Goal: Task Accomplishment & Management: Manage account settings

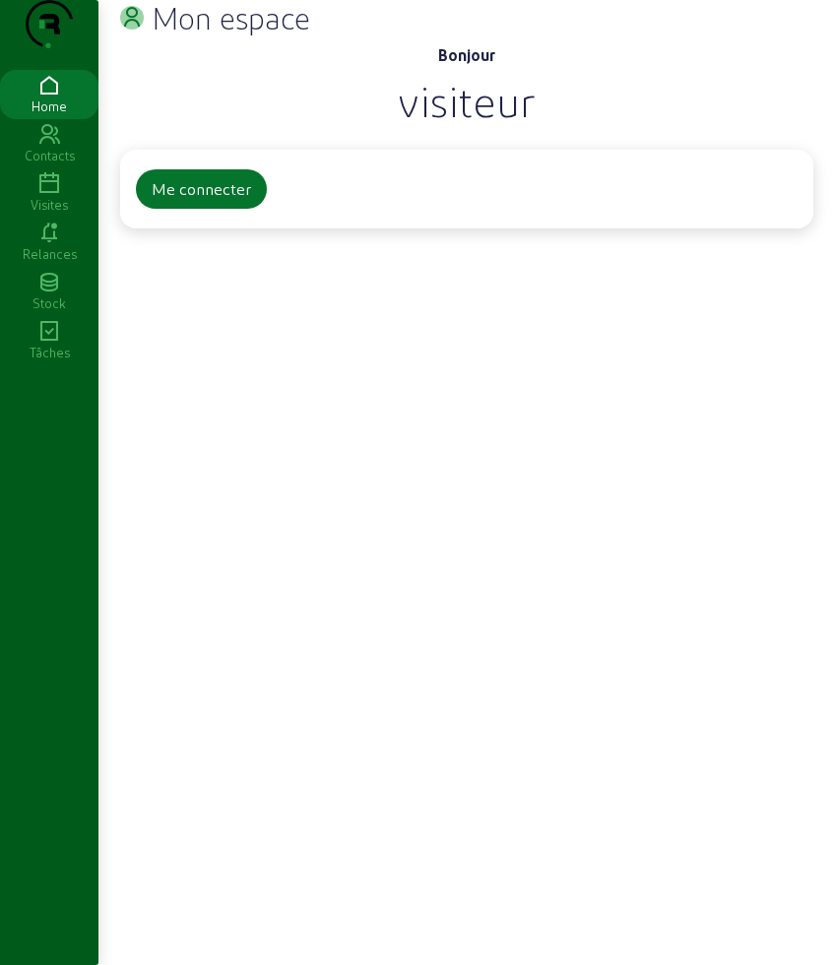
click at [39, 196] on icon at bounding box center [49, 184] width 98 height 24
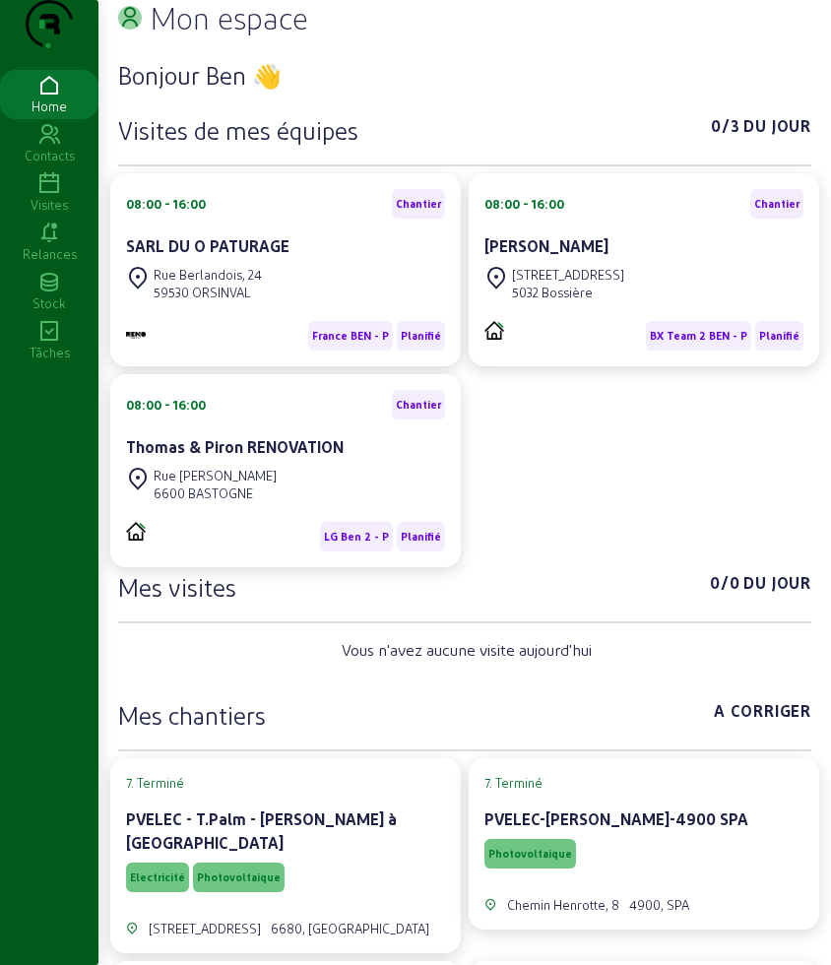
click at [54, 196] on icon at bounding box center [49, 184] width 98 height 24
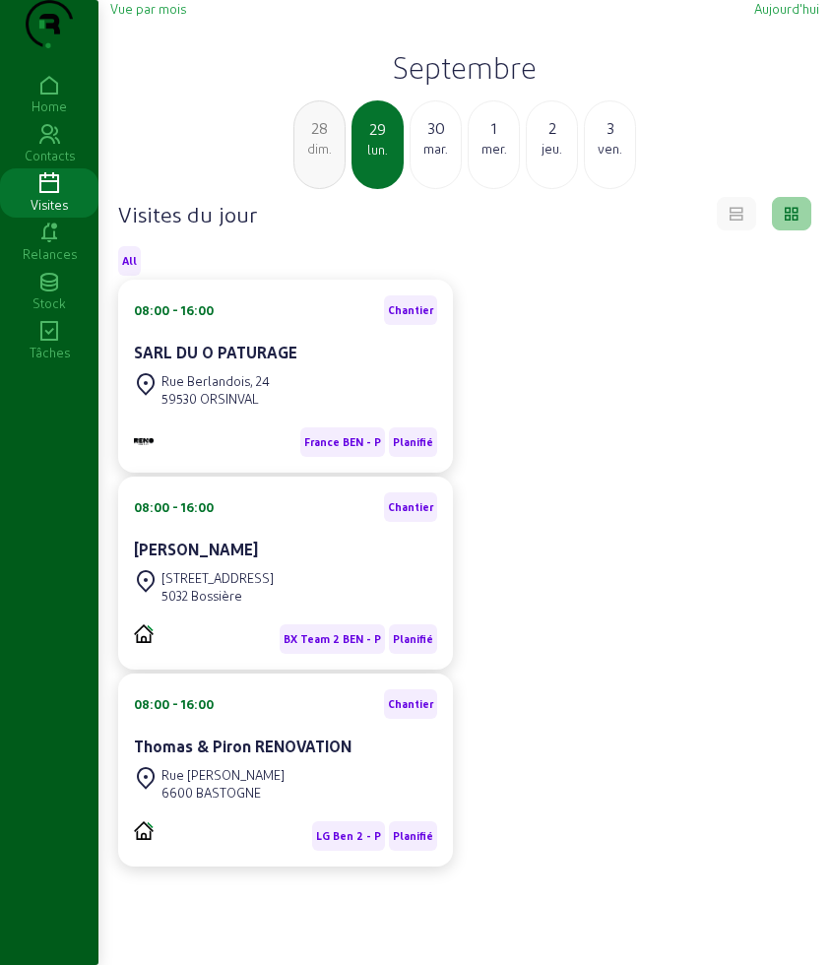
click at [445, 158] on div "mar." at bounding box center [436, 149] width 50 height 18
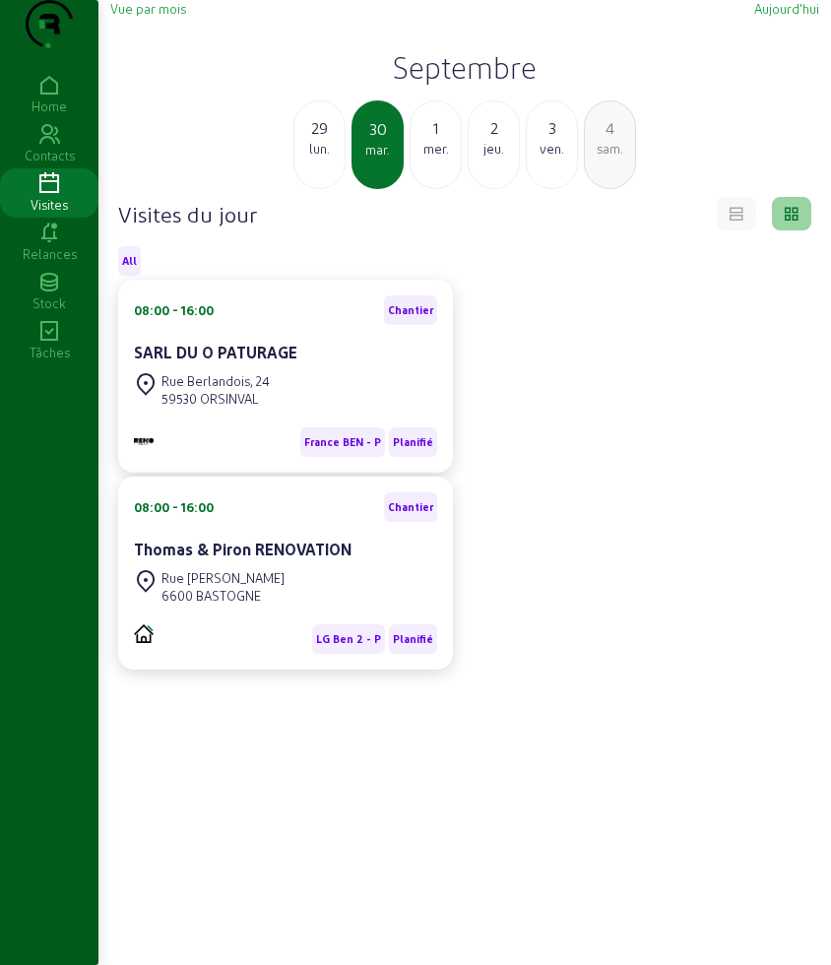
click at [337, 158] on div "lun." at bounding box center [319, 149] width 50 height 18
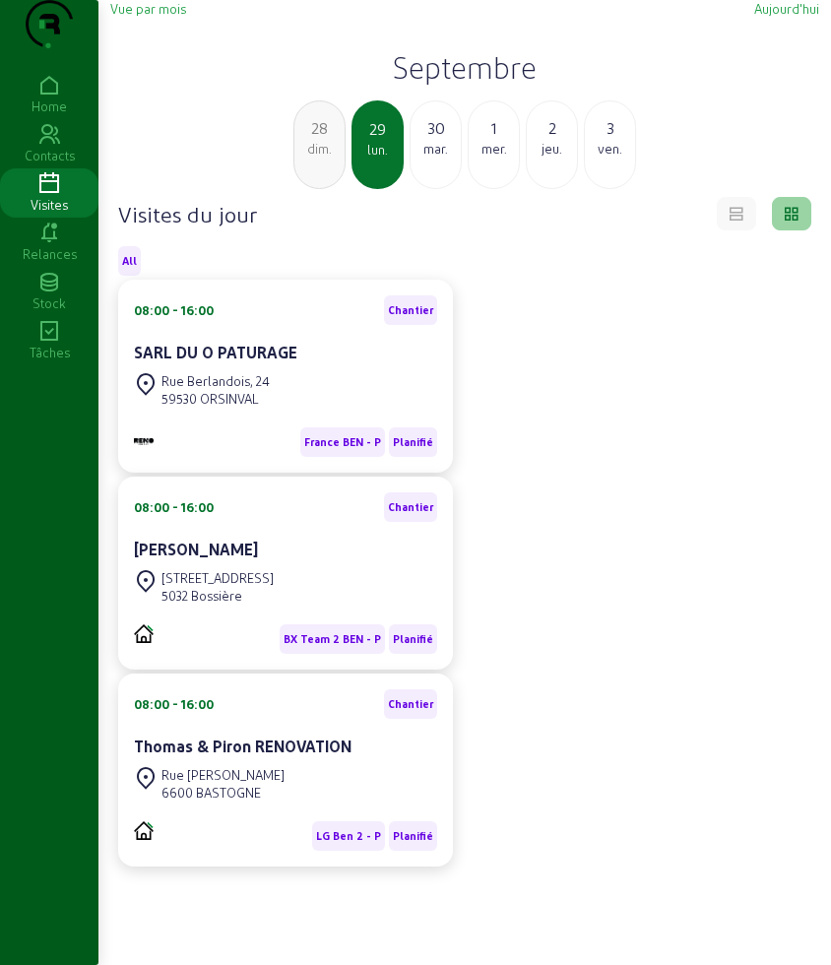
click at [654, 570] on div "08:00 - 16:00 Chantier SARL DU O PATURAGE Rue Berlandois, 24 59530 ORSINVAL [GE…" at bounding box center [464, 573] width 717 height 587
click at [301, 189] on div "28 dim." at bounding box center [319, 144] width 52 height 89
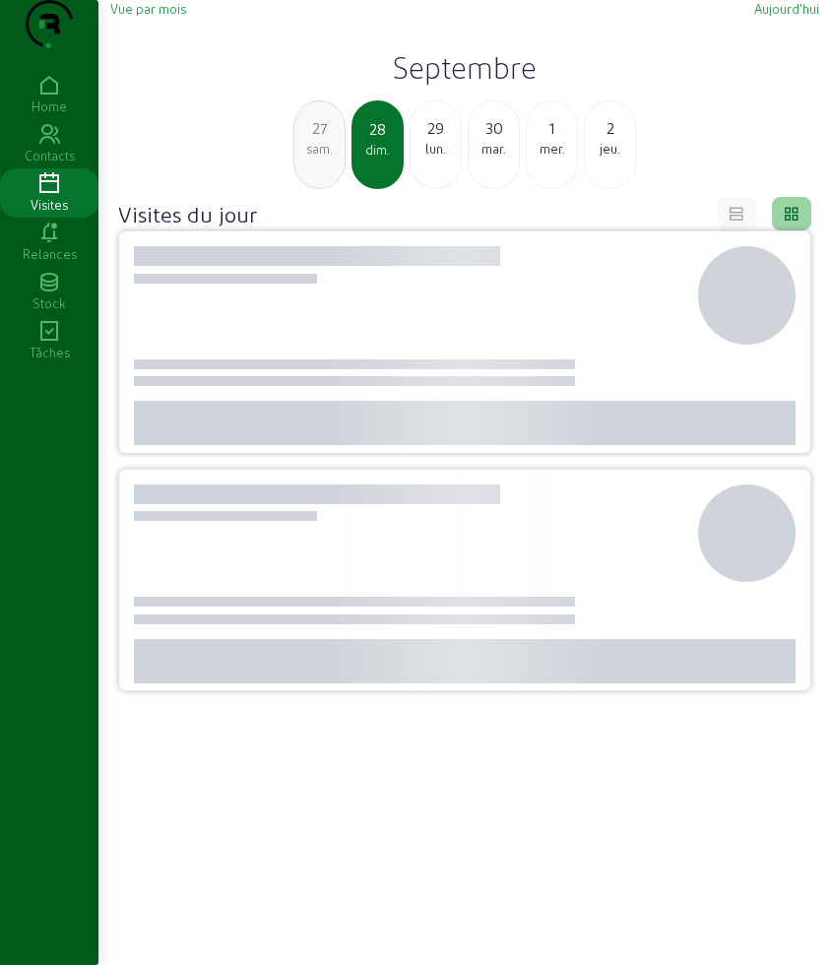
click at [313, 158] on div "sam." at bounding box center [319, 149] width 50 height 18
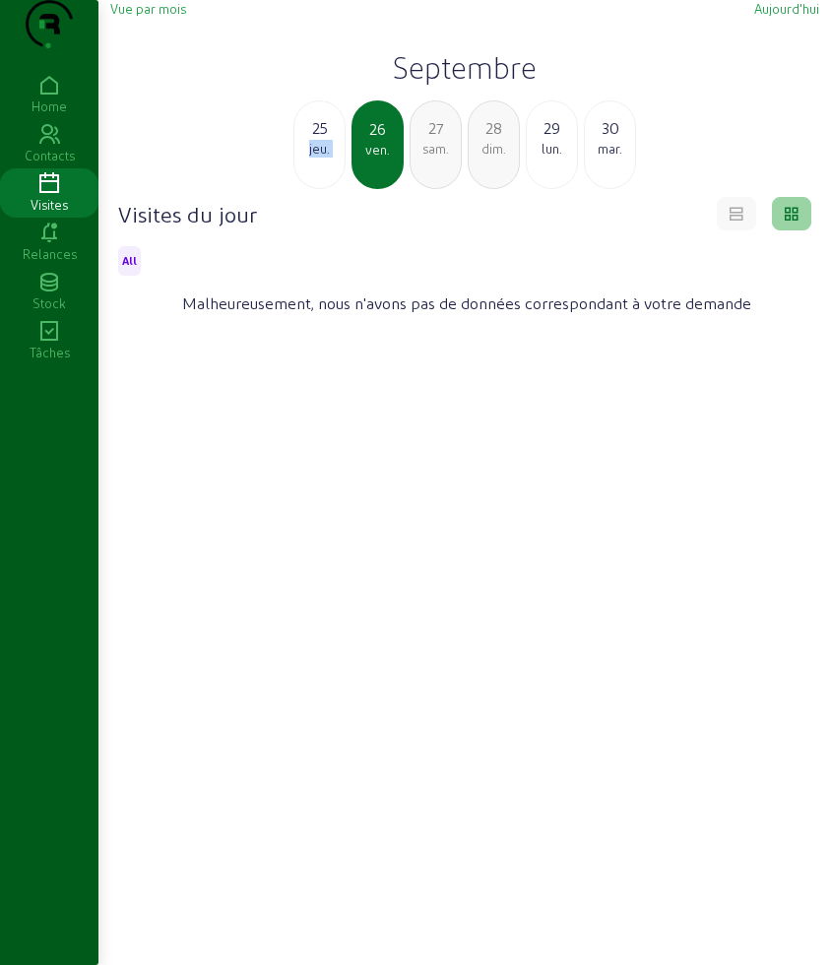
click at [313, 158] on div "jeu." at bounding box center [319, 149] width 50 height 18
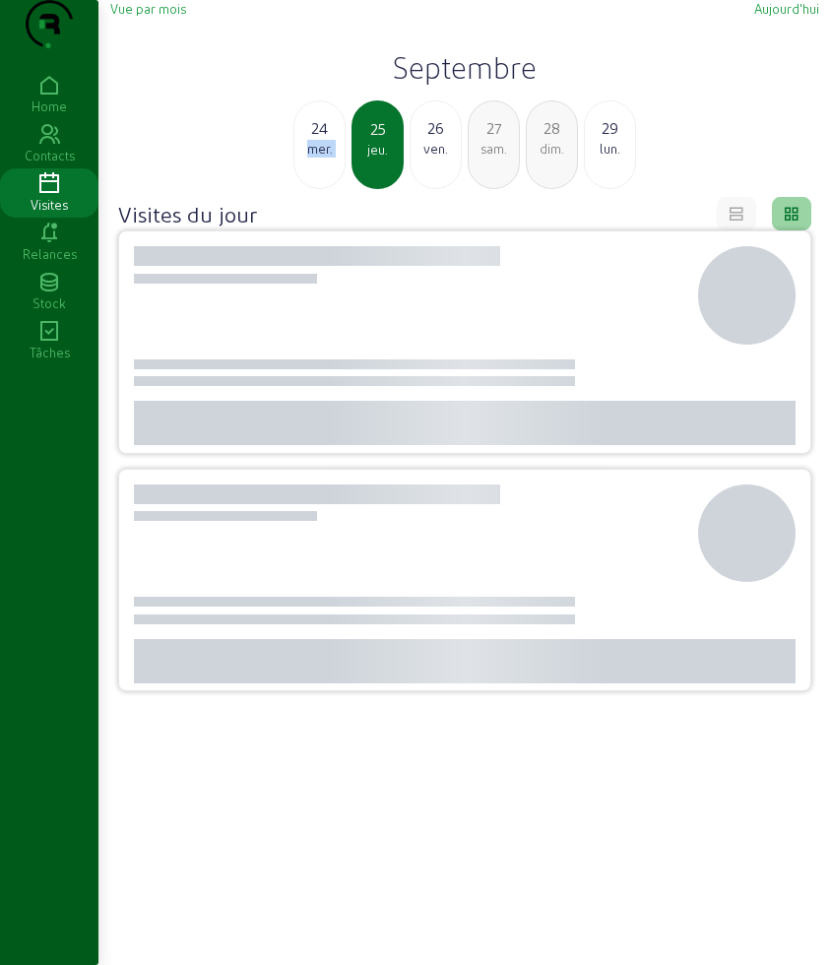
click at [313, 158] on div "mer." at bounding box center [319, 149] width 50 height 18
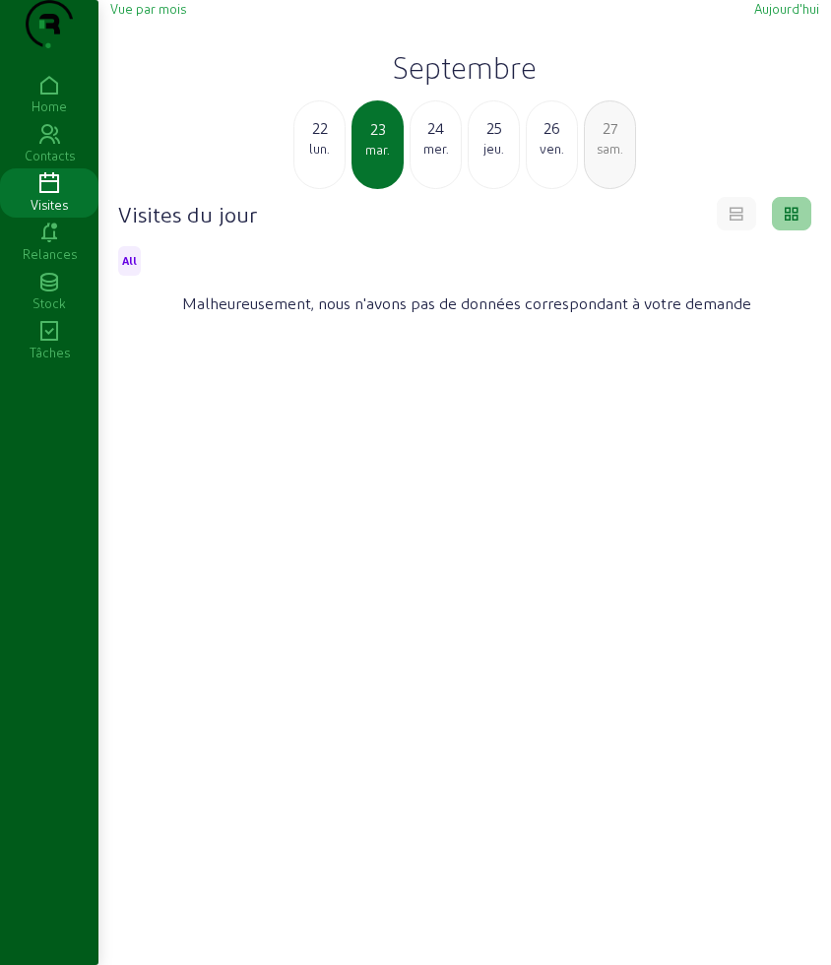
click at [316, 158] on div "lun." at bounding box center [319, 149] width 50 height 18
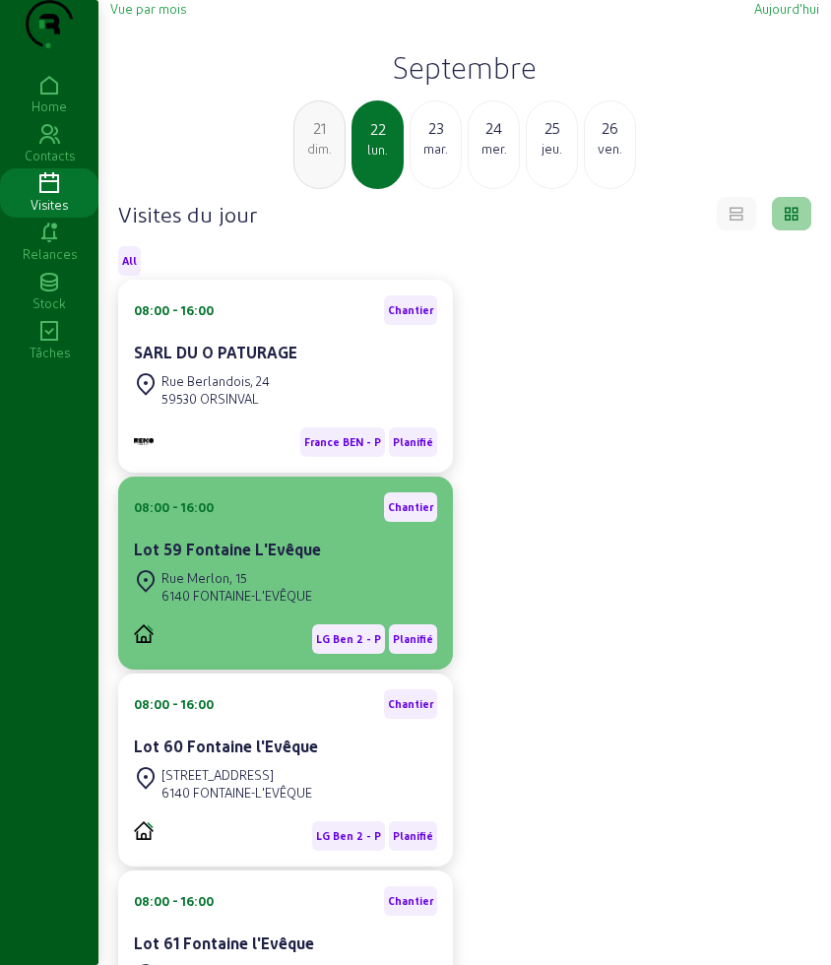
click at [224, 565] on div "Lot 59 Fontaine L'Evêque" at bounding box center [285, 552] width 303 height 28
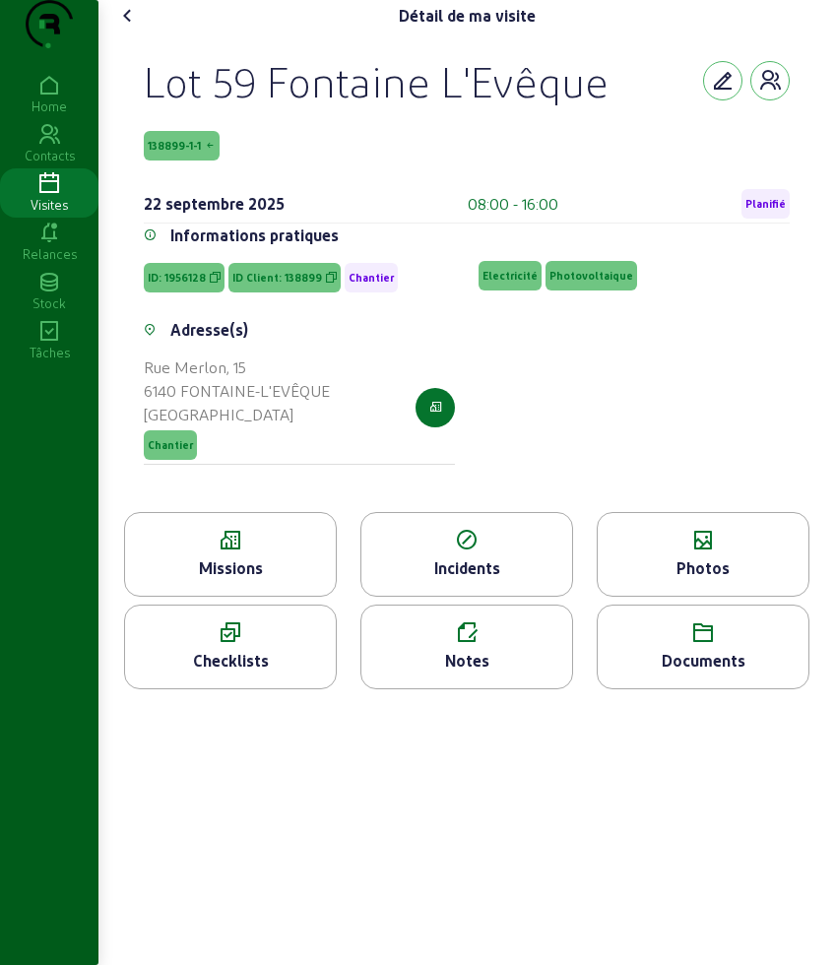
click at [246, 552] on icon at bounding box center [230, 541] width 211 height 24
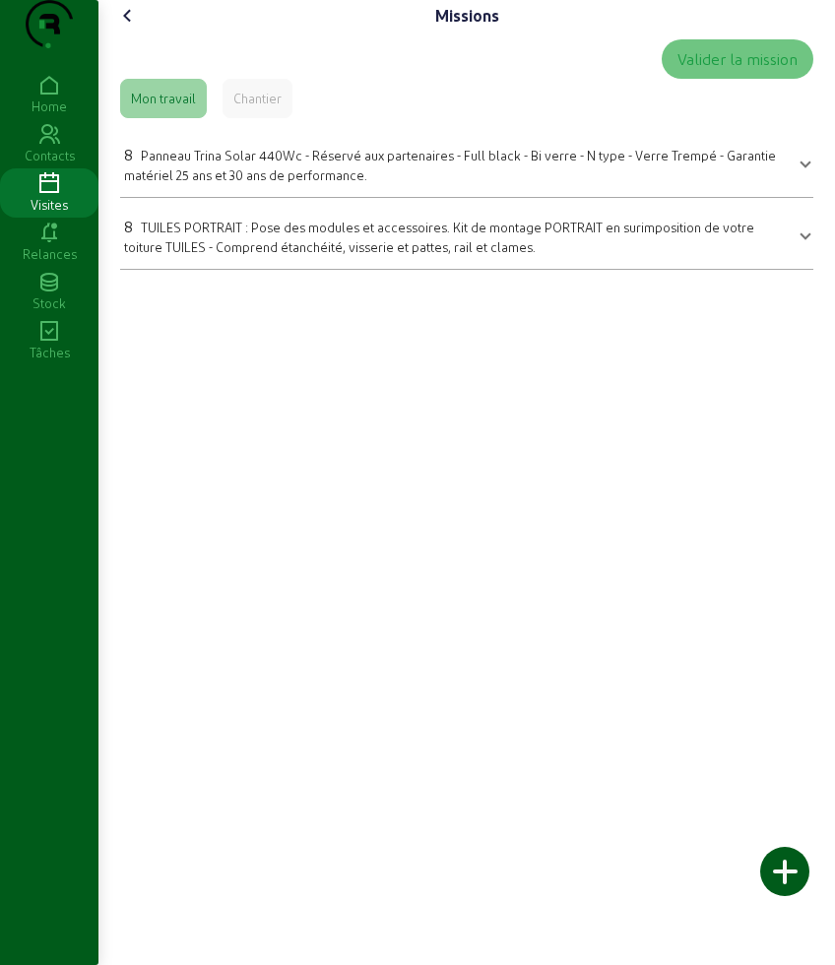
click at [136, 28] on icon at bounding box center [128, 16] width 24 height 24
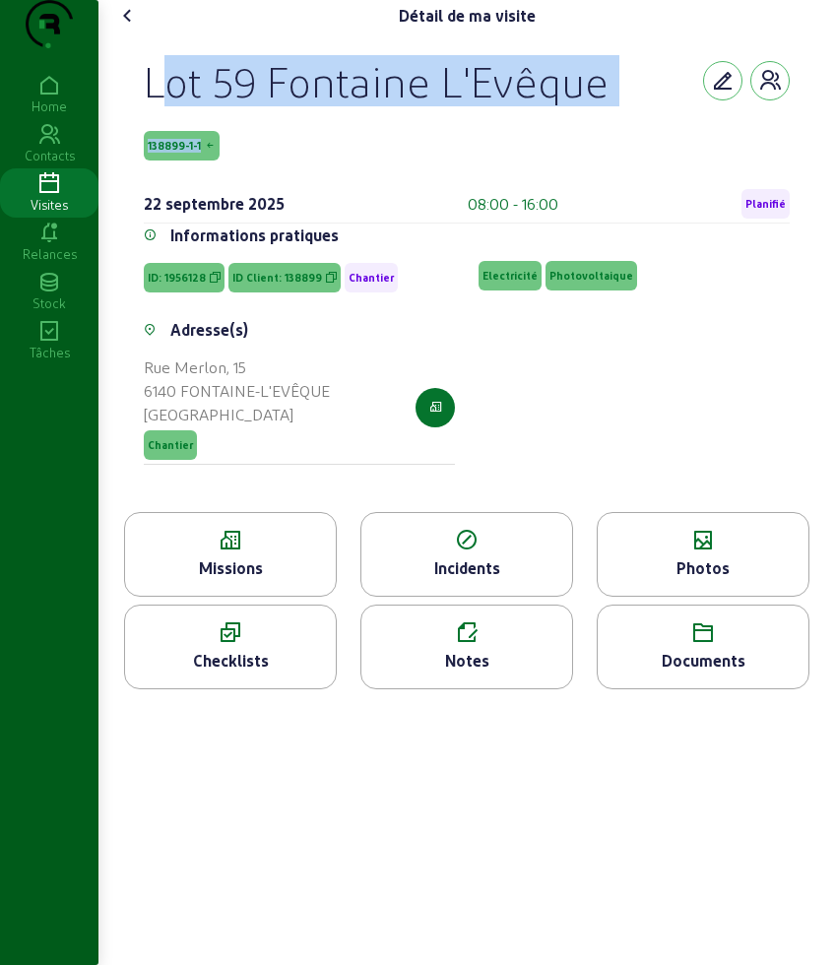
drag, startPoint x: 118, startPoint y: 112, endPoint x: 259, endPoint y: 163, distance: 149.8
click at [259, 163] on div "Lot 59 Fontaine L'Evêque 138899-1-1 [DATE] 08:00 - 16:00 Planifié Informations …" at bounding box center [466, 272] width 709 height 480
click at [129, 28] on icon at bounding box center [128, 16] width 24 height 24
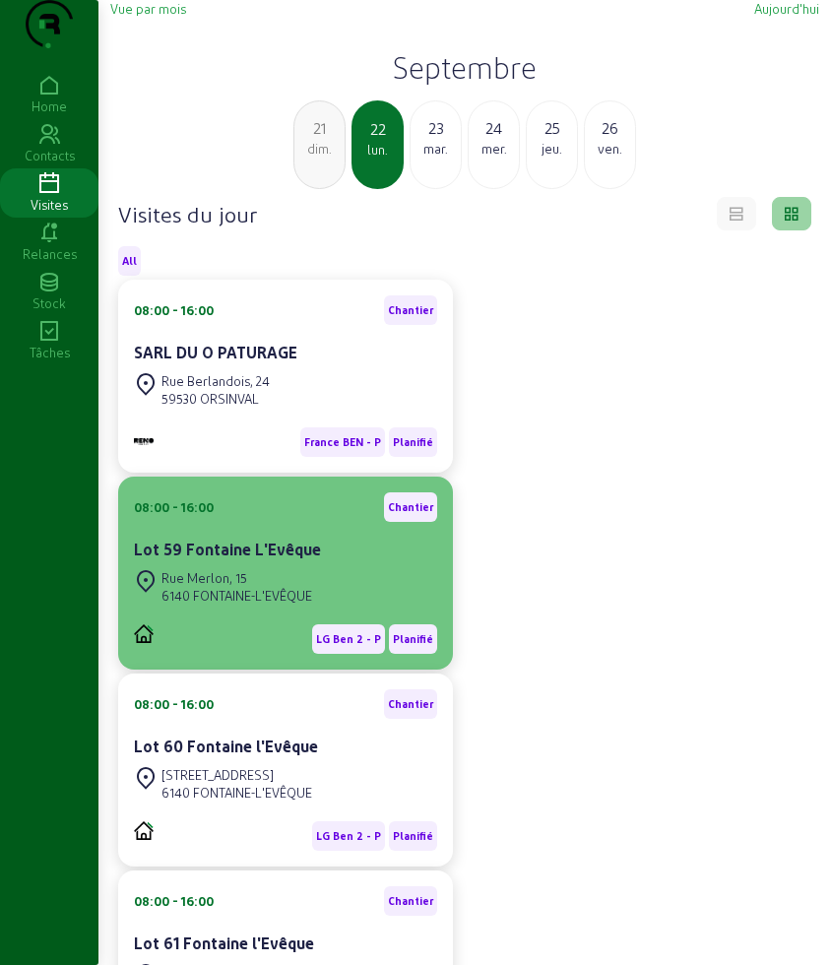
click at [233, 558] on cam-card-title "Lot 59 Fontaine L'Evêque" at bounding box center [227, 549] width 187 height 19
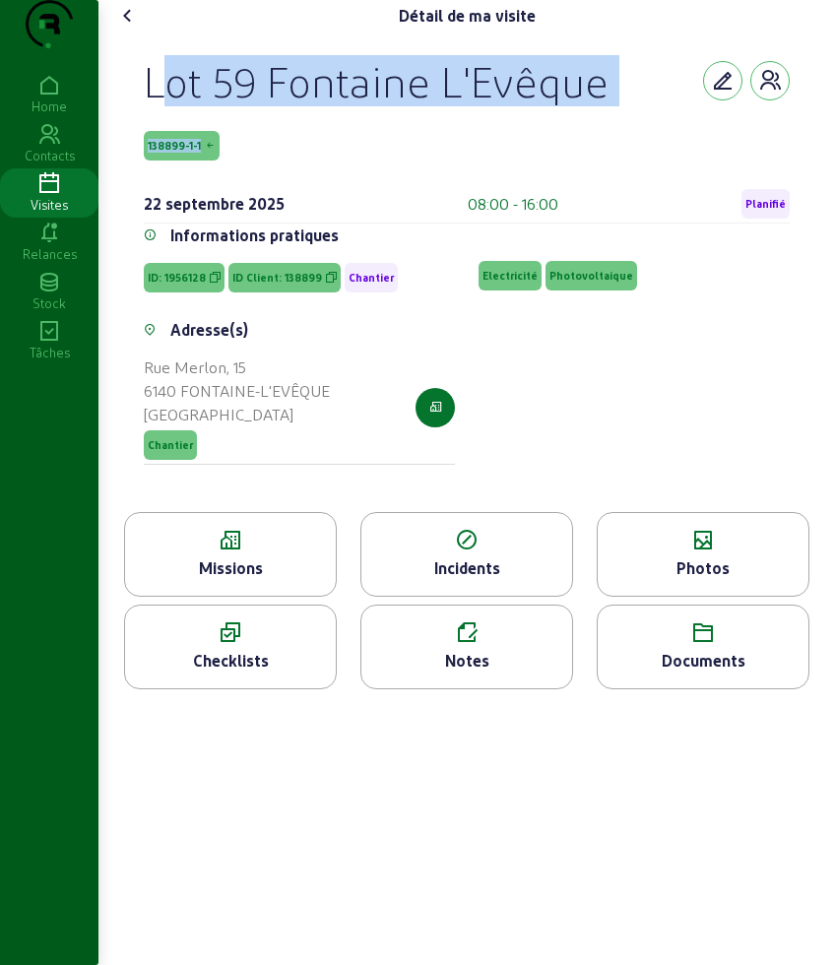
drag, startPoint x: 148, startPoint y: 117, endPoint x: 242, endPoint y: 165, distance: 106.1
click at [242, 165] on div "Lot 59 Fontaine L'Evêque 138899-1-1 [DATE] 08:00 - 16:00 Planifié" at bounding box center [467, 139] width 646 height 168
copy div "Lot 59 Fontaine L'Evêque 138899-1-1"
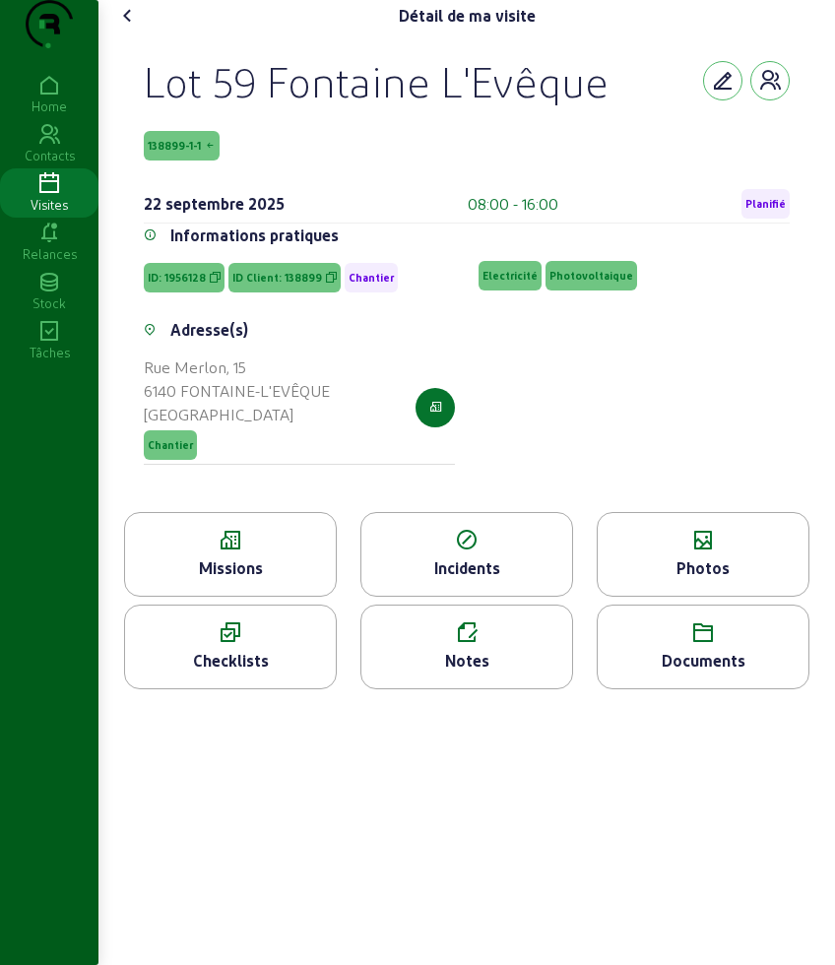
click at [213, 552] on icon at bounding box center [230, 541] width 211 height 24
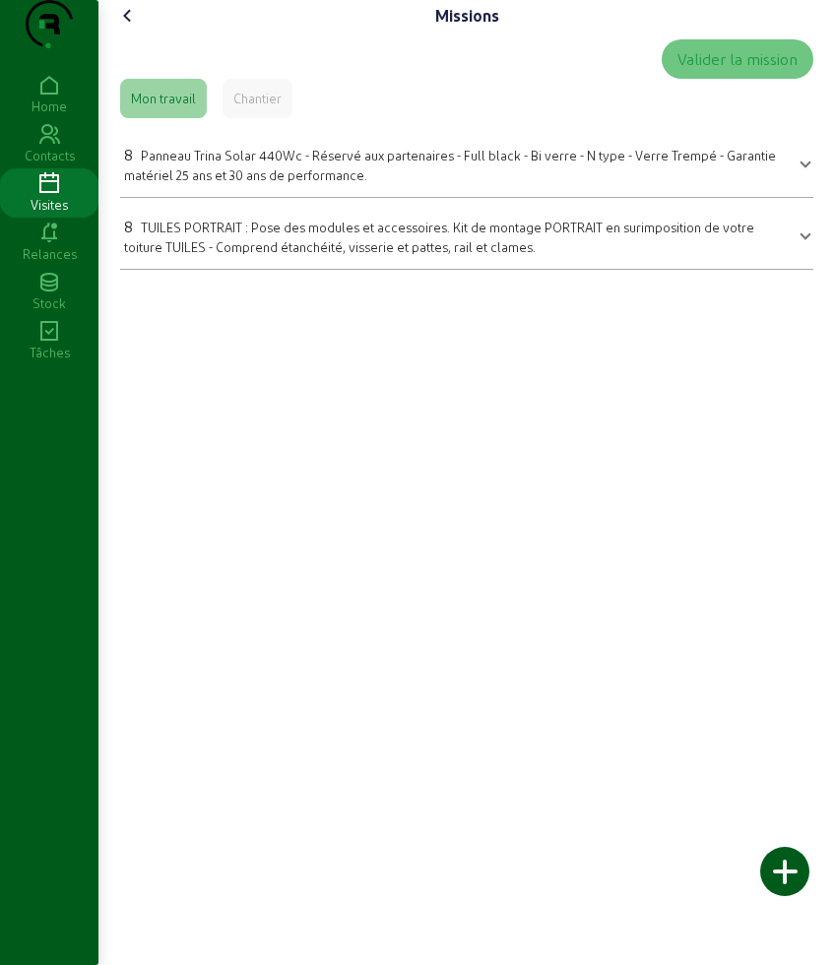
click at [268, 183] on div "8 Panneau Trina Solar 440Wc - Réservé aux partenaires - Full black - Bi verre -…" at bounding box center [455, 163] width 662 height 41
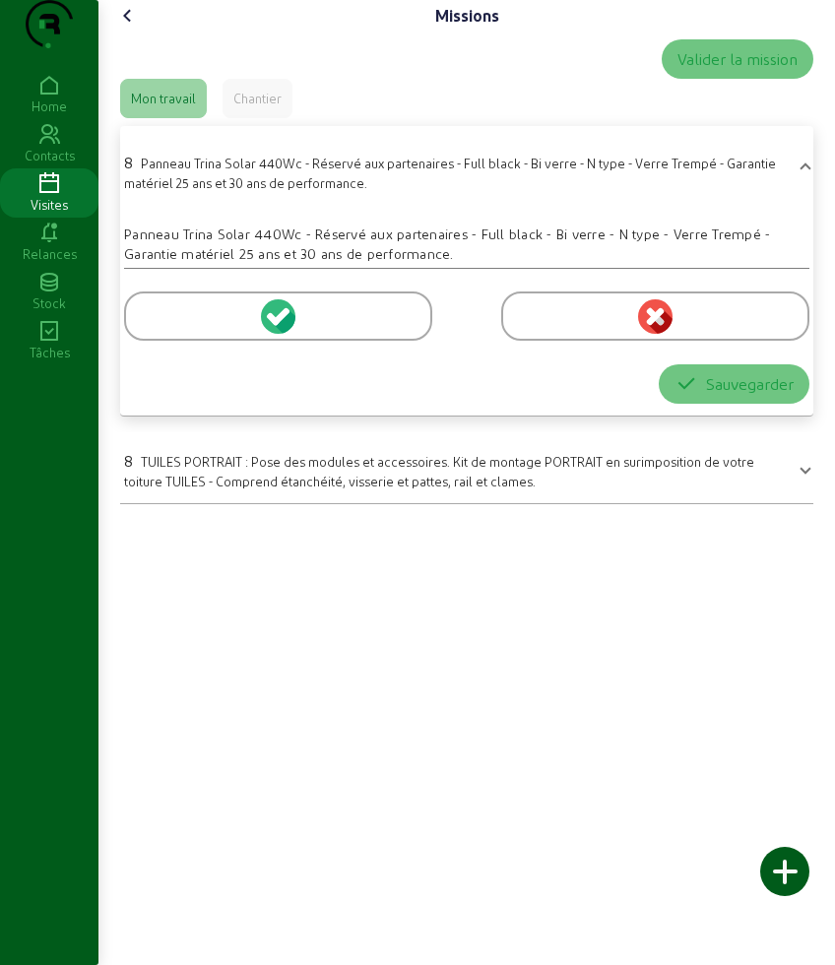
drag, startPoint x: 211, startPoint y: 356, endPoint x: 662, endPoint y: 594, distance: 509.6
click at [211, 341] on div at bounding box center [278, 315] width 308 height 49
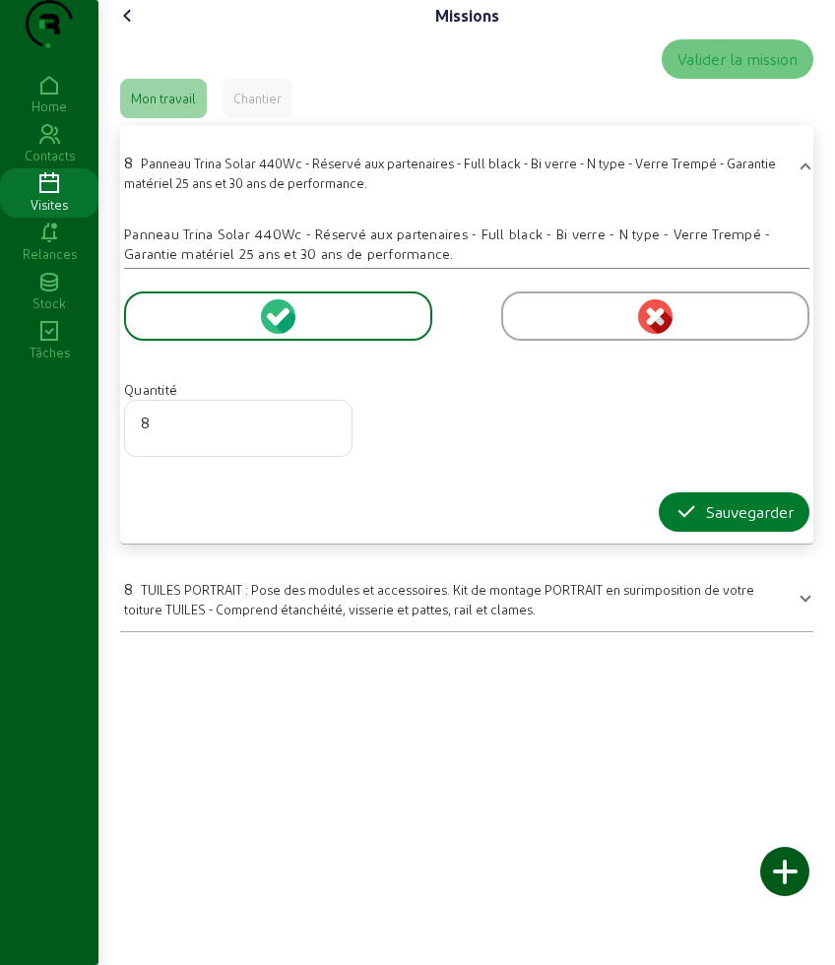
click at [674, 524] on icon "button" at bounding box center [686, 512] width 24 height 24
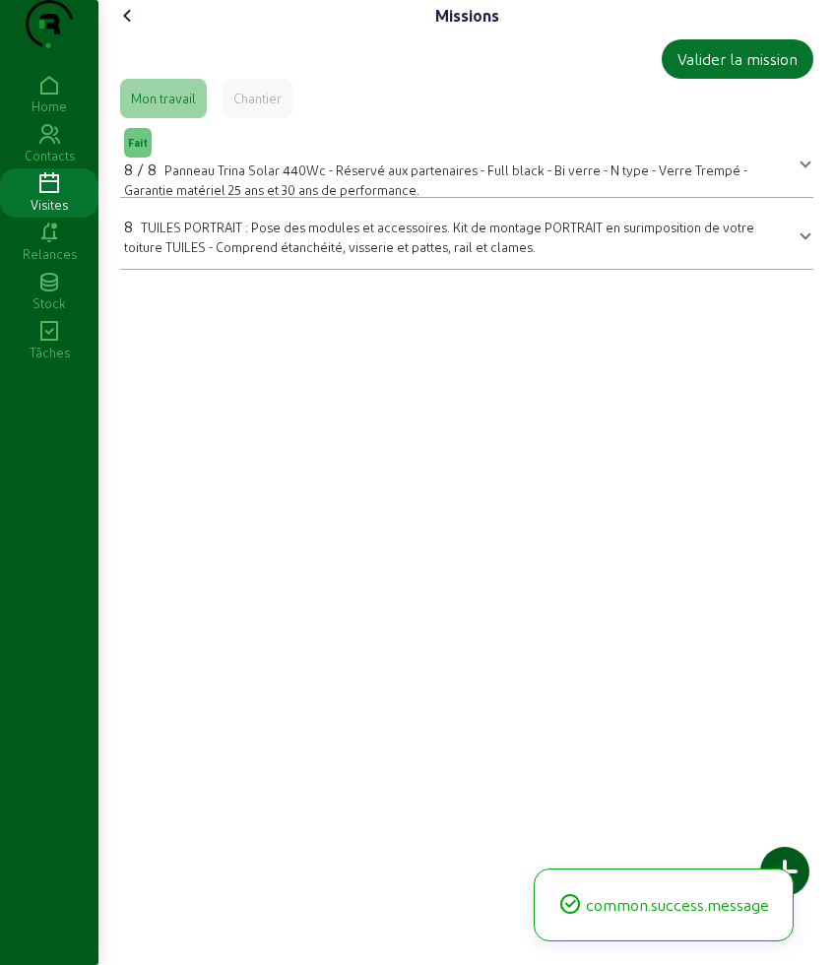
click at [224, 256] on div "8 TUILES PORTRAIT : Pose des modules et accessoires. Kit de montage PORTRAIT en…" at bounding box center [455, 235] width 662 height 41
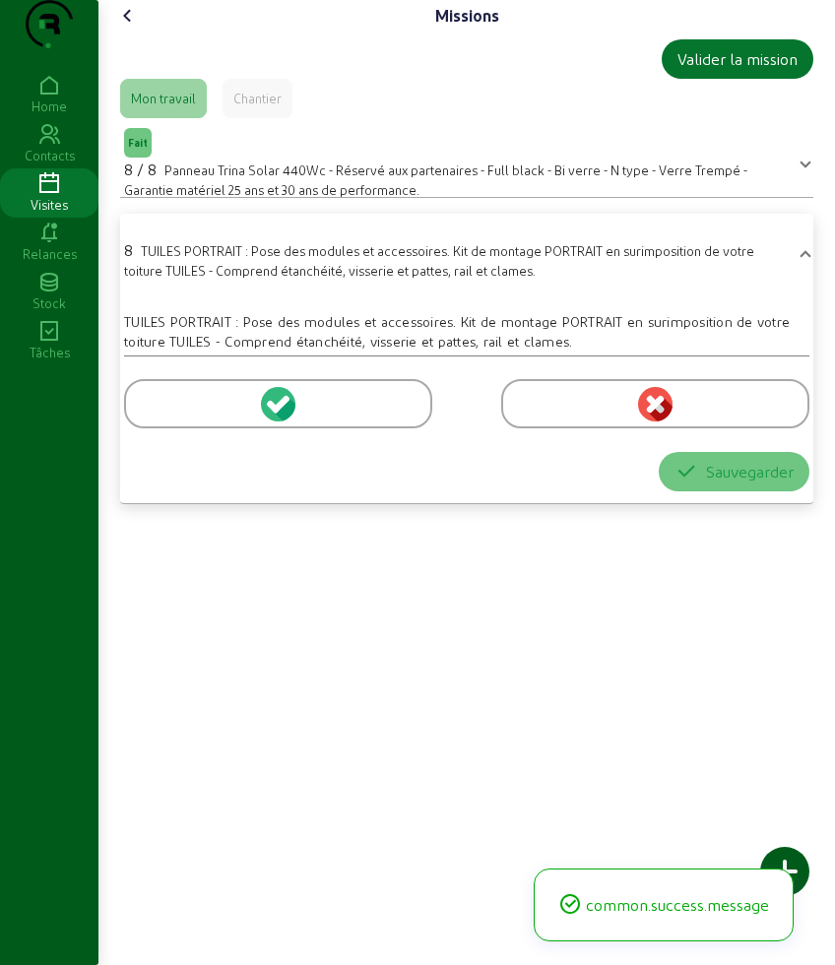
click at [198, 428] on div at bounding box center [278, 403] width 308 height 49
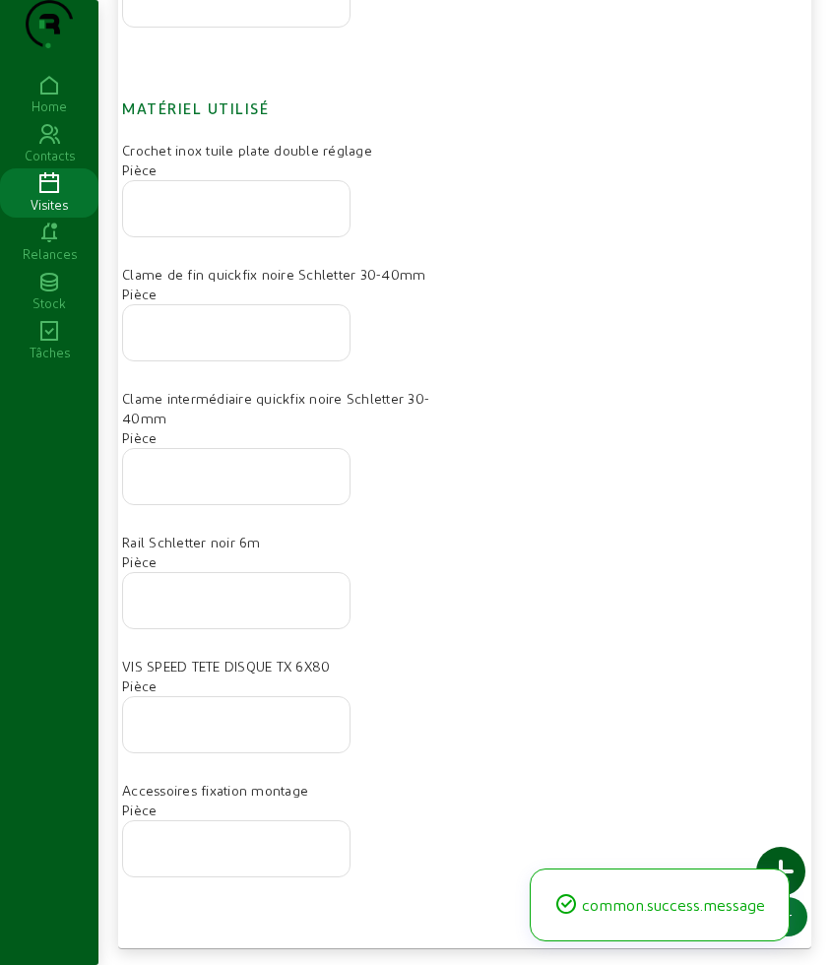
scroll to position [556, 0]
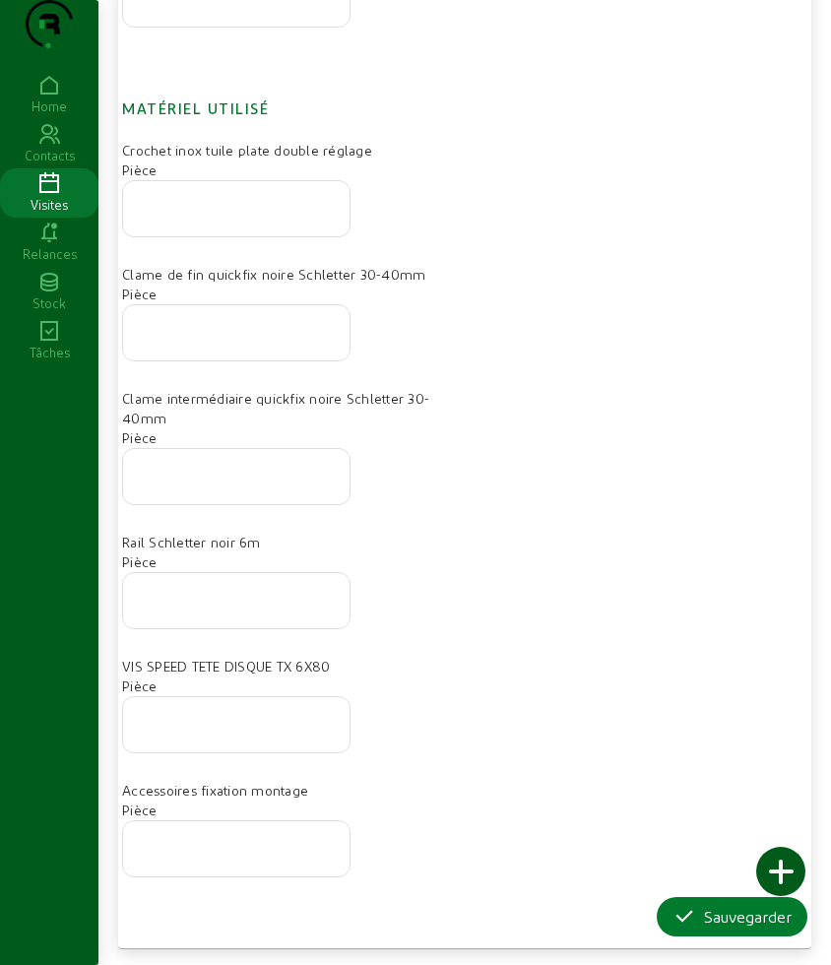
click at [673, 906] on icon "button" at bounding box center [684, 917] width 24 height 24
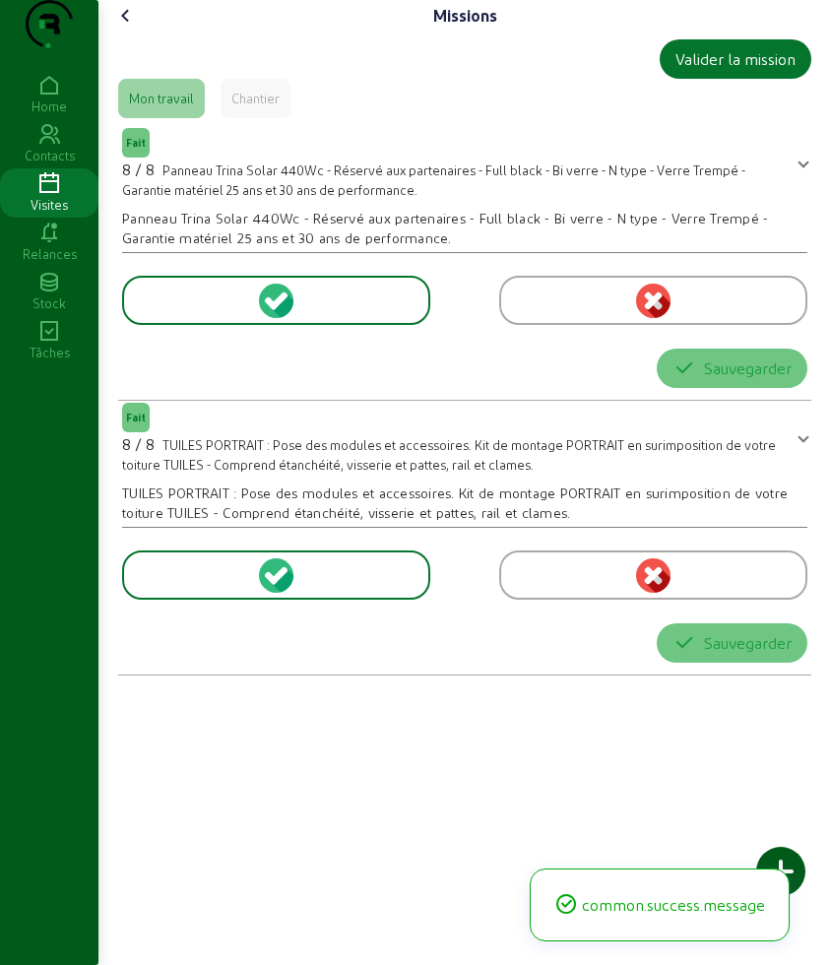
scroll to position [0, 0]
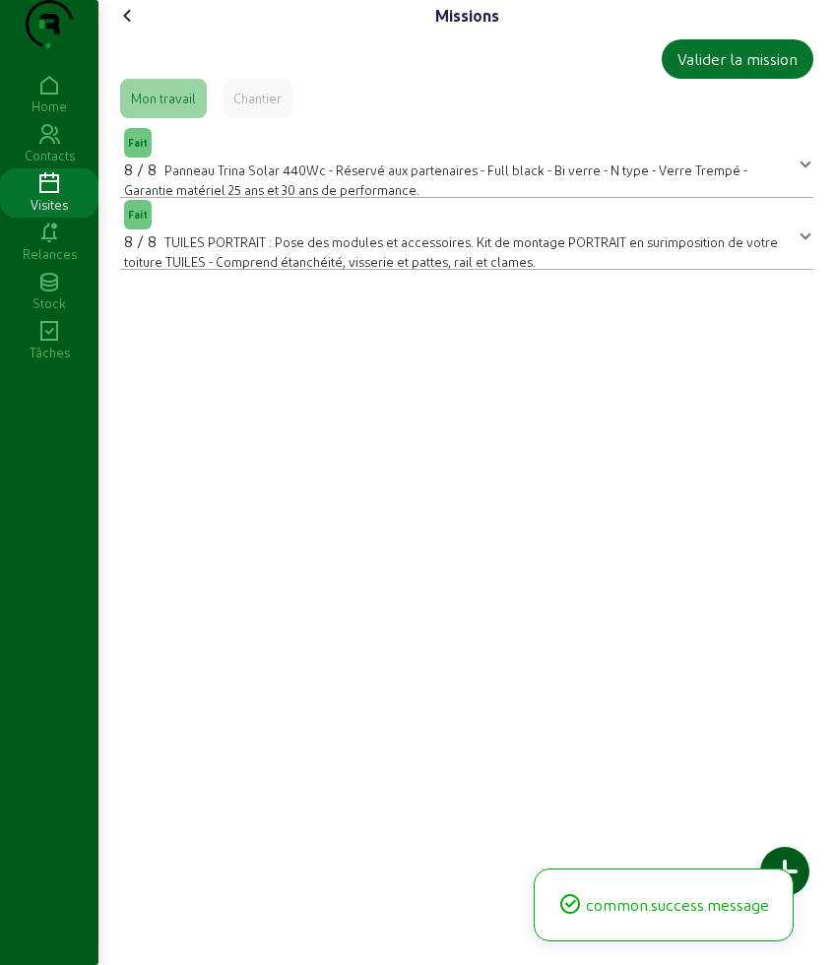
click at [125, 28] on icon at bounding box center [128, 16] width 24 height 24
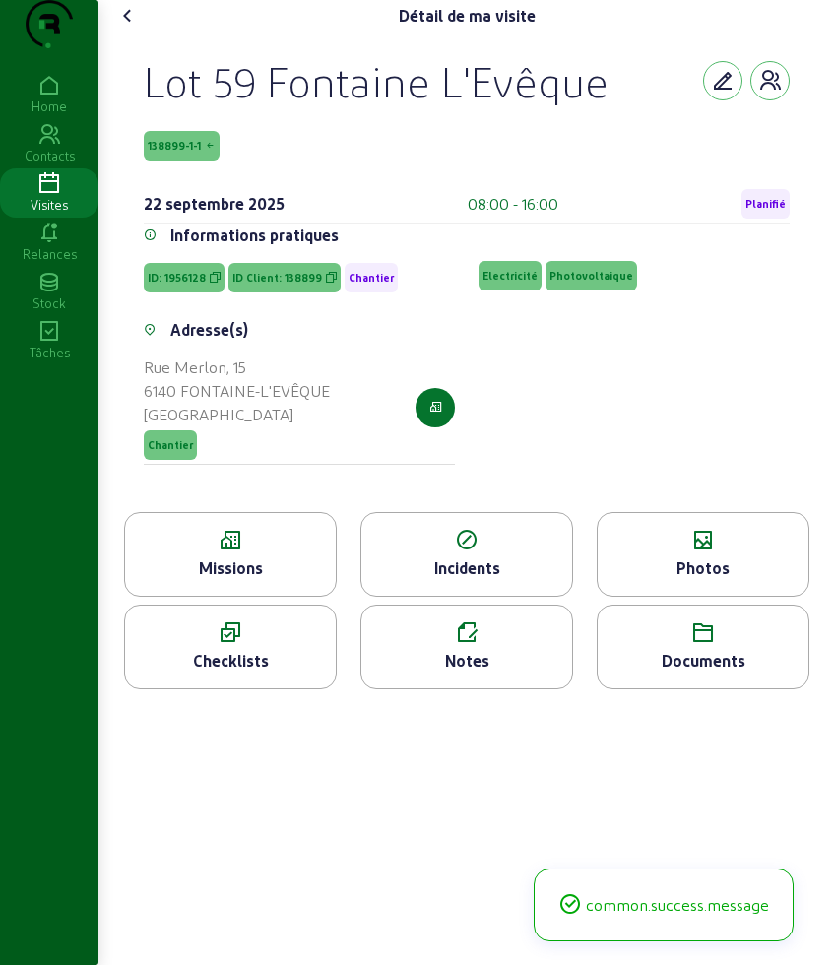
click at [257, 645] on icon at bounding box center [230, 633] width 211 height 24
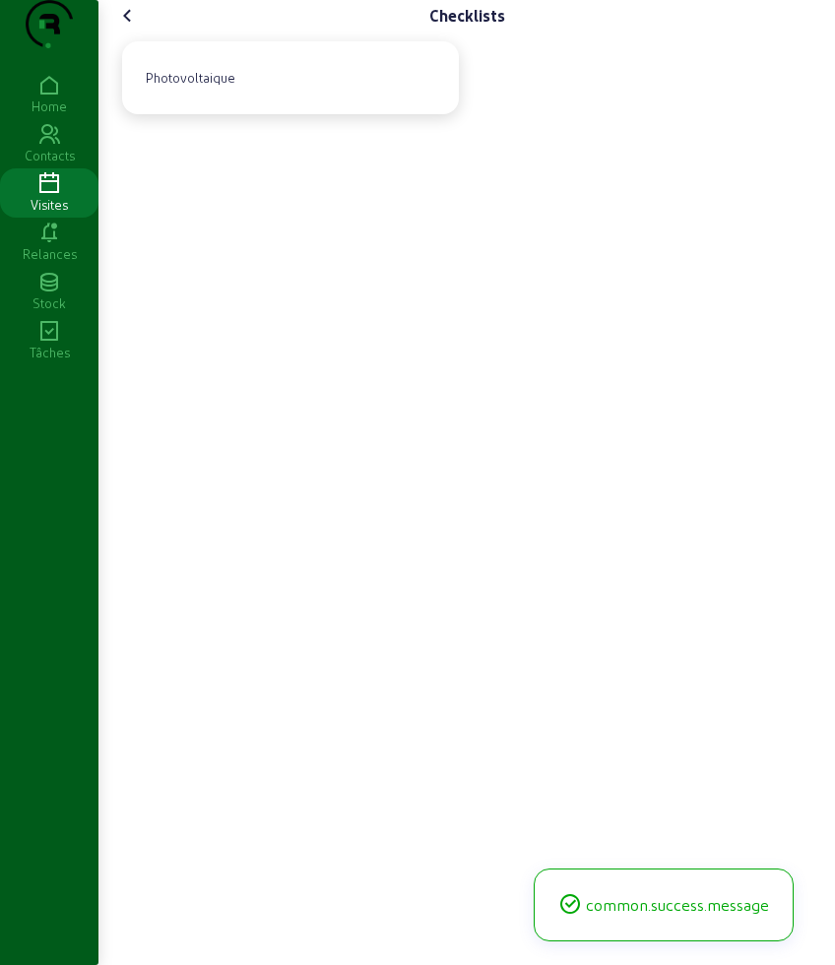
click at [129, 28] on icon at bounding box center [128, 16] width 24 height 24
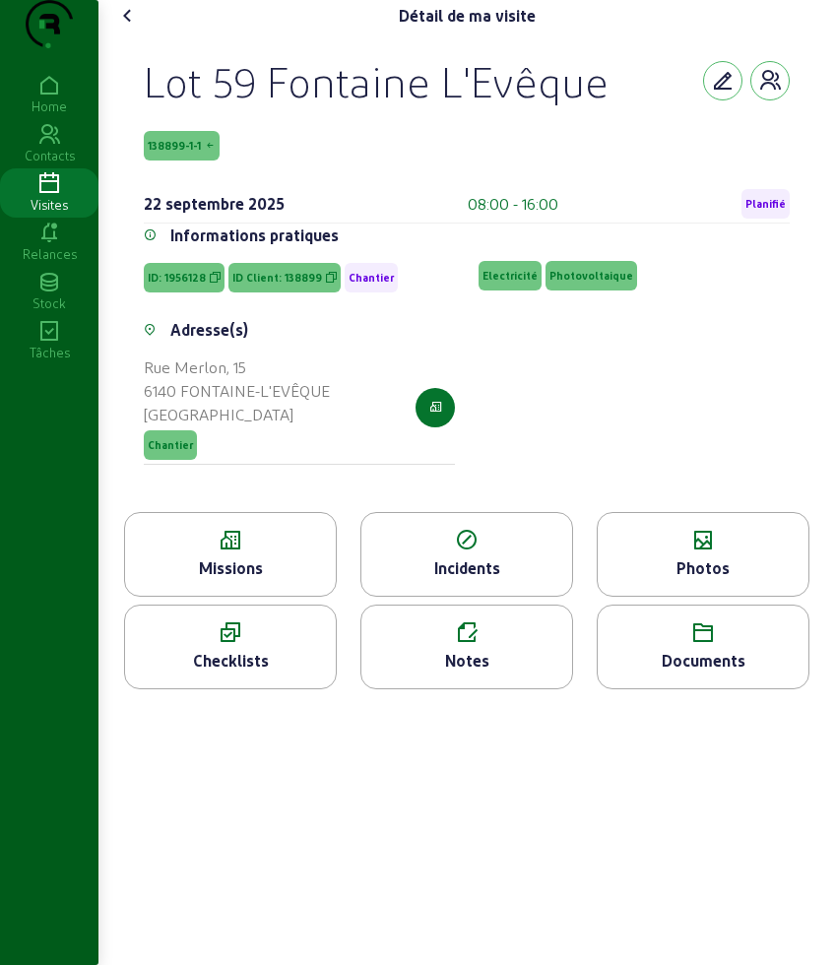
click at [685, 580] on div "Photos" at bounding box center [703, 568] width 211 height 24
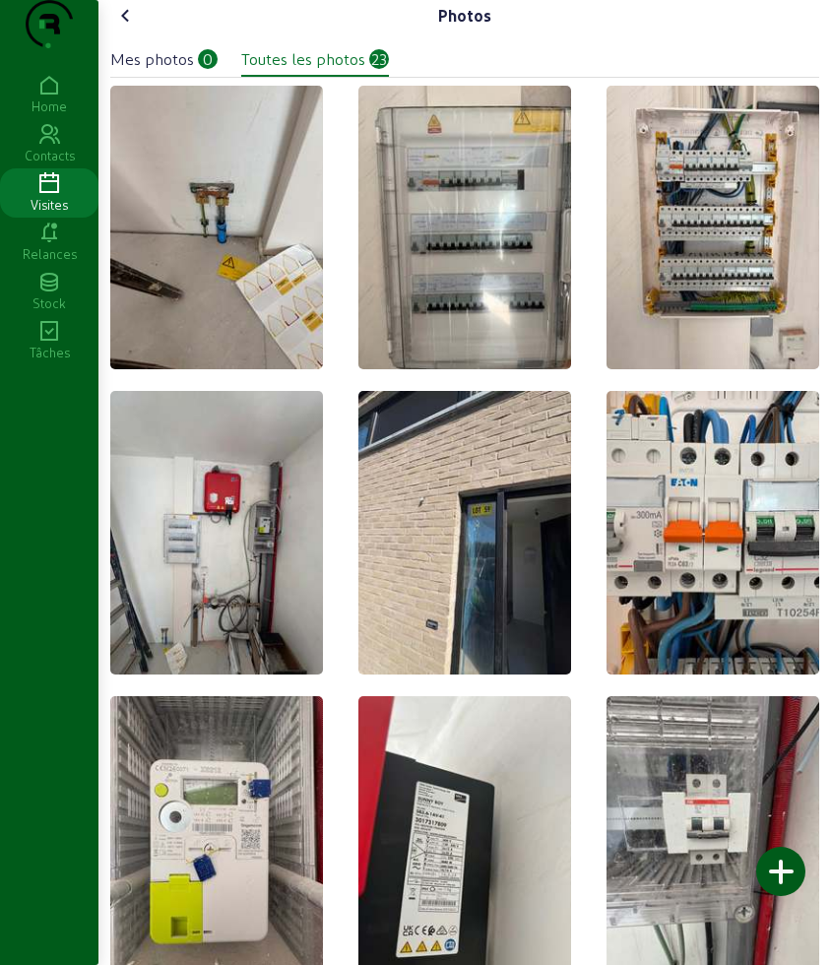
click at [778, 881] on div at bounding box center [780, 871] width 49 height 49
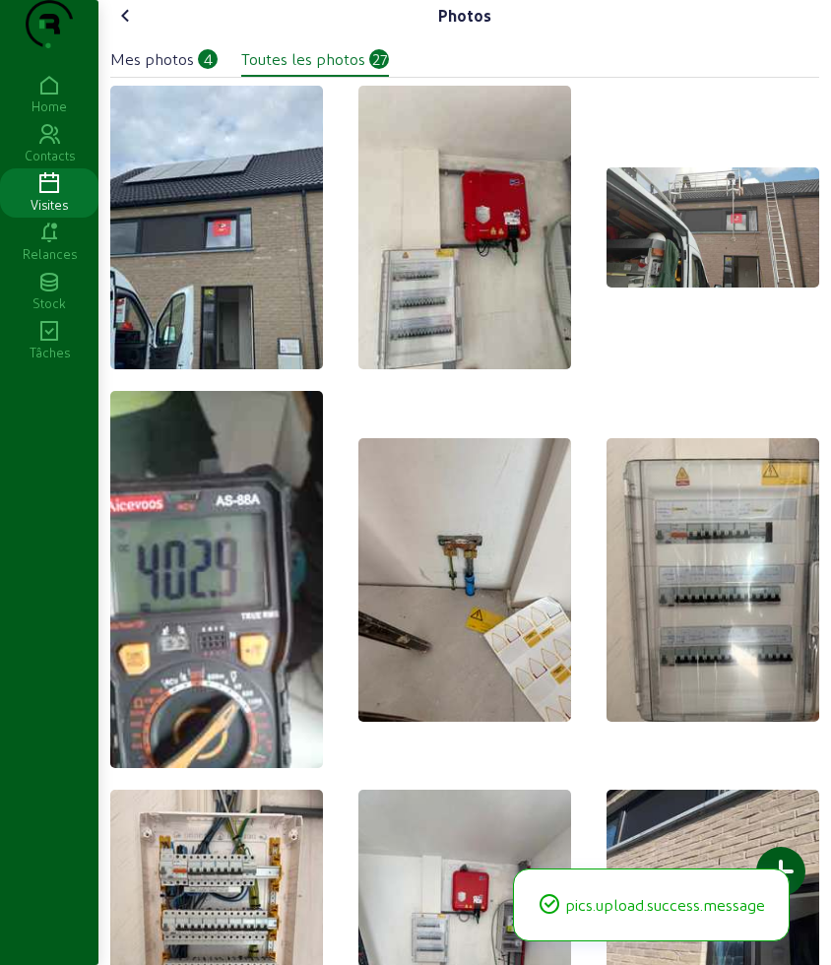
click at [123, 28] on icon at bounding box center [126, 16] width 24 height 24
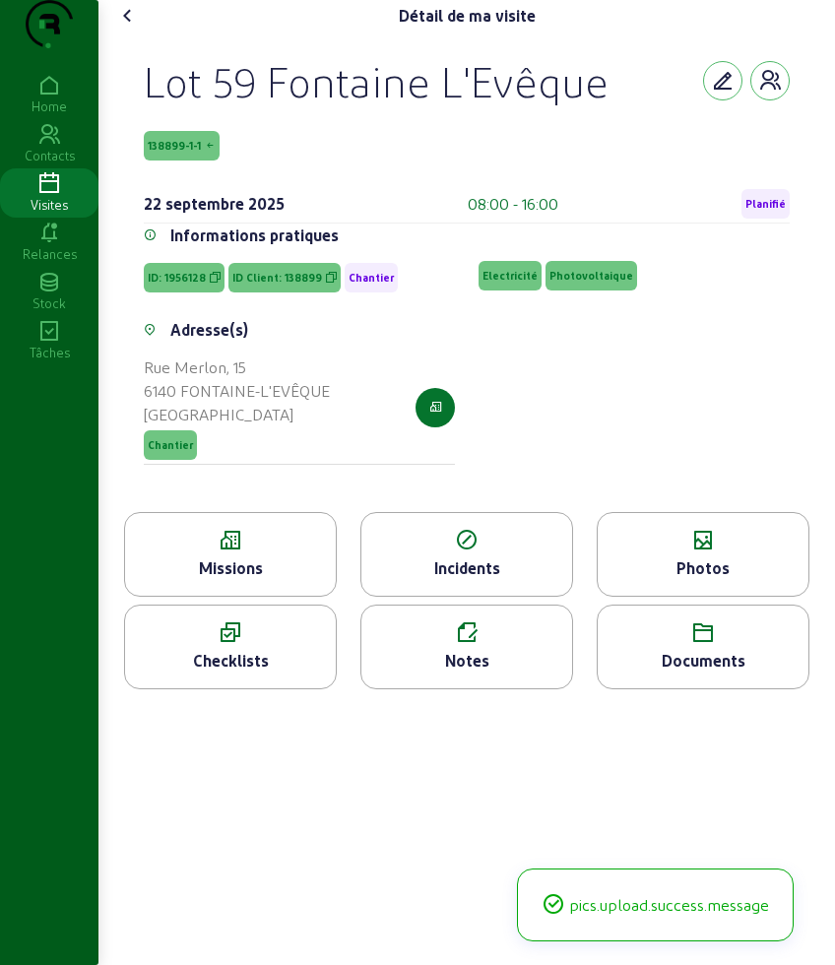
click at [123, 28] on icon at bounding box center [128, 16] width 24 height 24
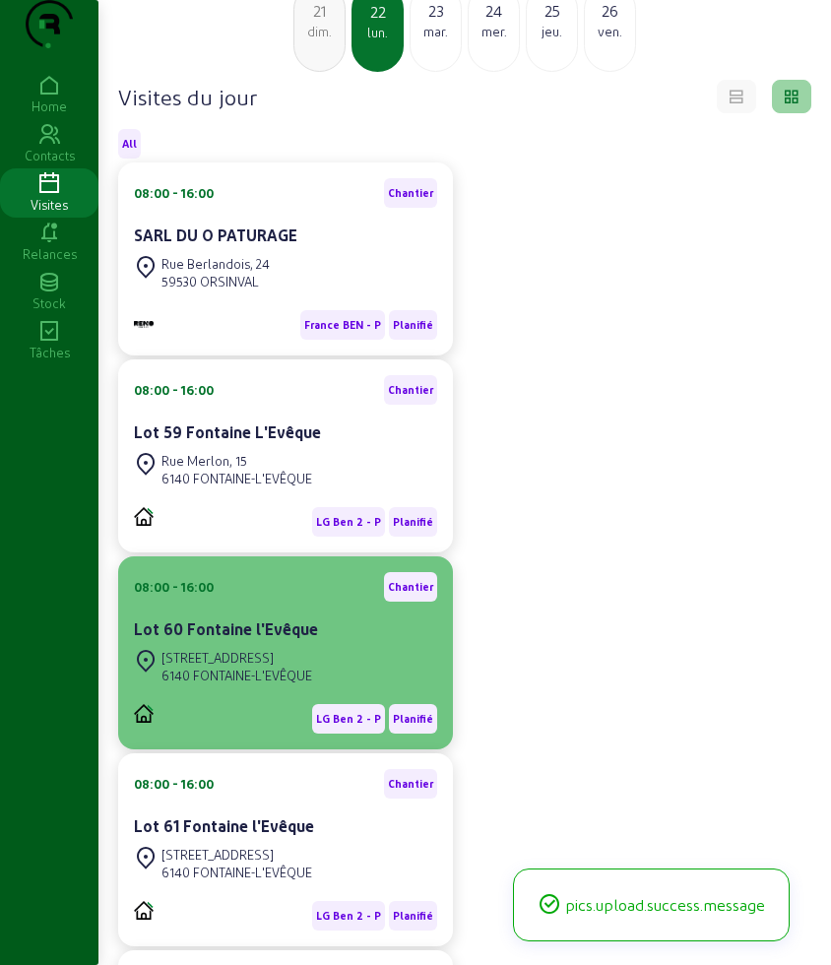
scroll to position [246, 0]
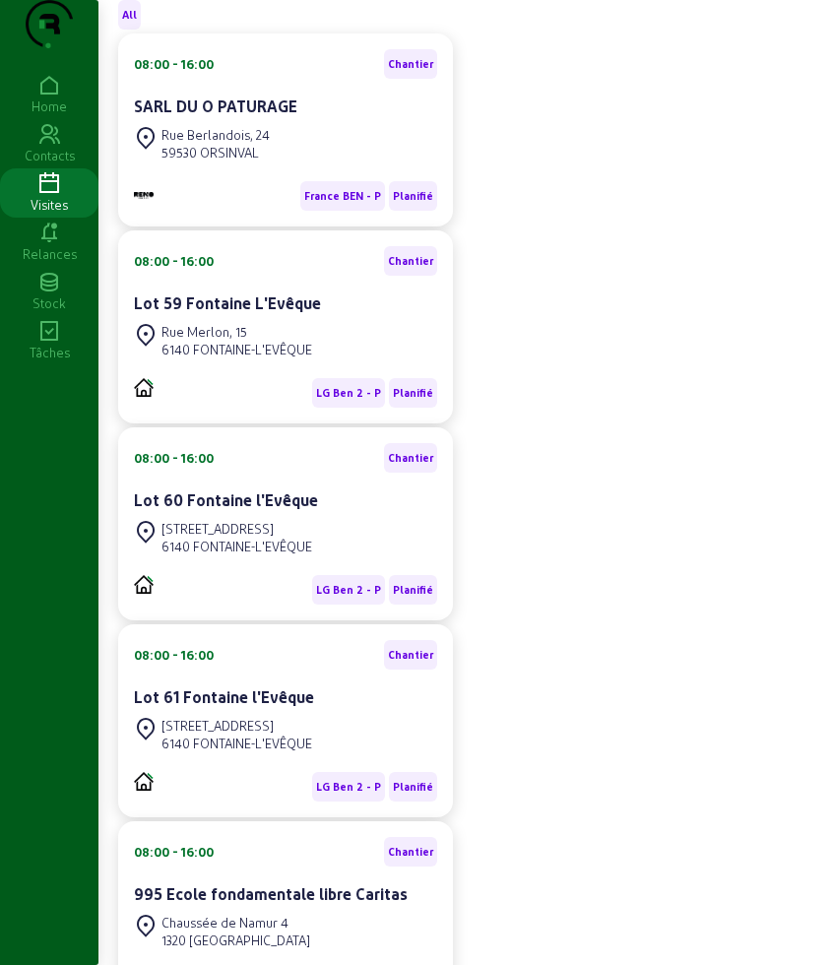
click at [266, 538] on div "[STREET_ADDRESS]" at bounding box center [236, 529] width 151 height 18
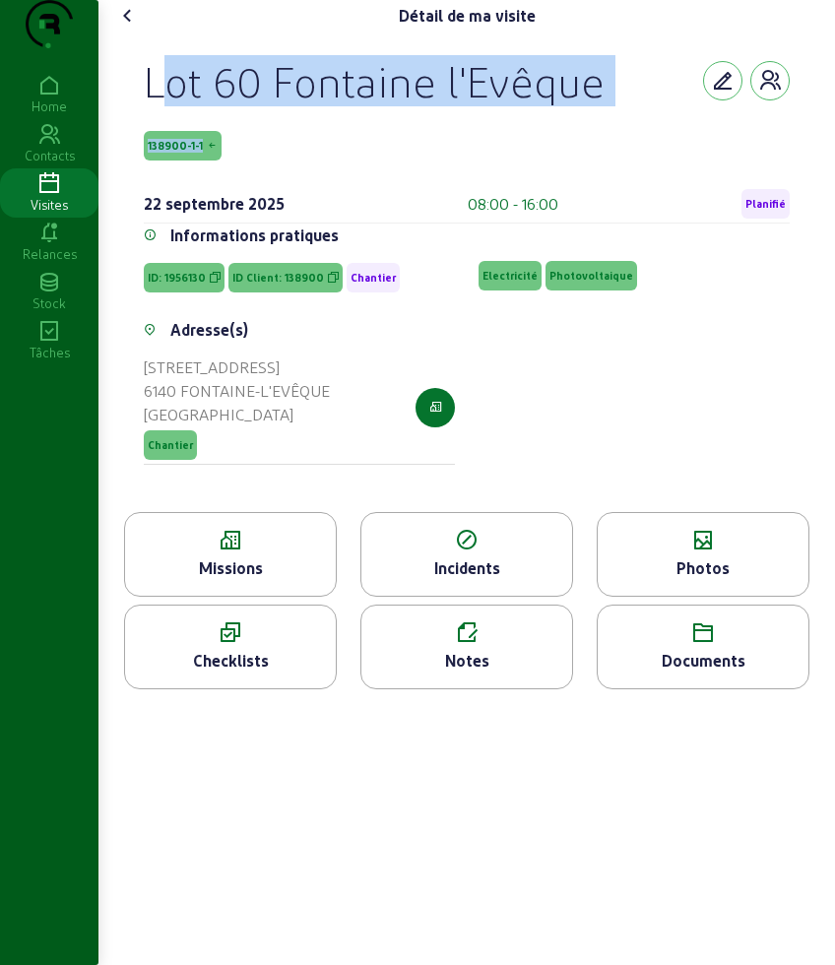
drag, startPoint x: 136, startPoint y: 107, endPoint x: 229, endPoint y: 189, distance: 124.2
click at [229, 189] on div "Lot 60 Fontaine l'Evêque 138900-1-1 [DATE] 08:00 - 16:00 Planifié Informations …" at bounding box center [466, 272] width 693 height 480
copy div "Lot 60 Fontaine l'Evêque 138900-1-1"
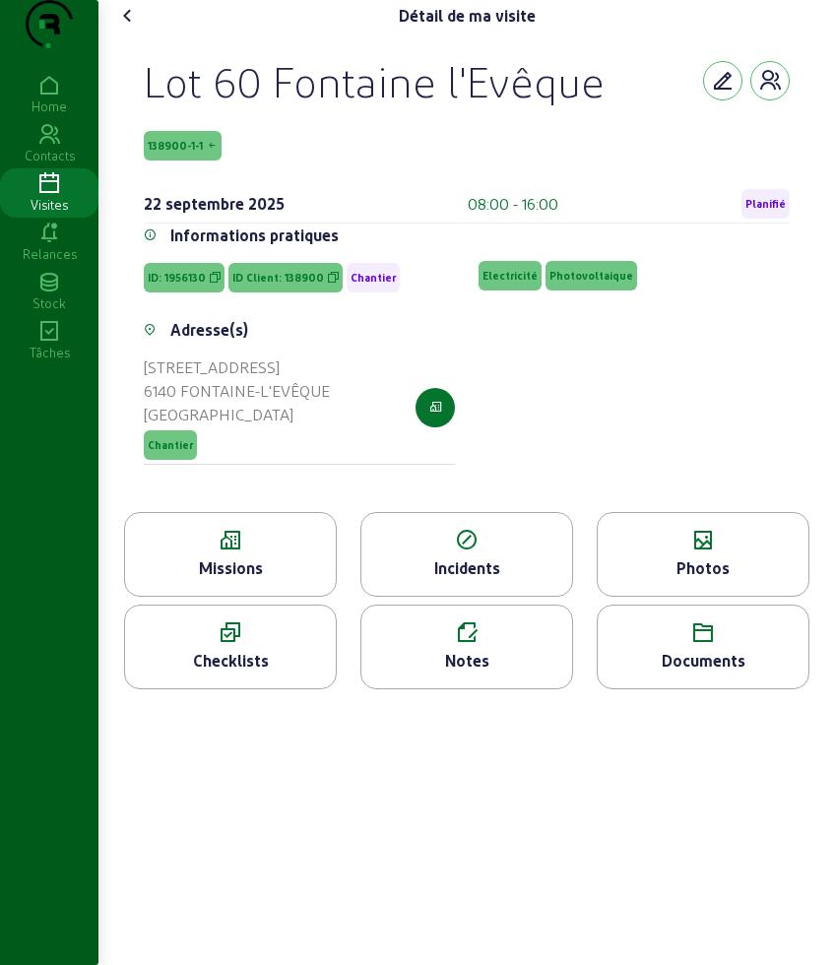
click at [251, 552] on icon at bounding box center [230, 541] width 211 height 24
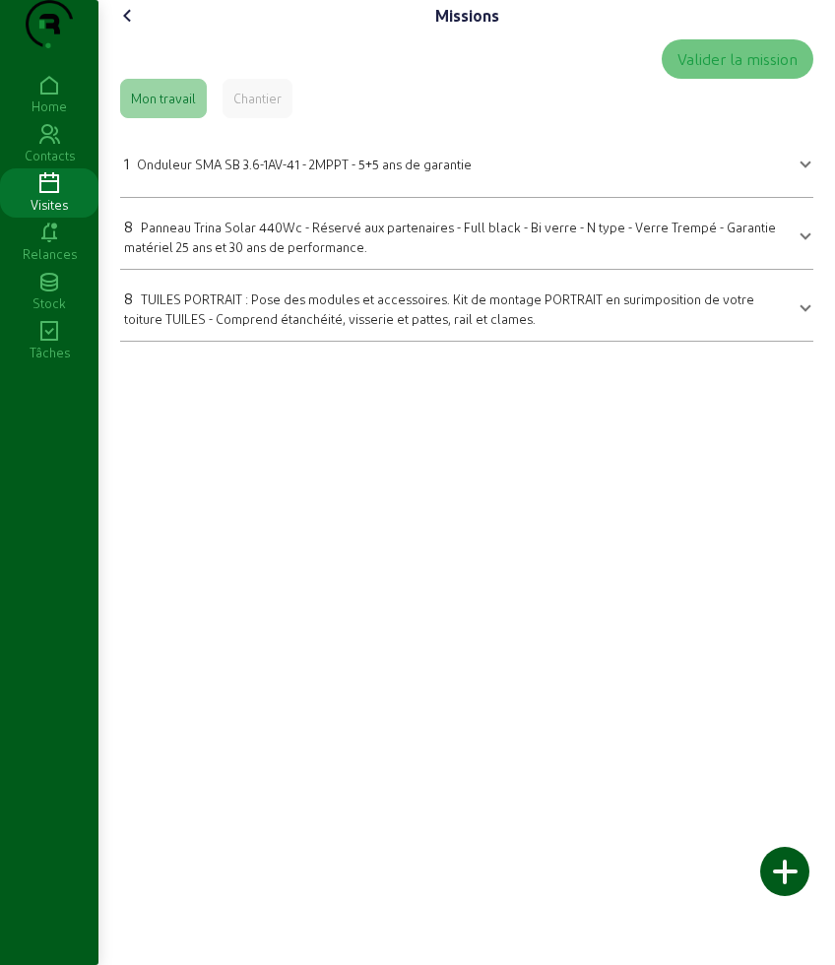
click at [220, 171] on span "Onduleur SMA SB 3.6-1AV-41 - 2MPPT - 5+5 ans de garantie" at bounding box center [304, 164] width 335 height 15
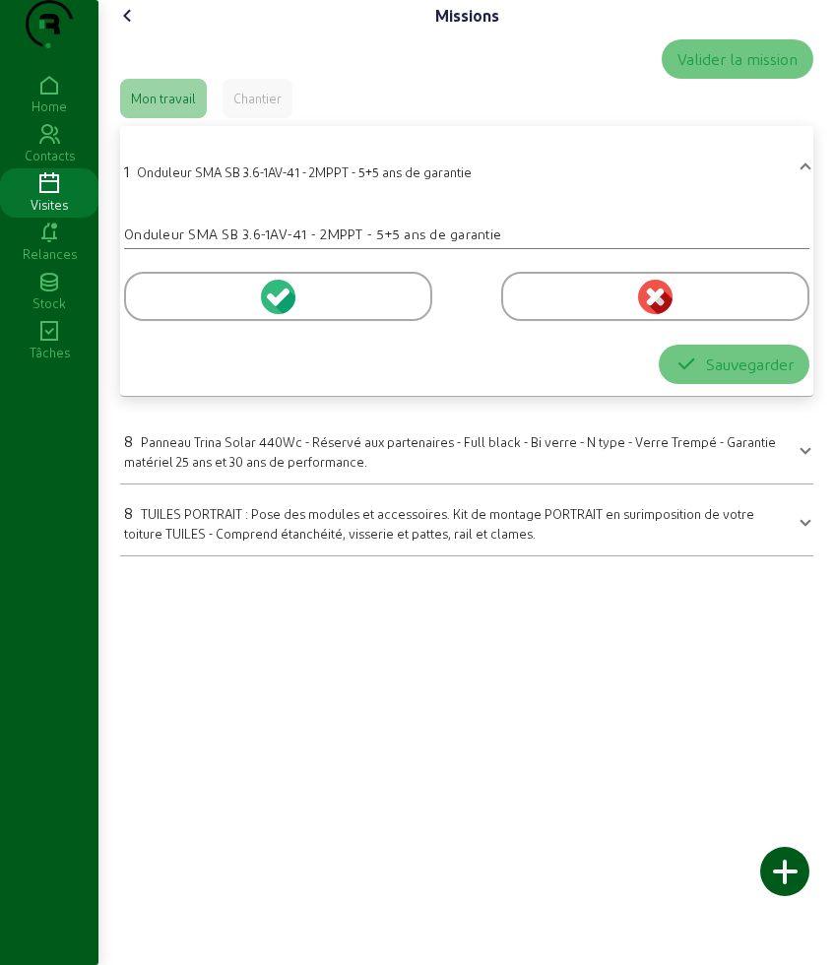
click at [214, 337] on div at bounding box center [466, 293] width 685 height 88
click at [213, 321] on div at bounding box center [278, 296] width 308 height 49
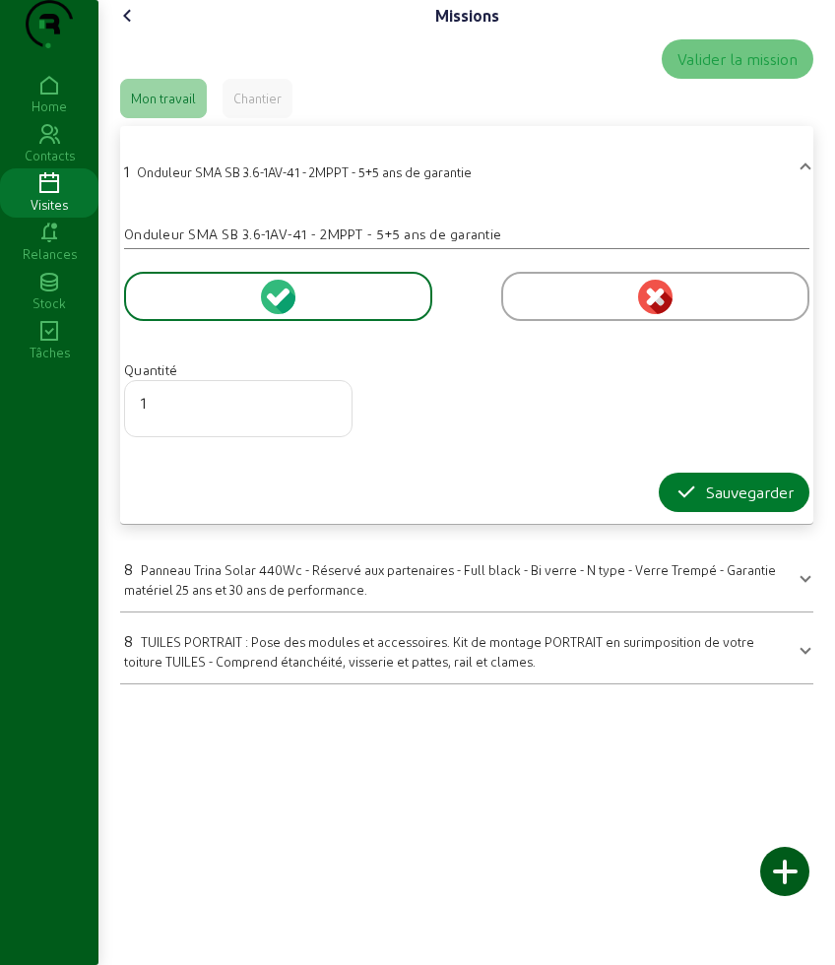
click at [710, 504] on div "Sauvegarder" at bounding box center [733, 492] width 119 height 24
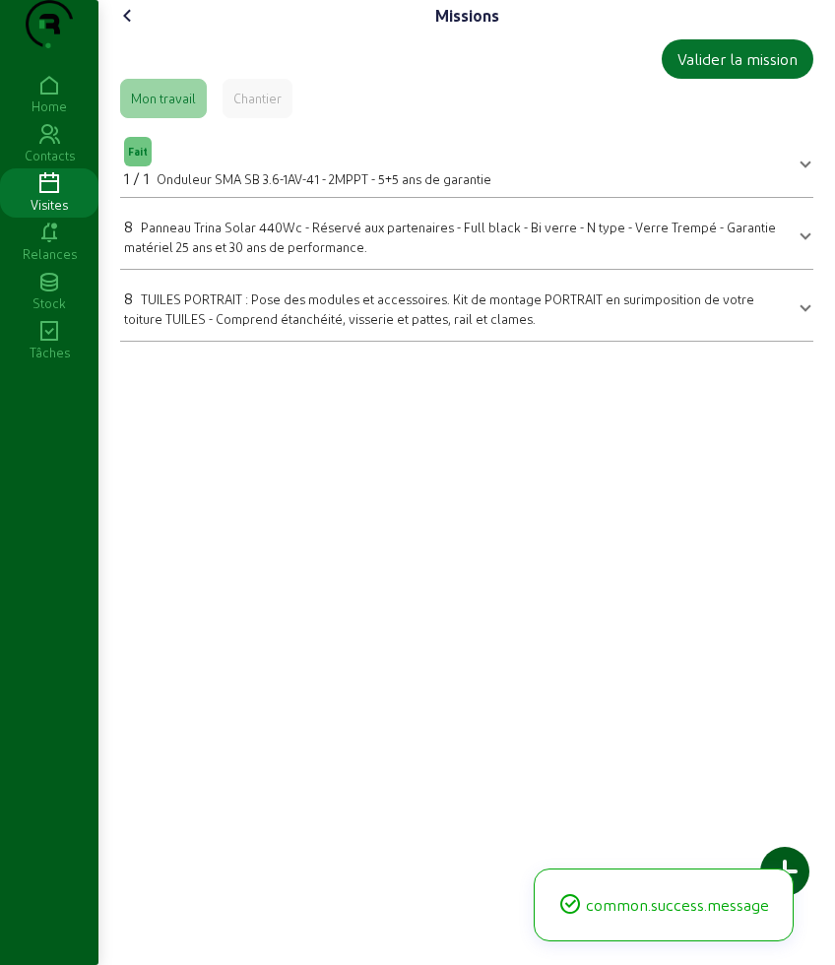
click at [189, 254] on span "Panneau Trina Solar 440Wc - Réservé aux partenaires - Full black - Bi verre - N…" at bounding box center [450, 237] width 652 height 34
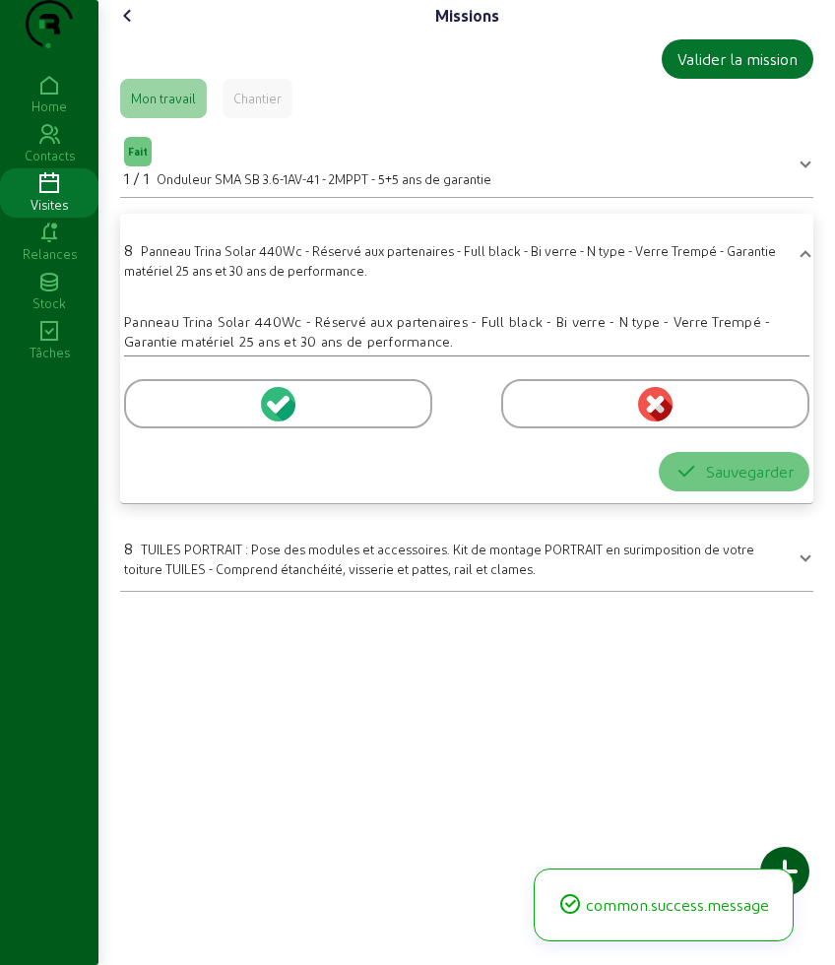
drag, startPoint x: 164, startPoint y: 429, endPoint x: 639, endPoint y: 649, distance: 522.9
click at [165, 428] on div at bounding box center [278, 403] width 308 height 49
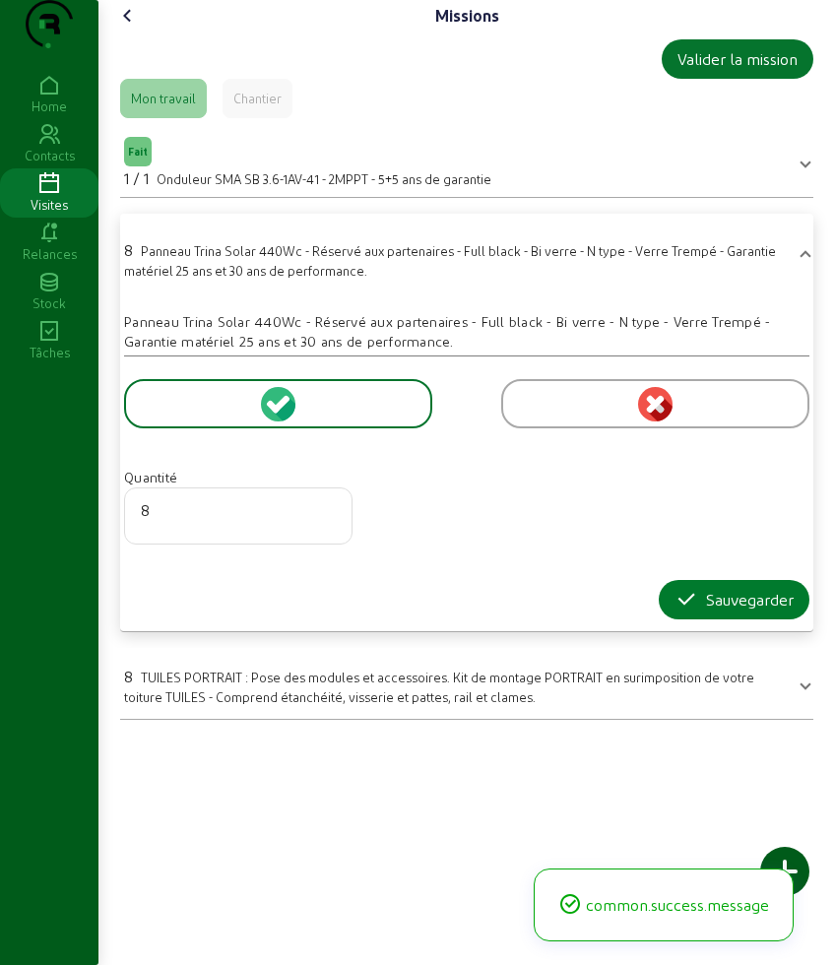
click at [689, 611] on icon "button" at bounding box center [686, 600] width 24 height 24
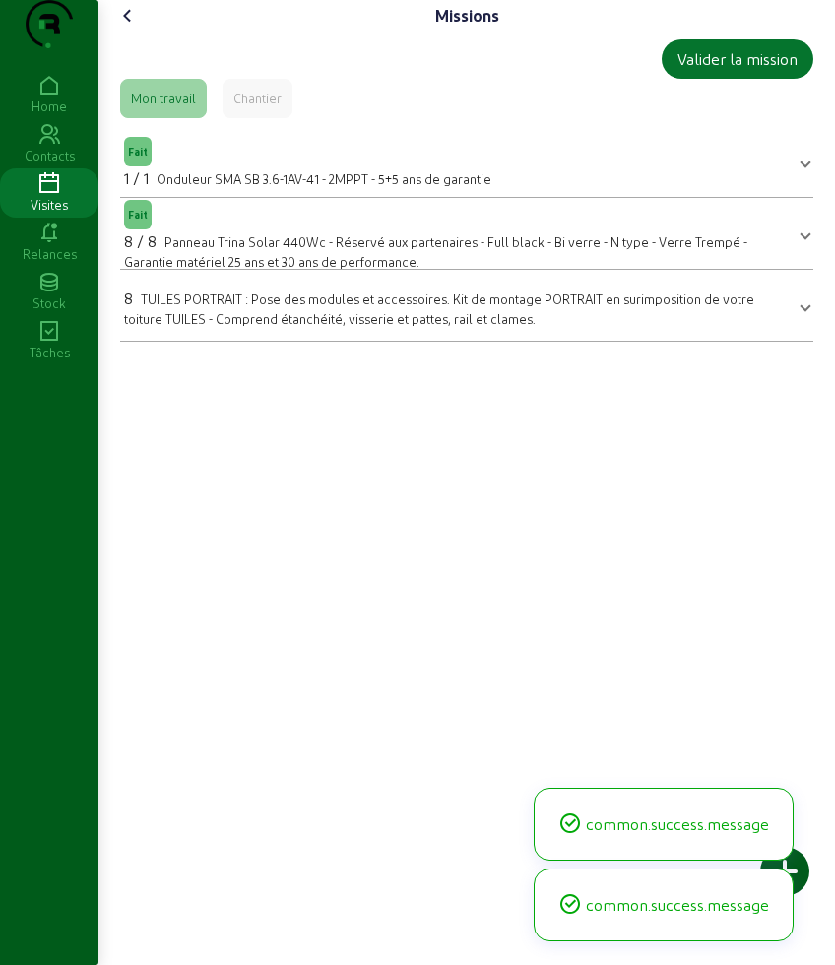
click at [192, 326] on span "TUILES PORTRAIT : Pose des modules et accessoires. Kit de montage PORTRAIT en s…" at bounding box center [439, 308] width 630 height 34
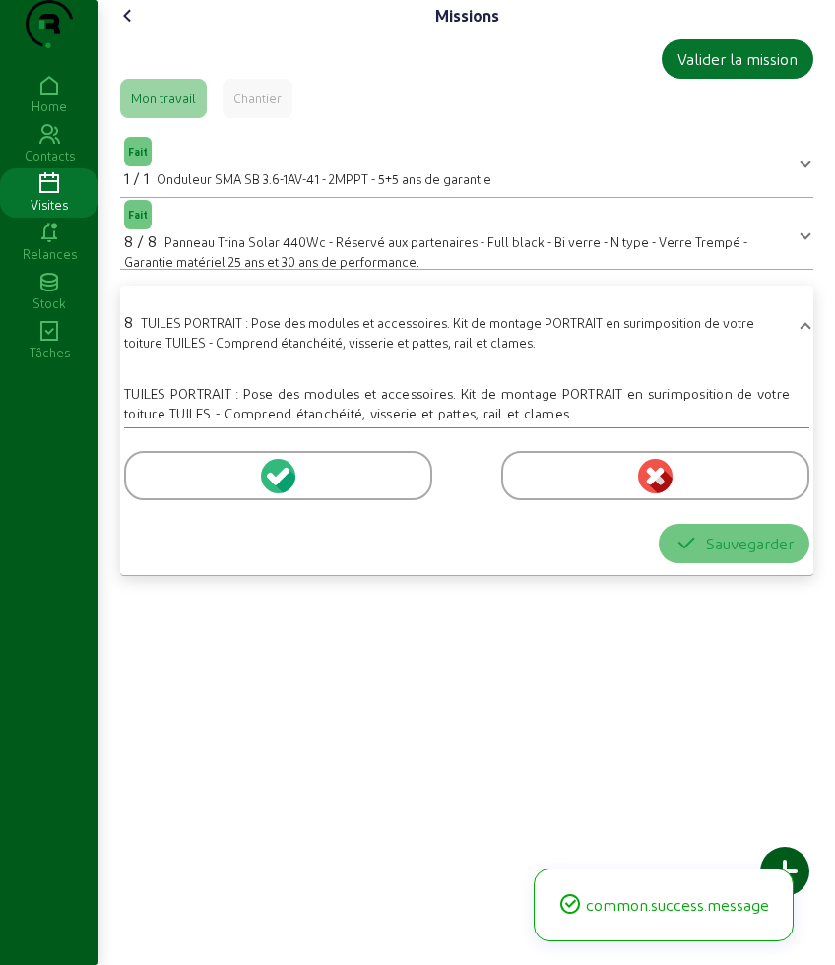
click at [168, 500] on div at bounding box center [278, 475] width 308 height 49
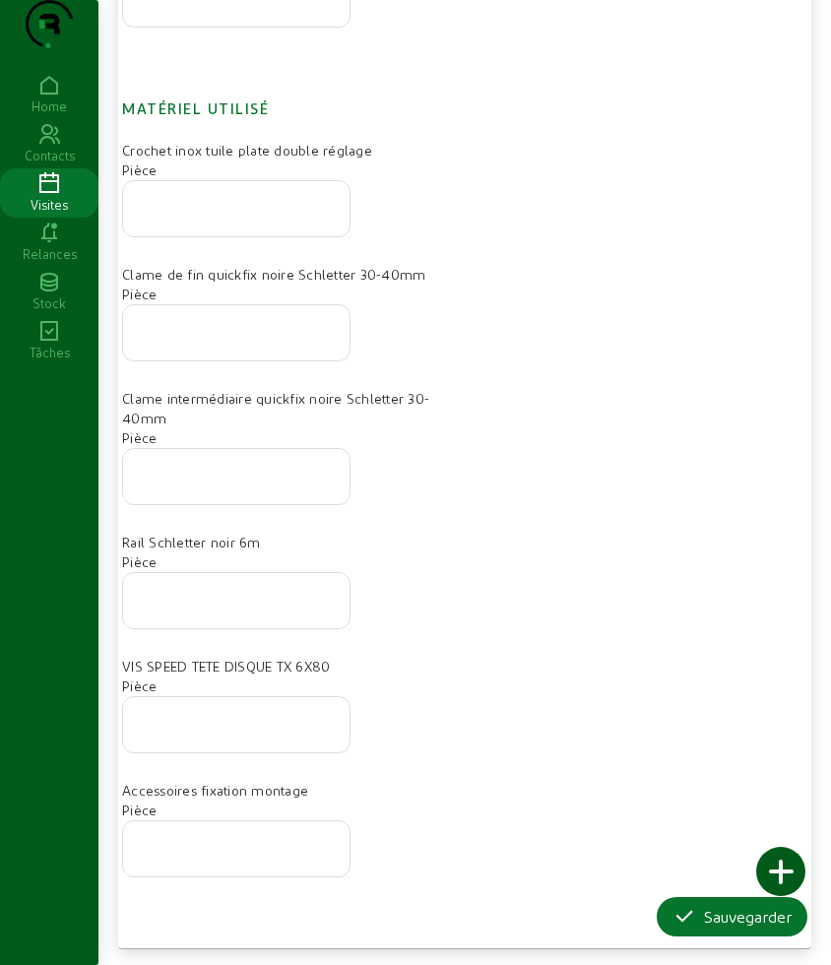
scroll to position [628, 0]
click at [672, 921] on icon "button" at bounding box center [684, 917] width 24 height 24
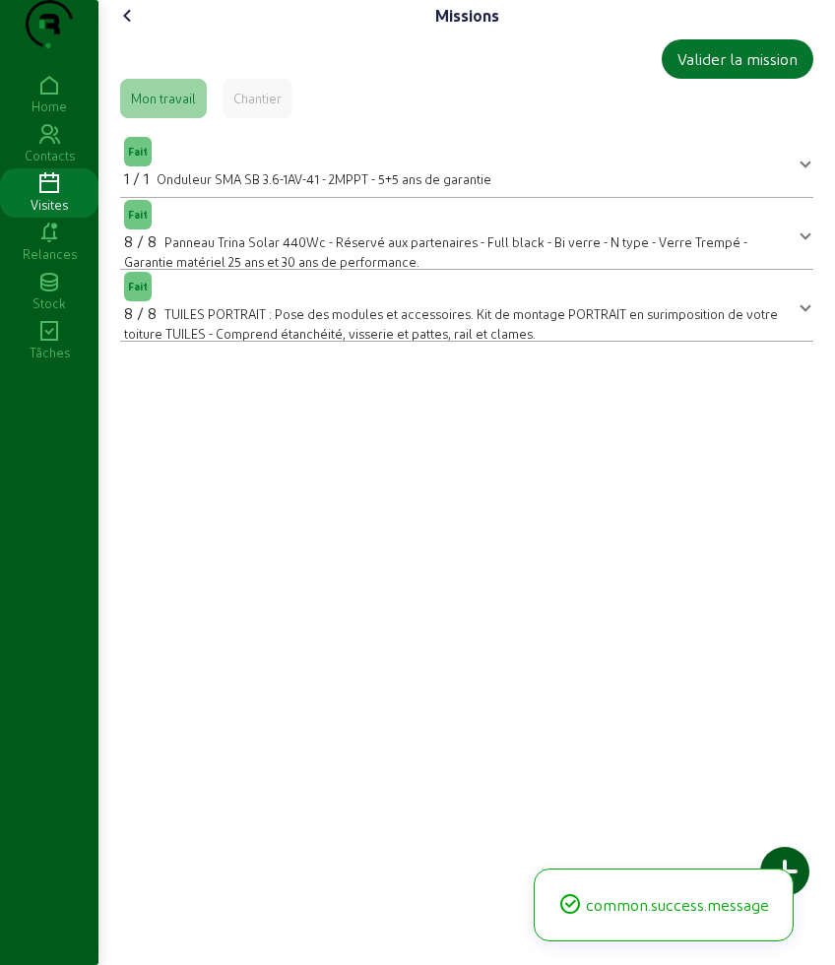
click at [133, 28] on icon at bounding box center [128, 16] width 24 height 24
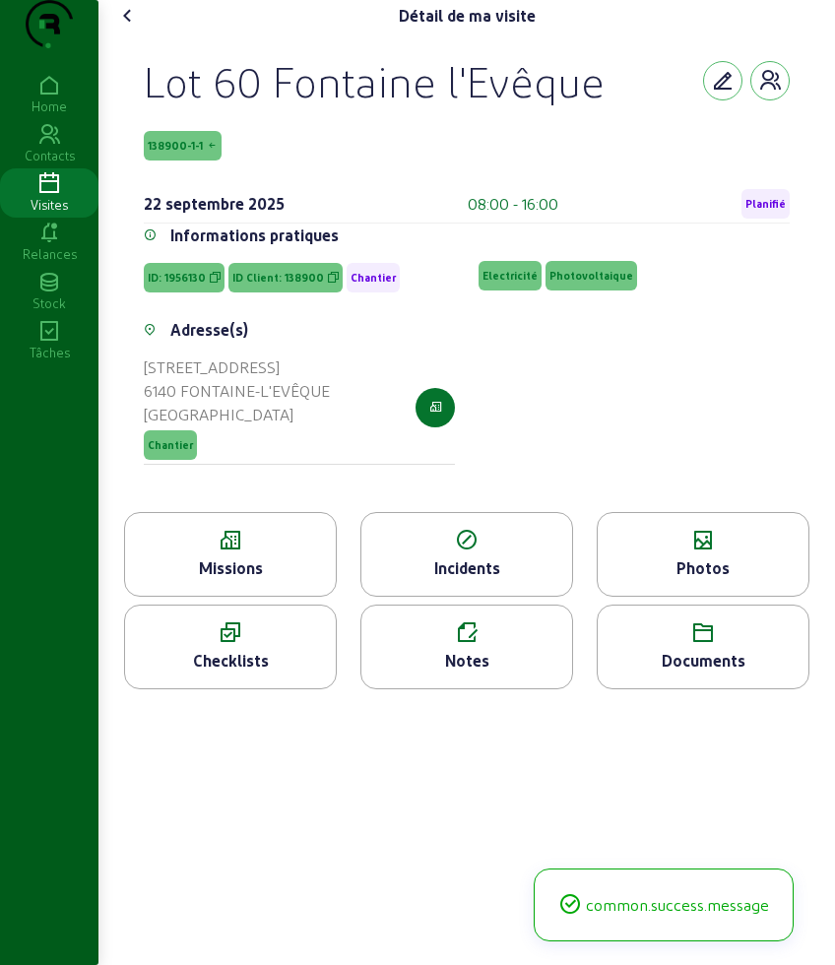
click at [668, 580] on div "Photos" at bounding box center [703, 568] width 211 height 24
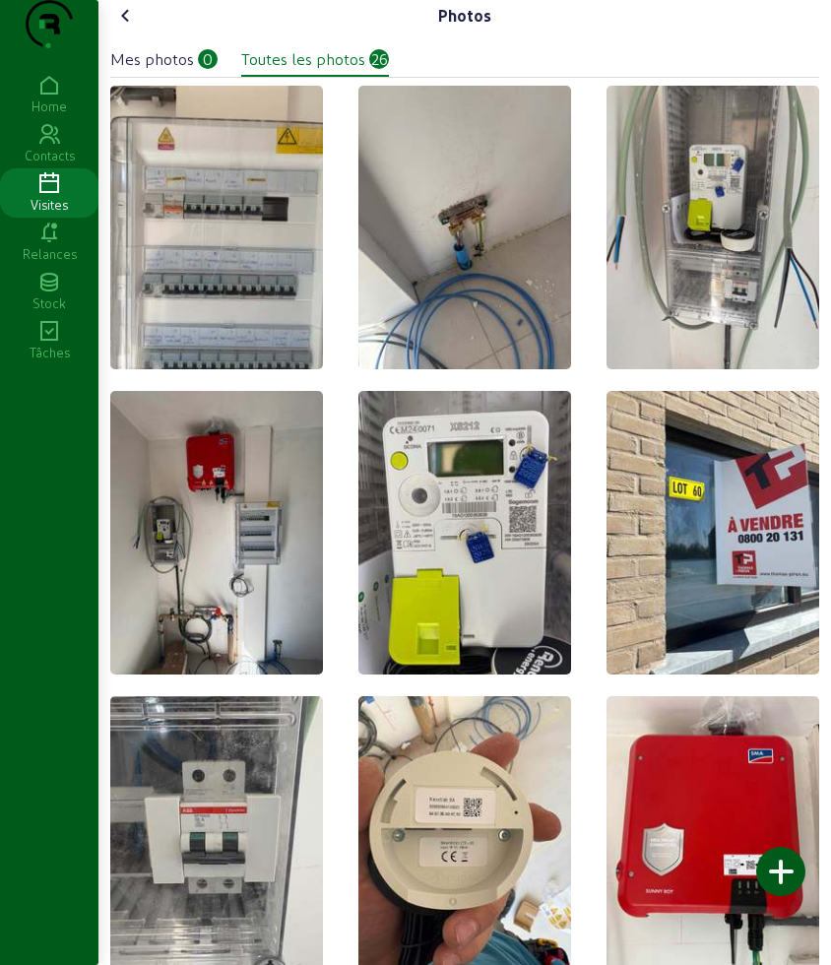
click at [783, 867] on div at bounding box center [780, 871] width 49 height 49
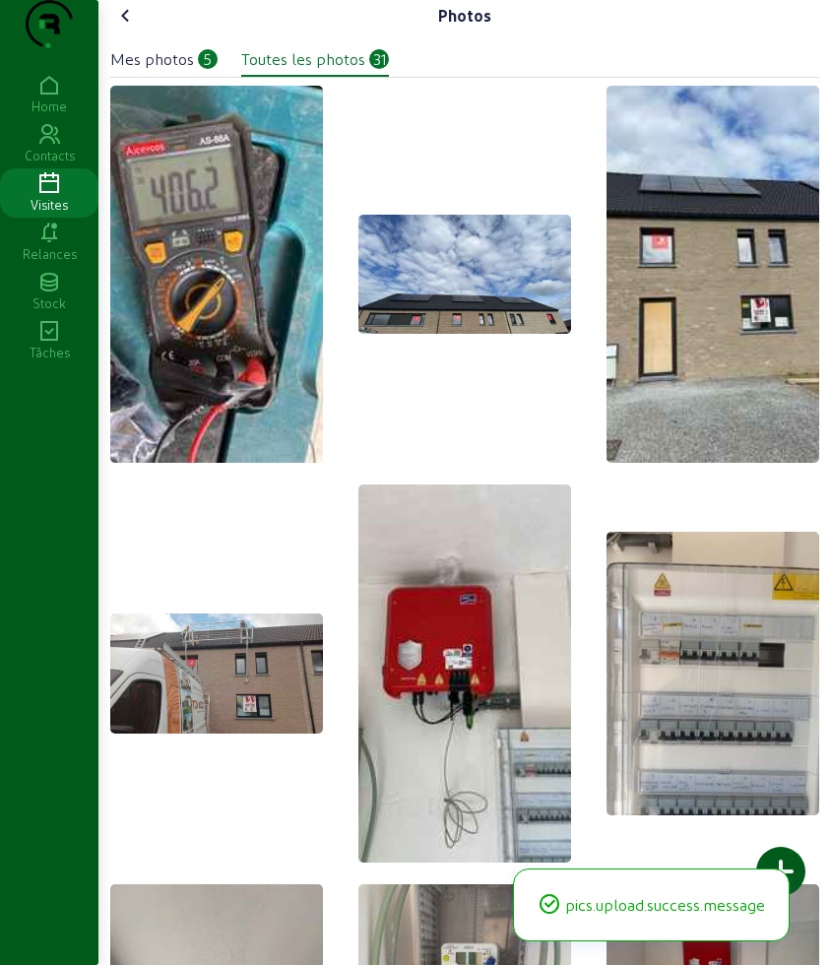
click at [131, 28] on icon at bounding box center [126, 16] width 24 height 24
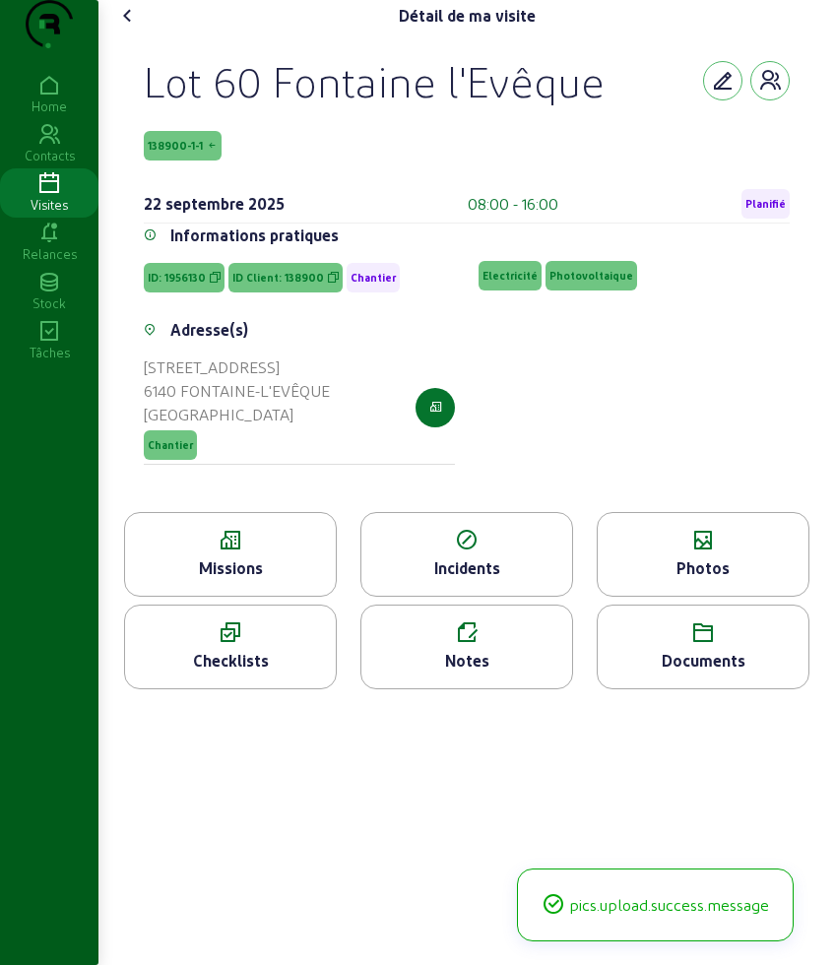
click at [119, 28] on icon at bounding box center [128, 16] width 24 height 24
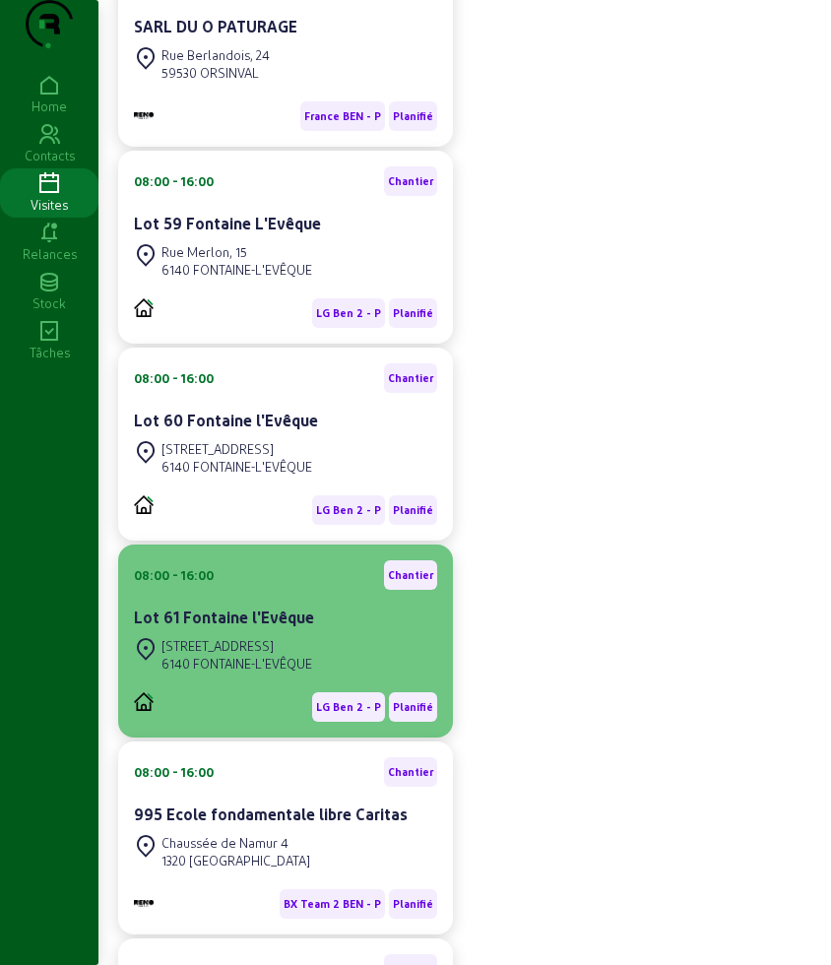
scroll to position [369, 0]
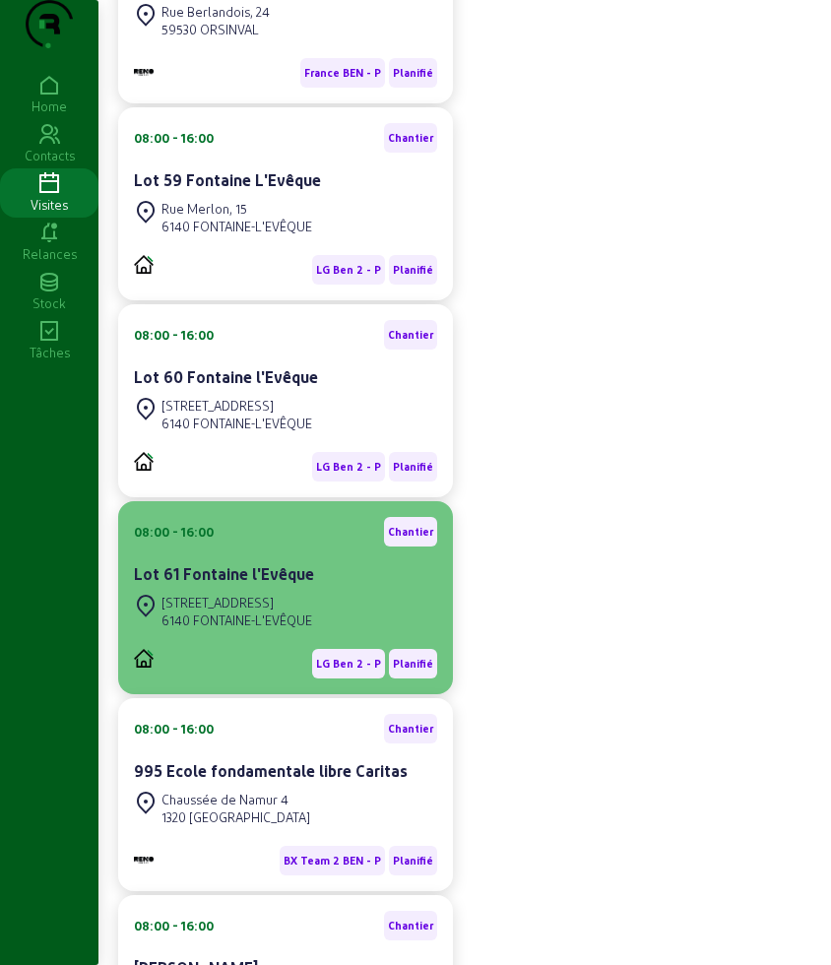
click at [306, 611] on div "[STREET_ADDRESS]" at bounding box center [236, 603] width 151 height 18
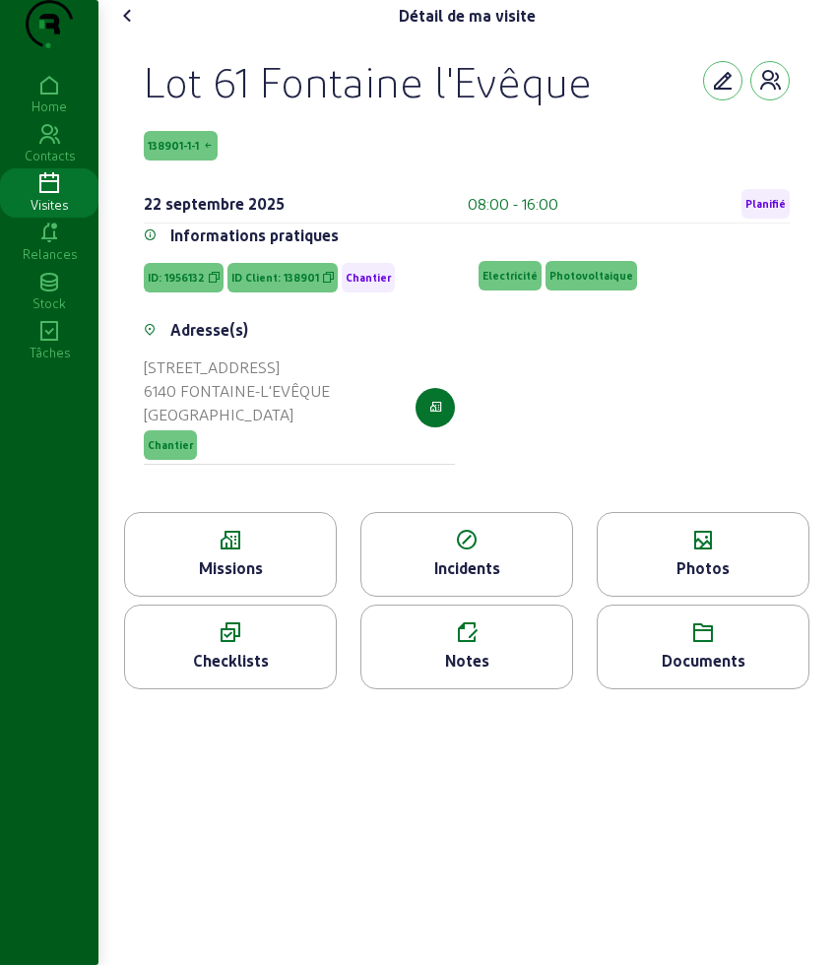
click at [233, 580] on div "Missions" at bounding box center [230, 568] width 211 height 24
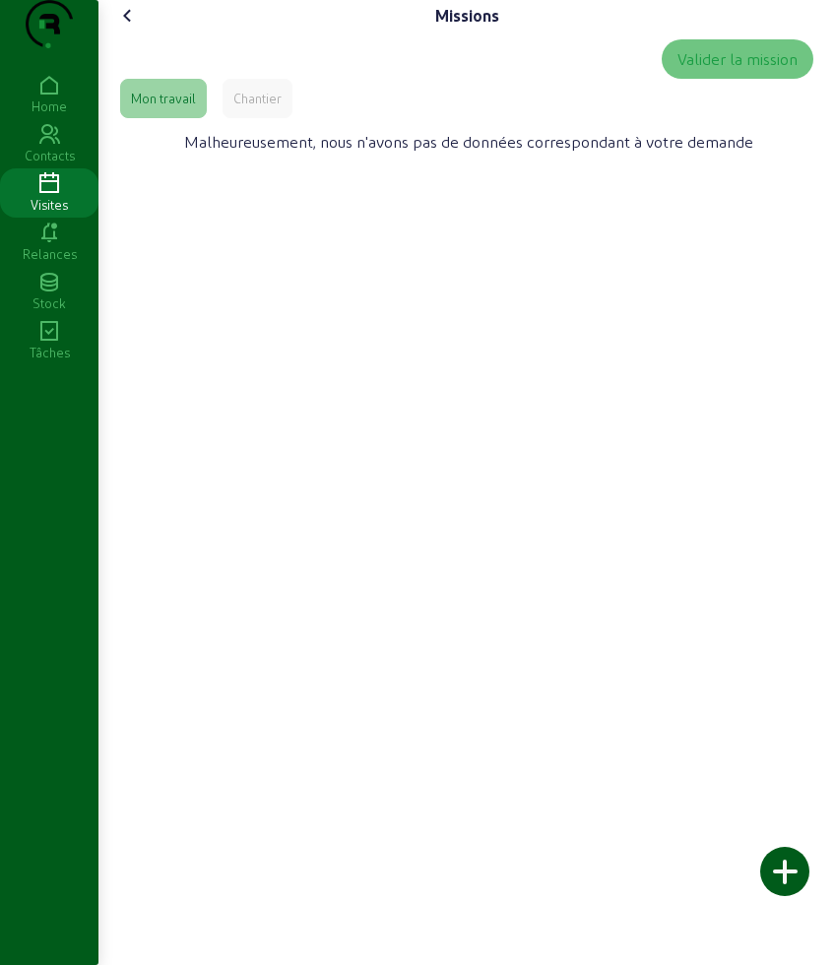
click at [264, 118] on div "Chantier" at bounding box center [258, 98] width 70 height 39
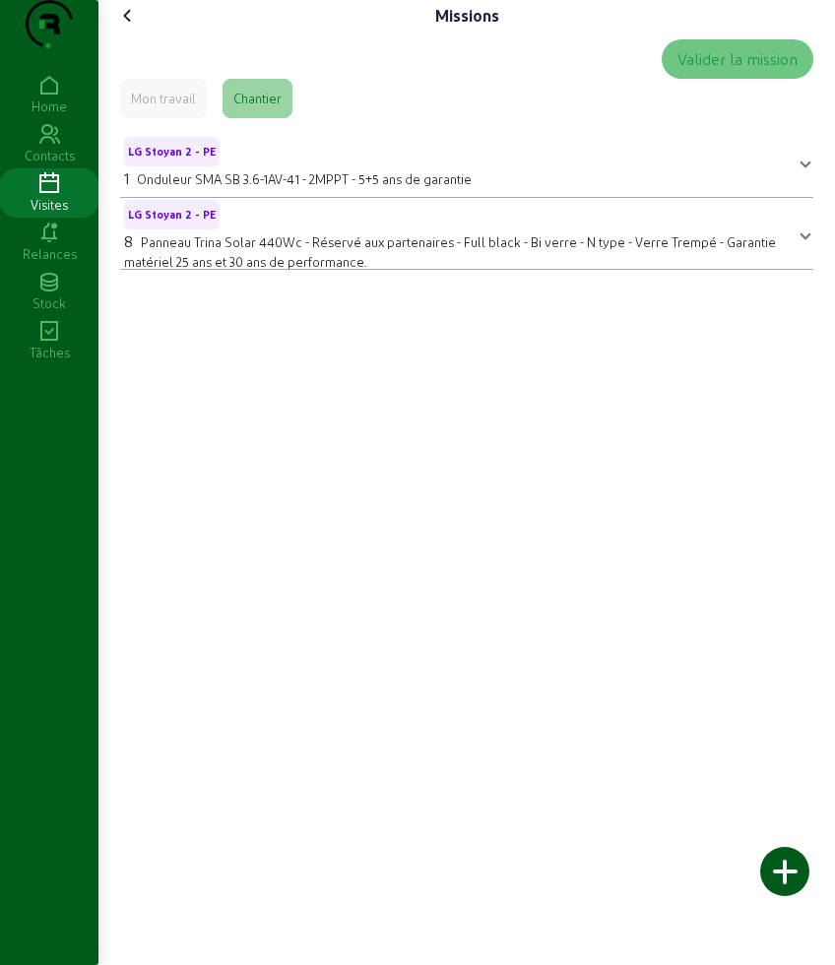
click at [120, 28] on icon at bounding box center [128, 16] width 24 height 24
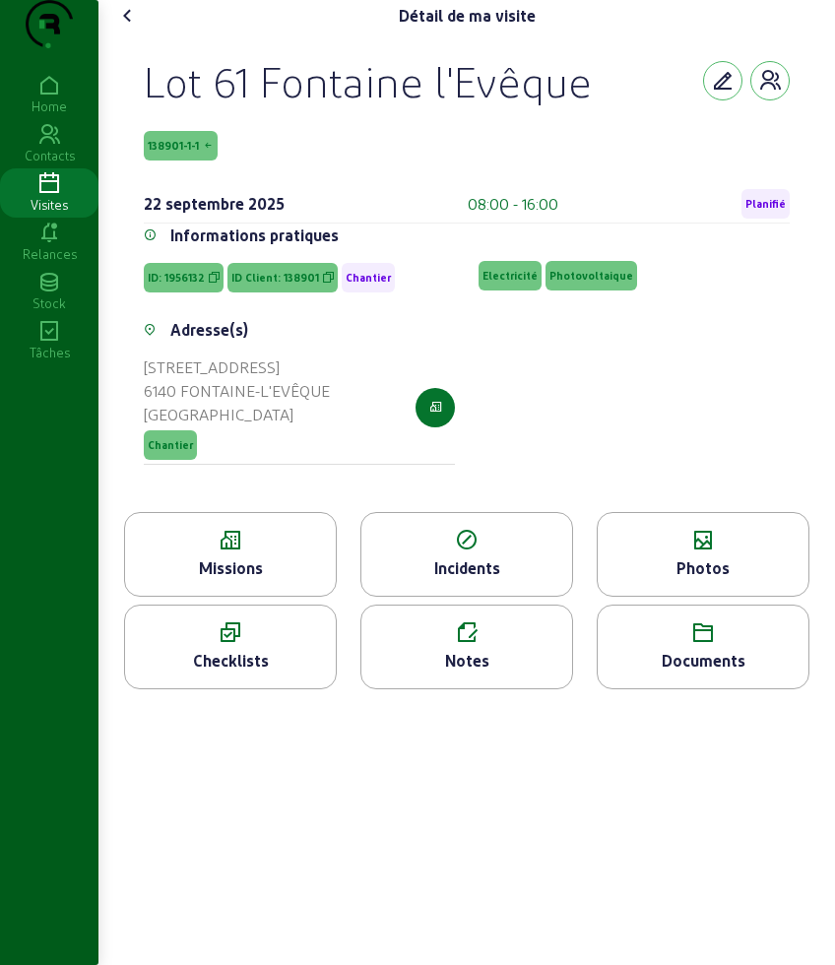
click at [682, 552] on icon at bounding box center [703, 541] width 211 height 24
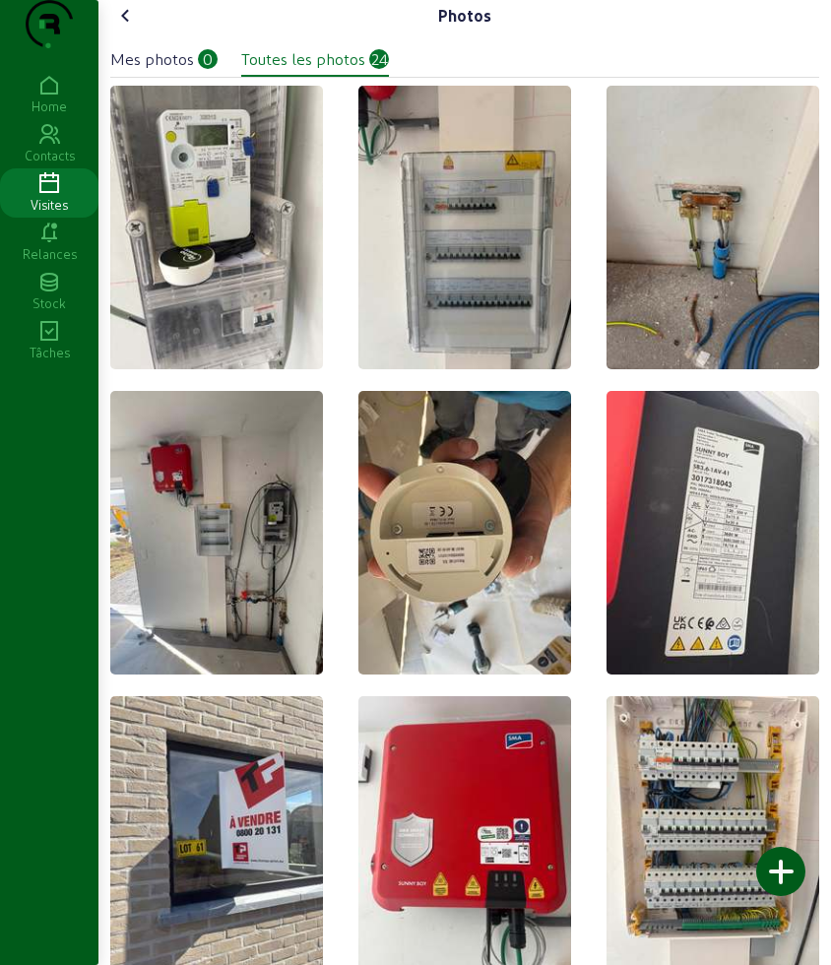
click at [774, 836] on img at bounding box center [713, 838] width 213 height 284
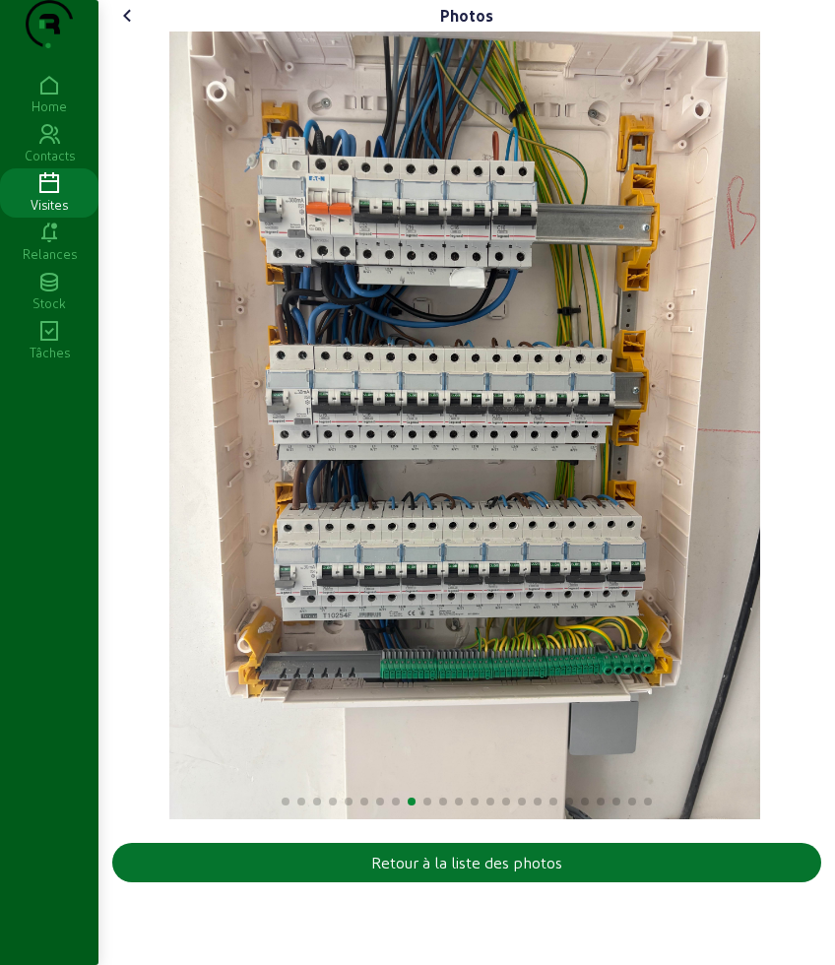
click at [777, 819] on div "9 / 24" at bounding box center [464, 426] width 705 height 788
click at [121, 33] on div "Photos Retour à la liste des photos" at bounding box center [466, 445] width 733 height 890
click at [126, 28] on icon at bounding box center [128, 16] width 24 height 24
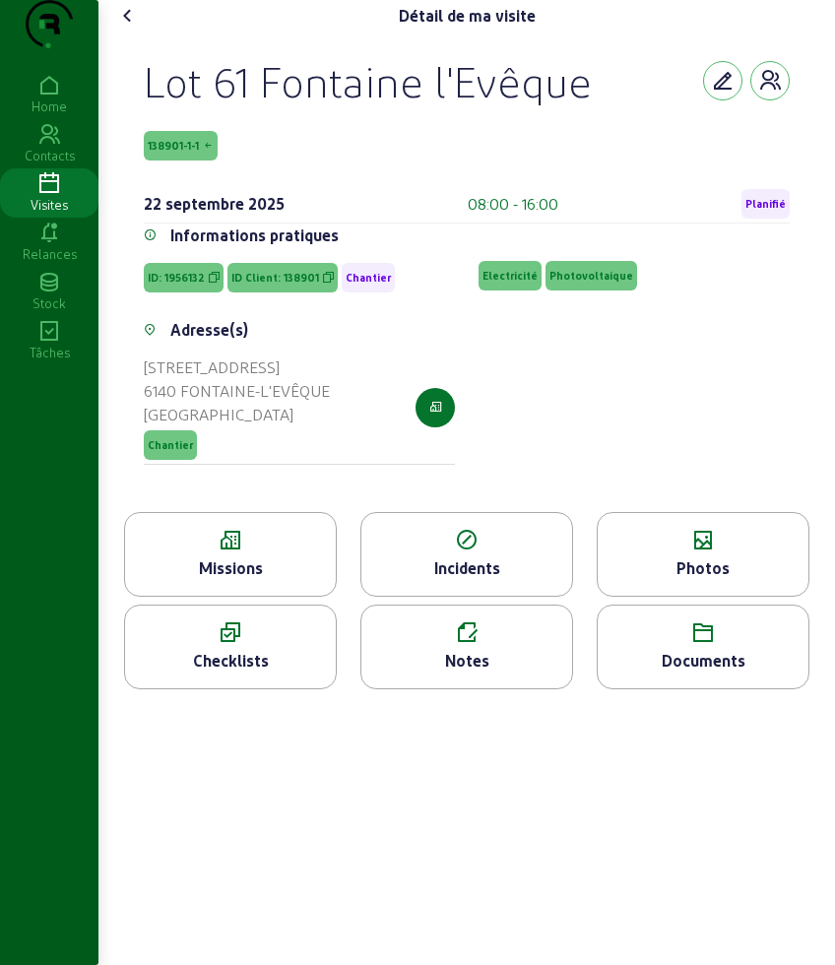
click at [728, 580] on div "Photos" at bounding box center [703, 568] width 211 height 24
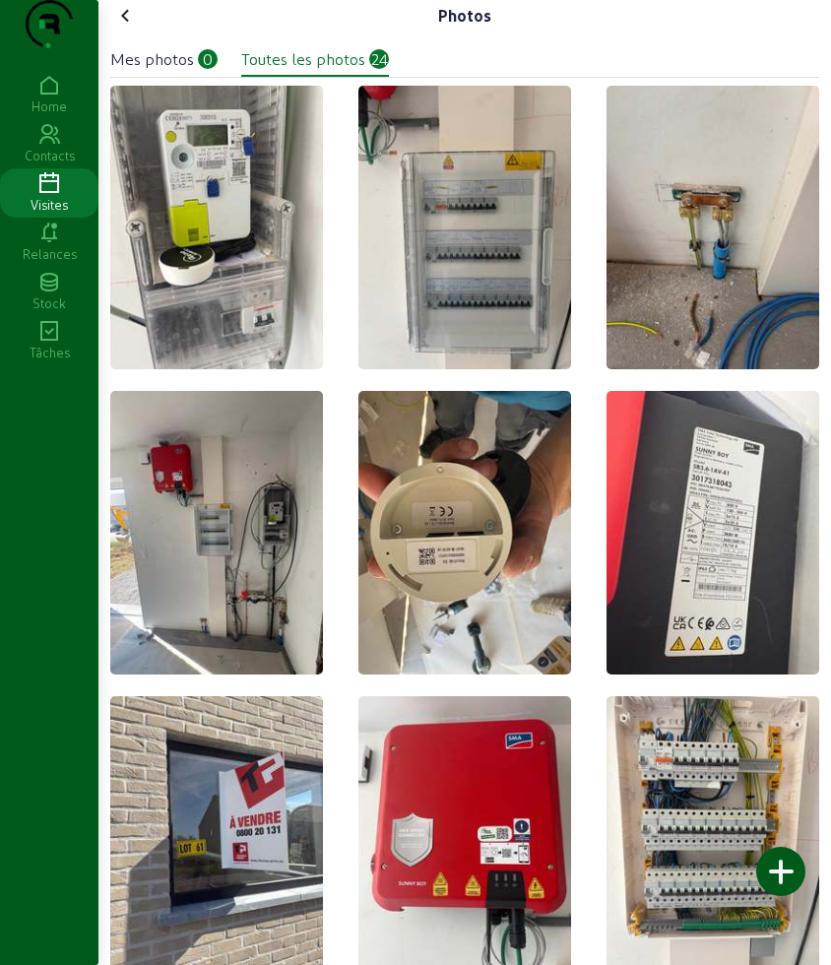
click at [795, 870] on div at bounding box center [780, 871] width 49 height 49
click at [117, 32] on cam-font-icon at bounding box center [126, 16] width 32 height 32
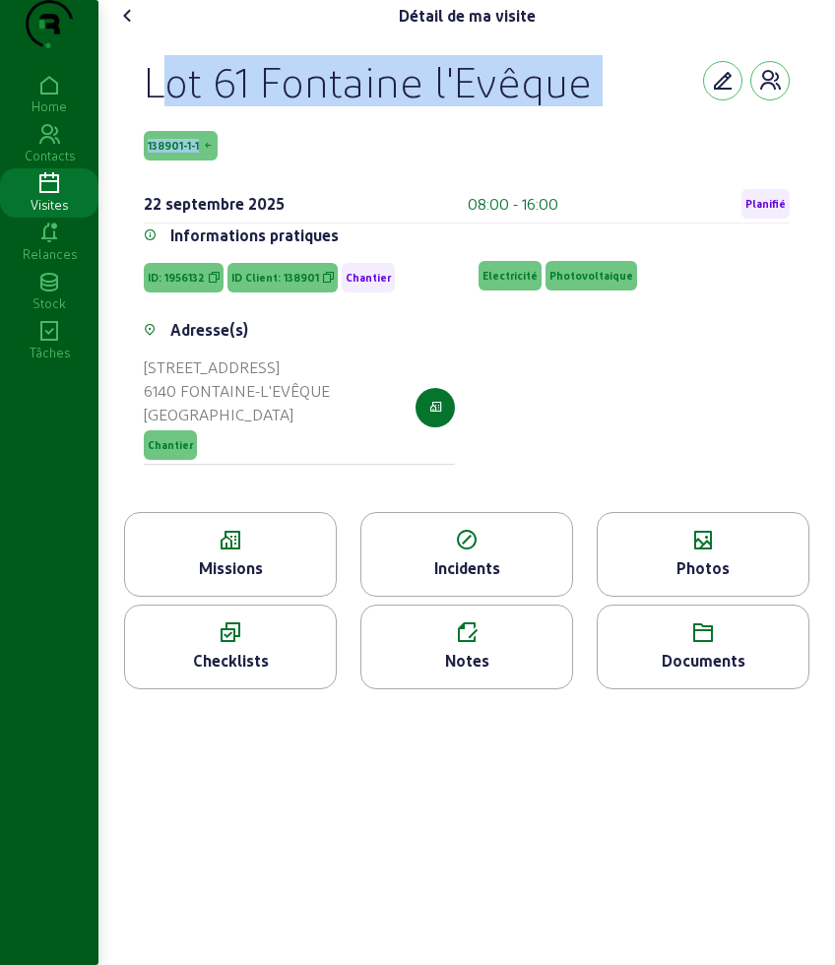
drag, startPoint x: 144, startPoint y: 89, endPoint x: 305, endPoint y: 184, distance: 187.6
click at [305, 184] on div "Lot 61 Fontaine l'Evêque 138901-1-1 [DATE] 08:00 - 16:00 Planifié Informations …" at bounding box center [466, 272] width 693 height 480
copy div "Lot 61 Fontaine l'Evêque 138901-1-1"
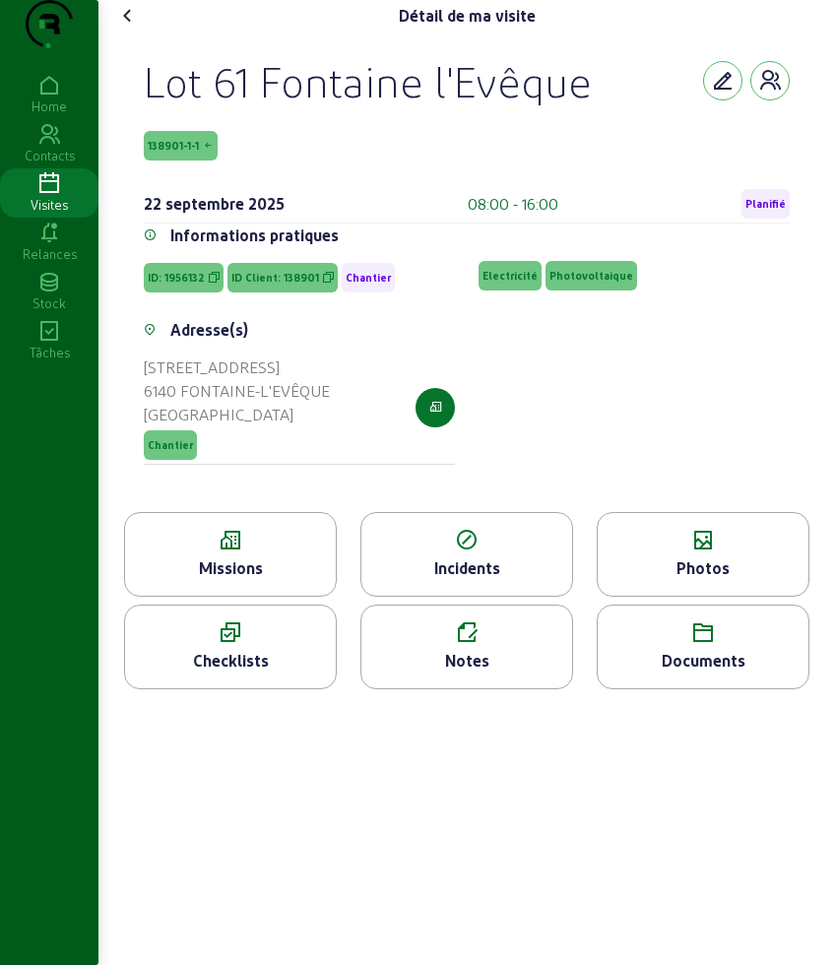
click at [752, 580] on div "Photos" at bounding box center [703, 568] width 211 height 24
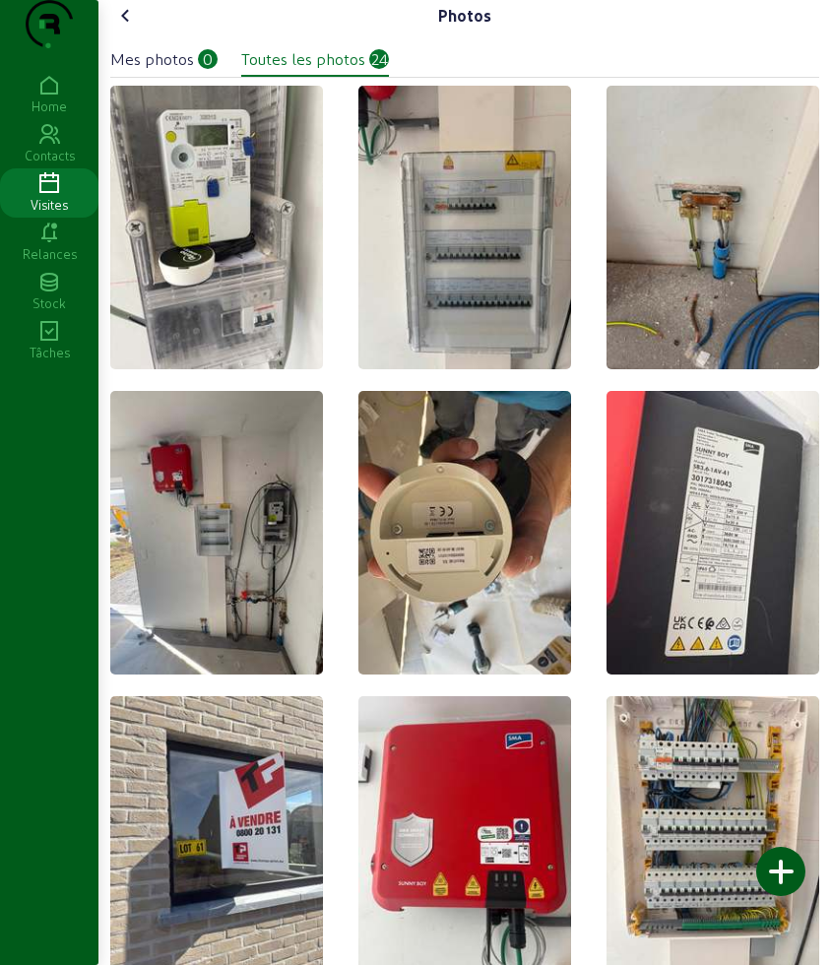
click at [800, 880] on div at bounding box center [780, 871] width 49 height 49
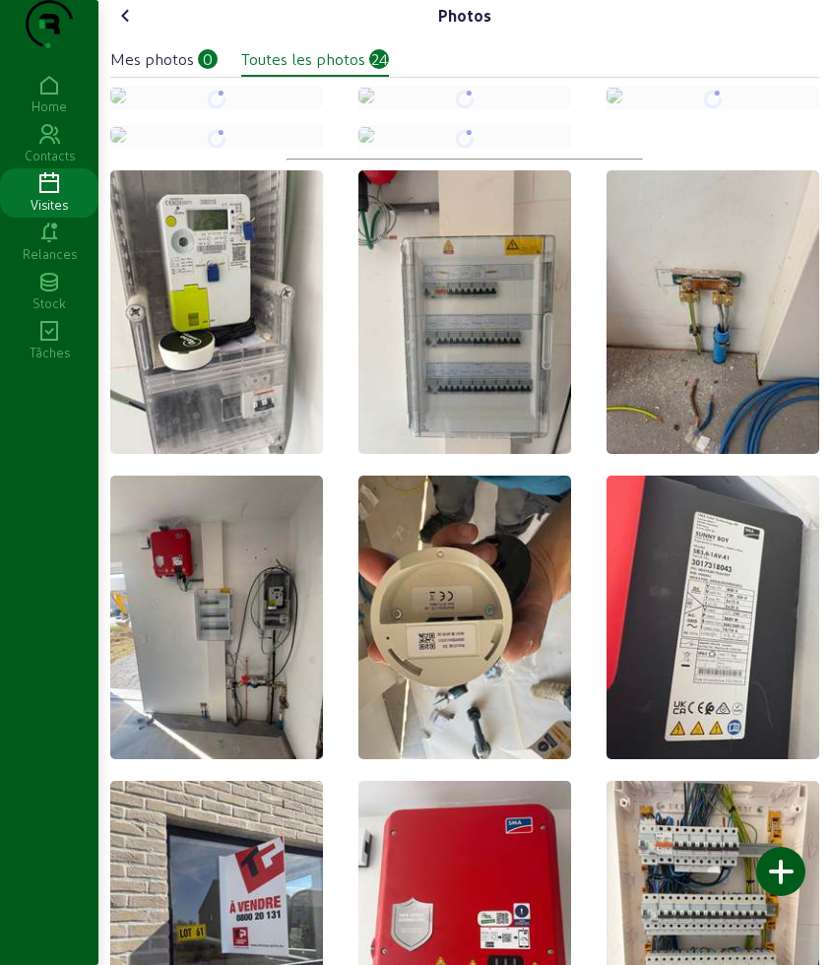
click at [130, 28] on icon at bounding box center [126, 16] width 24 height 24
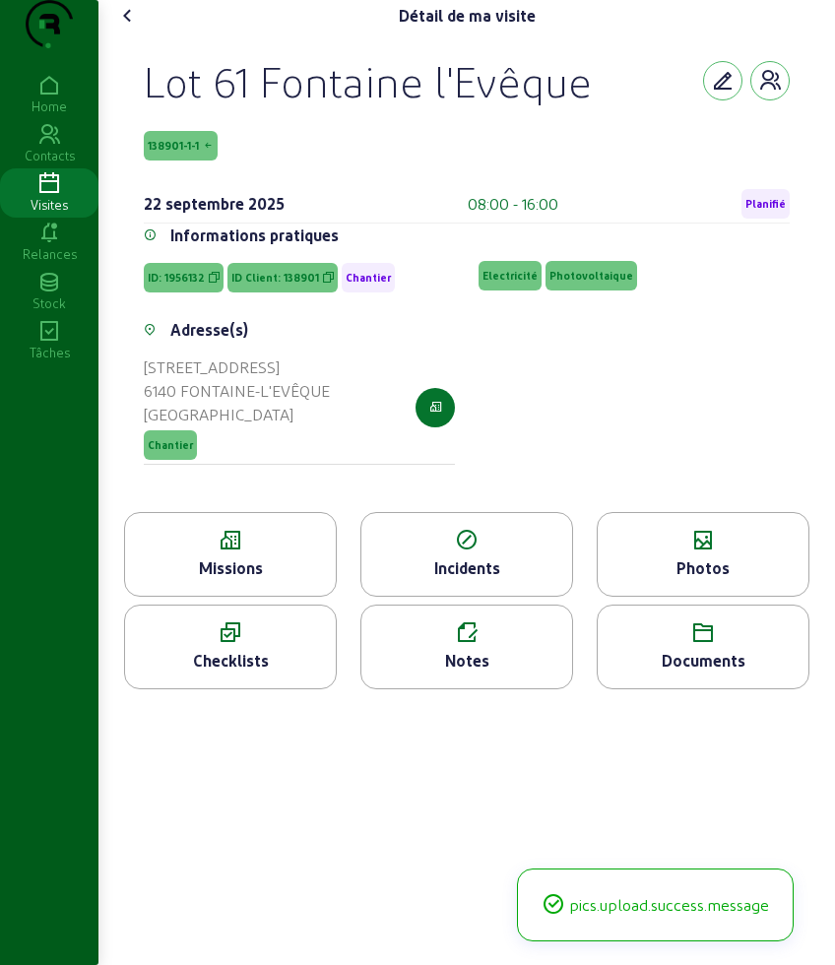
click at [130, 28] on icon at bounding box center [128, 16] width 24 height 24
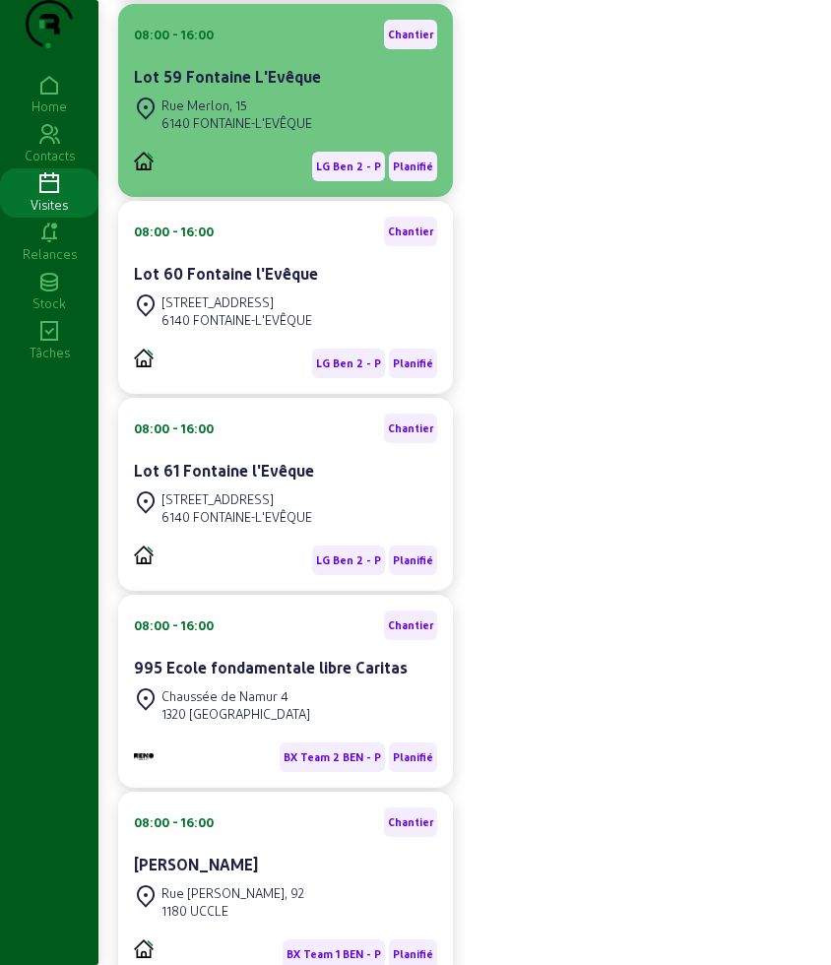
scroll to position [492, 0]
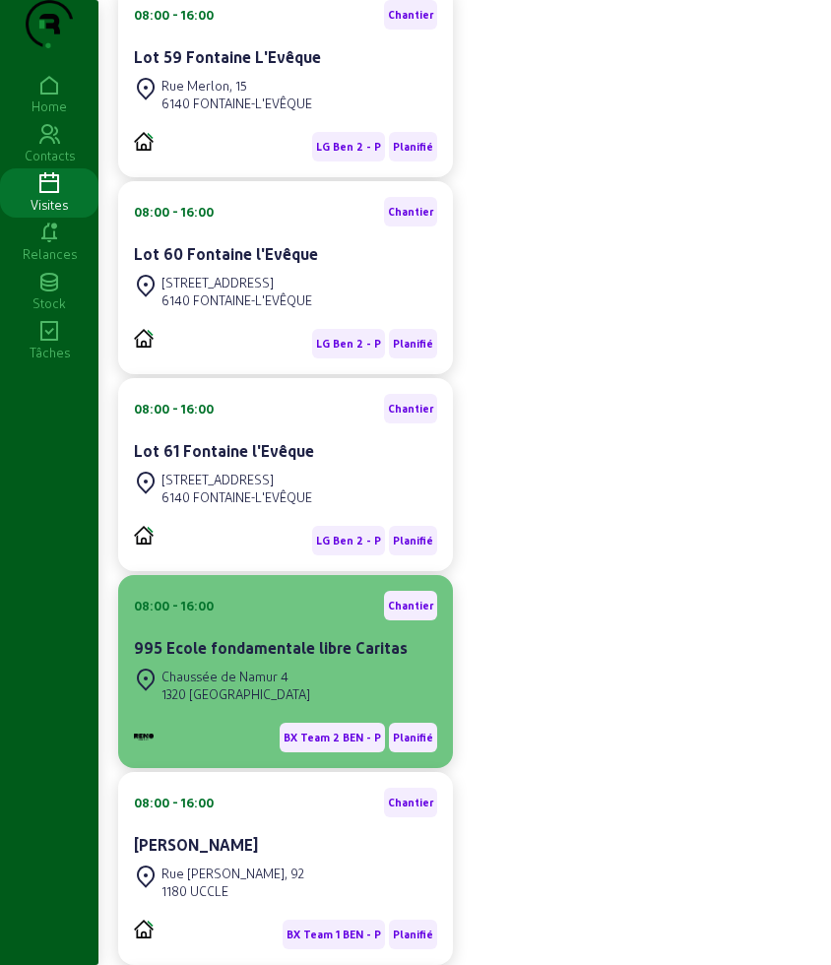
click at [260, 703] on div "1320 [GEOGRAPHIC_DATA]" at bounding box center [235, 694] width 149 height 18
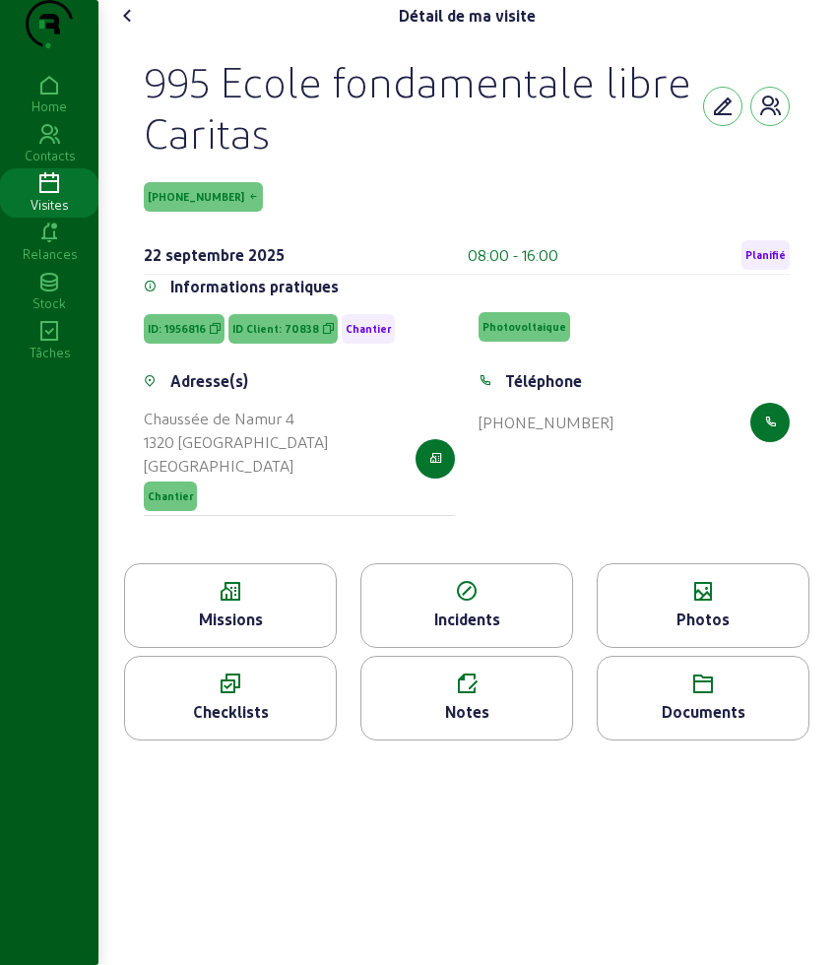
click at [266, 604] on icon at bounding box center [230, 592] width 211 height 24
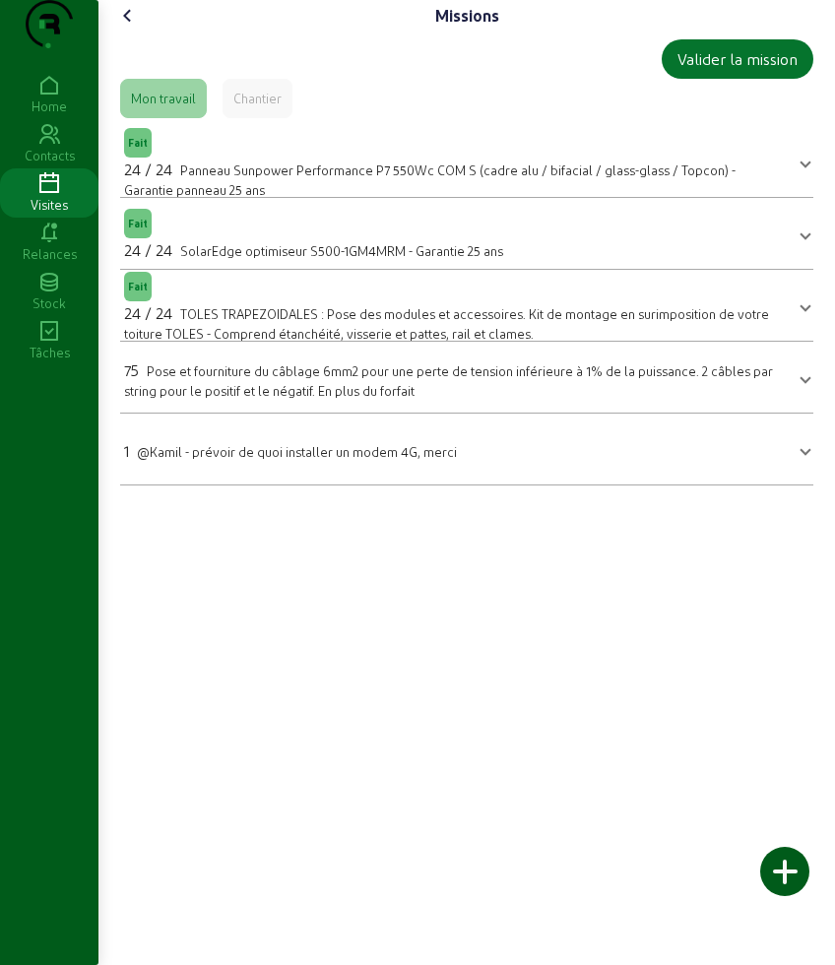
click at [128, 28] on icon at bounding box center [128, 16] width 24 height 24
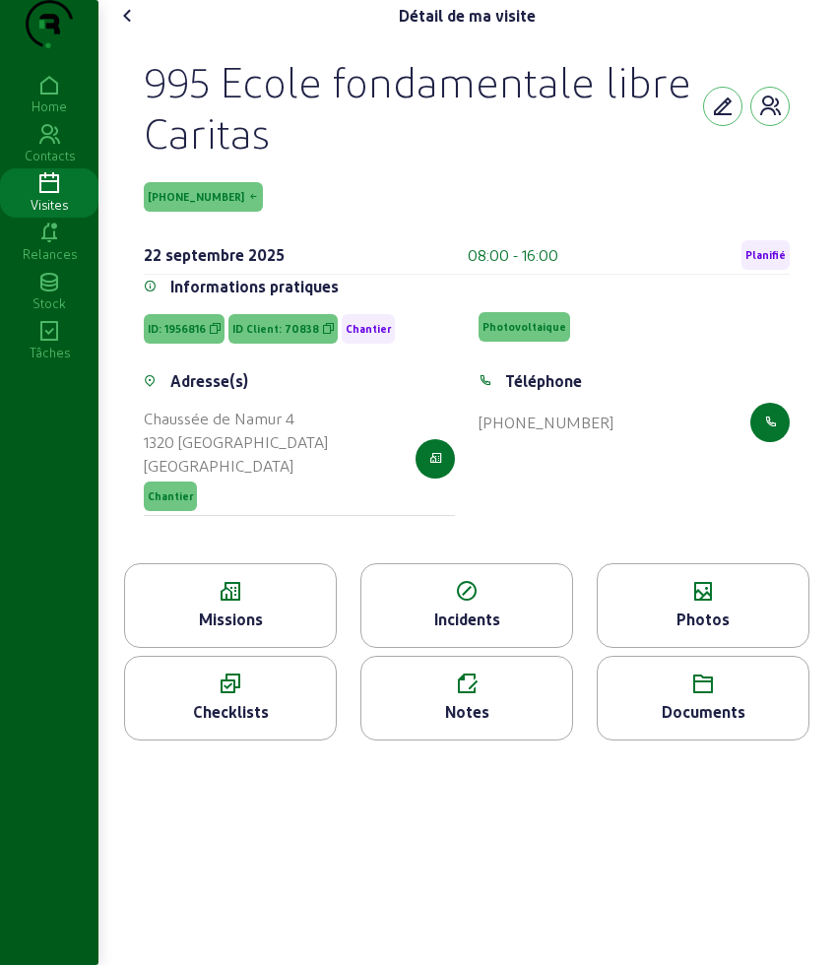
click at [668, 631] on div "Photos" at bounding box center [703, 619] width 211 height 24
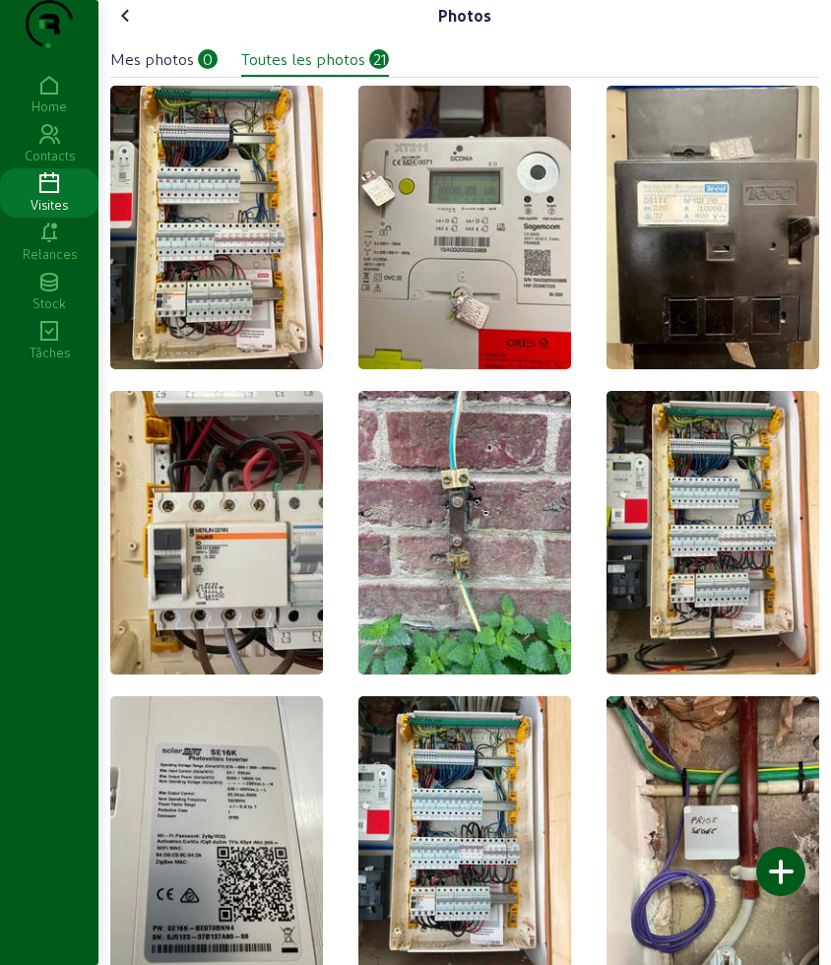
click at [144, 71] on div "Mes photos" at bounding box center [152, 59] width 84 height 24
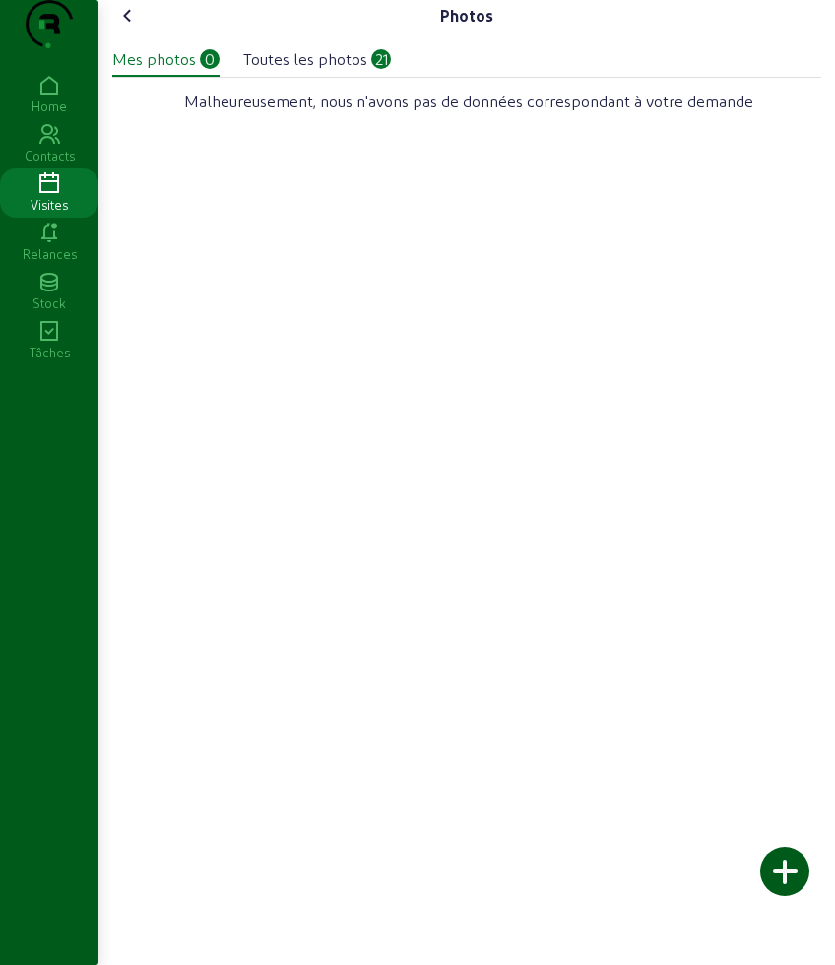
click at [122, 28] on icon at bounding box center [128, 16] width 24 height 24
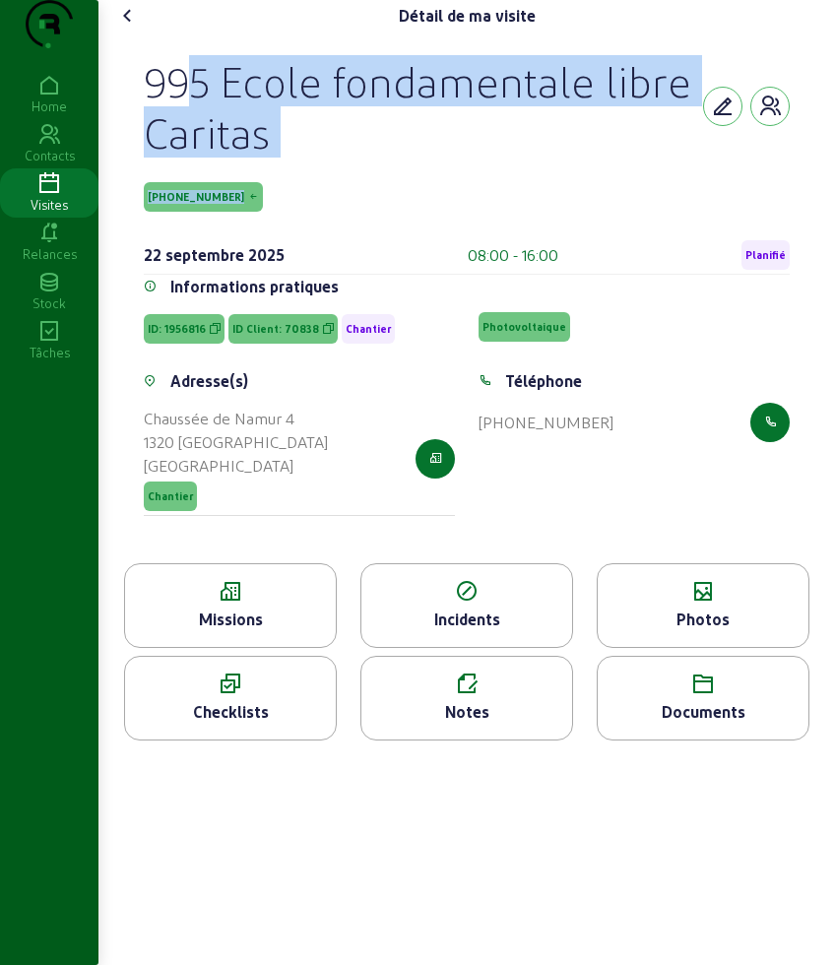
drag, startPoint x: 153, startPoint y: 119, endPoint x: 306, endPoint y: 210, distance: 178.3
click at [306, 210] on div "995 Ecole fondamentale libre Caritas [PHONE_NUMBER] [DATE] 08:00 - 16:00 Planif…" at bounding box center [467, 165] width 646 height 220
copy div "995 Ecole fondamentale libre Caritas [PHONE_NUMBER]"
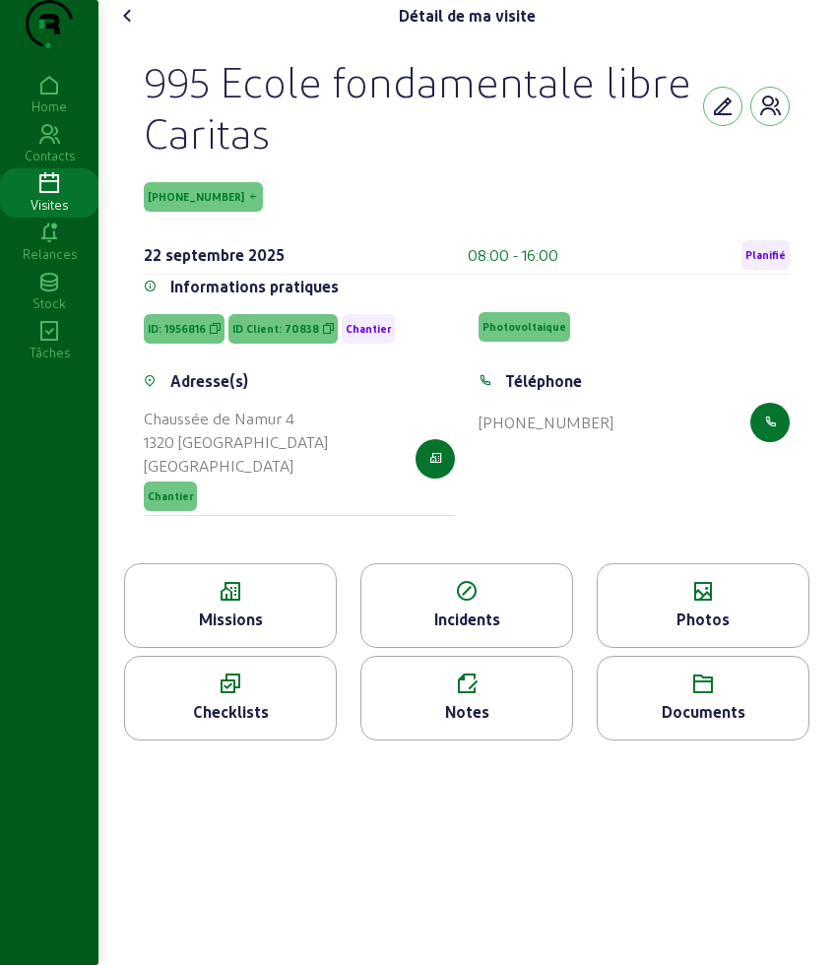
click at [266, 631] on div "Missions" at bounding box center [230, 619] width 211 height 24
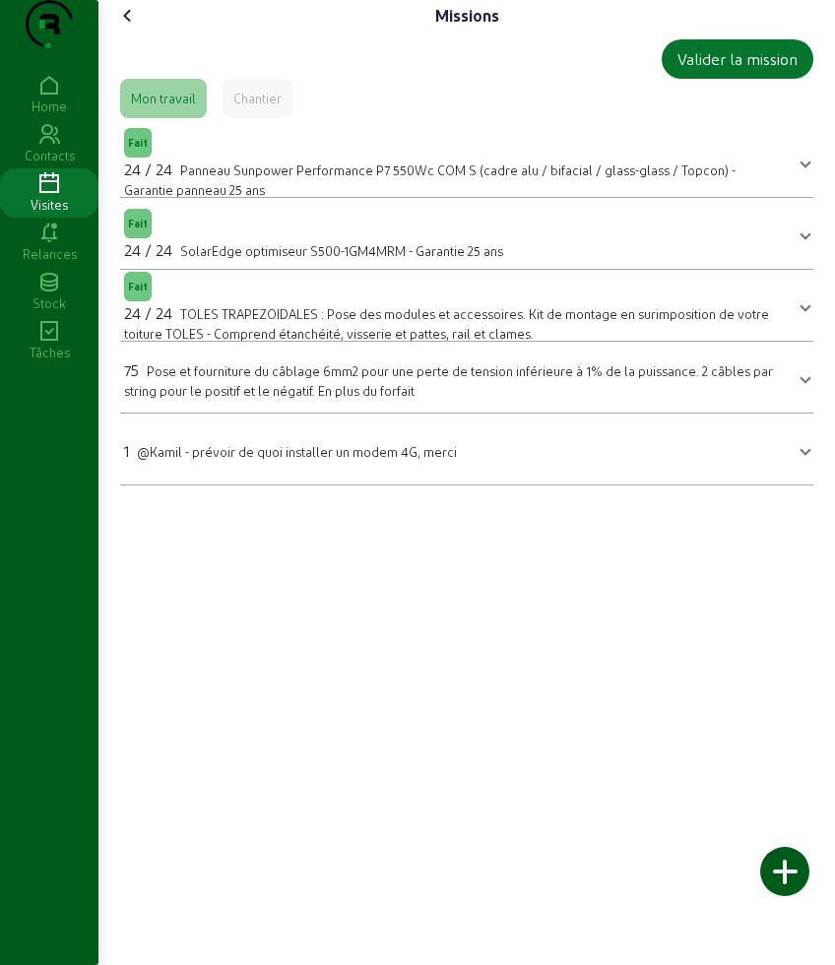
click at [116, 32] on cam-font-icon at bounding box center [128, 16] width 32 height 32
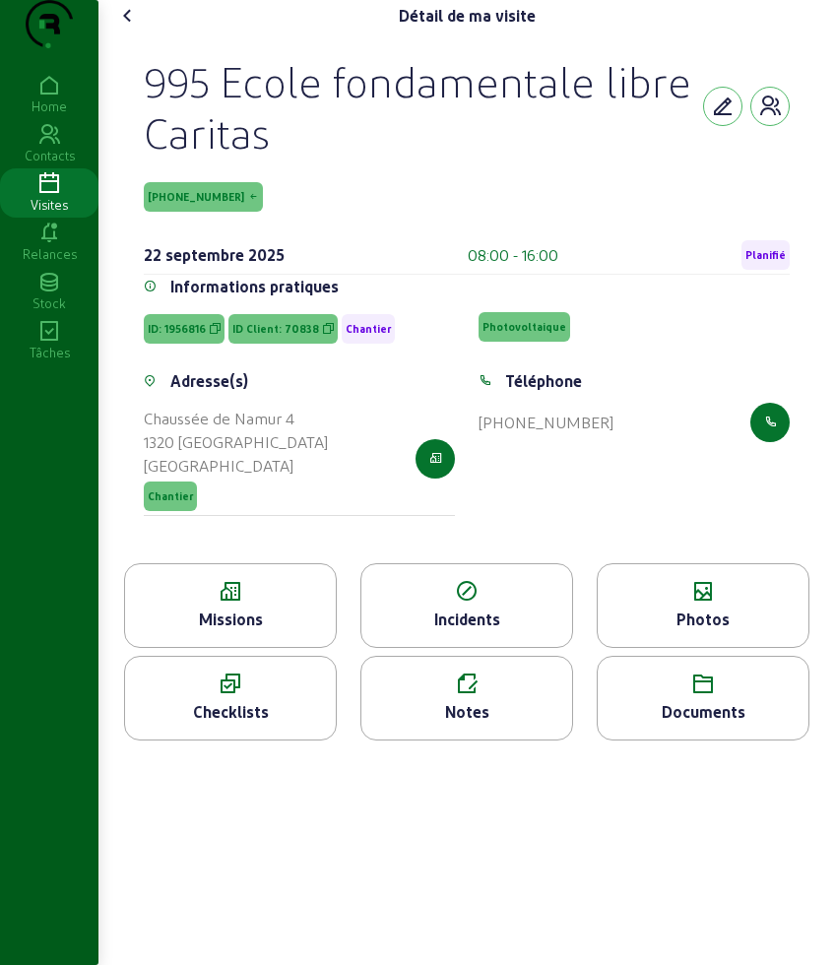
click at [668, 631] on div "Photos" at bounding box center [703, 619] width 211 height 24
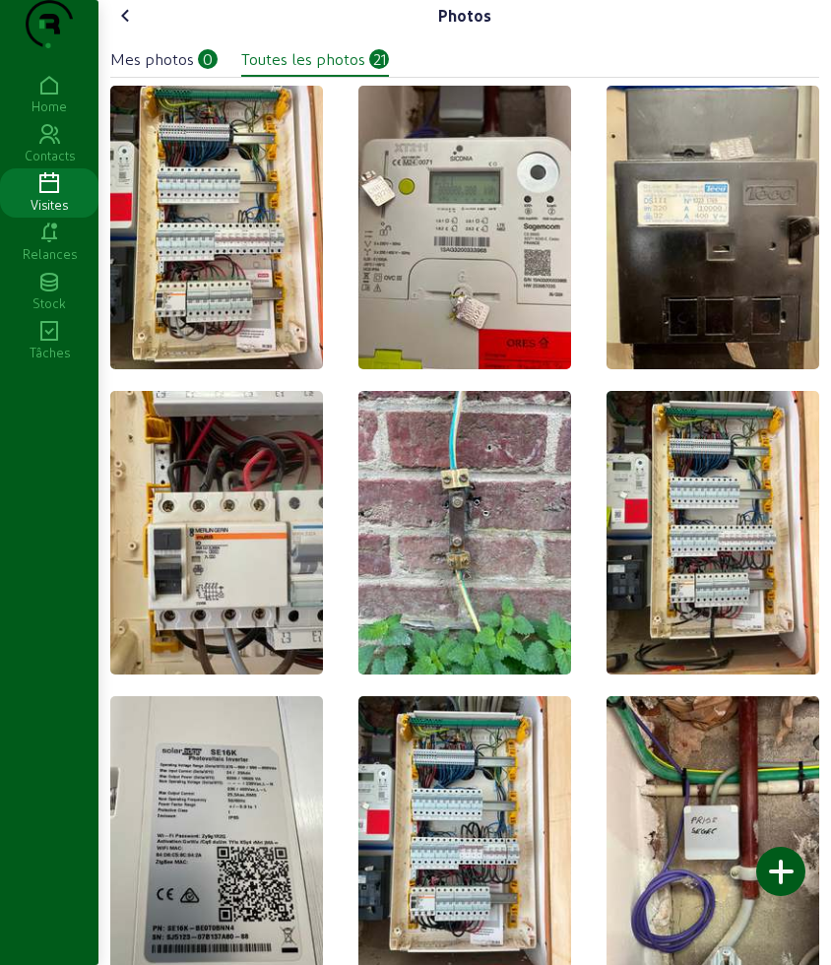
click at [122, 28] on icon at bounding box center [126, 16] width 24 height 24
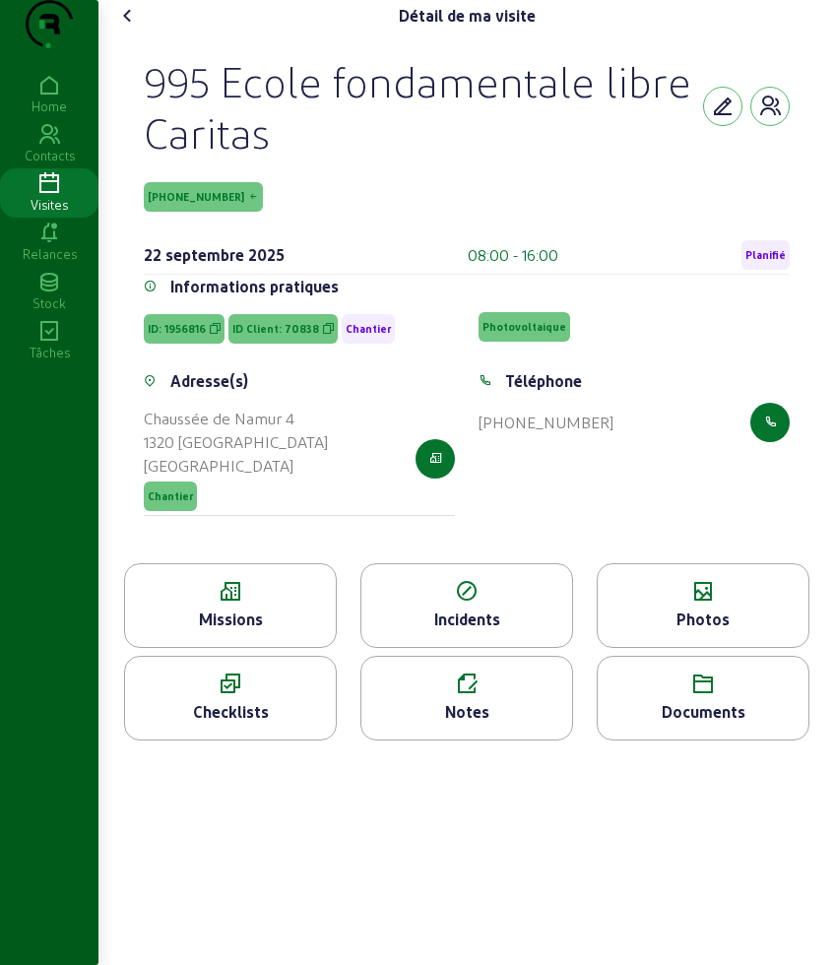
click at [121, 28] on icon at bounding box center [128, 16] width 24 height 24
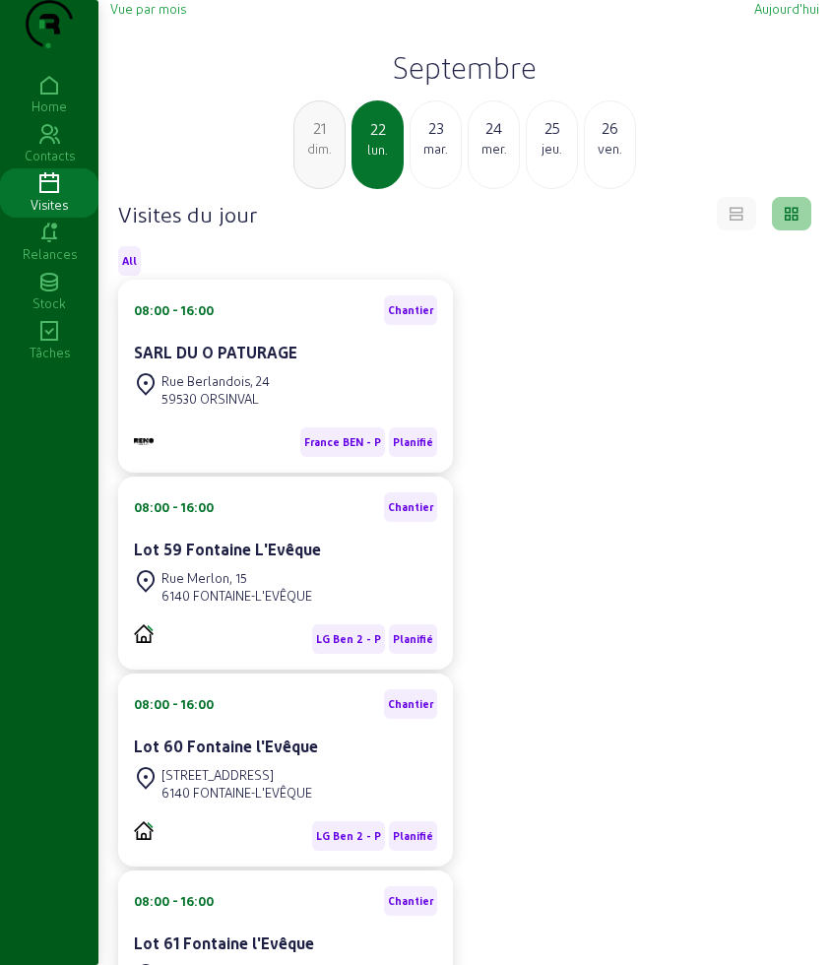
click at [310, 140] on div "21" at bounding box center [319, 128] width 50 height 24
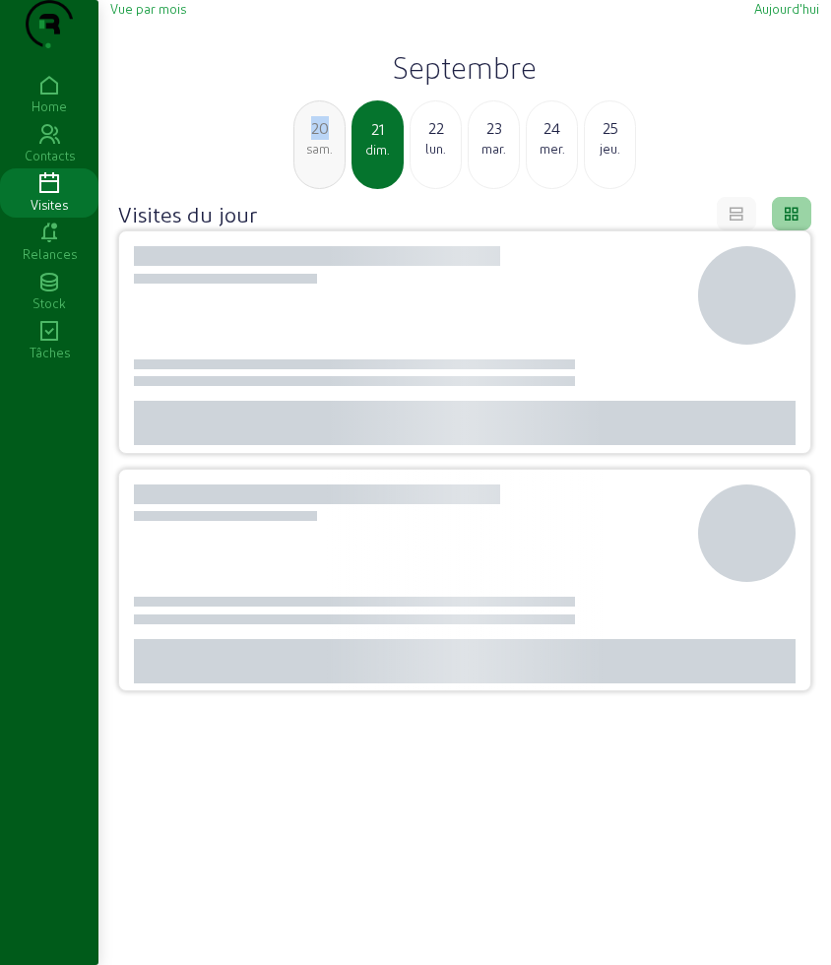
click at [310, 140] on div "20" at bounding box center [319, 128] width 50 height 24
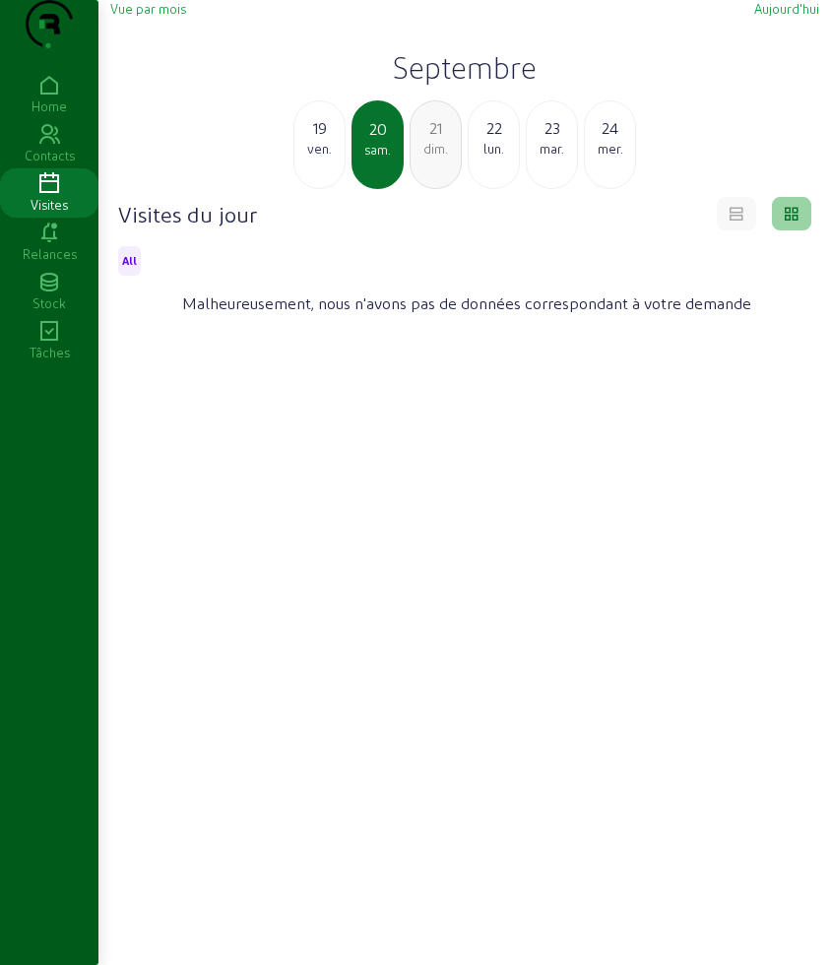
click at [311, 158] on div "ven." at bounding box center [319, 149] width 50 height 18
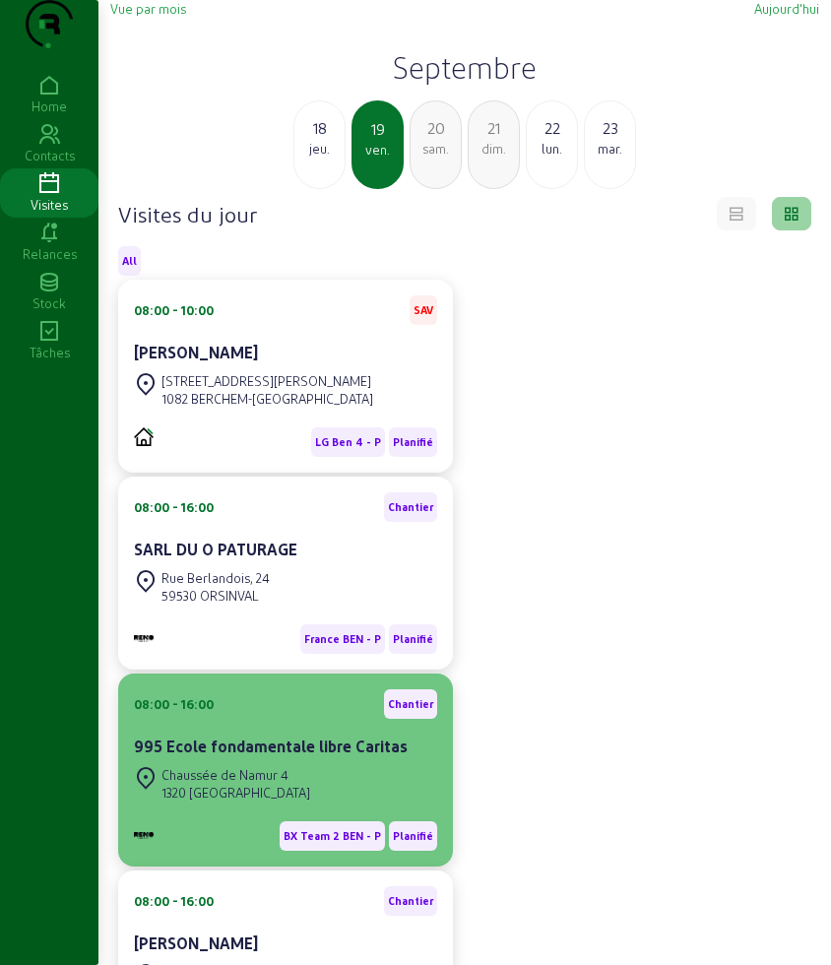
click at [262, 719] on div "08:00 - 16:00 Chantier" at bounding box center [285, 704] width 303 height 30
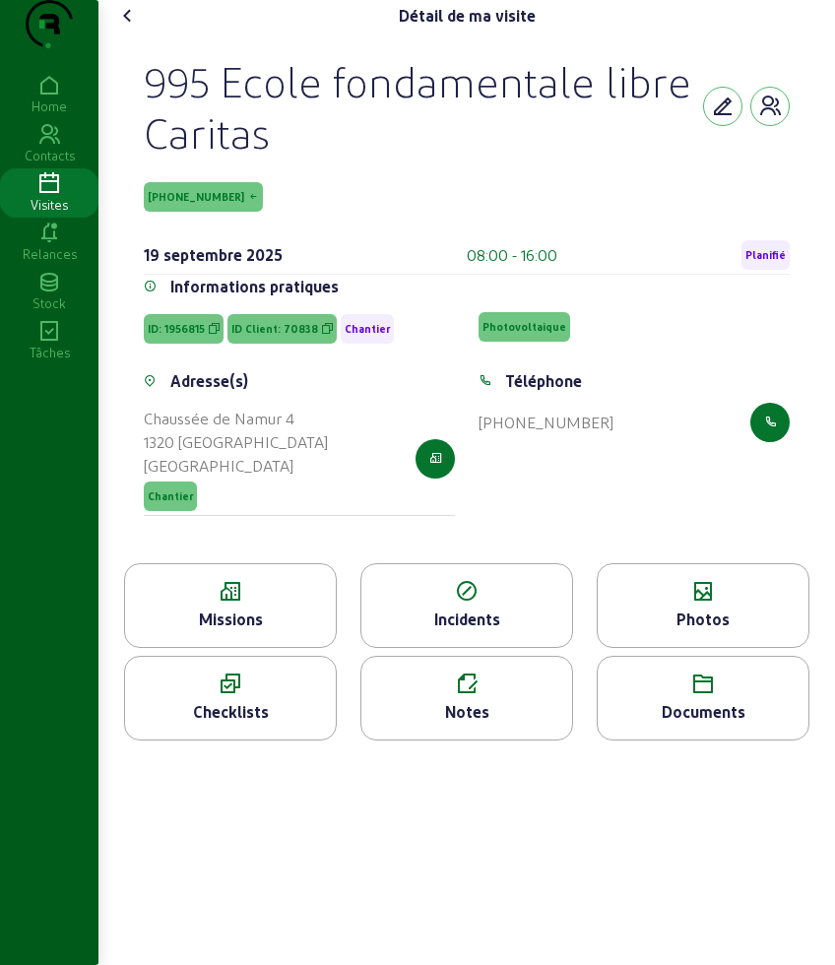
click at [684, 631] on div "Photos" at bounding box center [703, 619] width 211 height 24
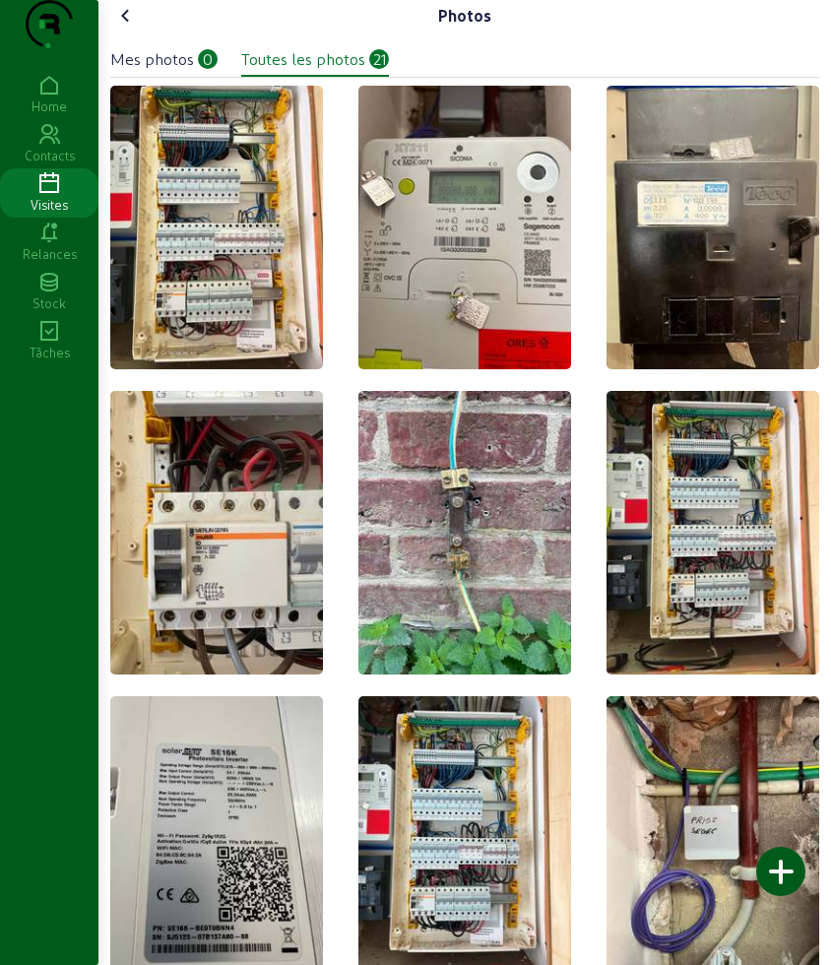
click at [786, 868] on div at bounding box center [780, 871] width 49 height 49
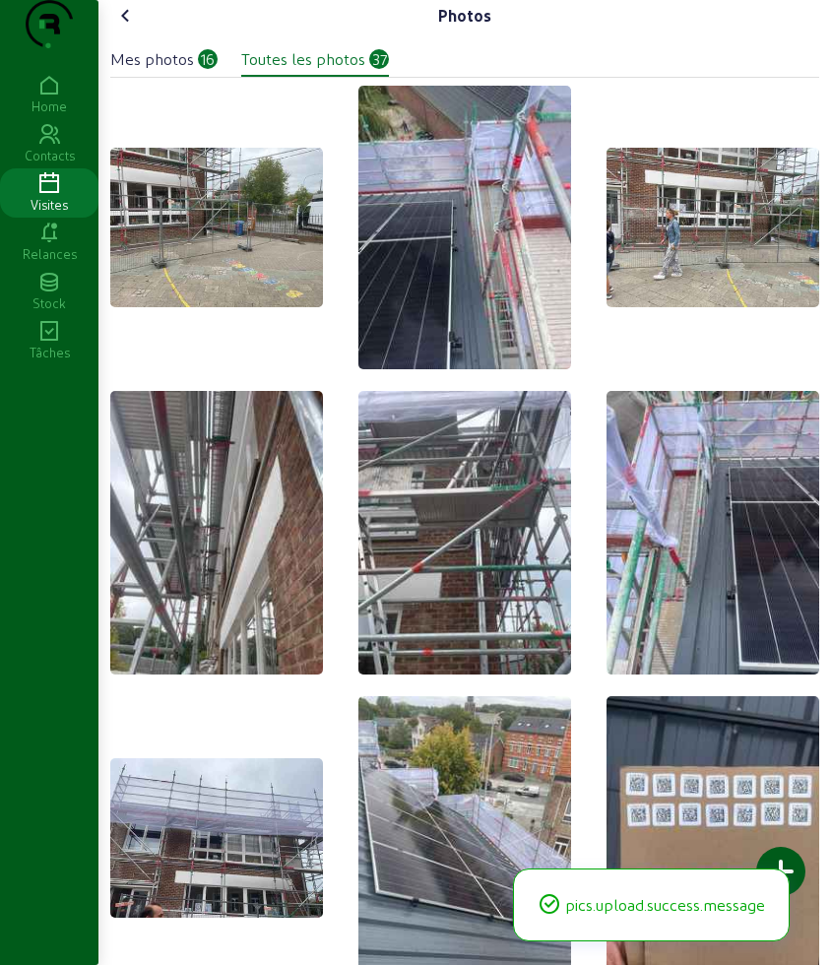
click at [128, 28] on icon at bounding box center [126, 16] width 24 height 24
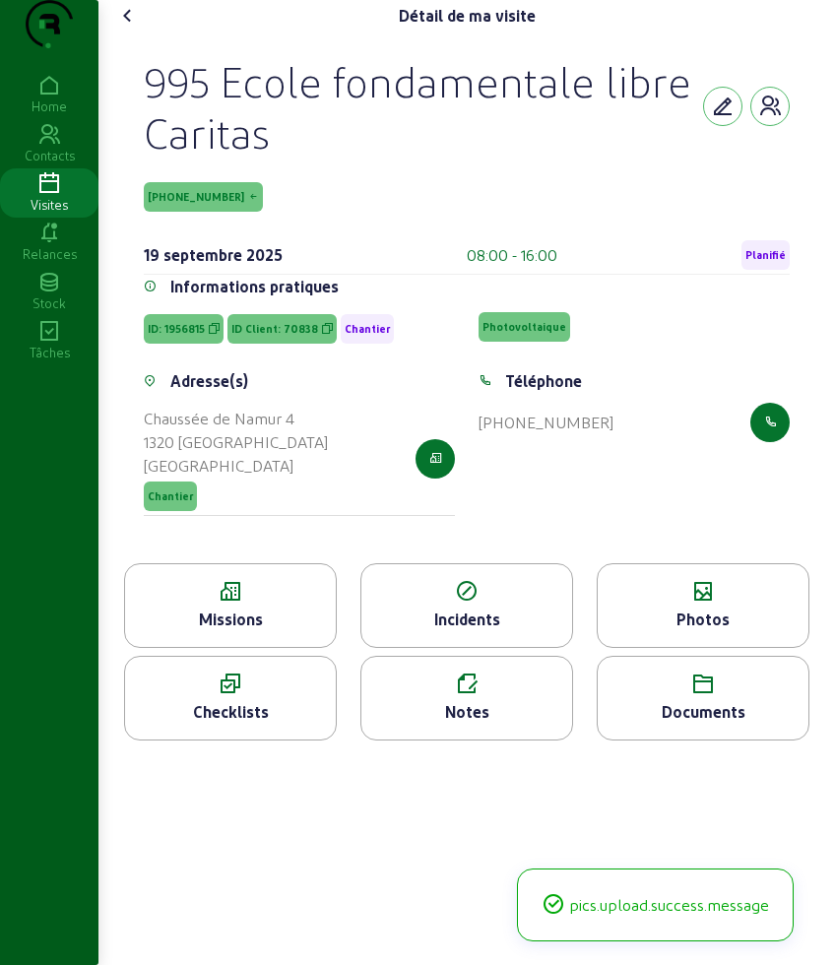
click at [128, 28] on icon at bounding box center [128, 16] width 24 height 24
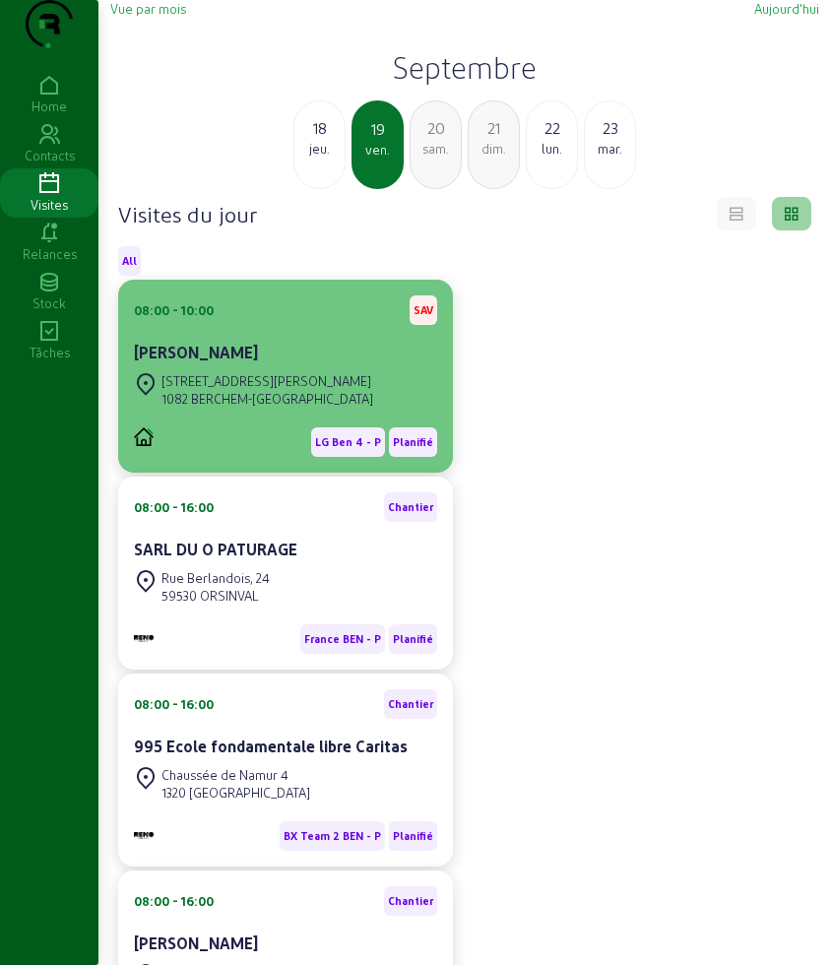
click at [308, 408] on div "1082 BERCHEM-[GEOGRAPHIC_DATA]" at bounding box center [267, 399] width 212 height 18
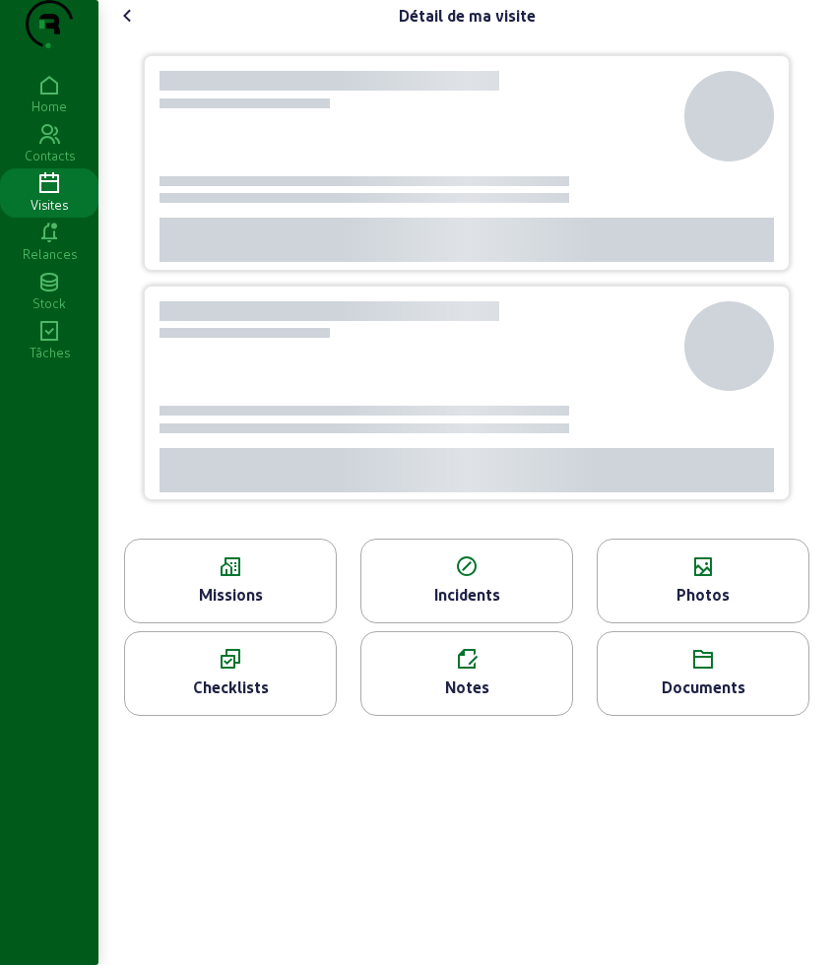
click at [250, 618] on div "Missions" at bounding box center [230, 581] width 213 height 85
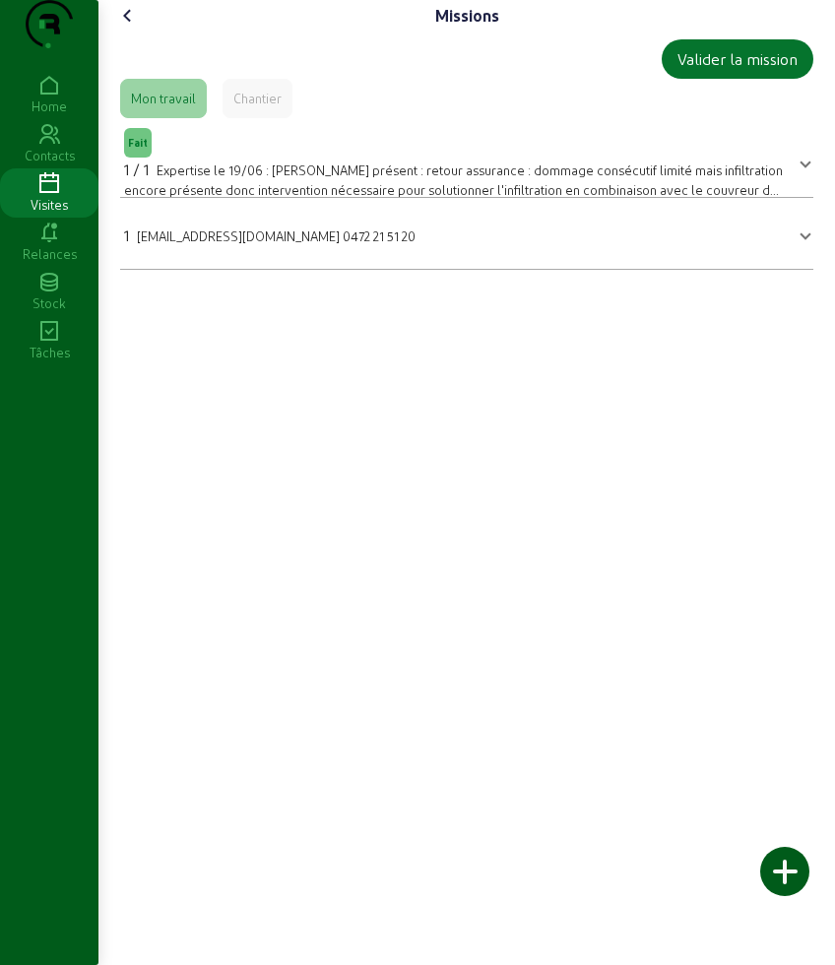
click at [142, 34] on div "Missions Valider la mission Mon travail Chantier Fait 1 / 1 Expertise le 19/06 …" at bounding box center [466, 143] width 733 height 286
click at [129, 28] on icon at bounding box center [128, 16] width 24 height 24
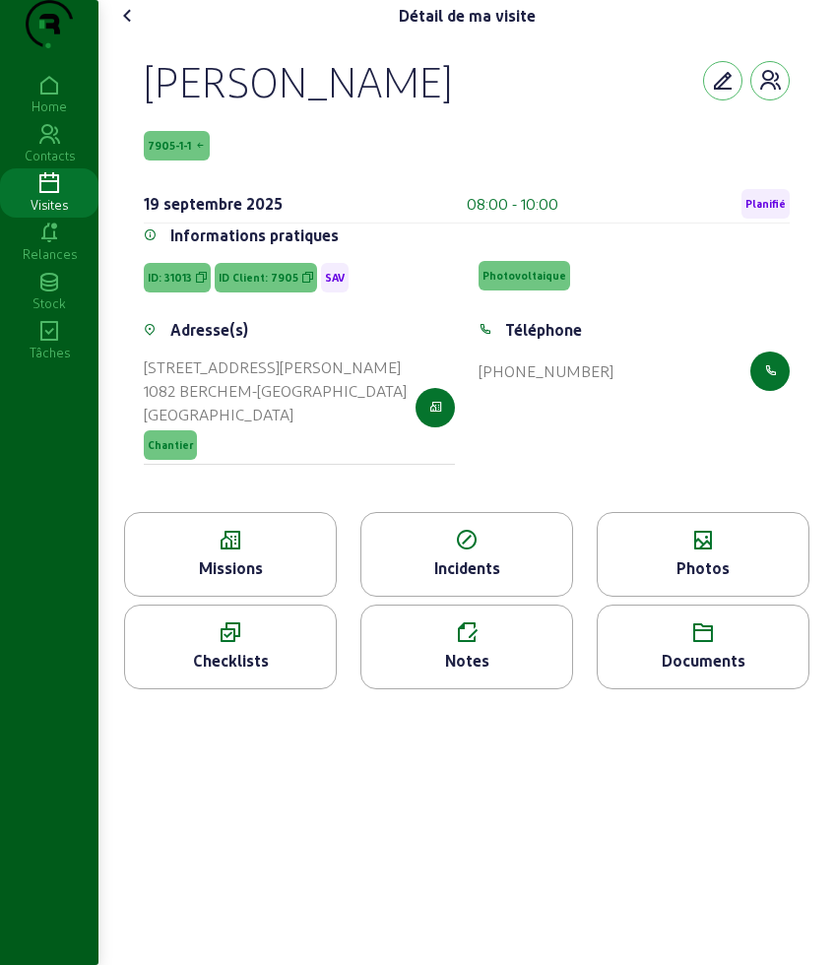
click at [129, 28] on icon at bounding box center [128, 16] width 24 height 24
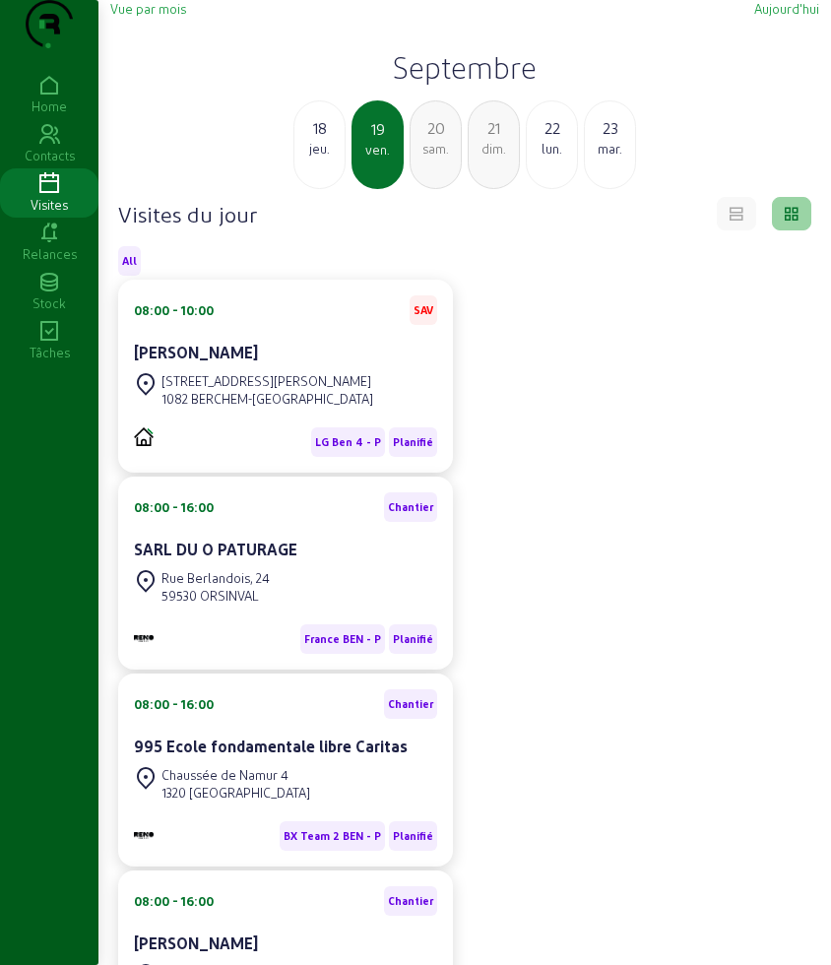
click at [551, 158] on div "lun." at bounding box center [552, 149] width 50 height 18
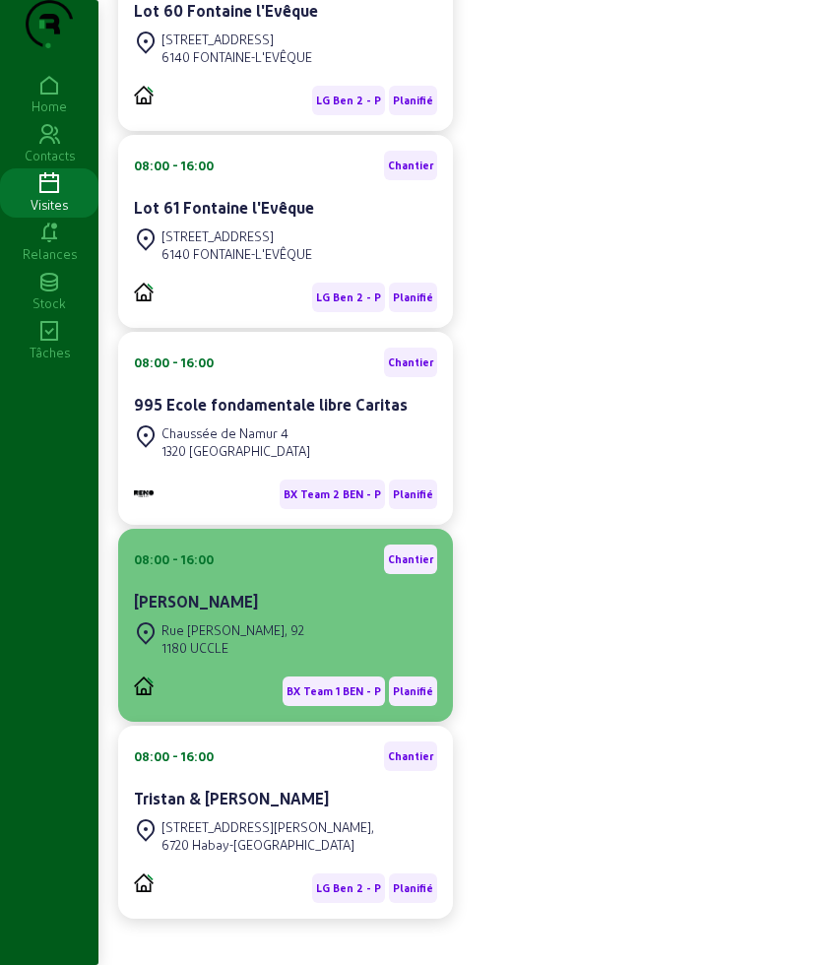
scroll to position [738, 0]
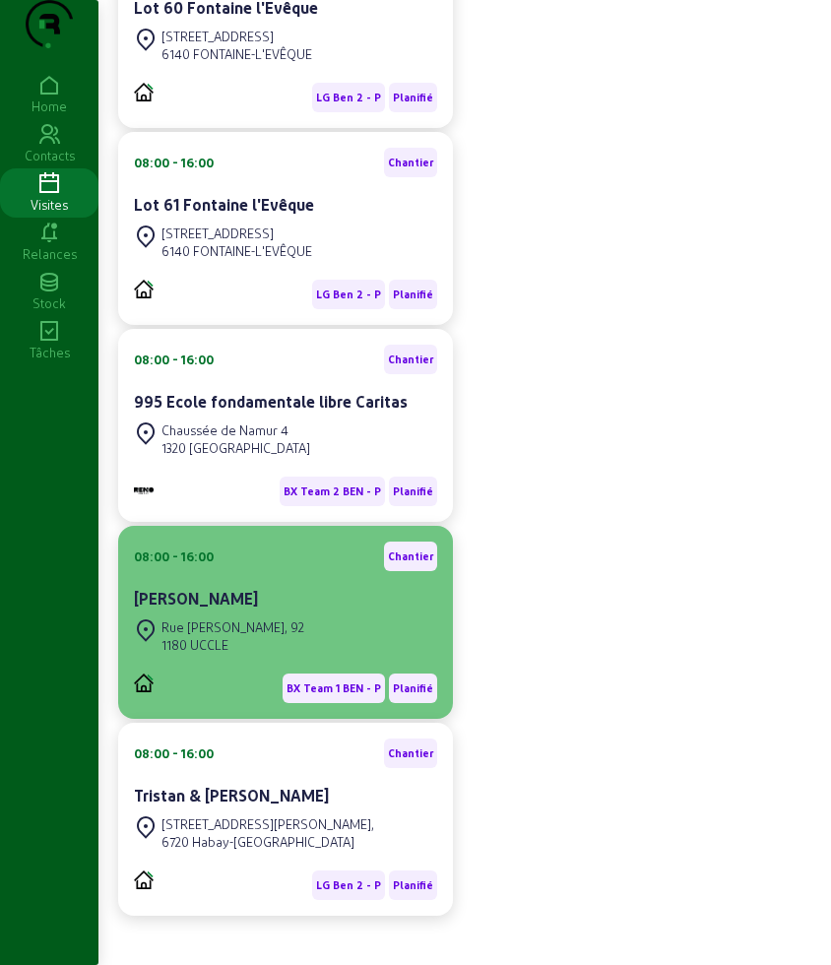
click at [288, 658] on div "Rue [PERSON_NAME], [STREET_ADDRESS]" at bounding box center [285, 635] width 303 height 43
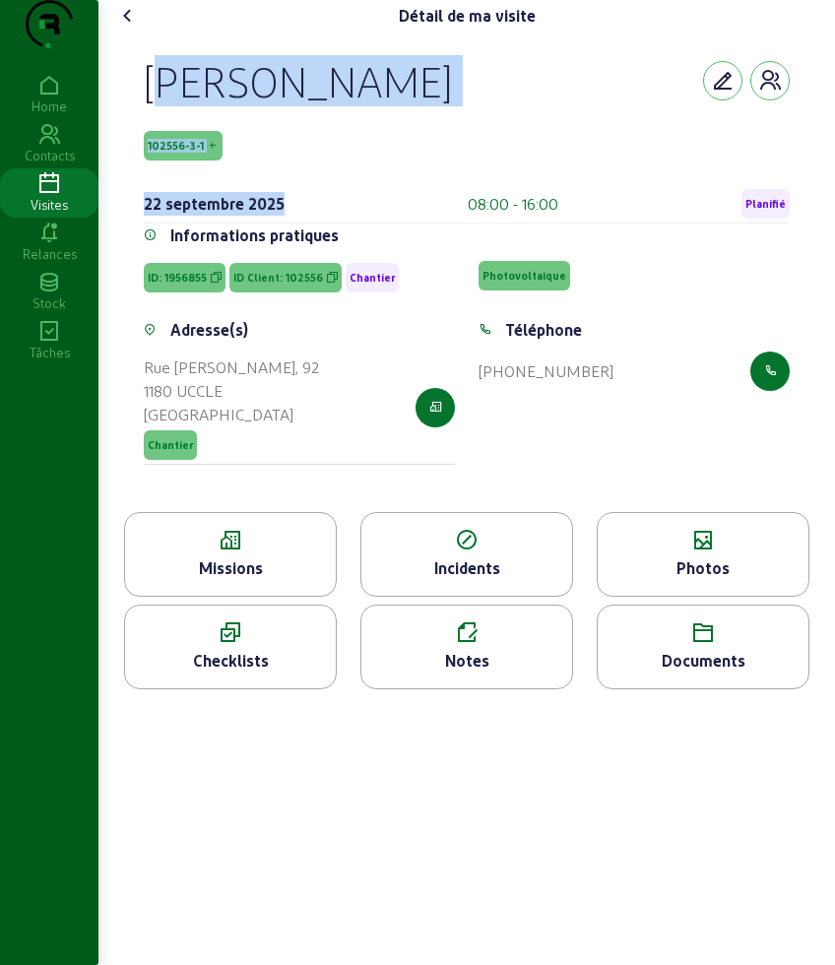
drag, startPoint x: 143, startPoint y: 109, endPoint x: 318, endPoint y: 208, distance: 201.0
click at [318, 208] on div "[PERSON_NAME] 102556-3-1 [DATE] 08:00 - 16:00 Planifié Informations pratiques I…" at bounding box center [466, 272] width 693 height 480
click at [318, 208] on div "[PERSON_NAME] 102556-3-1 [DATE] 08:00 - 16:00 Planifié" at bounding box center [467, 139] width 646 height 168
drag, startPoint x: 140, startPoint y: 114, endPoint x: 246, endPoint y: 189, distance: 130.0
click at [246, 189] on div "[PERSON_NAME] 102556-3-1 [DATE] 08:00 - 16:00 Planifié Informations pratiques I…" at bounding box center [466, 272] width 693 height 480
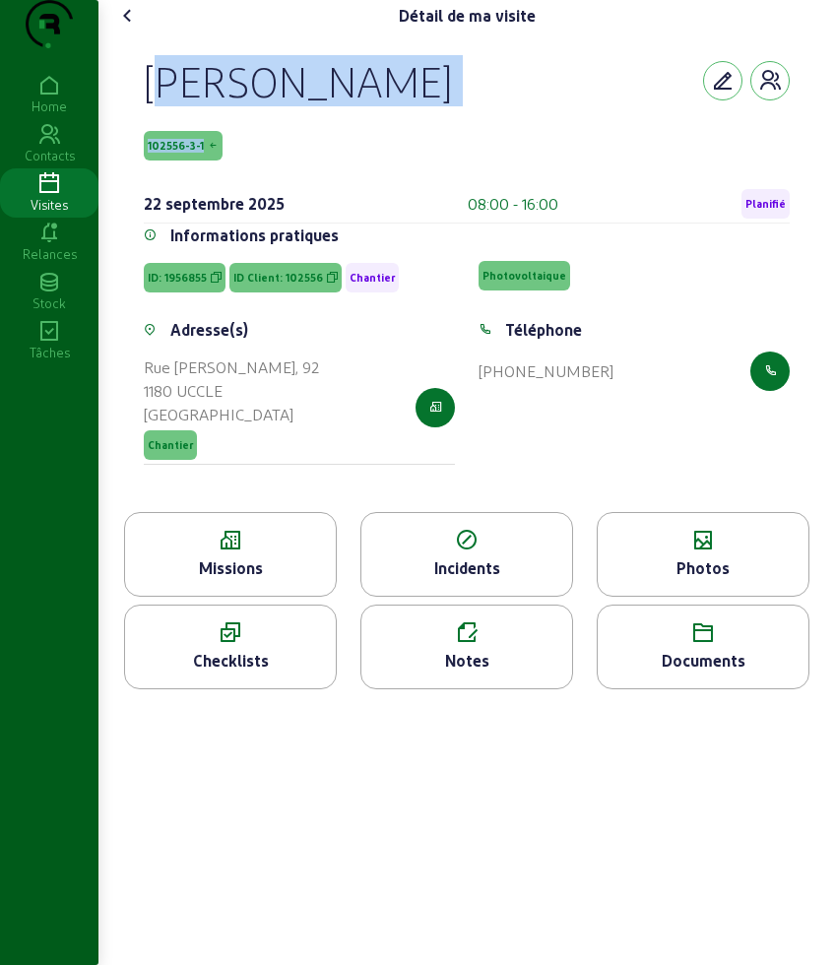
copy div "[PERSON_NAME] 102556-3-1"
click at [286, 592] on div "Missions" at bounding box center [230, 554] width 213 height 85
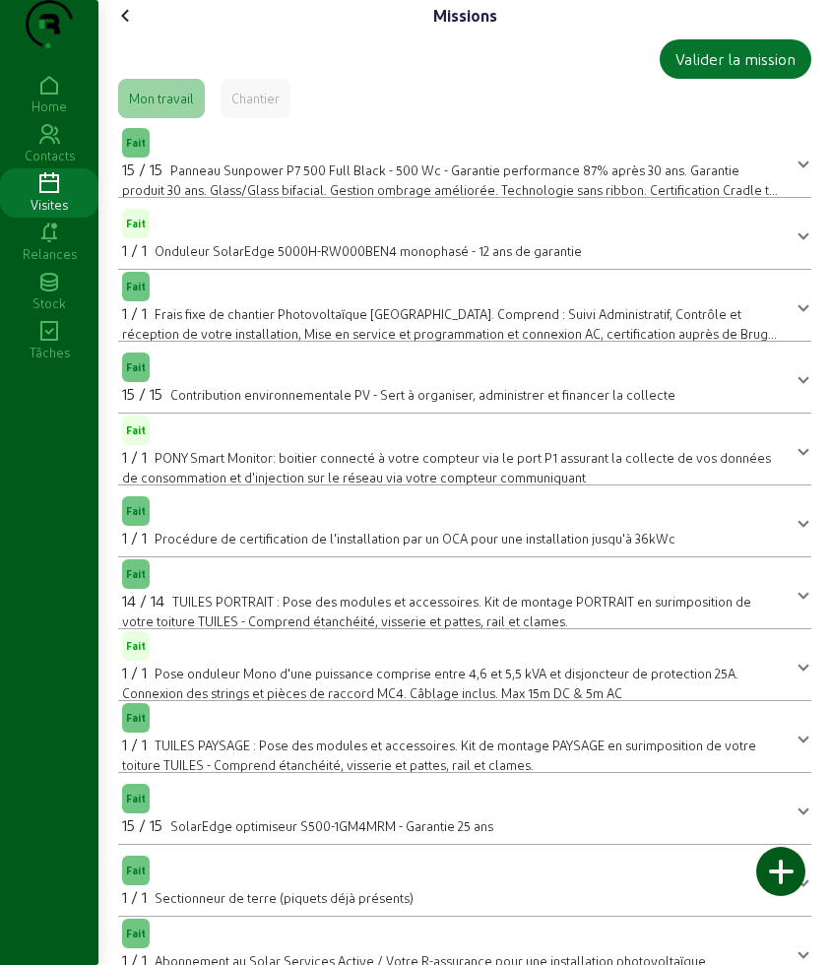
click at [127, 28] on icon at bounding box center [126, 16] width 24 height 24
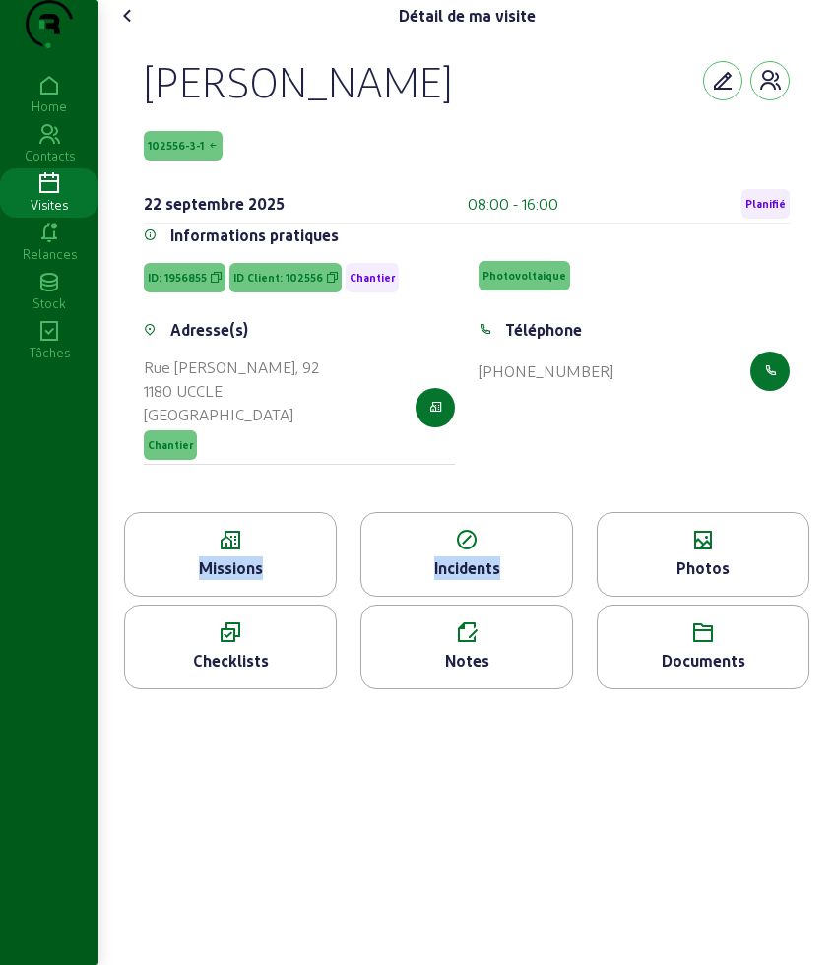
click at [673, 578] on div "Détail de ma visite [GEOGRAPHIC_DATA][PERSON_NAME][GEOGRAPHIC_DATA] 102556-3-1 …" at bounding box center [466, 352] width 733 height 705
click at [674, 552] on icon at bounding box center [703, 541] width 211 height 24
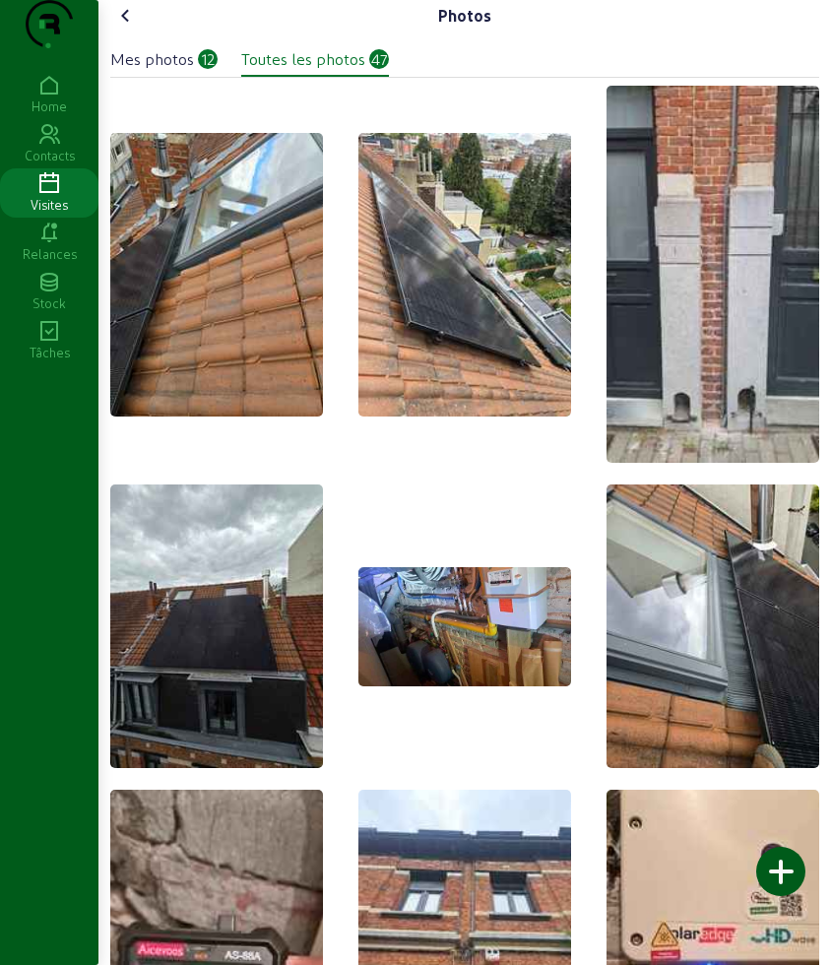
click at [133, 28] on icon at bounding box center [126, 16] width 24 height 24
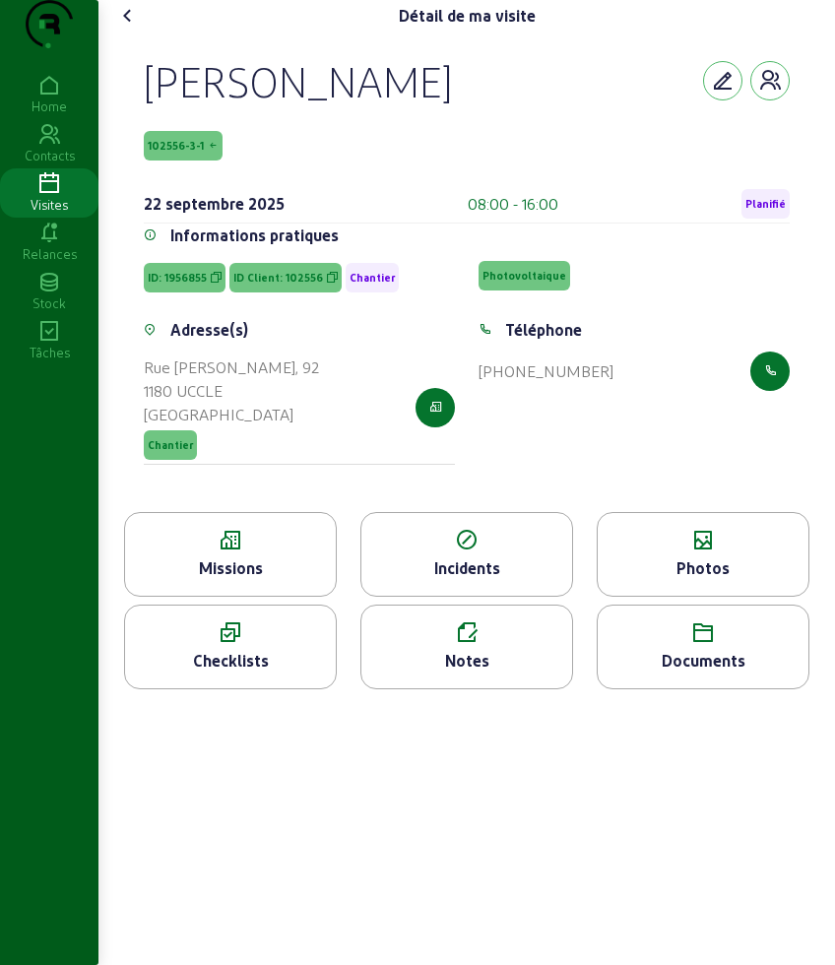
click at [130, 28] on icon at bounding box center [128, 16] width 24 height 24
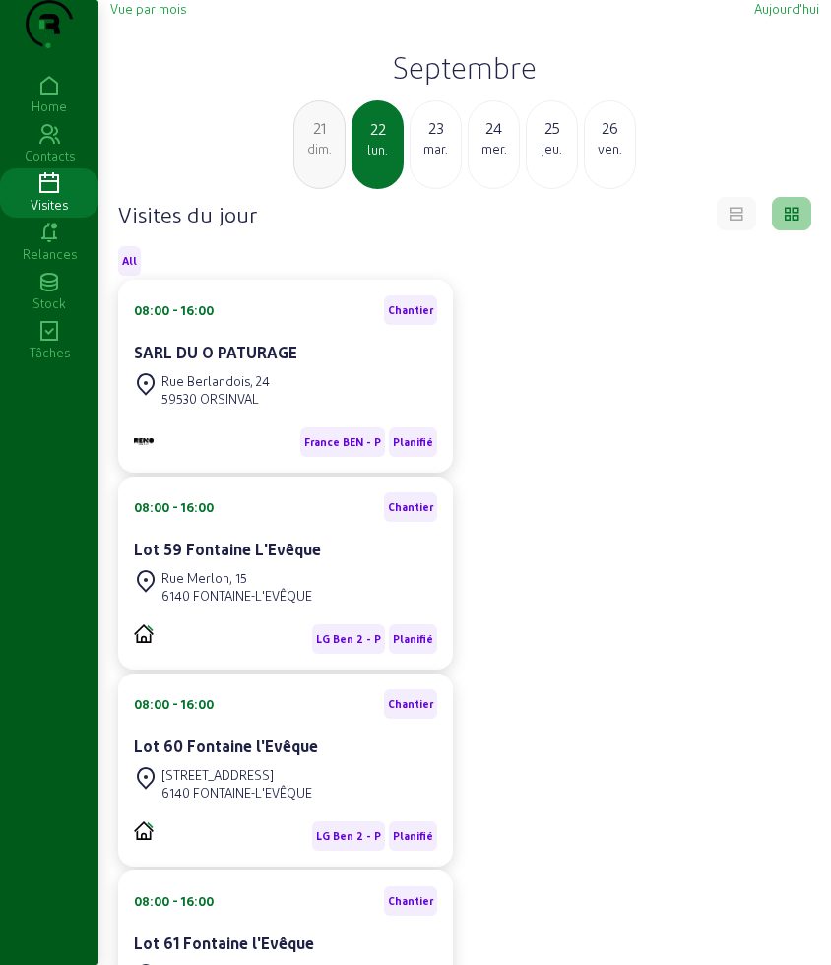
click at [403, 85] on h2 "Septembre" at bounding box center [464, 66] width 709 height 35
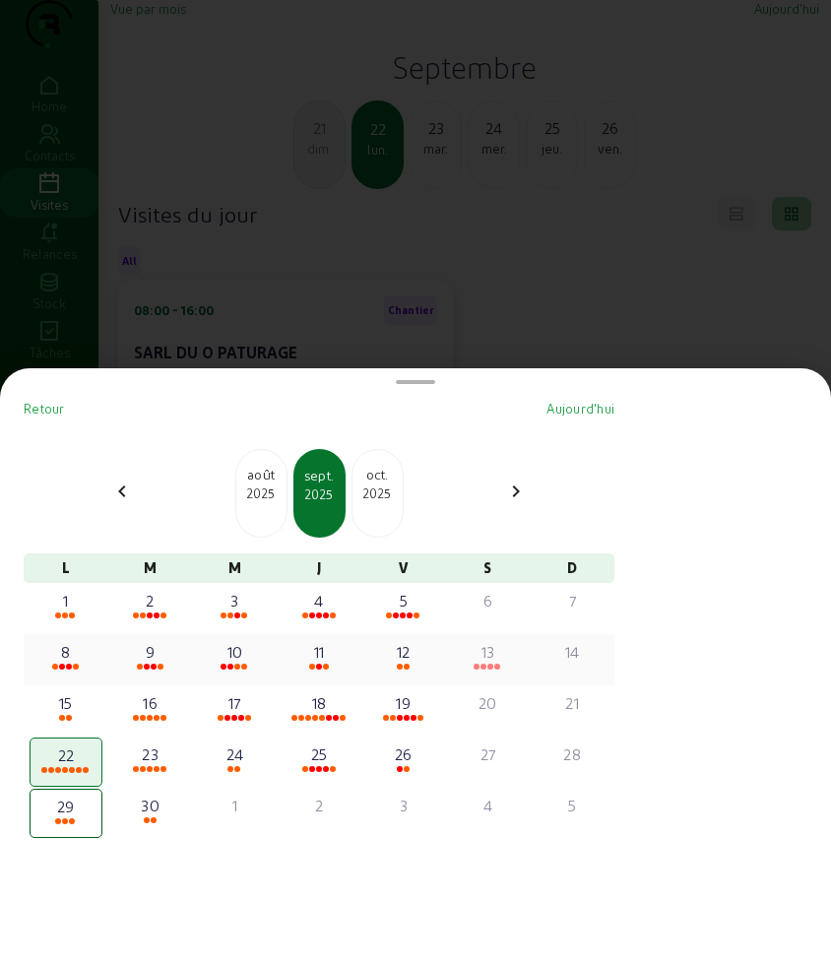
click at [487, 652] on div "13" at bounding box center [488, 652] width 69 height 24
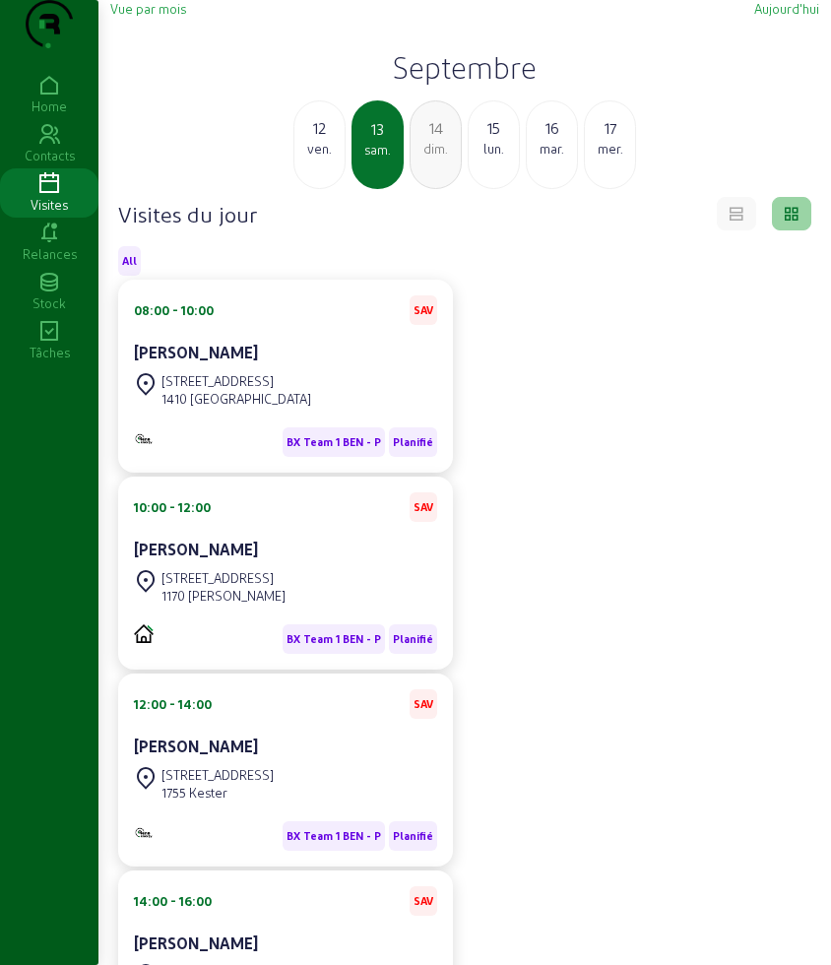
click at [603, 140] on div "17" at bounding box center [610, 128] width 50 height 24
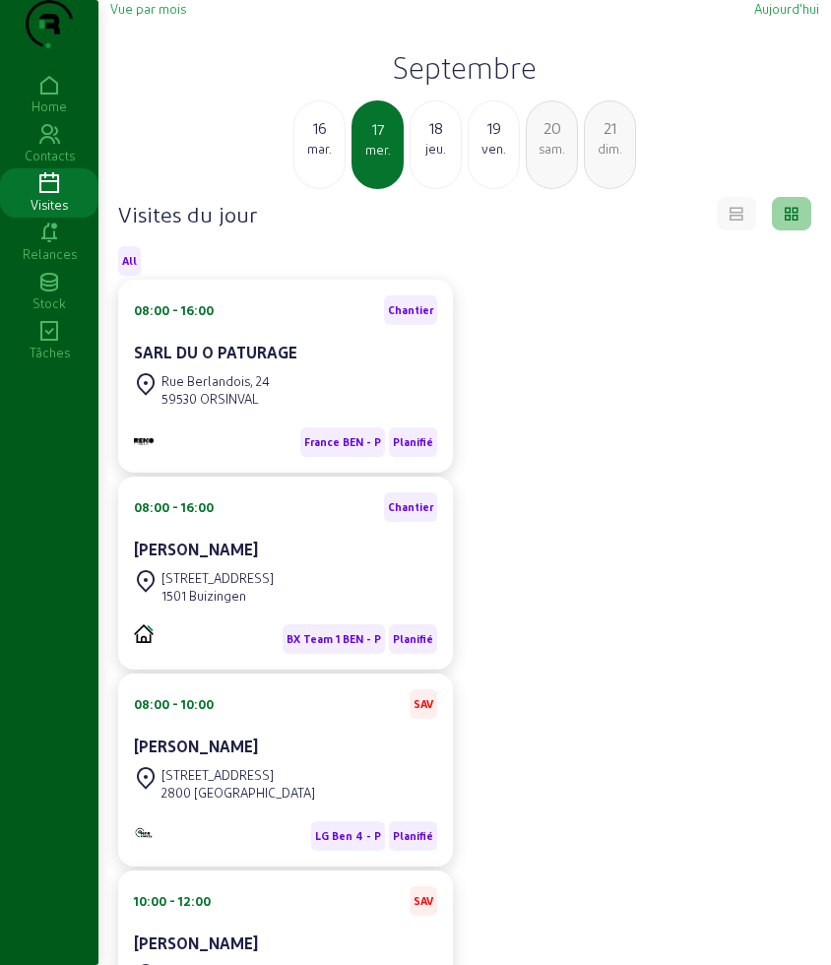
click at [609, 140] on div "21" at bounding box center [610, 128] width 50 height 24
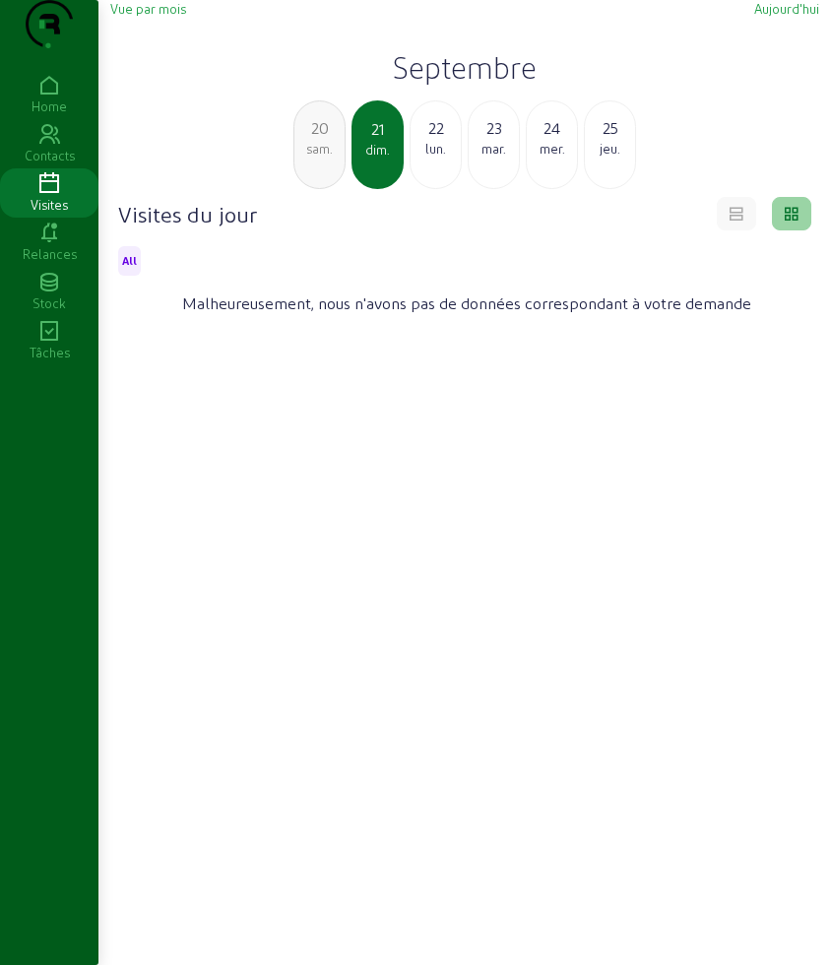
click at [492, 158] on div "mar." at bounding box center [494, 149] width 50 height 18
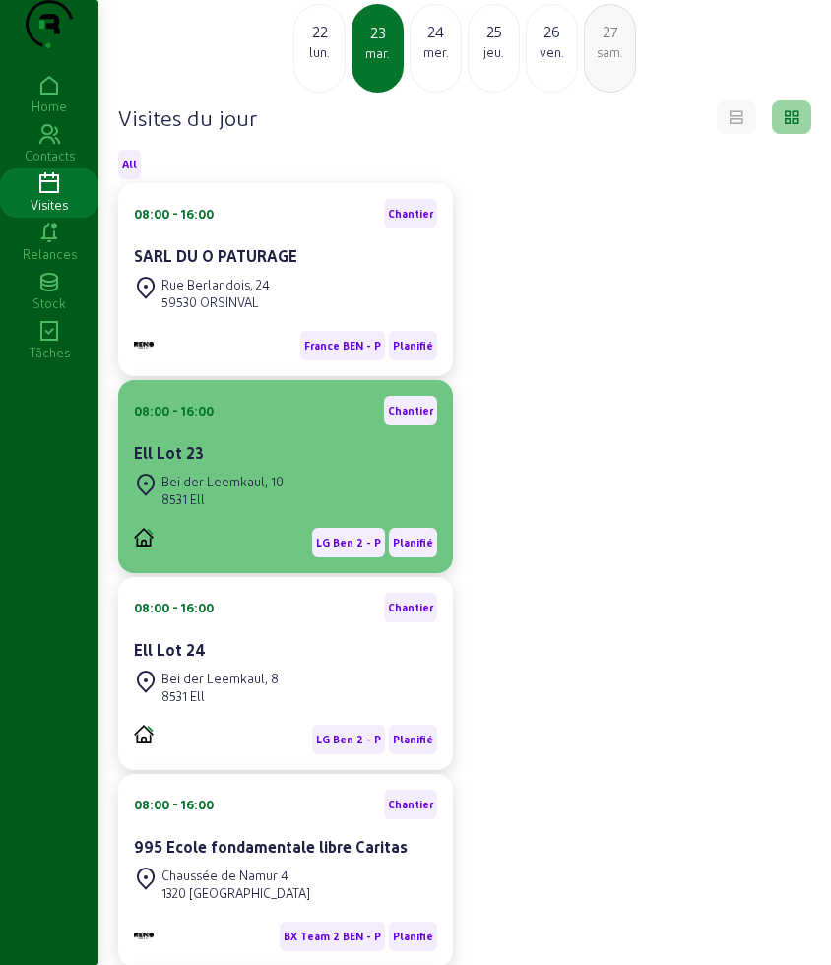
scroll to position [123, 0]
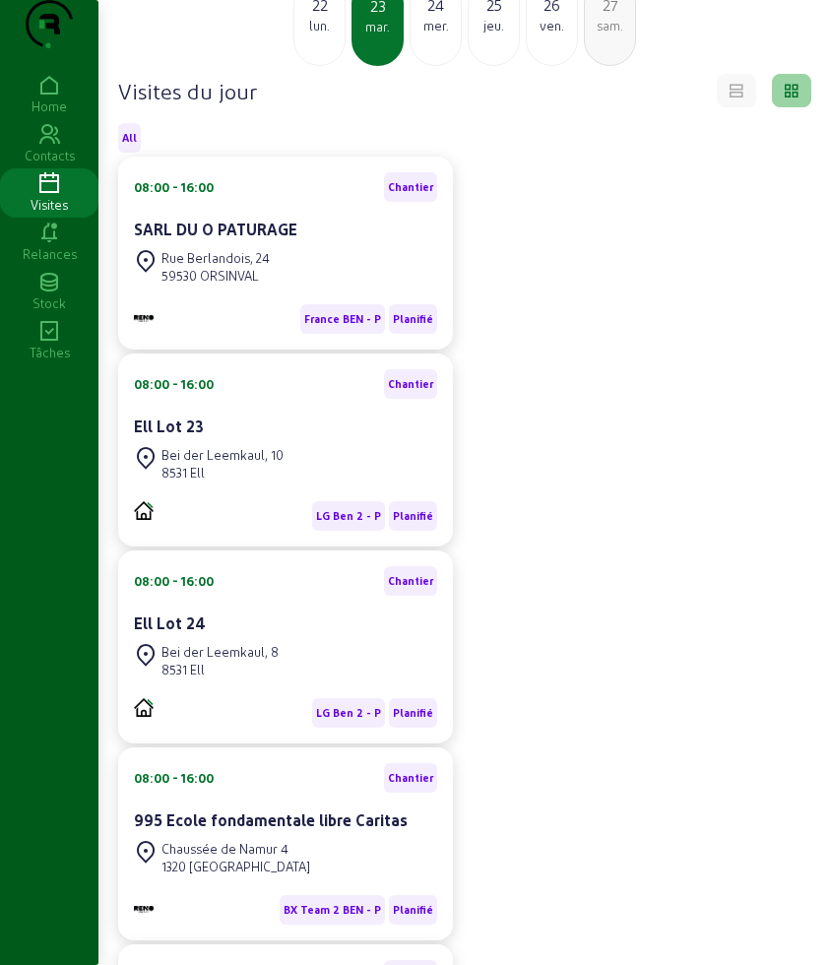
click at [229, 482] on div "Bei der Leemkaul, 10 8531 Ell" at bounding box center [209, 463] width 150 height 43
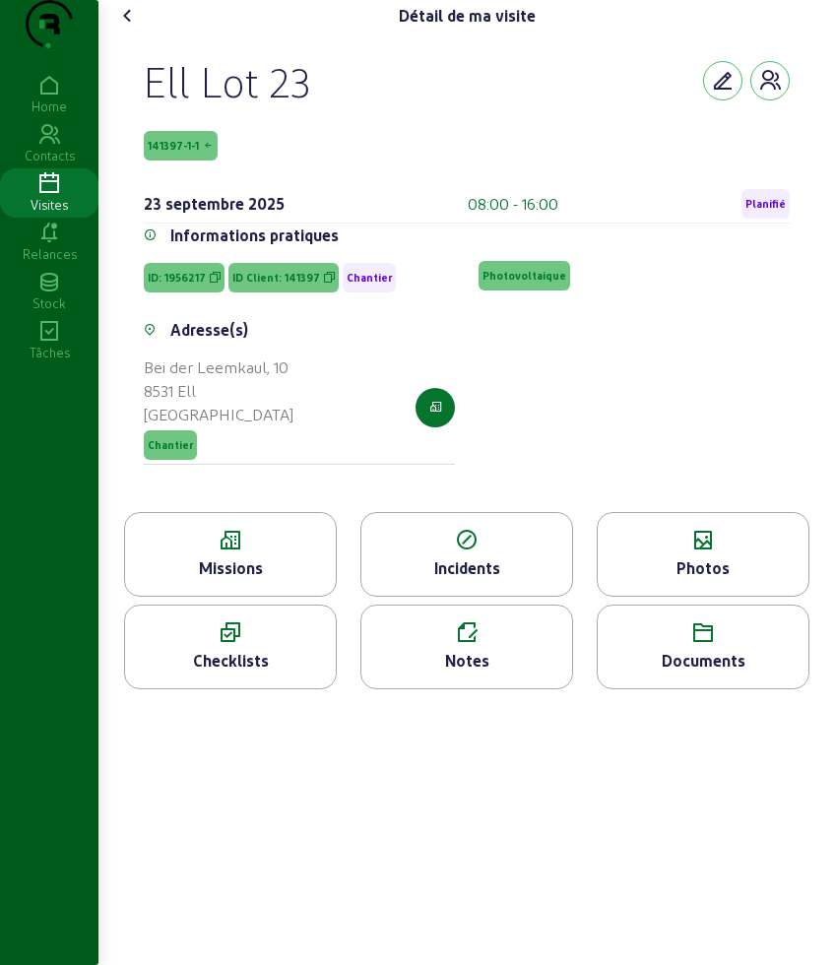
drag, startPoint x: 143, startPoint y: 119, endPoint x: 335, endPoint y: 155, distance: 195.2
click at [335, 155] on div "Ell Lot 23 141397-1-1 [DATE] 08:00 - 16:00 Planifié Informations pratiques ID: …" at bounding box center [466, 272] width 693 height 480
copy div "Ell Lot 23 141397-1-1"
click at [283, 552] on icon at bounding box center [230, 541] width 211 height 24
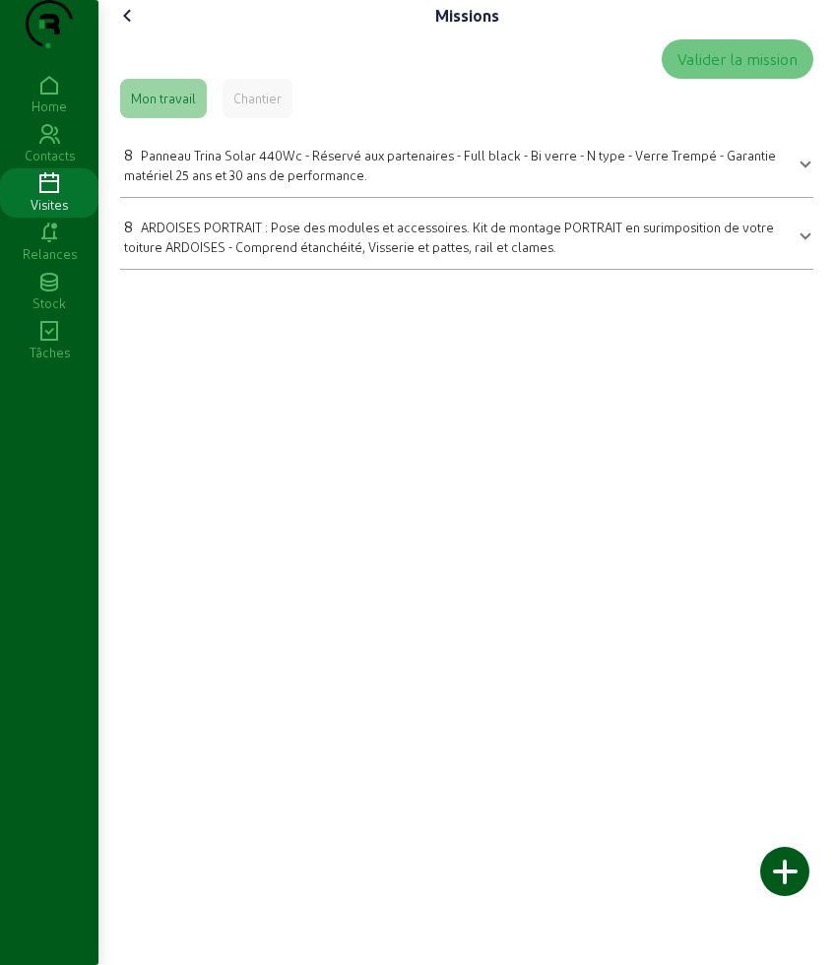
click at [237, 215] on div at bounding box center [455, 213] width 662 height 4
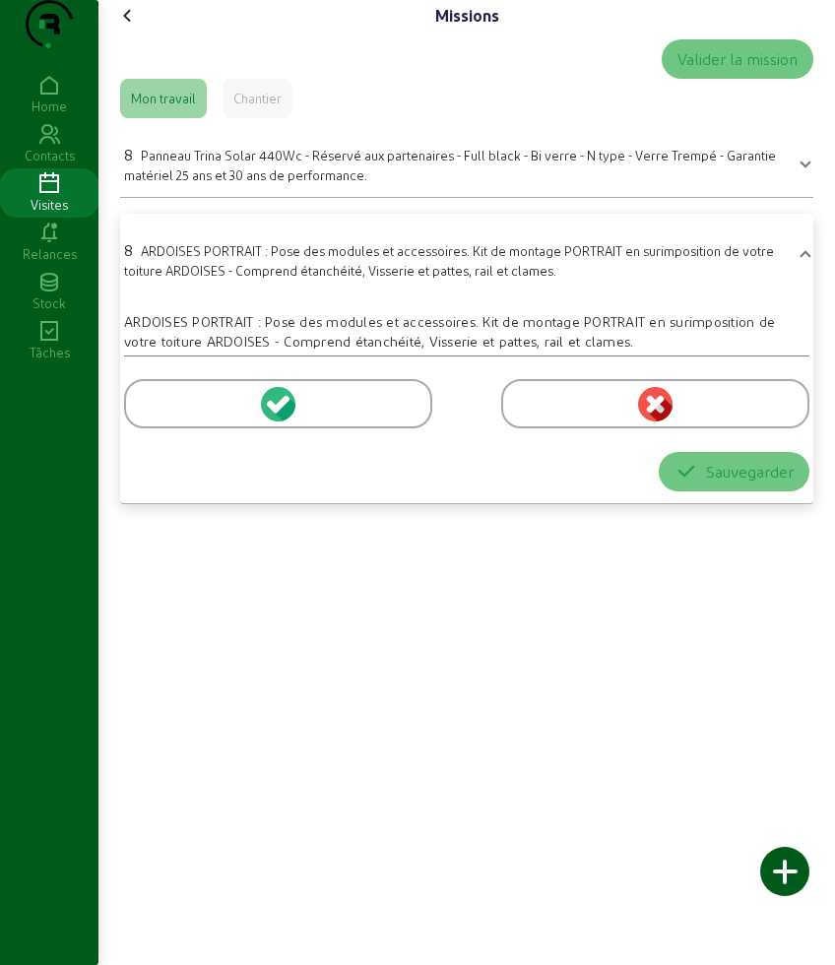
click at [196, 428] on div at bounding box center [278, 403] width 308 height 49
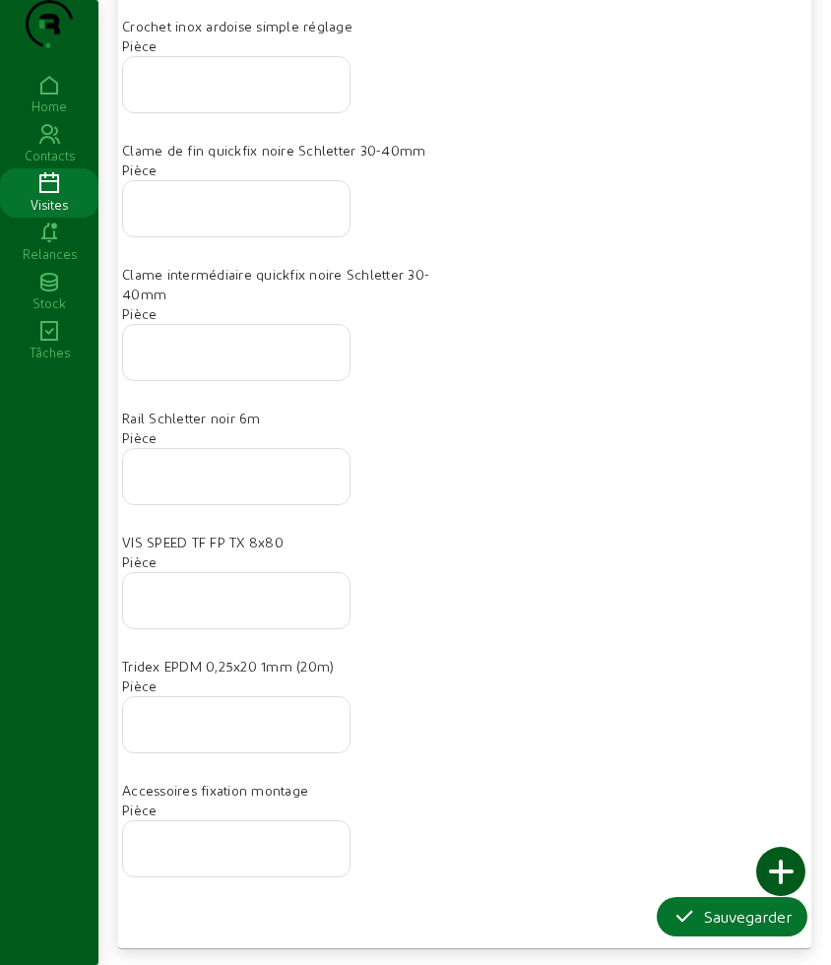
scroll to position [680, 0]
click at [698, 900] on button "Sauvegarder" at bounding box center [732, 916] width 151 height 39
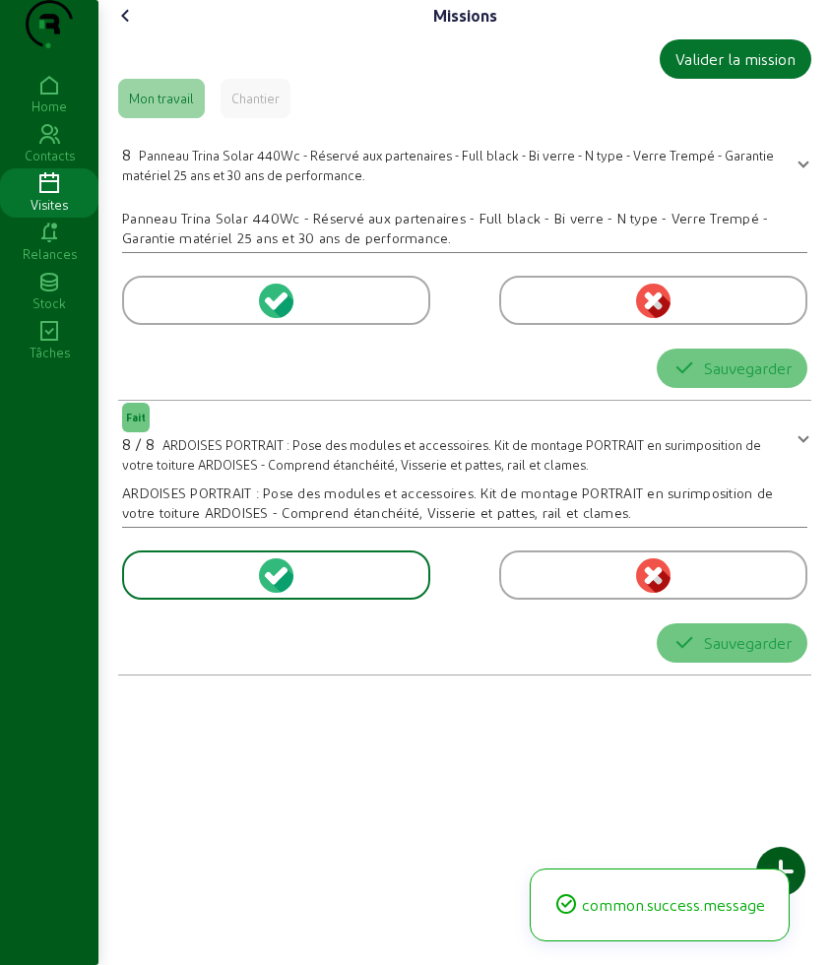
scroll to position [0, 0]
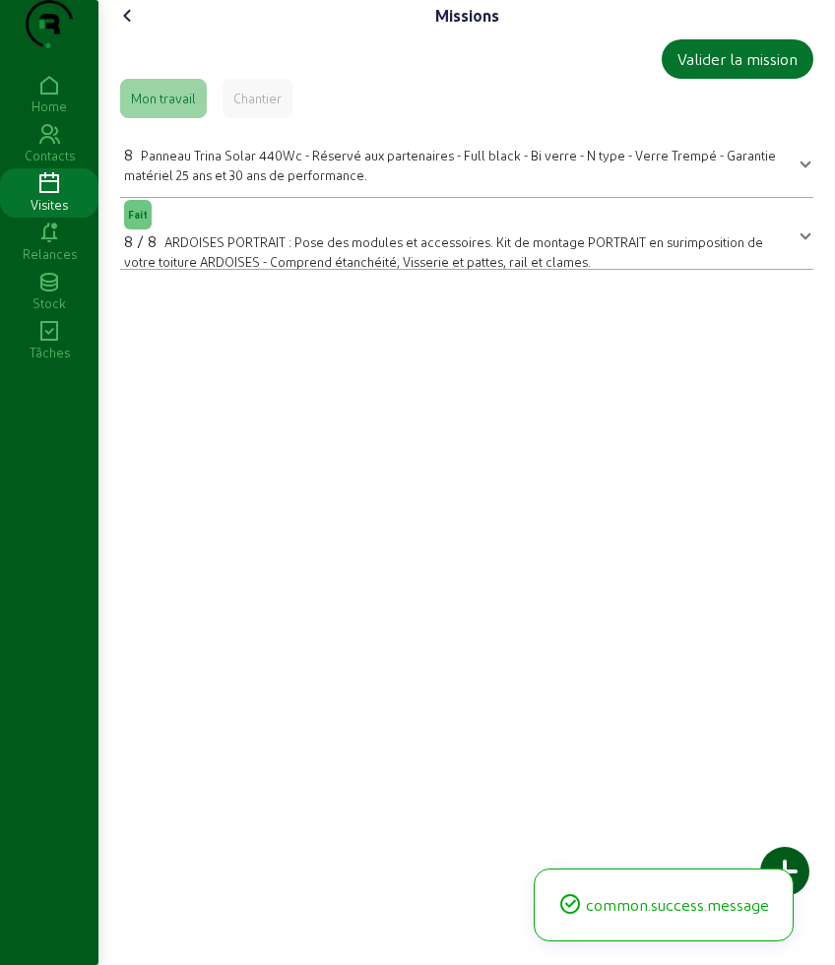
click at [303, 182] on span "Panneau Trina Solar 440Wc - Réservé aux partenaires - Full black - Bi verre - N…" at bounding box center [450, 165] width 652 height 34
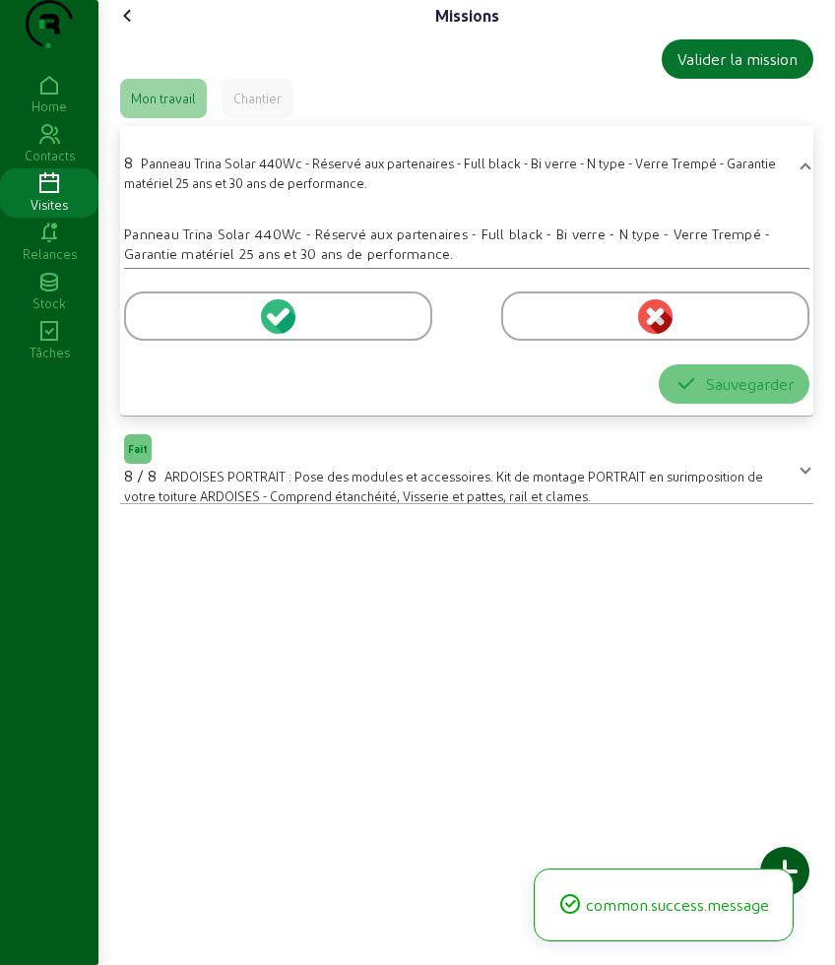
click at [218, 341] on div at bounding box center [278, 315] width 308 height 49
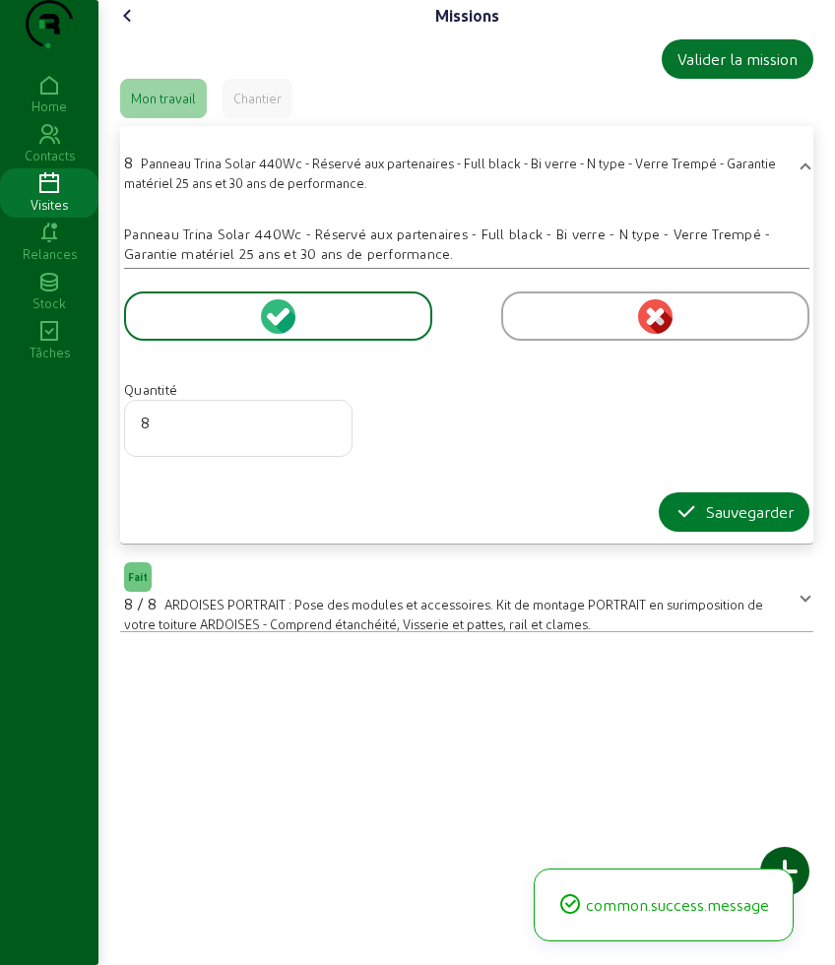
click at [695, 524] on div "Sauvegarder" at bounding box center [733, 512] width 119 height 24
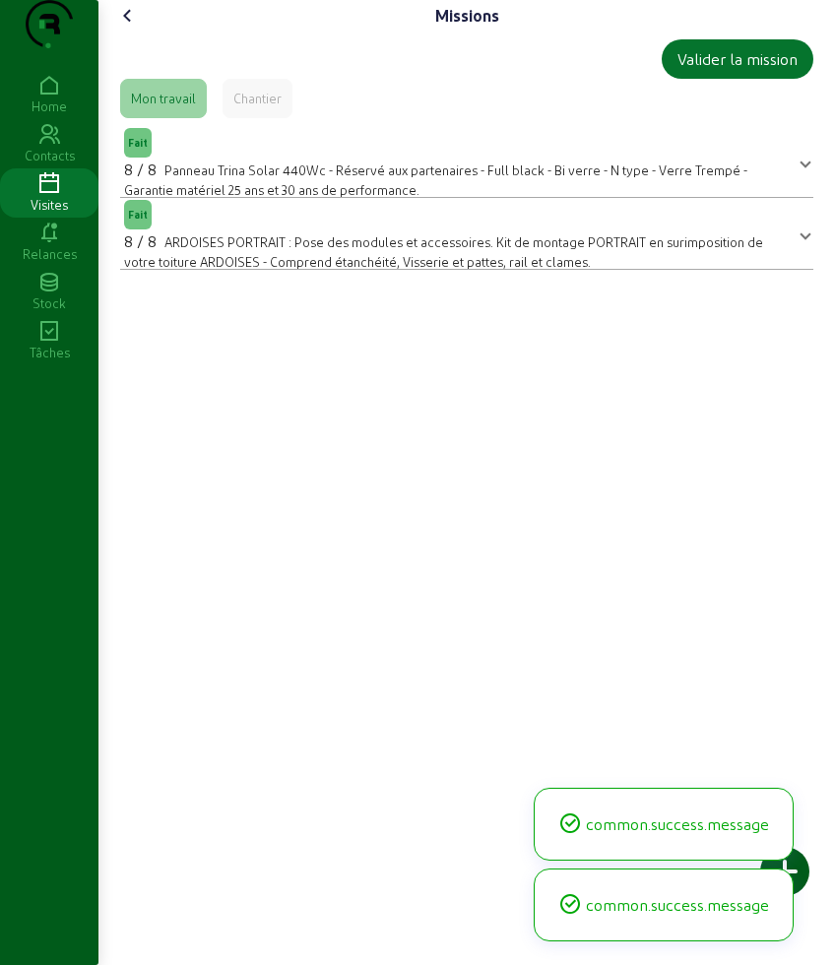
click at [129, 28] on icon at bounding box center [128, 16] width 24 height 24
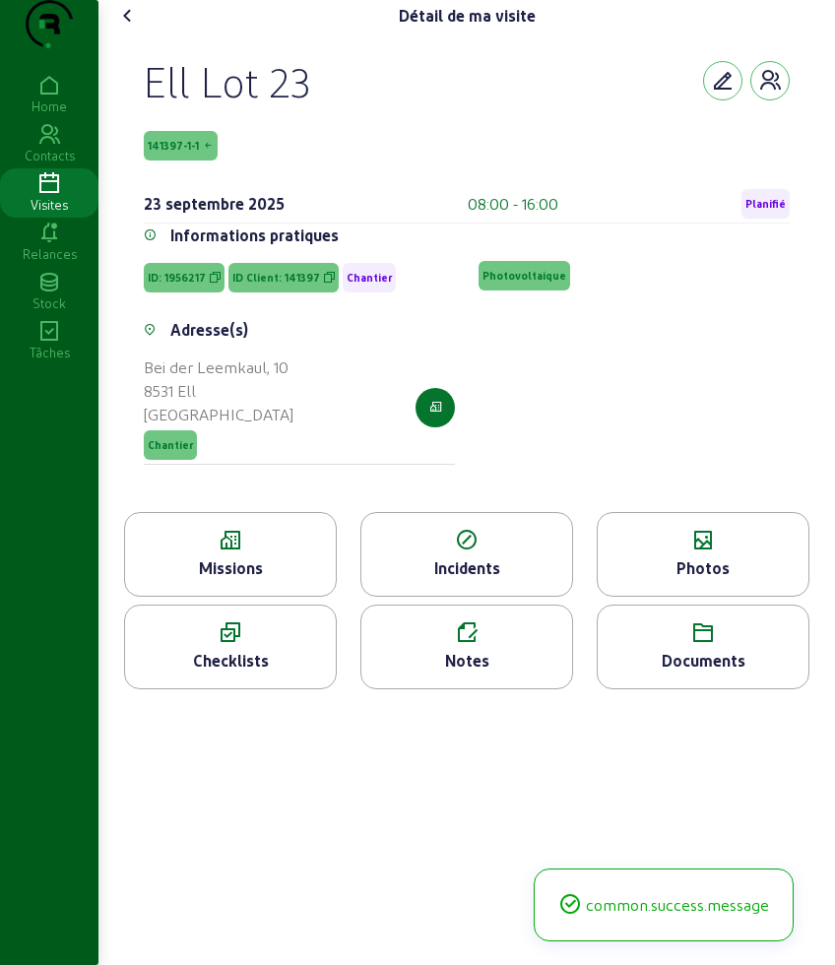
click at [679, 597] on div "Photos" at bounding box center [703, 554] width 213 height 85
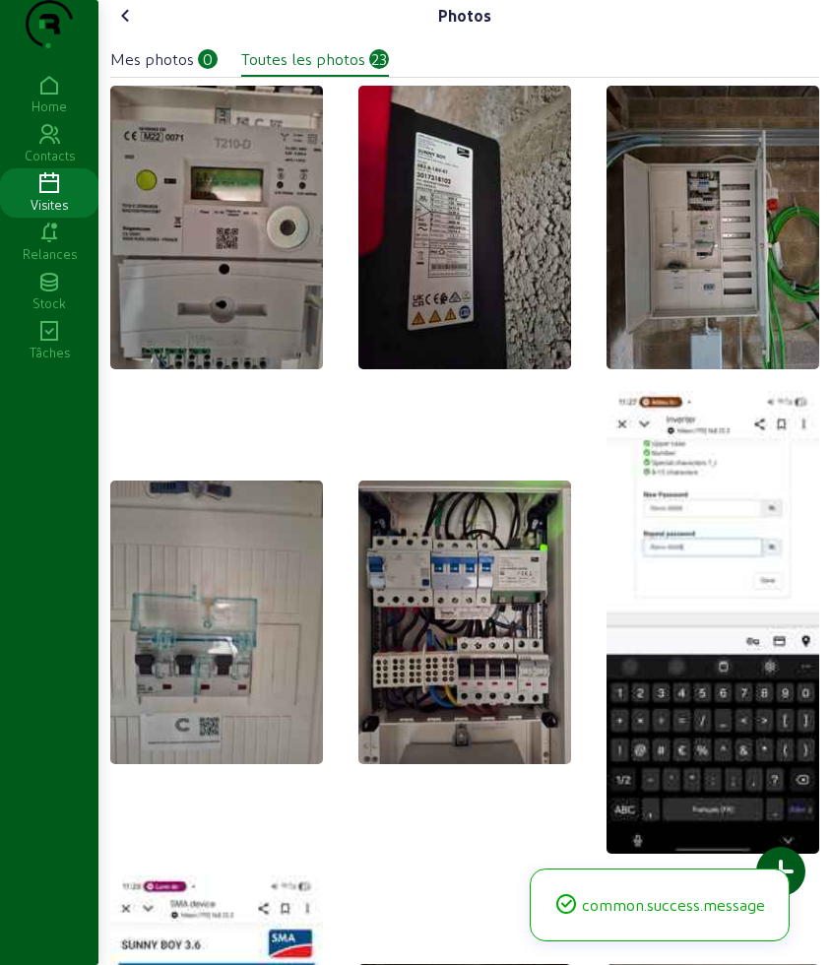
click at [778, 860] on div at bounding box center [780, 871] width 49 height 49
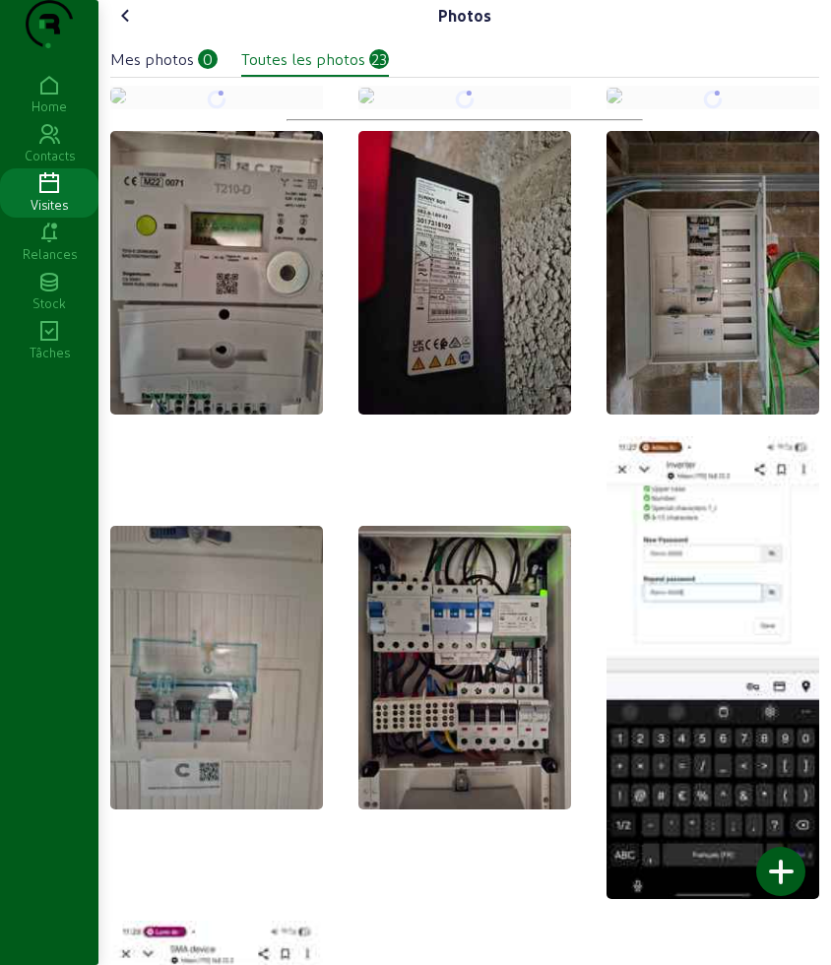
click at [132, 28] on icon at bounding box center [126, 16] width 24 height 24
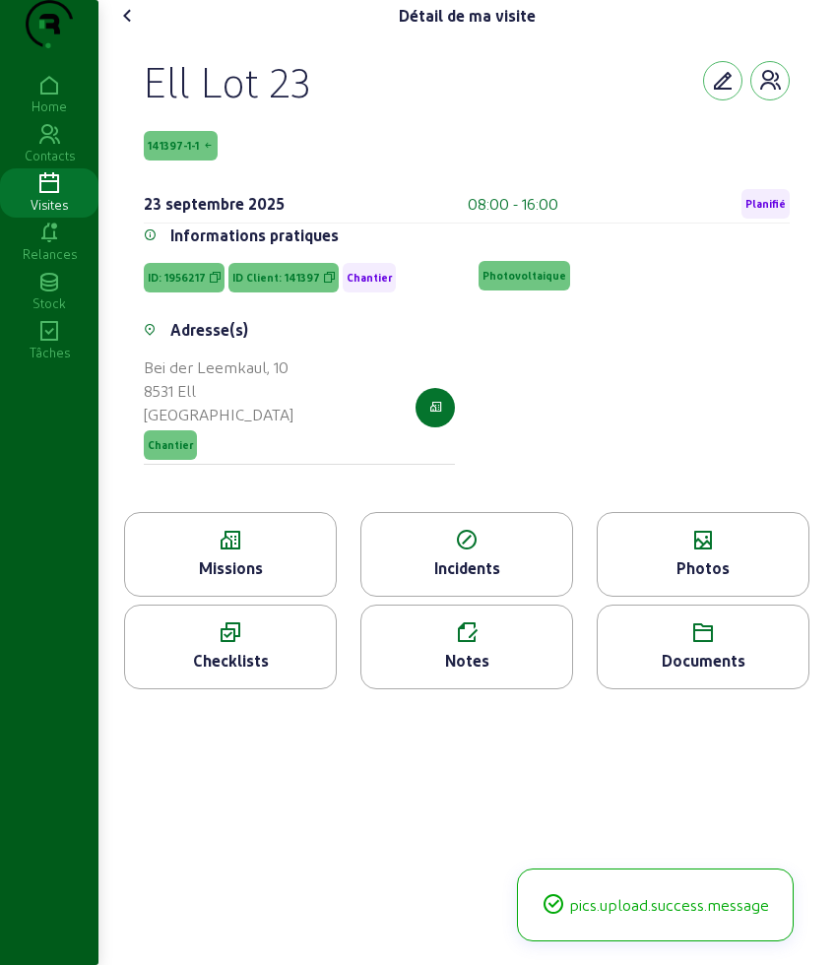
click at [132, 28] on icon at bounding box center [128, 16] width 24 height 24
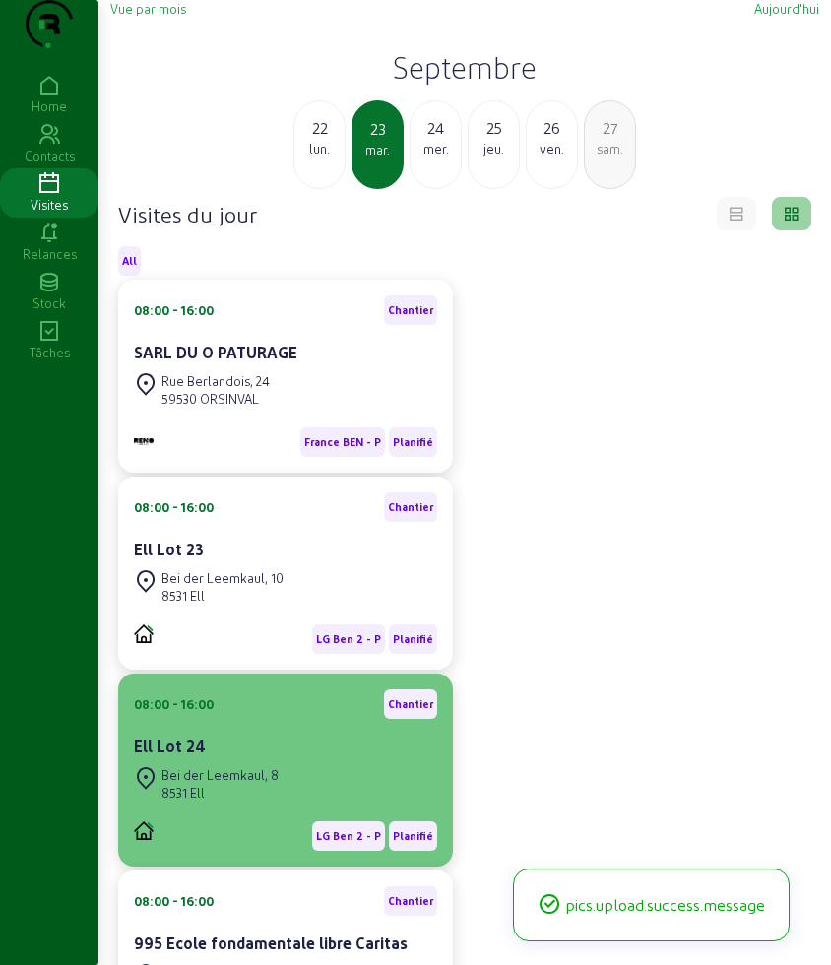
scroll to position [123, 0]
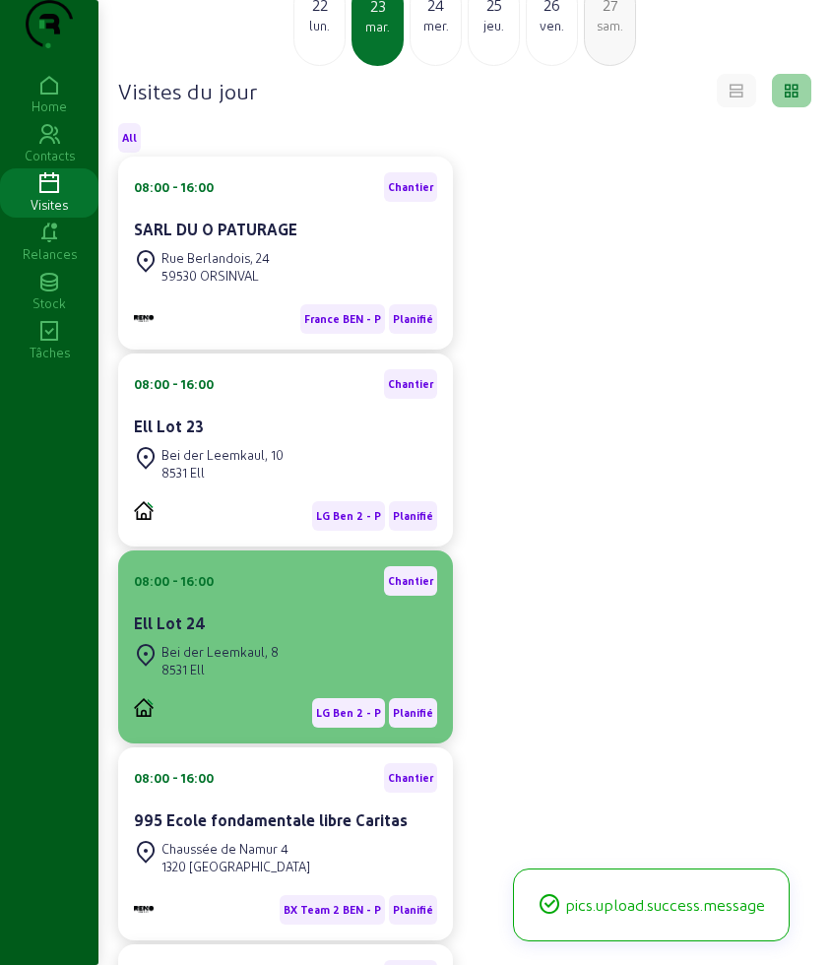
click at [286, 682] on div "Bei der Leemkaul, 8 8531 Ell" at bounding box center [285, 660] width 303 height 43
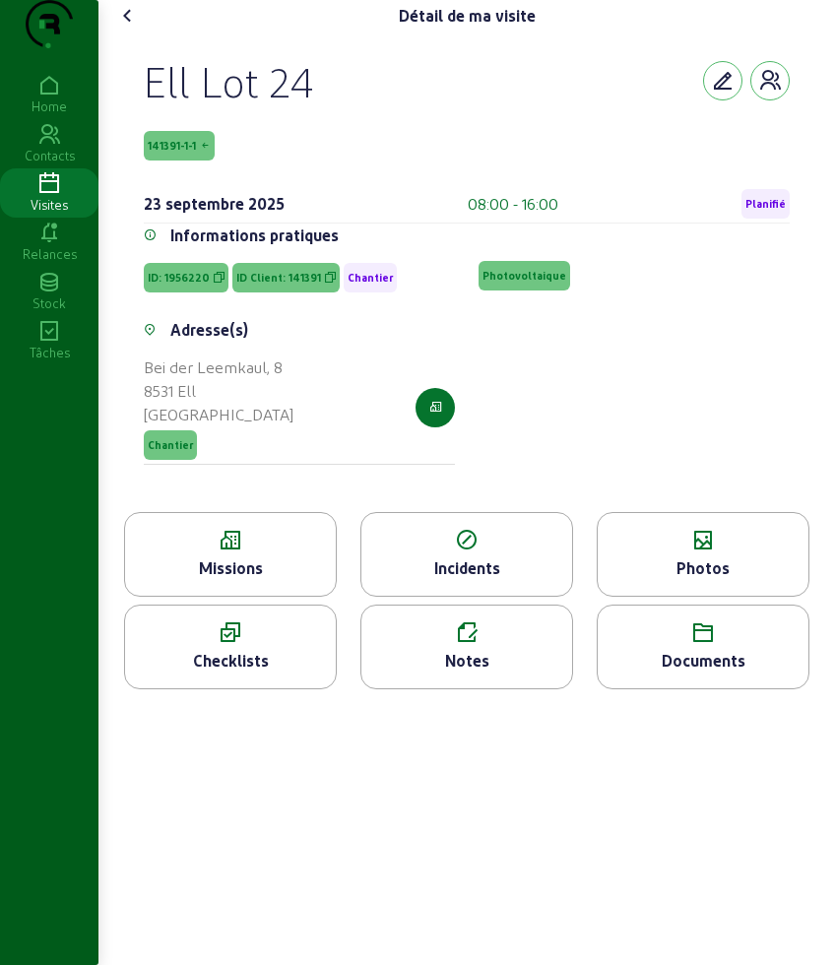
drag, startPoint x: 139, startPoint y: 103, endPoint x: 261, endPoint y: 189, distance: 149.1
click at [261, 188] on div "Ell Lot 24 141391-1-1 [DATE] 08:00 - 16:00 Planifié Informations pratiques ID: …" at bounding box center [466, 272] width 693 height 480
copy div "Ell Lot 24 141391-1-1"
click at [712, 580] on div "Photos" at bounding box center [703, 568] width 211 height 24
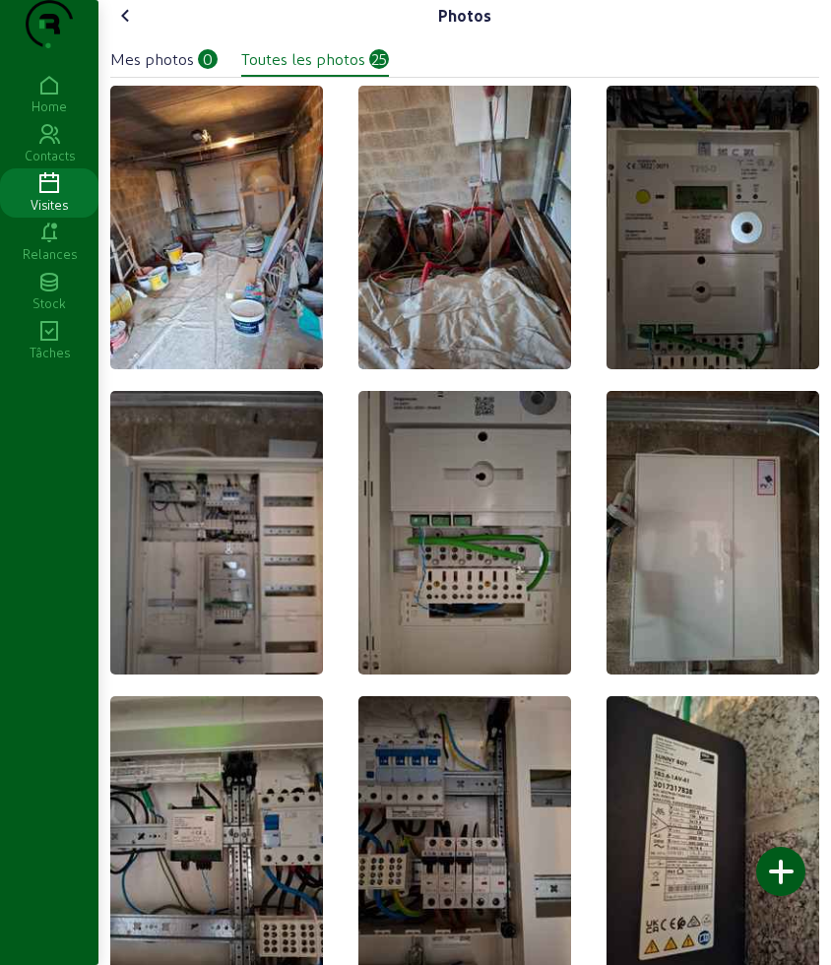
click at [787, 871] on div at bounding box center [780, 871] width 49 height 49
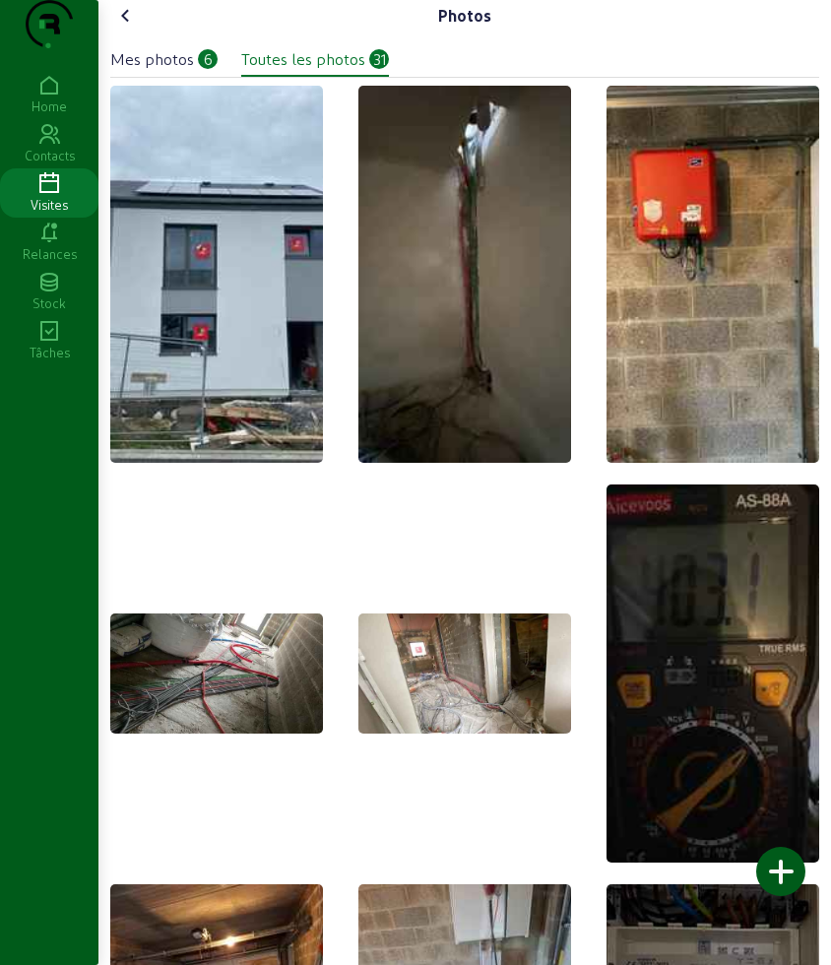
click at [134, 28] on icon at bounding box center [126, 16] width 24 height 24
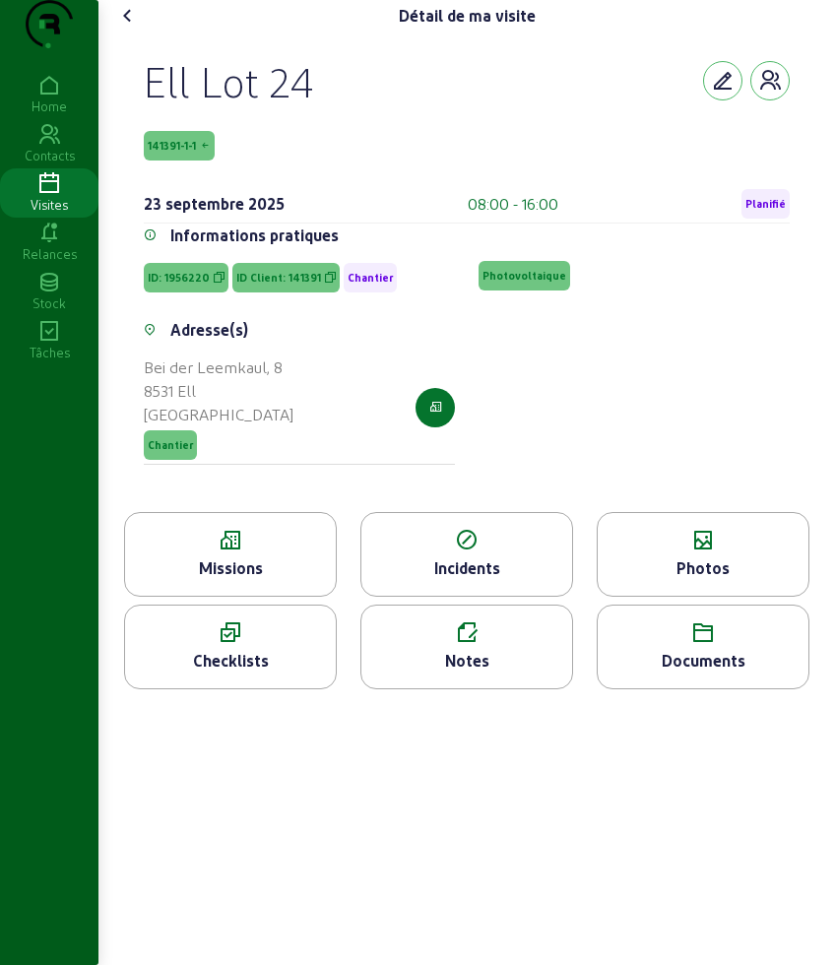
click at [134, 28] on icon at bounding box center [128, 16] width 24 height 24
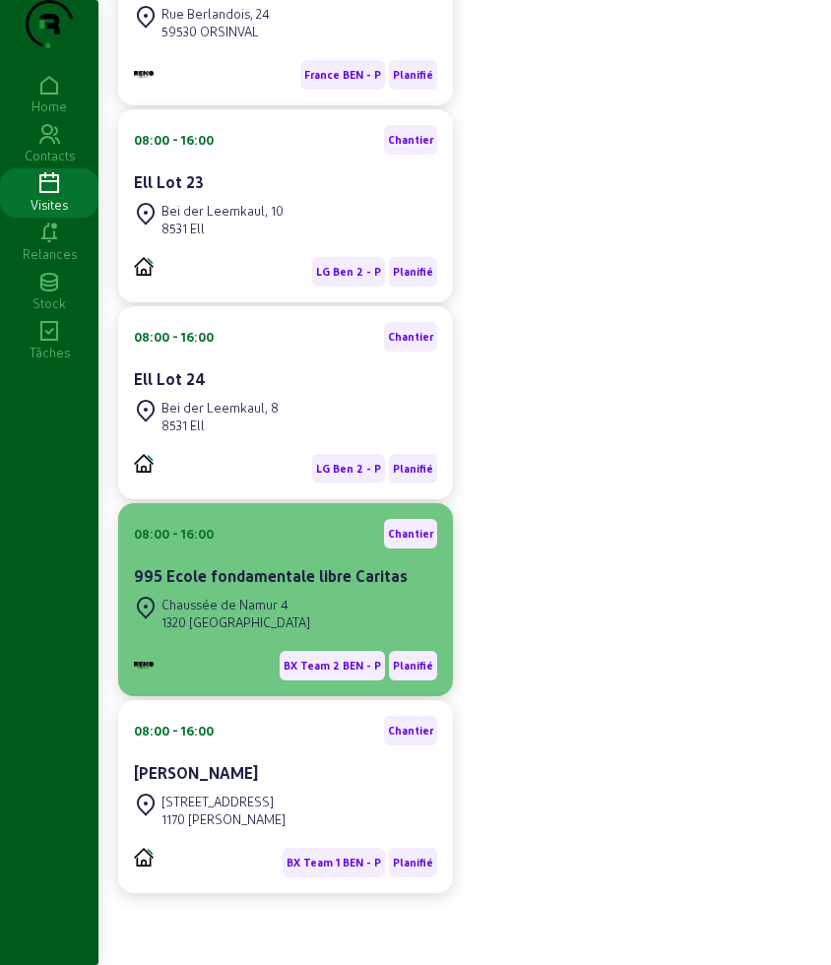
scroll to position [407, 0]
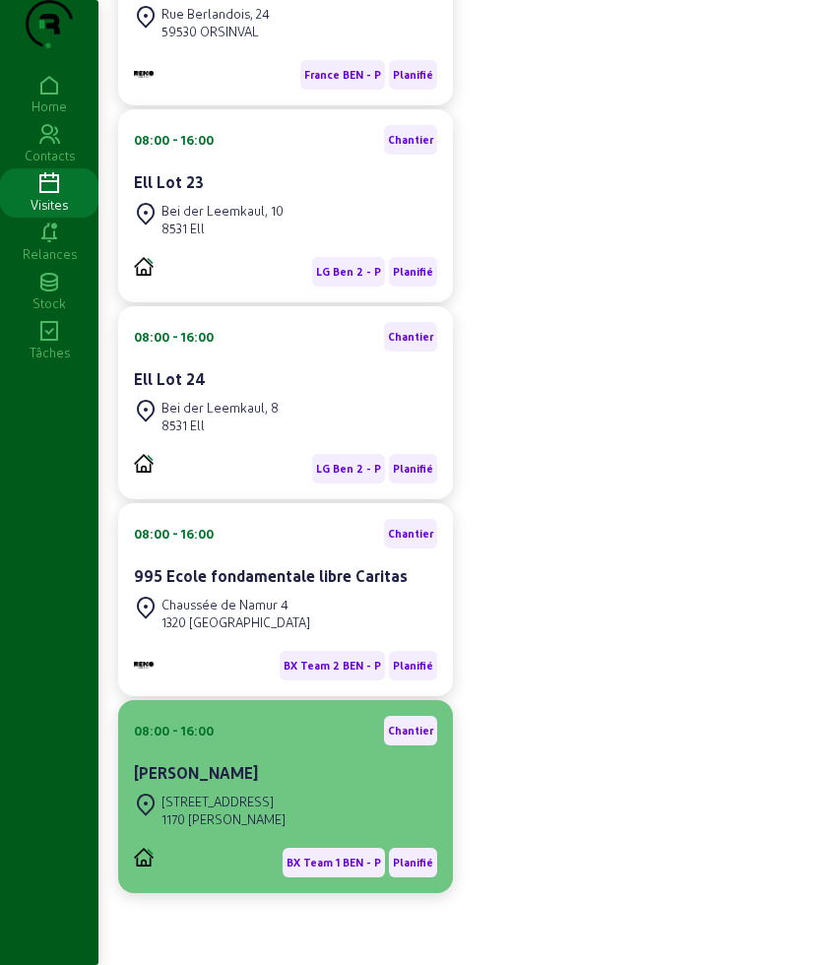
click at [305, 763] on div "[PERSON_NAME]" at bounding box center [285, 773] width 303 height 24
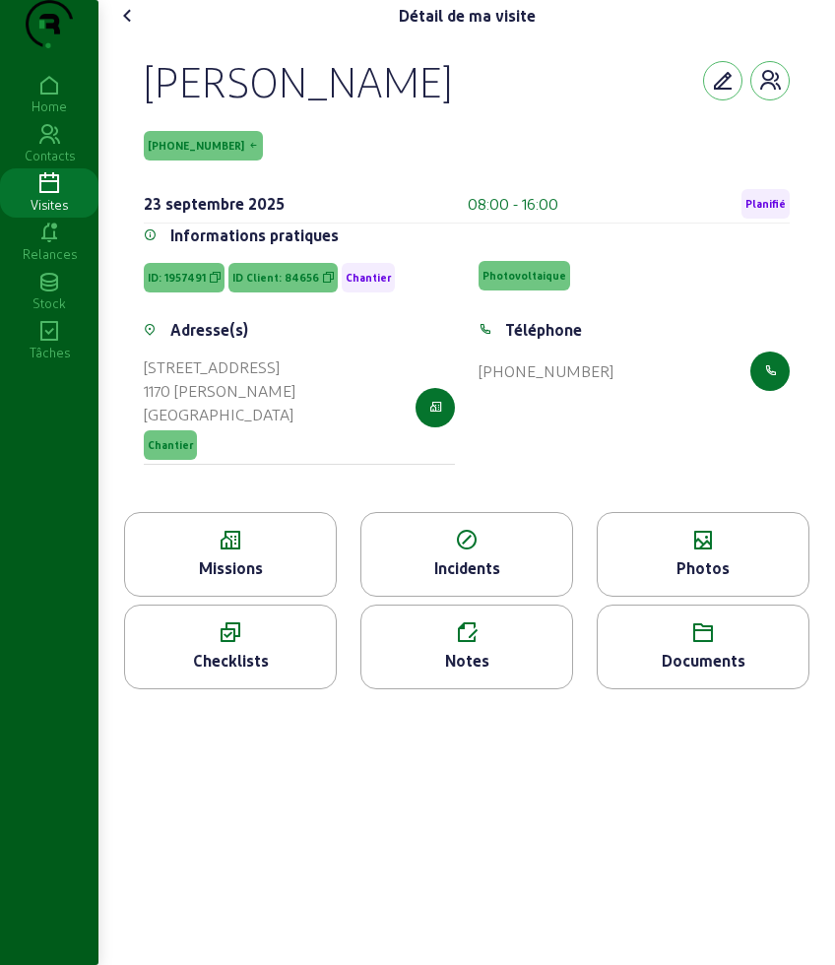
drag, startPoint x: 144, startPoint y: 111, endPoint x: 224, endPoint y: 168, distance: 98.9
click at [224, 168] on div "[PERSON_NAME] [PHONE_NUMBER] [DATE] 08:00 - 16:00 Planifié Informations pratiqu…" at bounding box center [466, 272] width 693 height 480
copy div "[PERSON_NAME] Bled [PHONE_NUMBER]"
click at [354, 605] on li "Incidents" at bounding box center [467, 558] width 236 height 93
click at [292, 580] on div "Missions" at bounding box center [230, 568] width 211 height 24
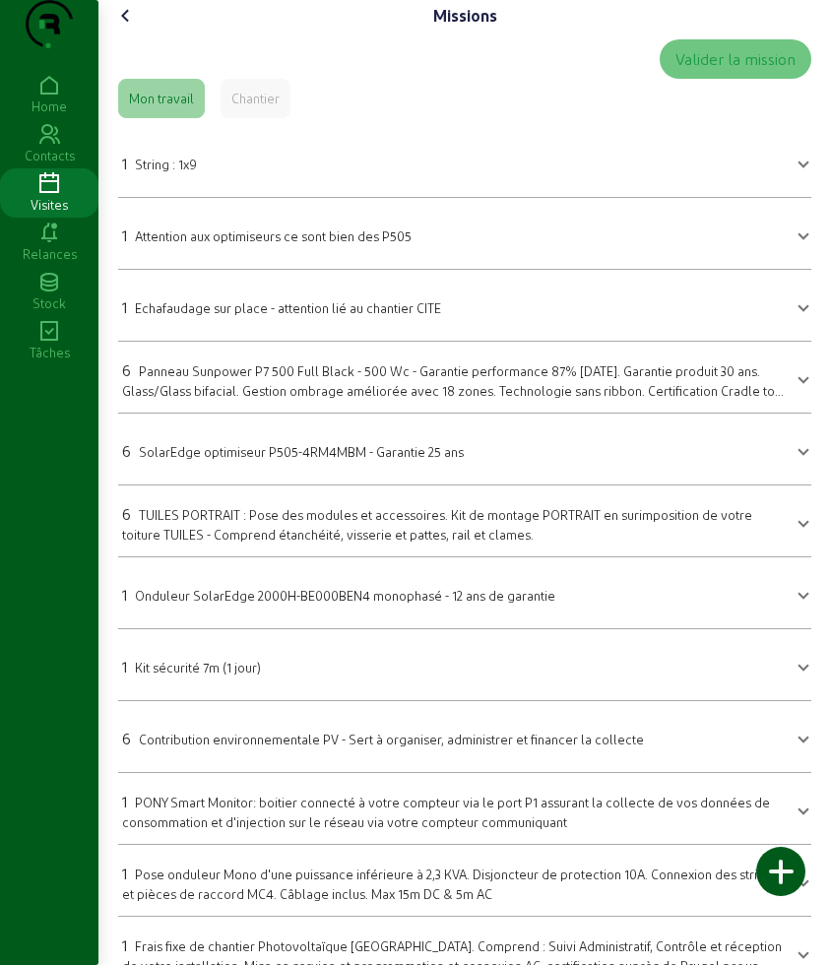
click at [273, 415] on span "Panneau Sunpower P7 500 Full Black - 500 Wc - Garantie performance 87% [DATE]. …" at bounding box center [453, 389] width 662 height 52
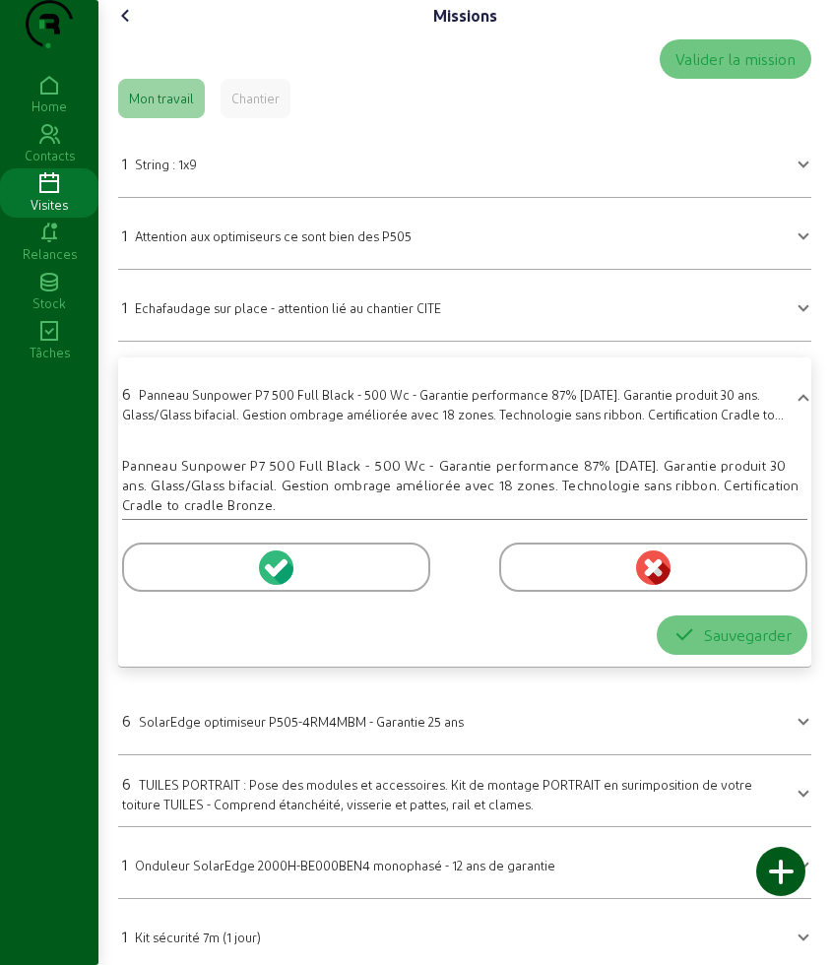
click at [166, 592] on div at bounding box center [276, 567] width 308 height 49
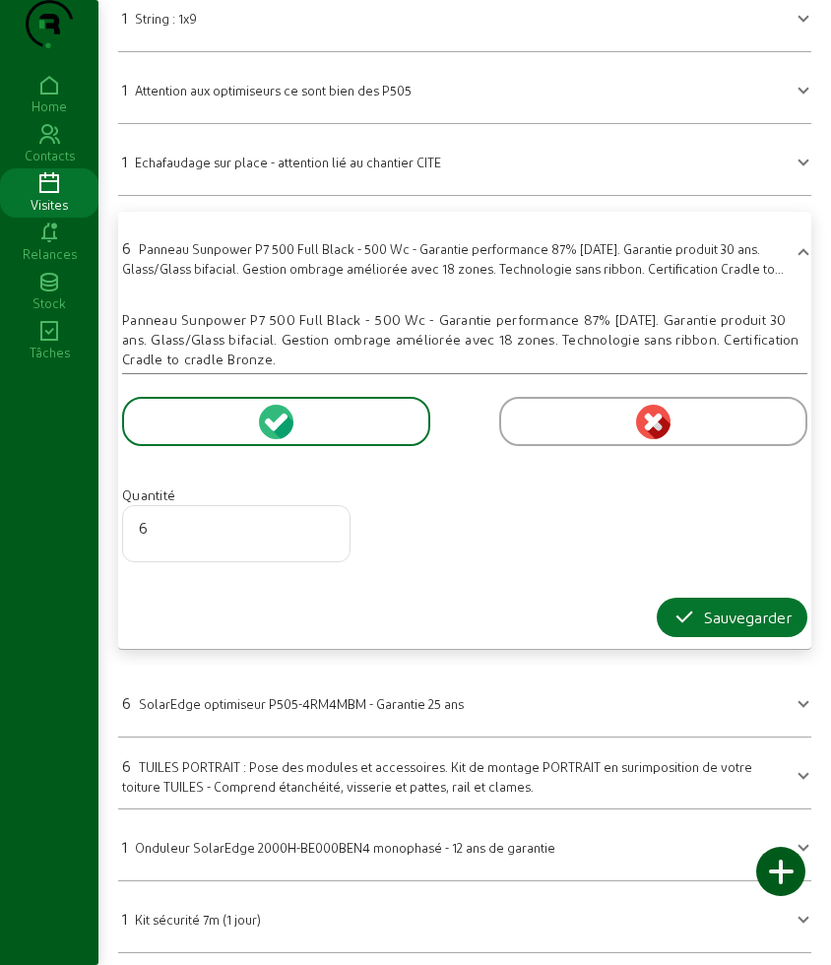
scroll to position [246, 0]
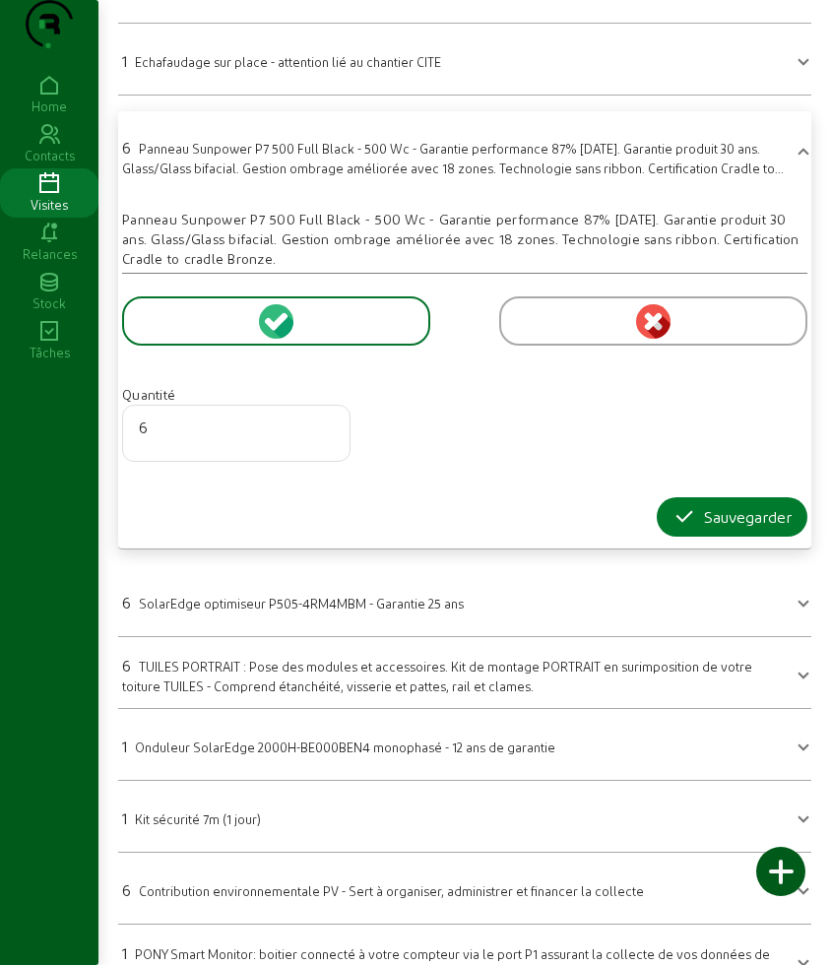
click at [706, 529] on div "Sauvegarder" at bounding box center [731, 517] width 119 height 24
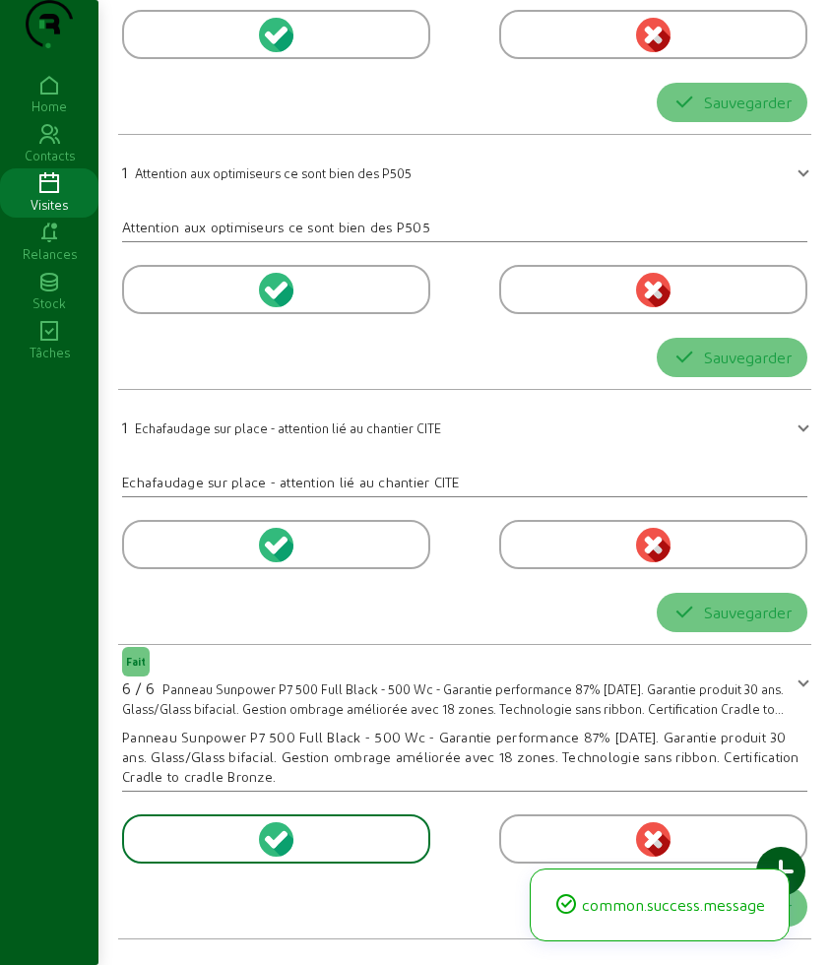
scroll to position [223, 0]
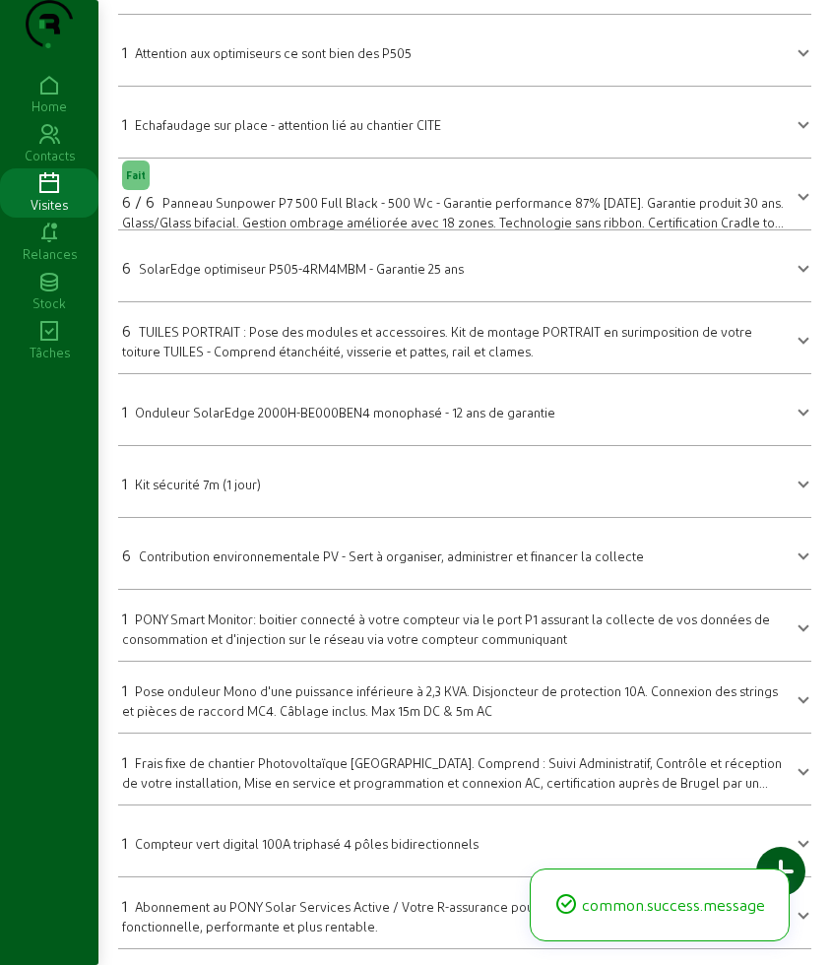
click at [212, 271] on span "SolarEdge optimiseur P505-4RM4MBM - Garantie 25 ans" at bounding box center [301, 268] width 325 height 15
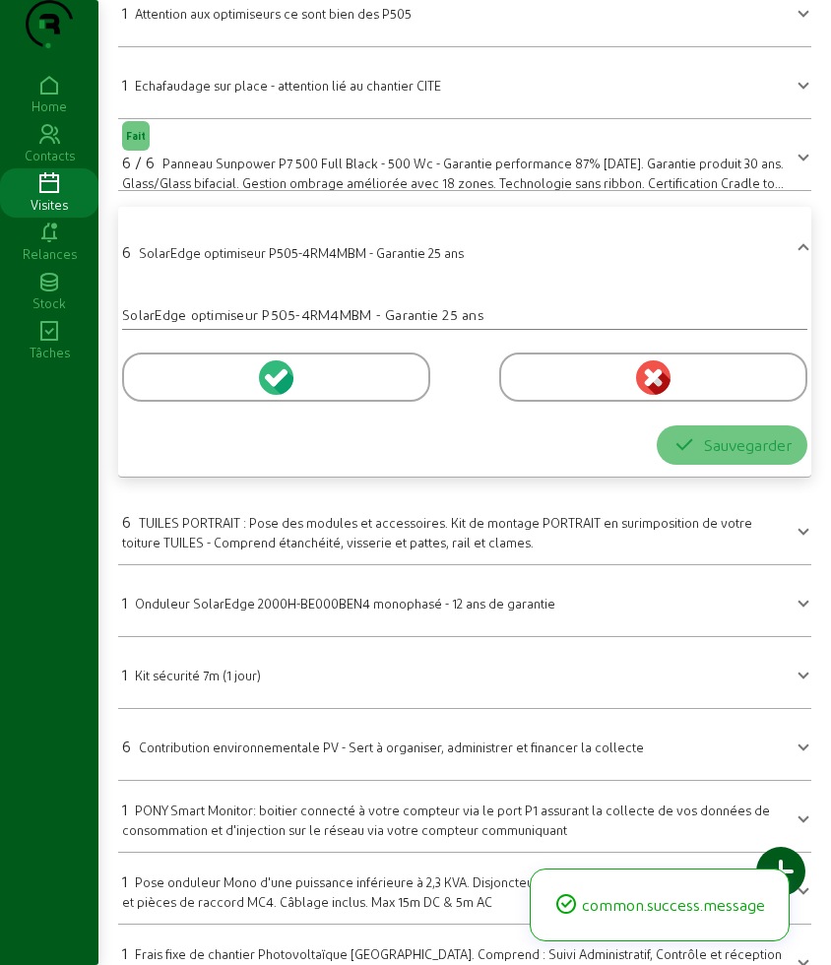
click at [160, 402] on div at bounding box center [276, 376] width 308 height 49
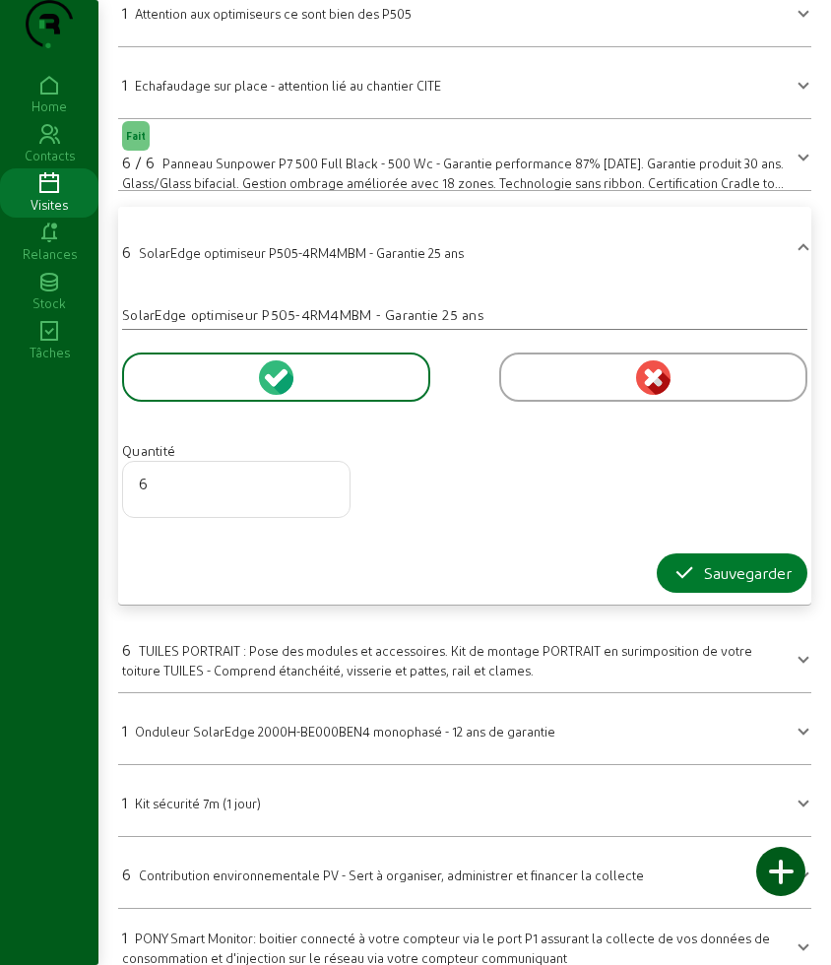
click at [677, 585] on icon "button" at bounding box center [684, 573] width 24 height 24
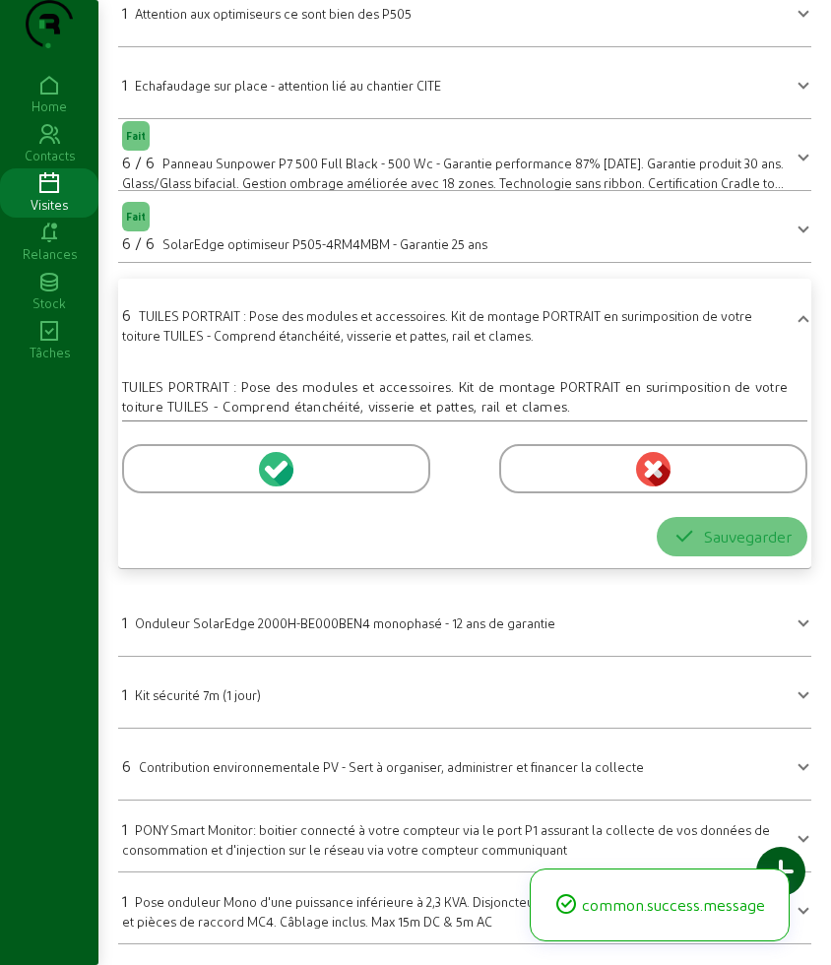
click at [151, 493] on div at bounding box center [276, 468] width 308 height 49
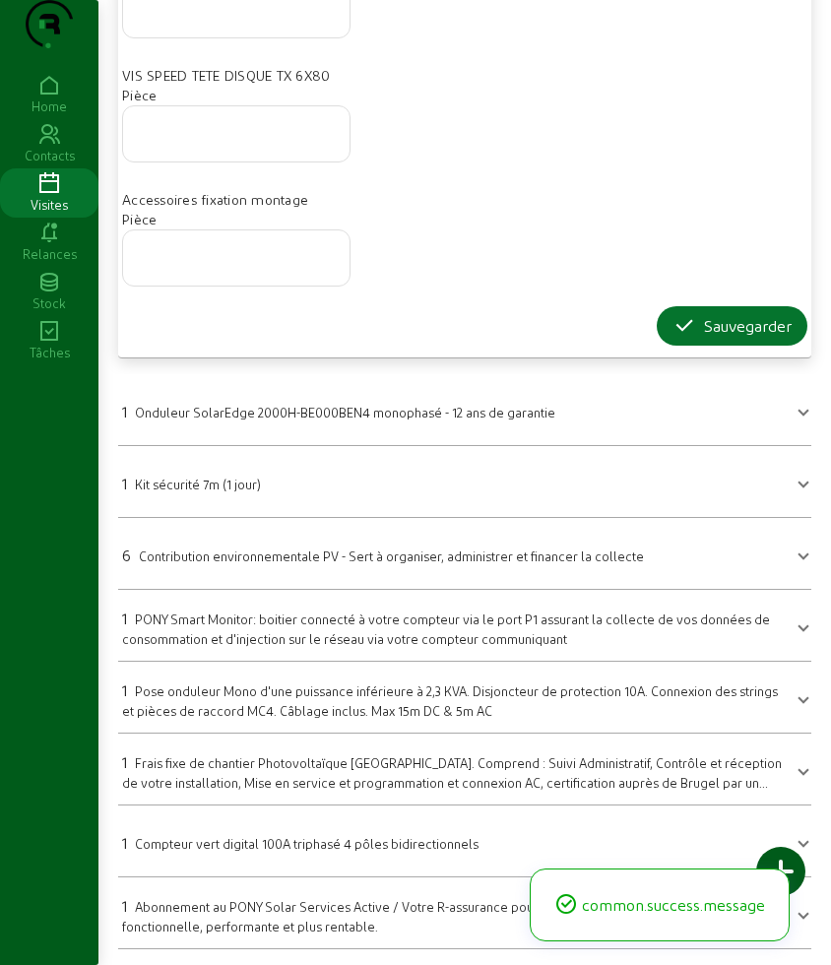
scroll to position [1435, 0]
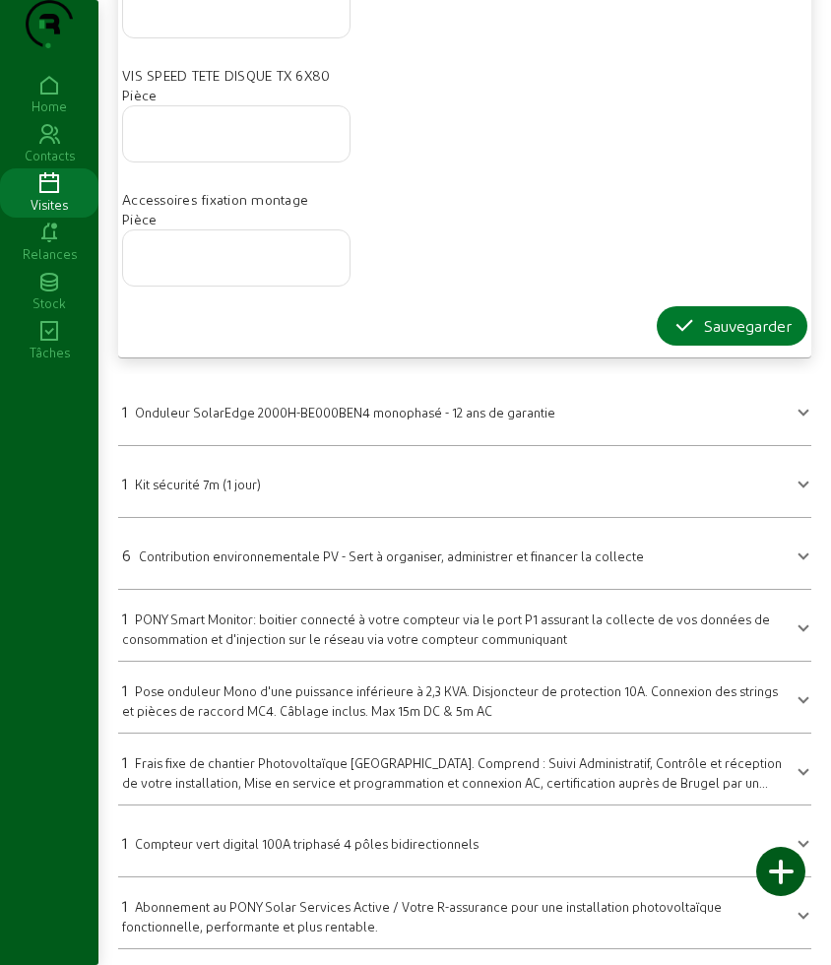
click at [686, 330] on icon "button" at bounding box center [684, 326] width 24 height 24
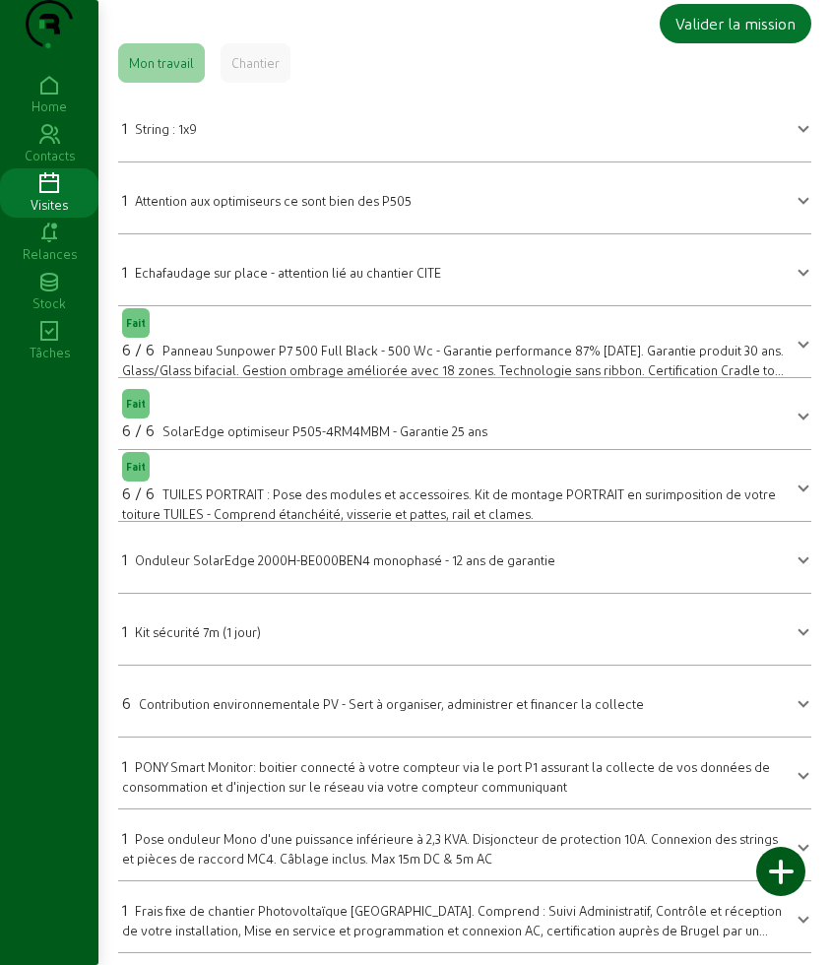
scroll to position [0, 0]
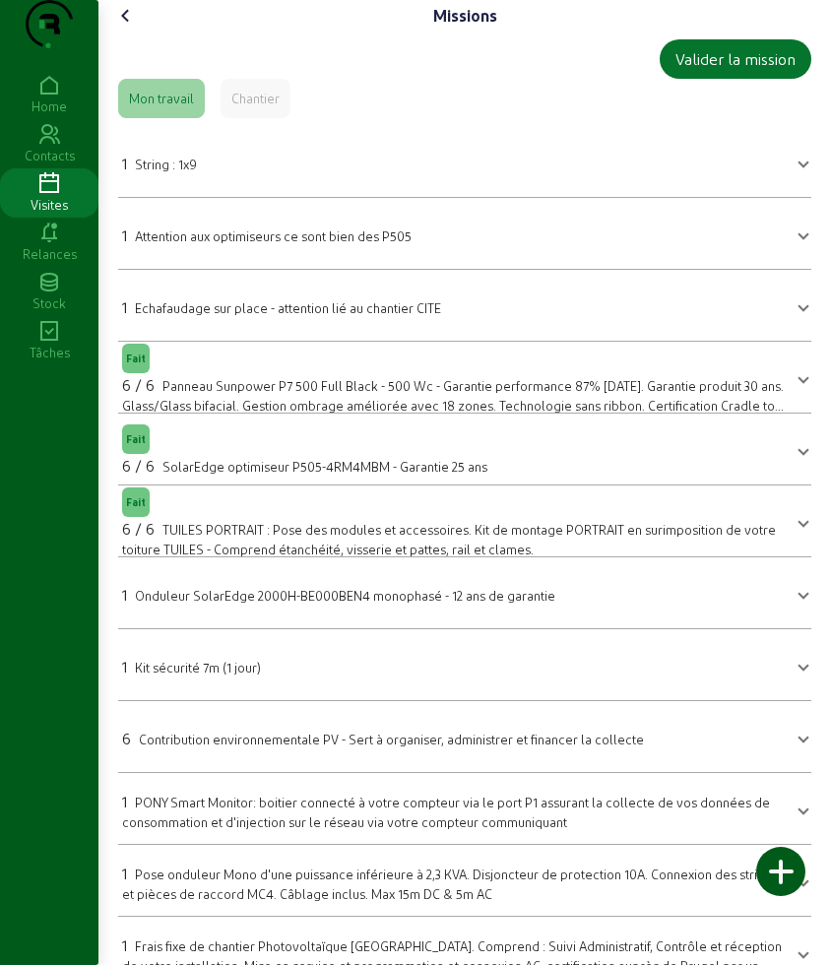
click at [134, 28] on icon at bounding box center [126, 16] width 24 height 24
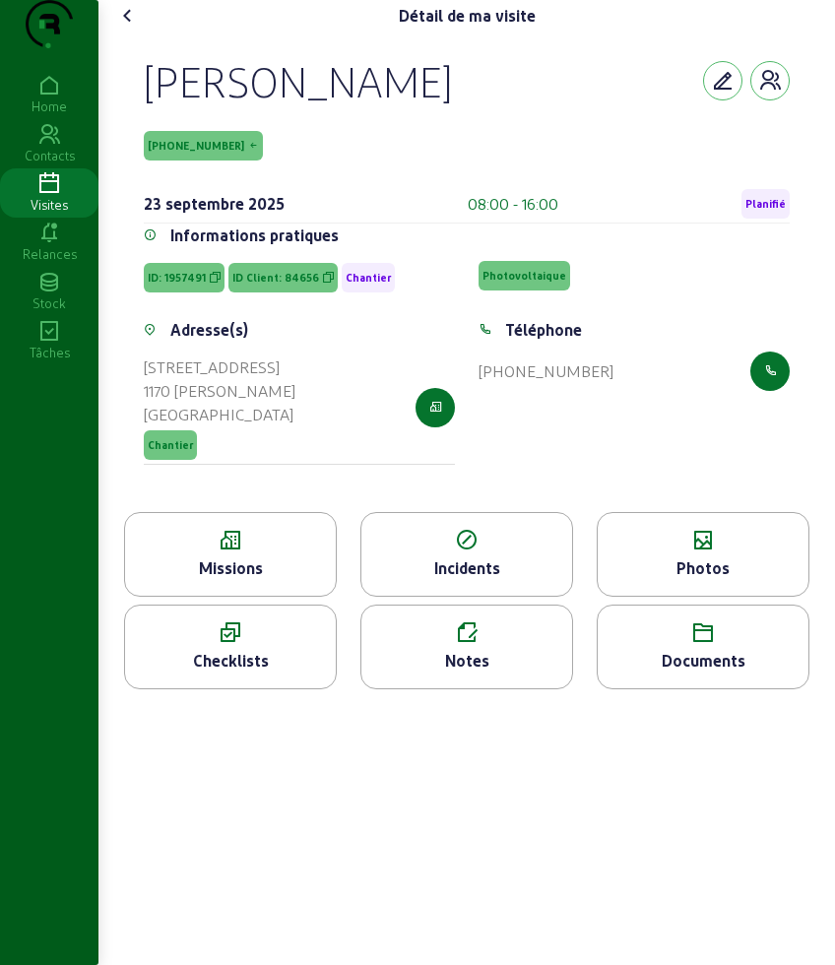
click at [756, 580] on div "Photos" at bounding box center [703, 568] width 211 height 24
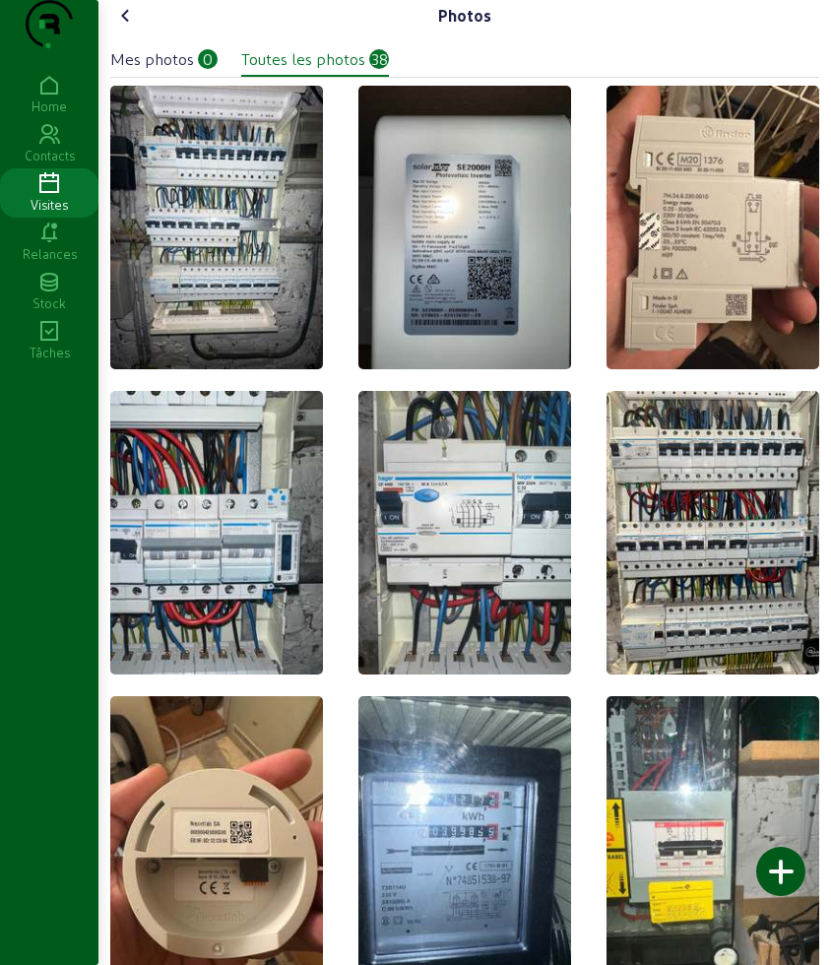
click at [780, 862] on div at bounding box center [780, 871] width 49 height 49
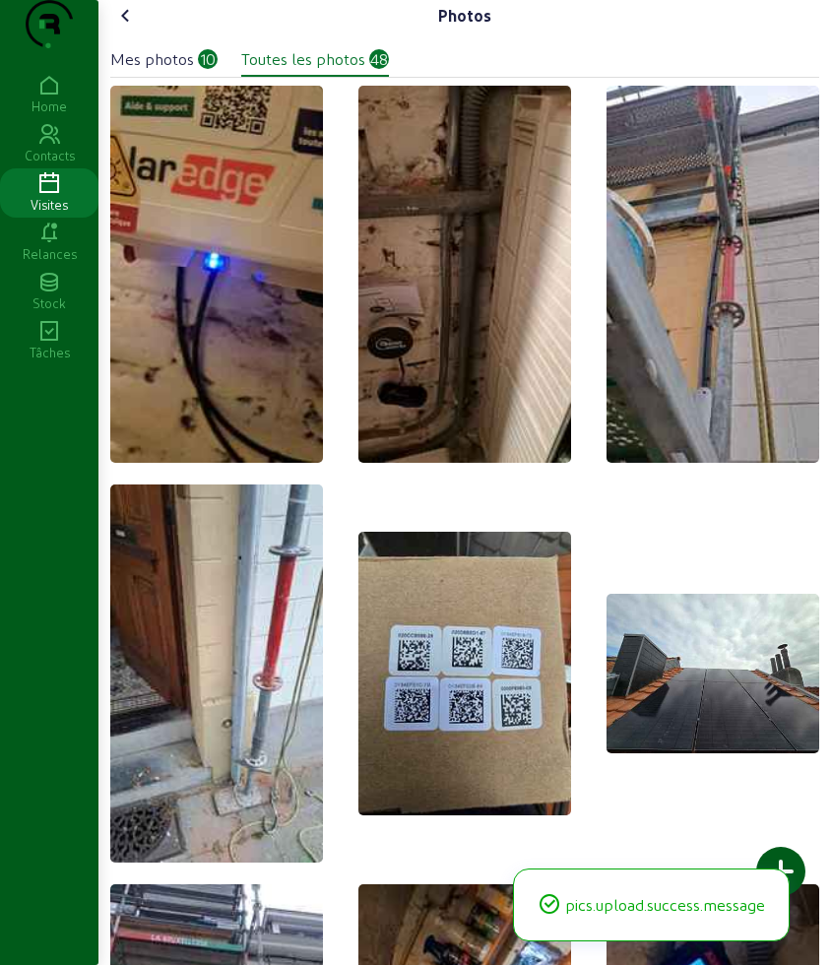
click at [126, 28] on icon at bounding box center [126, 16] width 24 height 24
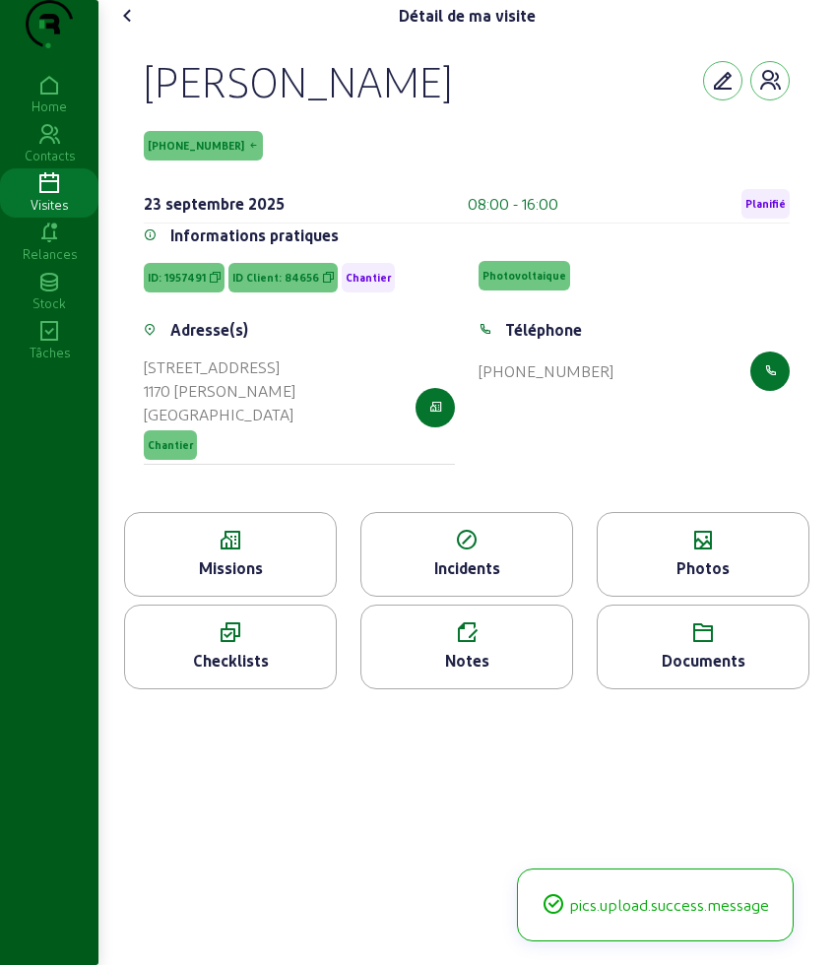
click at [126, 28] on icon at bounding box center [128, 16] width 24 height 24
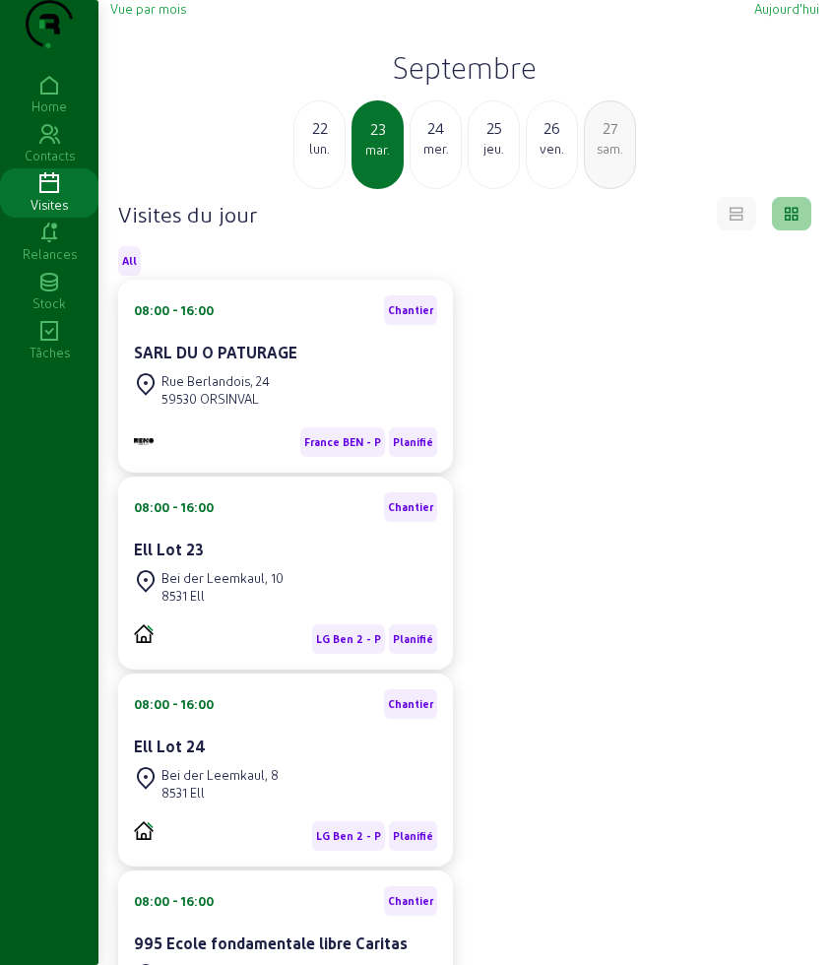
click at [431, 140] on div "24" at bounding box center [436, 128] width 50 height 24
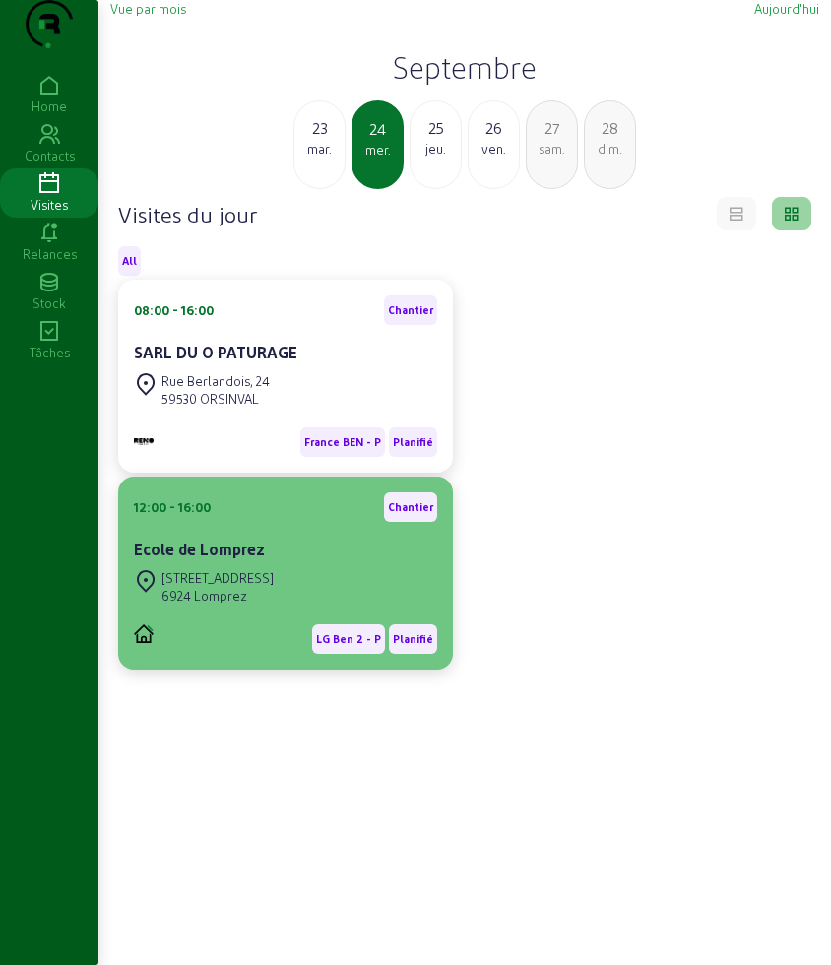
click at [223, 587] on div "[STREET_ADDRESS]" at bounding box center [217, 578] width 112 height 18
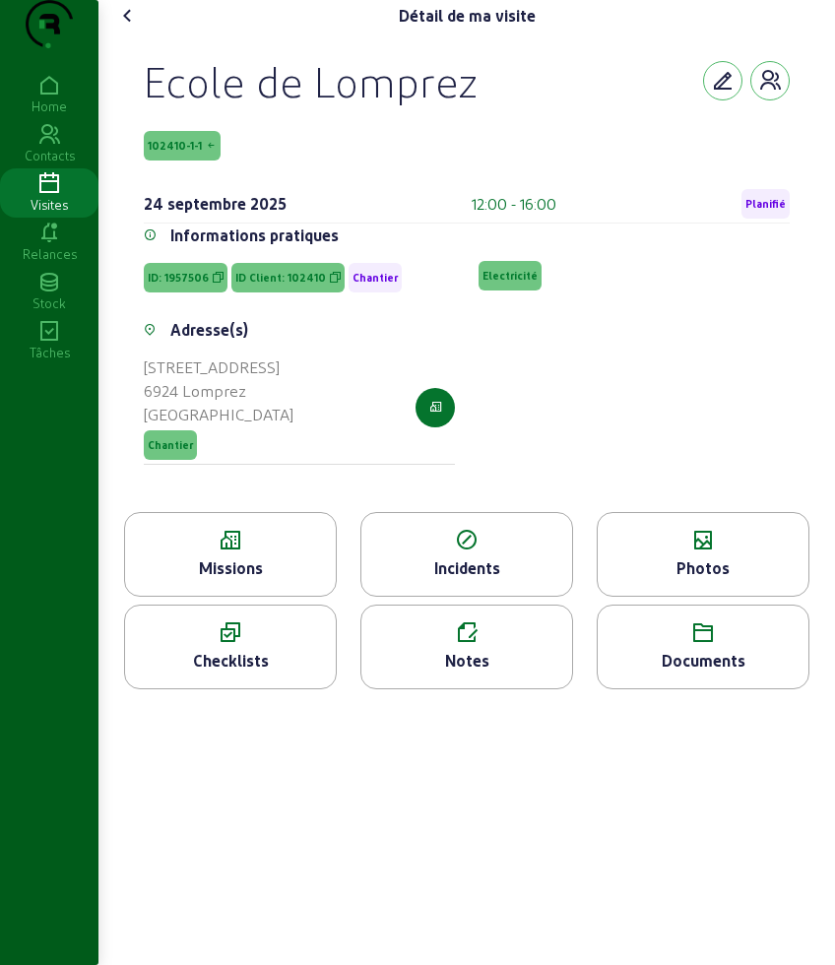
click at [219, 580] on div "Missions" at bounding box center [230, 568] width 211 height 24
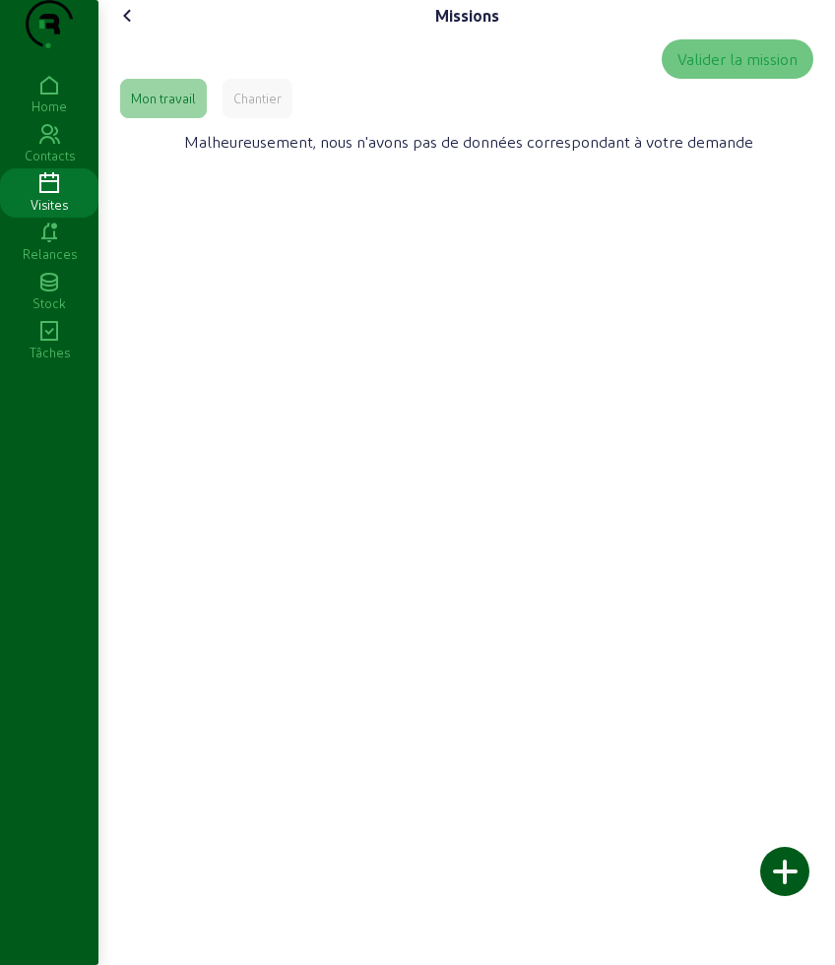
click at [223, 79] on div "Valider la mission" at bounding box center [466, 58] width 693 height 39
click at [237, 107] on div "Chantier" at bounding box center [257, 99] width 48 height 18
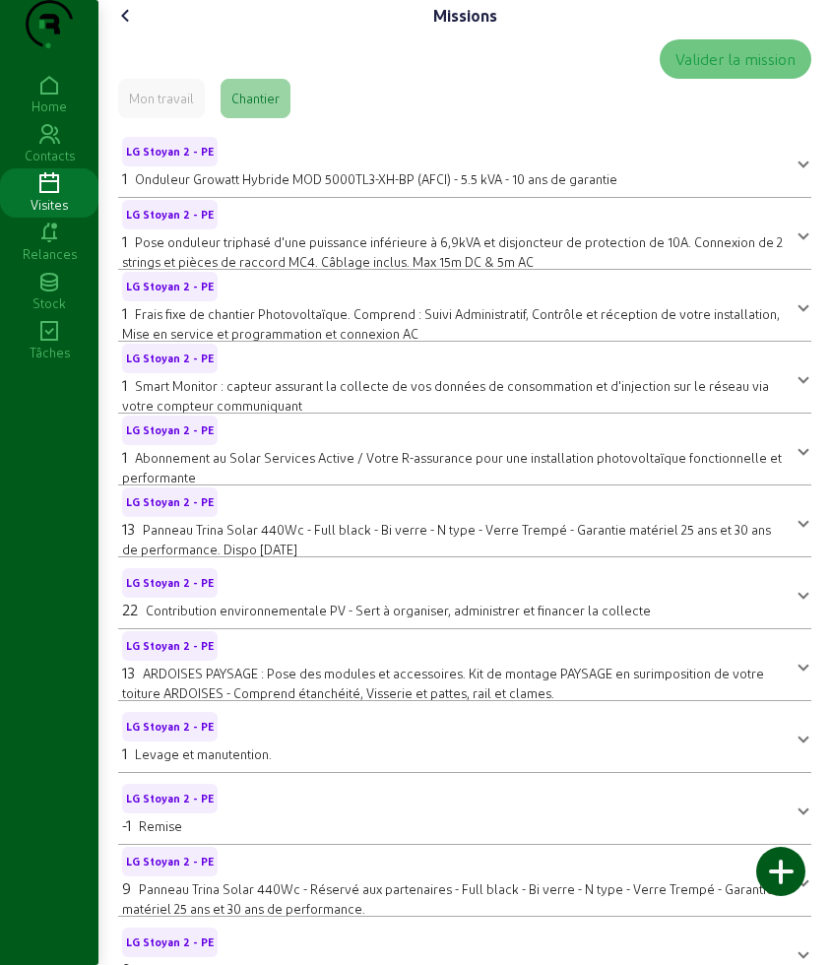
click at [132, 28] on icon at bounding box center [126, 16] width 24 height 24
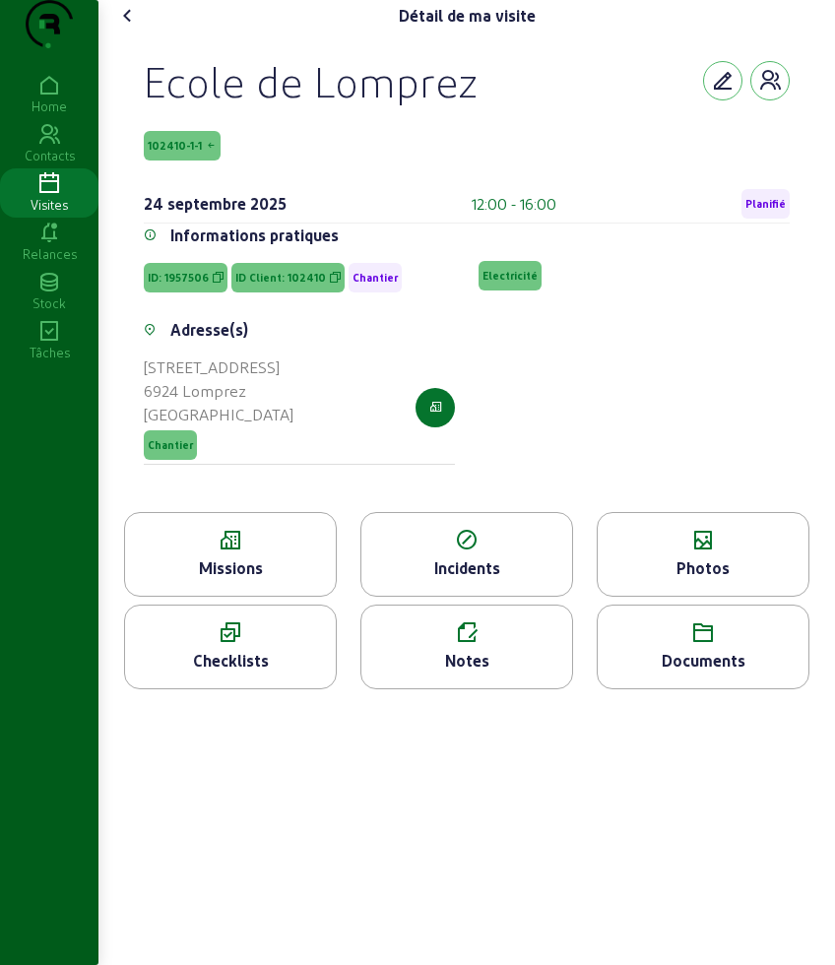
drag, startPoint x: 125, startPoint y: 118, endPoint x: 381, endPoint y: 170, distance: 261.3
click at [381, 170] on div "Ecole de Lomprez 102410-1-1 [DATE] 12:00 - 16:00 Planifié Informations pratique…" at bounding box center [466, 272] width 693 height 480
copy div "Ecole de Lomprez 102410-1-1"
click at [678, 552] on icon at bounding box center [703, 541] width 211 height 24
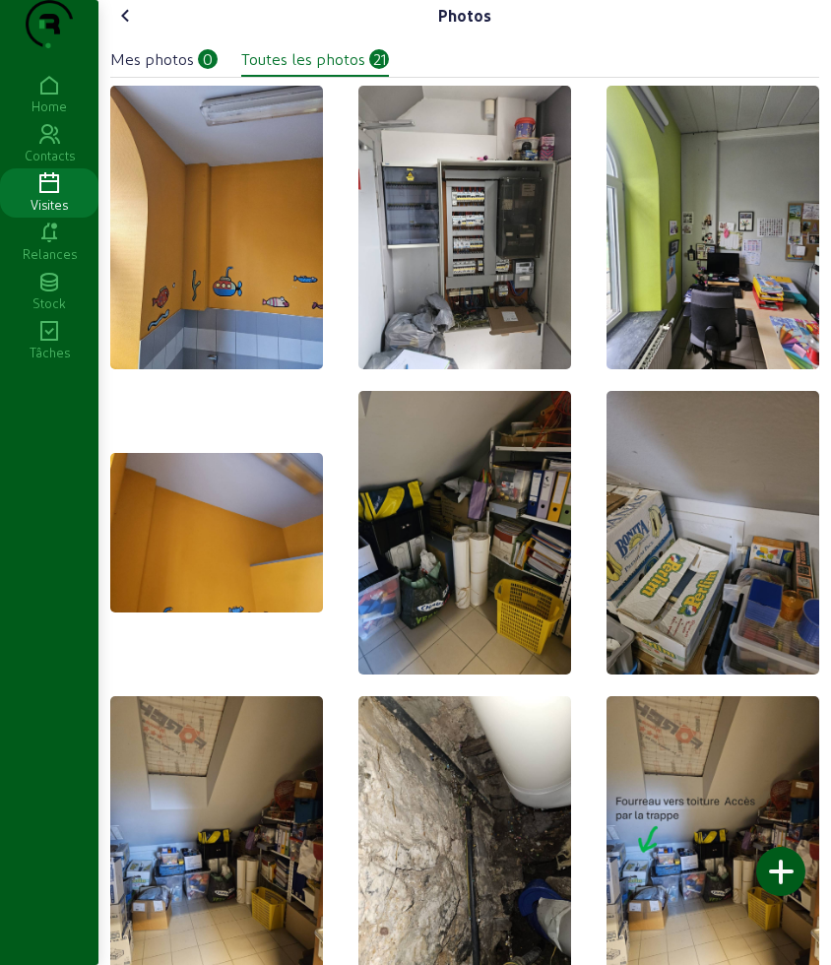
click at [791, 867] on div at bounding box center [780, 871] width 49 height 49
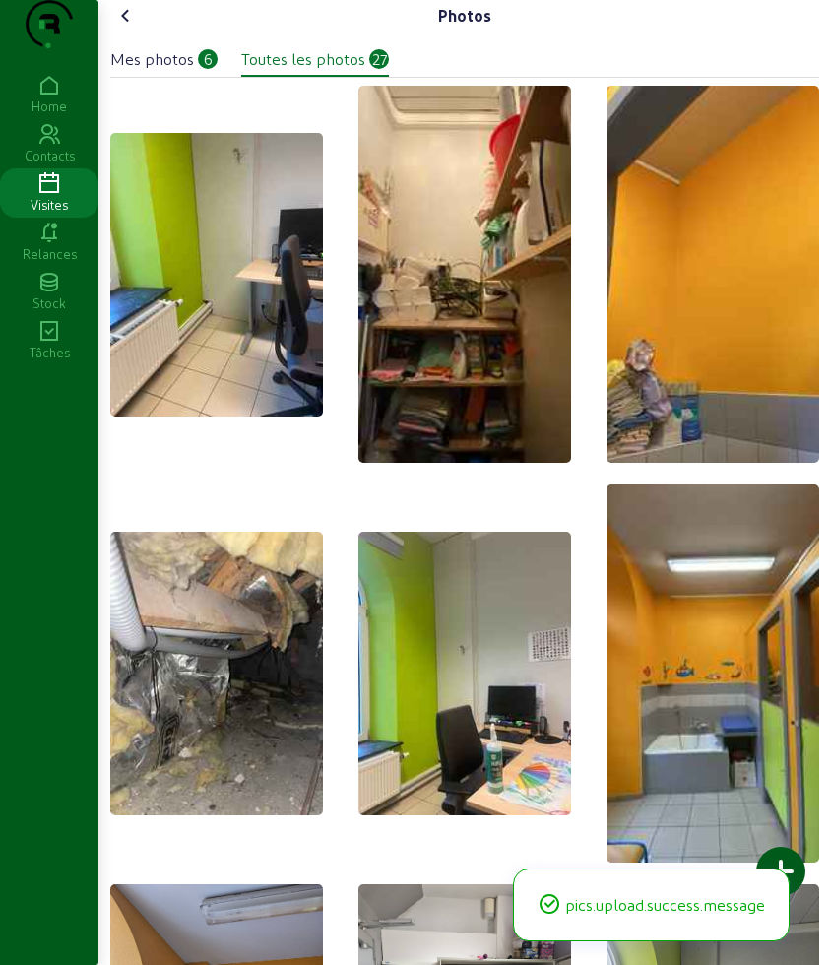
click at [129, 28] on icon at bounding box center [126, 16] width 24 height 24
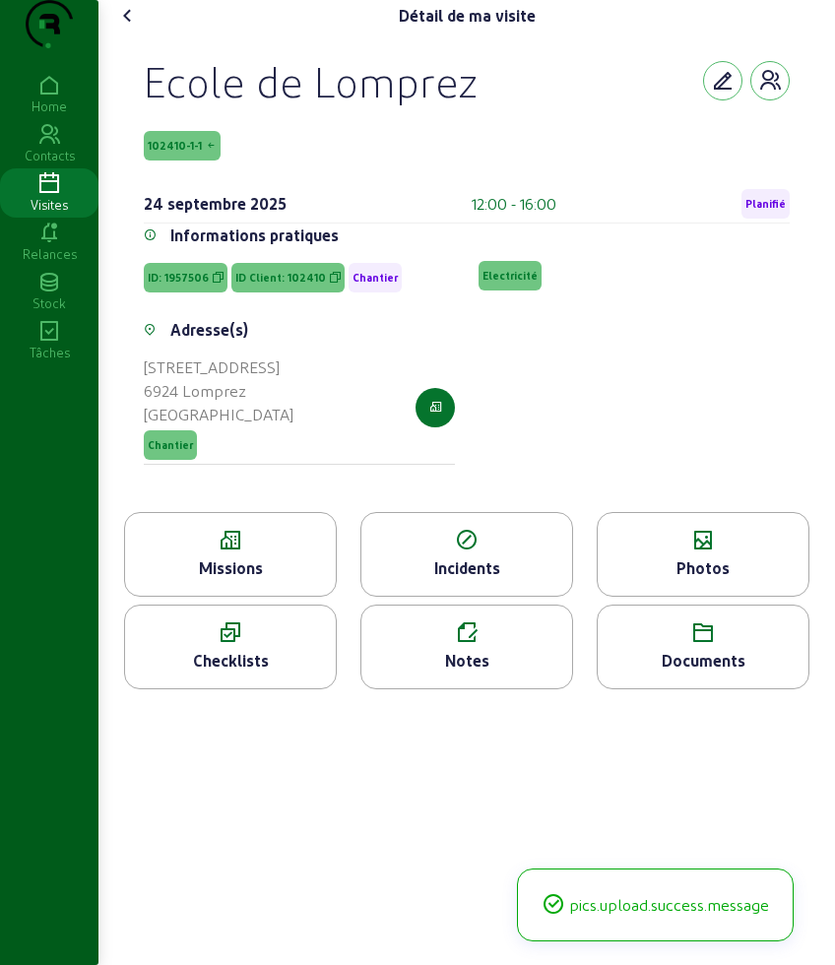
click at [129, 28] on icon at bounding box center [128, 16] width 24 height 24
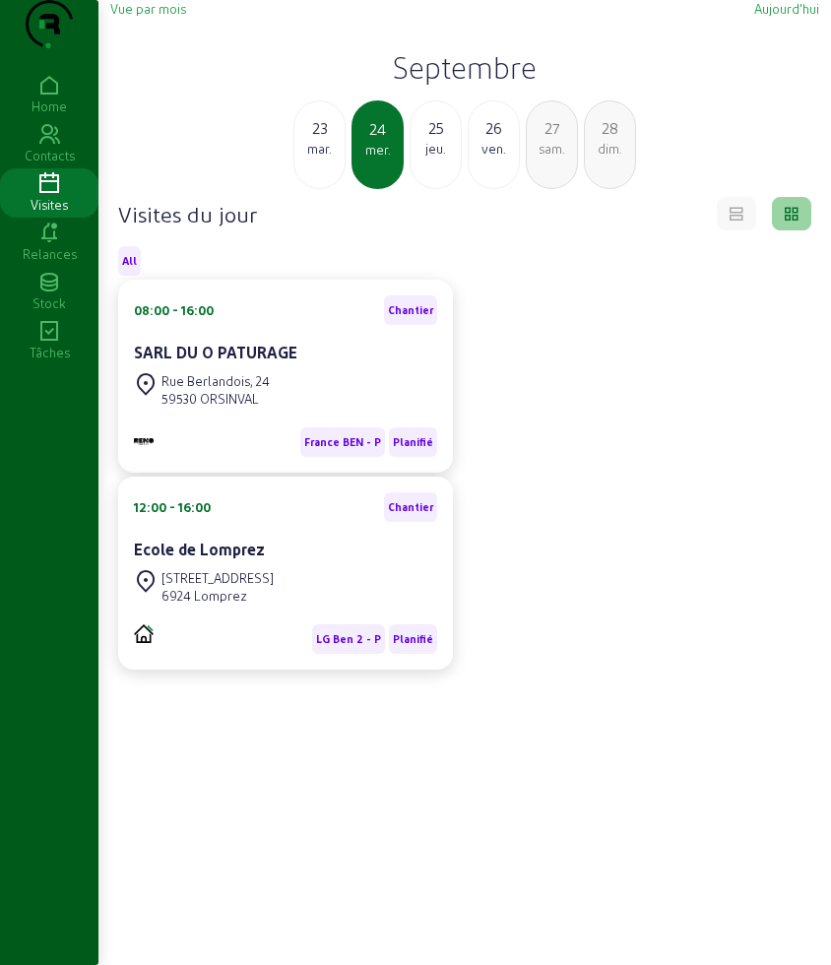
click at [301, 522] on div "12:00 - 16:00 Chantier" at bounding box center [285, 507] width 303 height 30
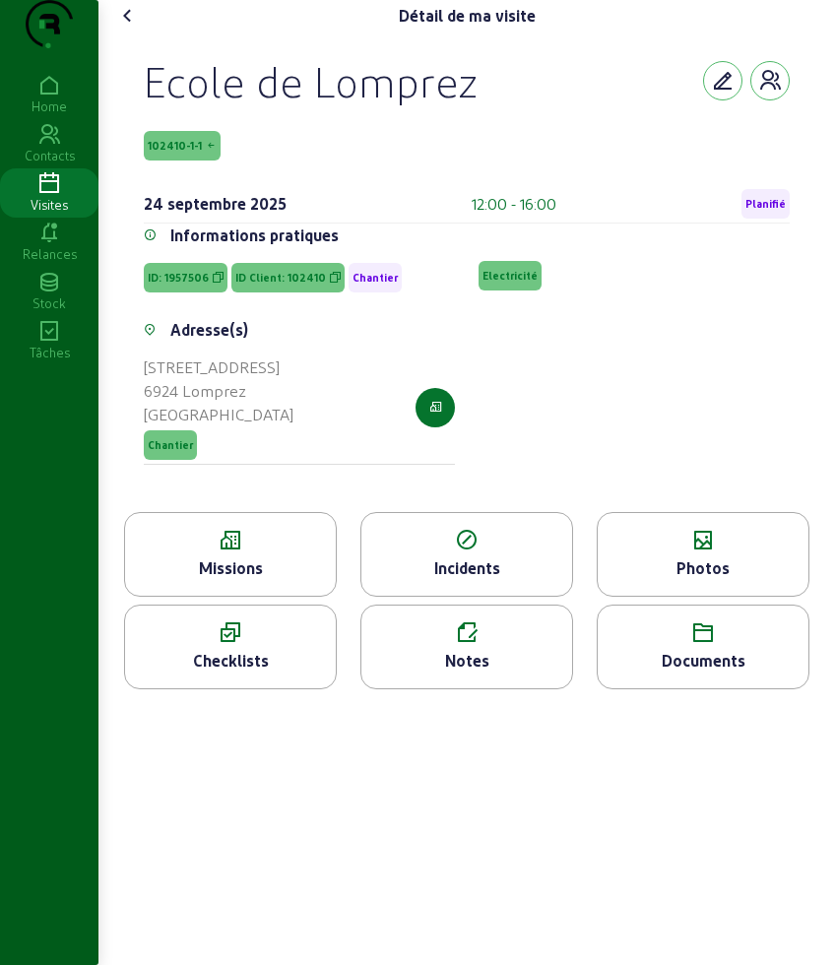
click at [250, 654] on div "Checklists" at bounding box center [230, 647] width 213 height 85
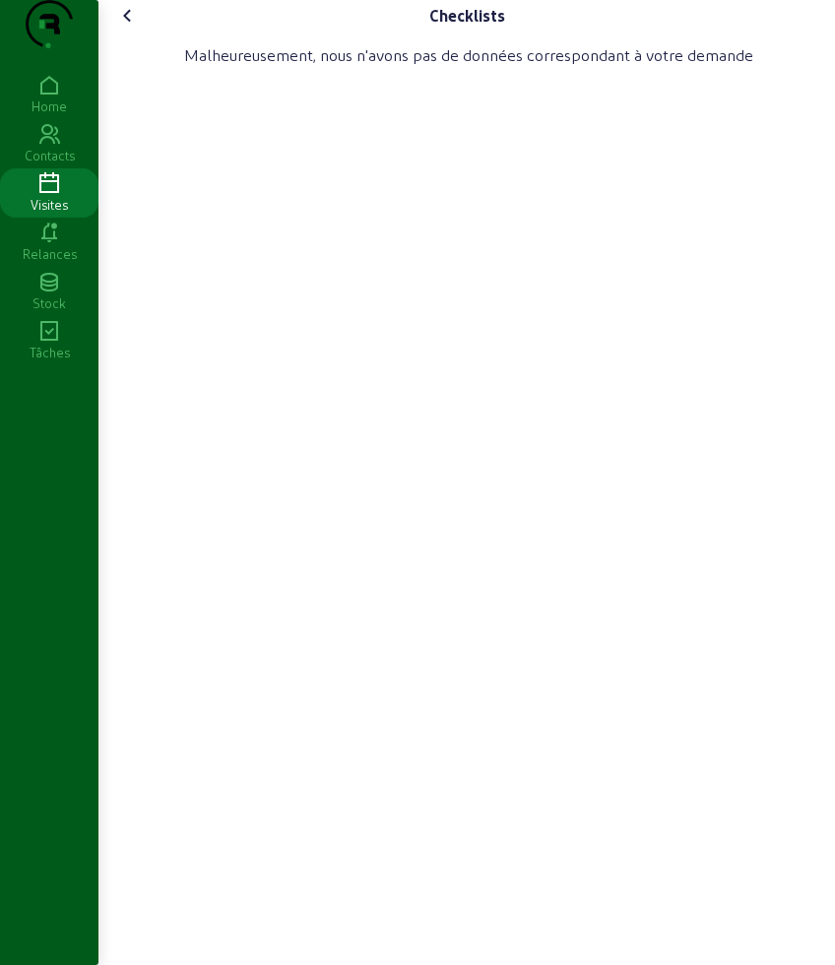
click at [131, 28] on icon at bounding box center [128, 16] width 24 height 24
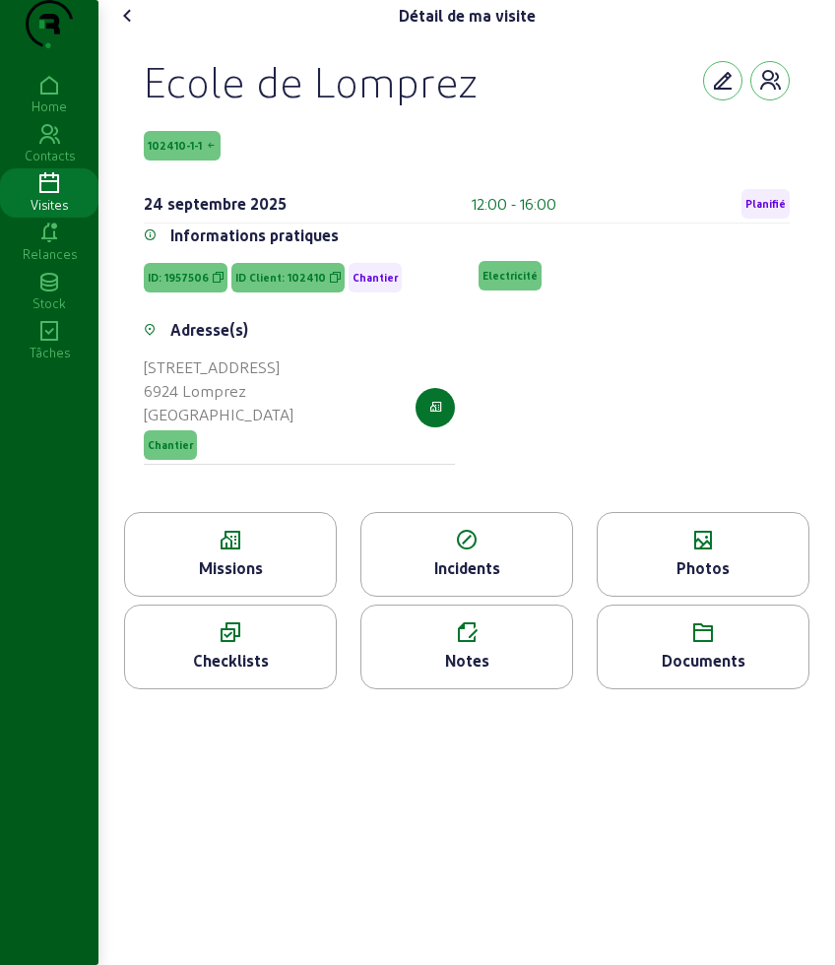
click at [279, 580] on div "Missions" at bounding box center [230, 568] width 211 height 24
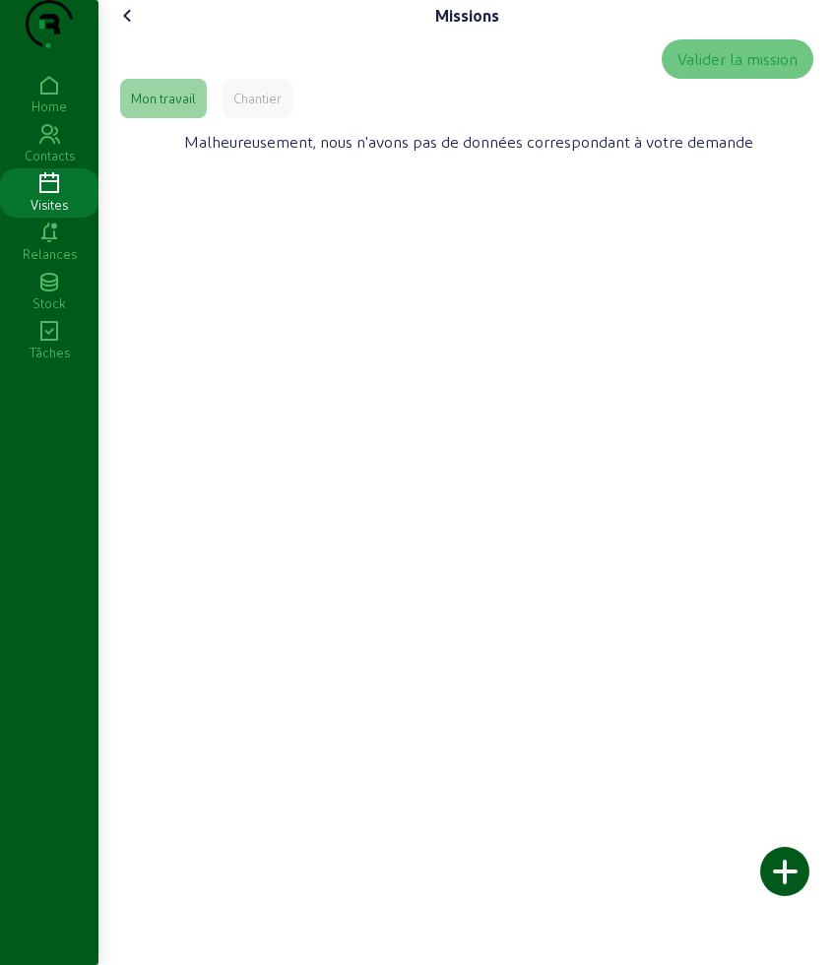
click at [129, 28] on icon at bounding box center [128, 16] width 24 height 24
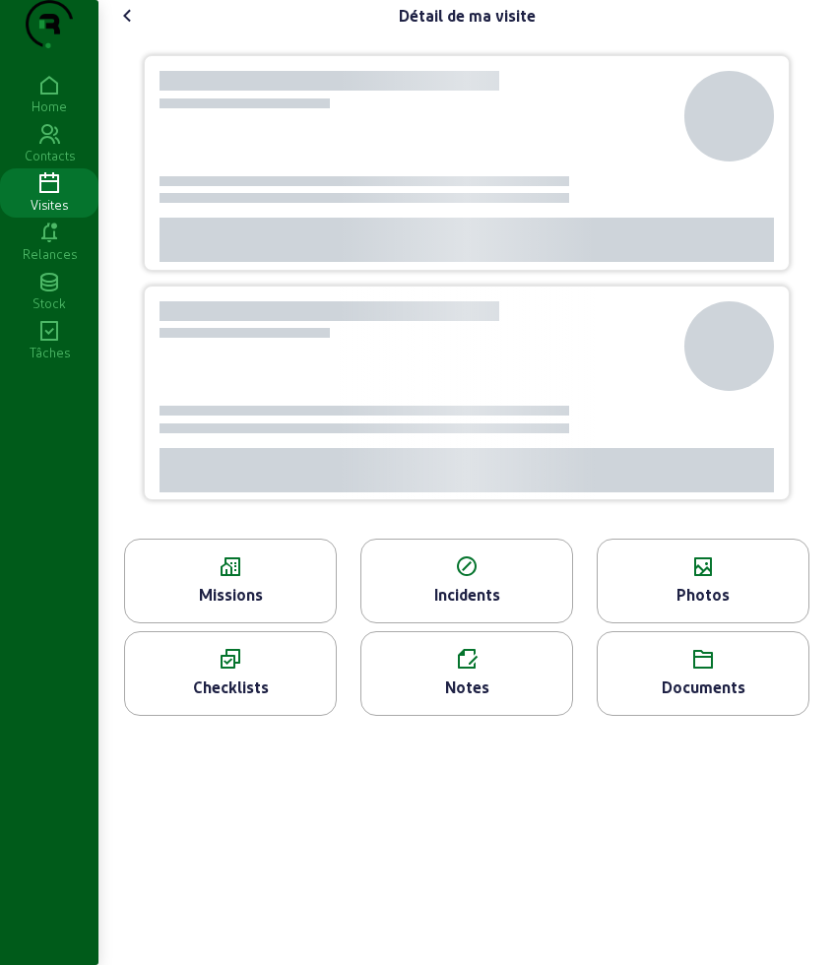
click at [129, 28] on icon at bounding box center [128, 16] width 24 height 24
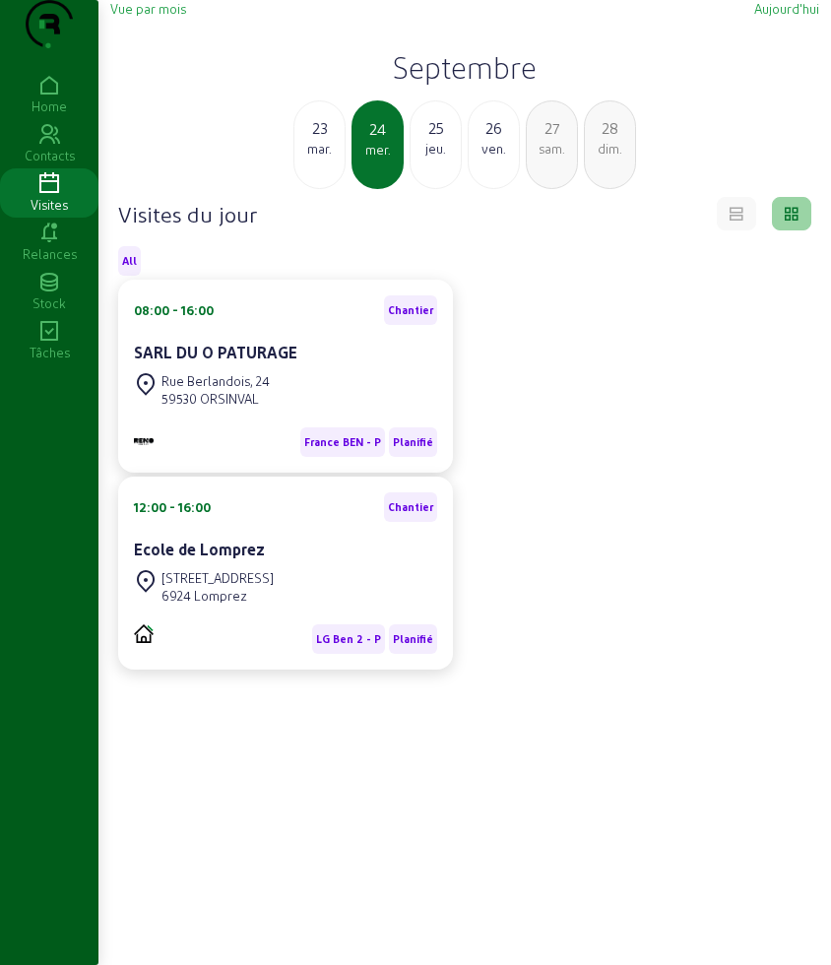
click at [427, 158] on div "jeu." at bounding box center [436, 149] width 50 height 18
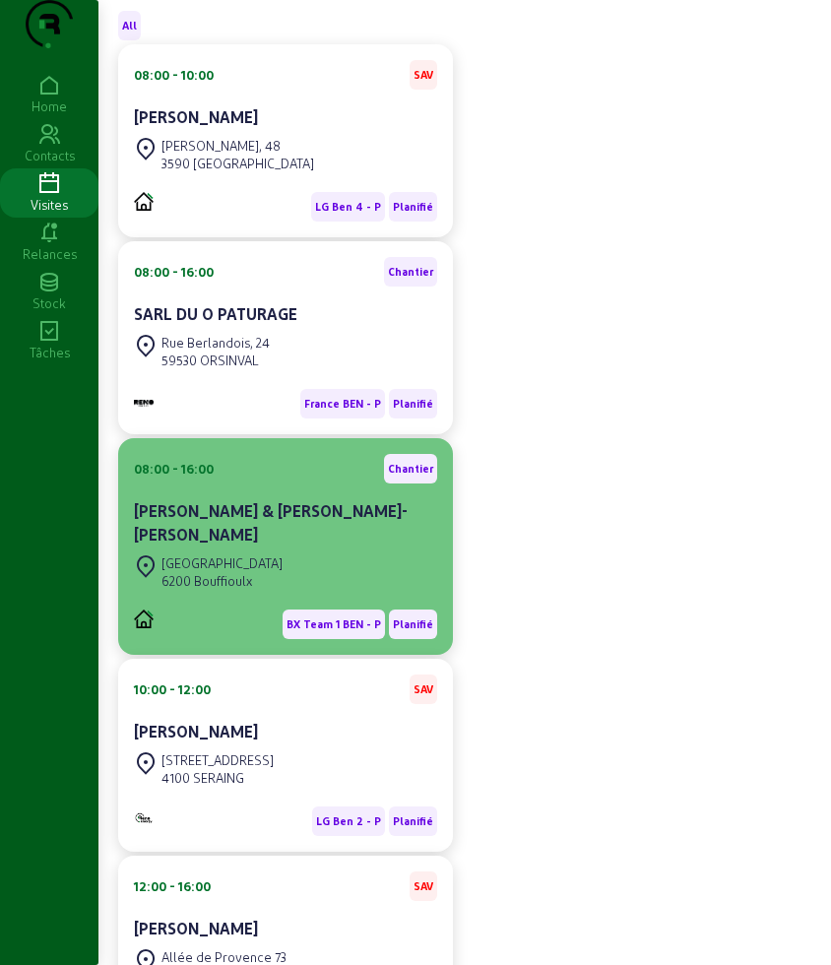
scroll to position [246, 0]
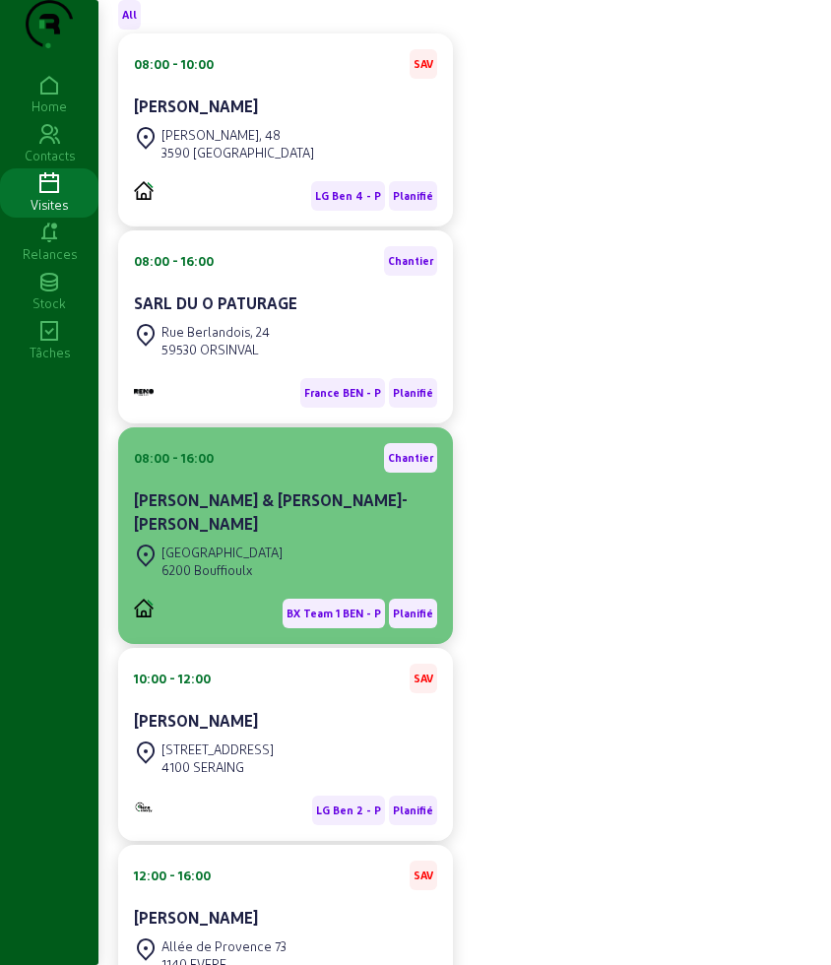
click at [296, 533] on cam-card-title "[PERSON_NAME] & [PERSON_NAME]-[PERSON_NAME]" at bounding box center [271, 511] width 274 height 42
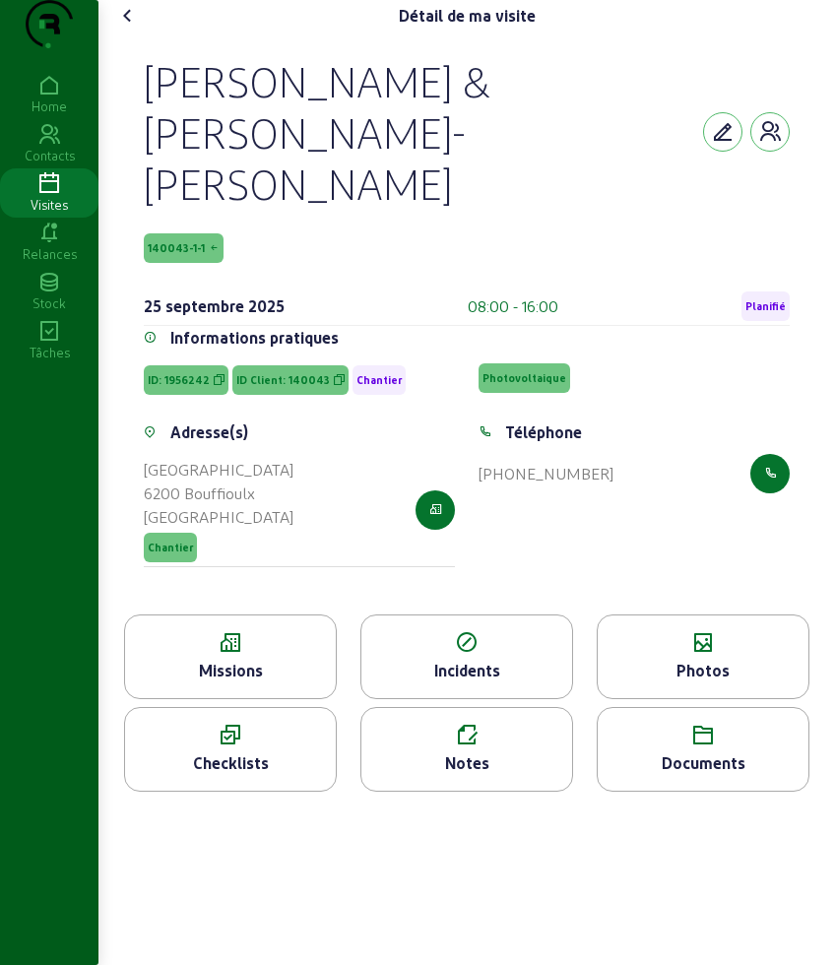
drag, startPoint x: 139, startPoint y: 118, endPoint x: 254, endPoint y: 213, distance: 149.0
click at [254, 213] on div "[PERSON_NAME] & [PERSON_NAME] 140043-1-1 [DATE] 08:00 - 16:00 Planifié Informat…" at bounding box center [466, 323] width 693 height 583
copy div "[PERSON_NAME] & [PERSON_NAME] 140043-1-1"
click at [224, 659] on div "Missions" at bounding box center [230, 671] width 211 height 24
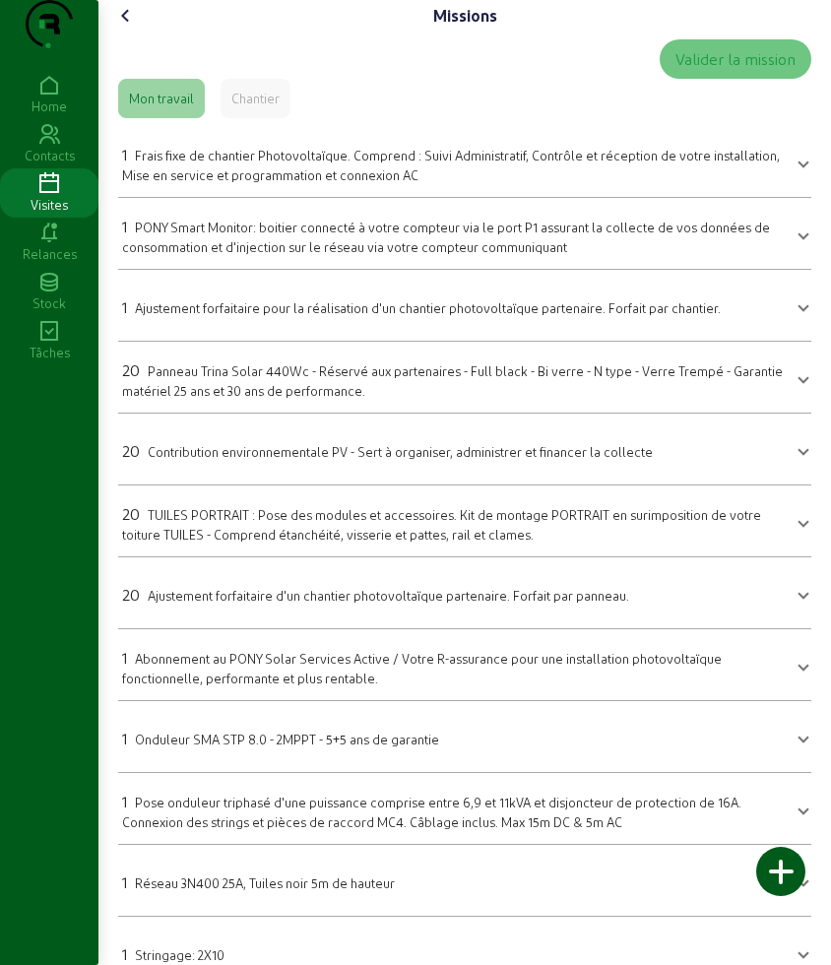
click at [280, 463] on div "20 Contribution environnementale PV - Sert à organiser, administrer et financer…" at bounding box center [387, 451] width 531 height 24
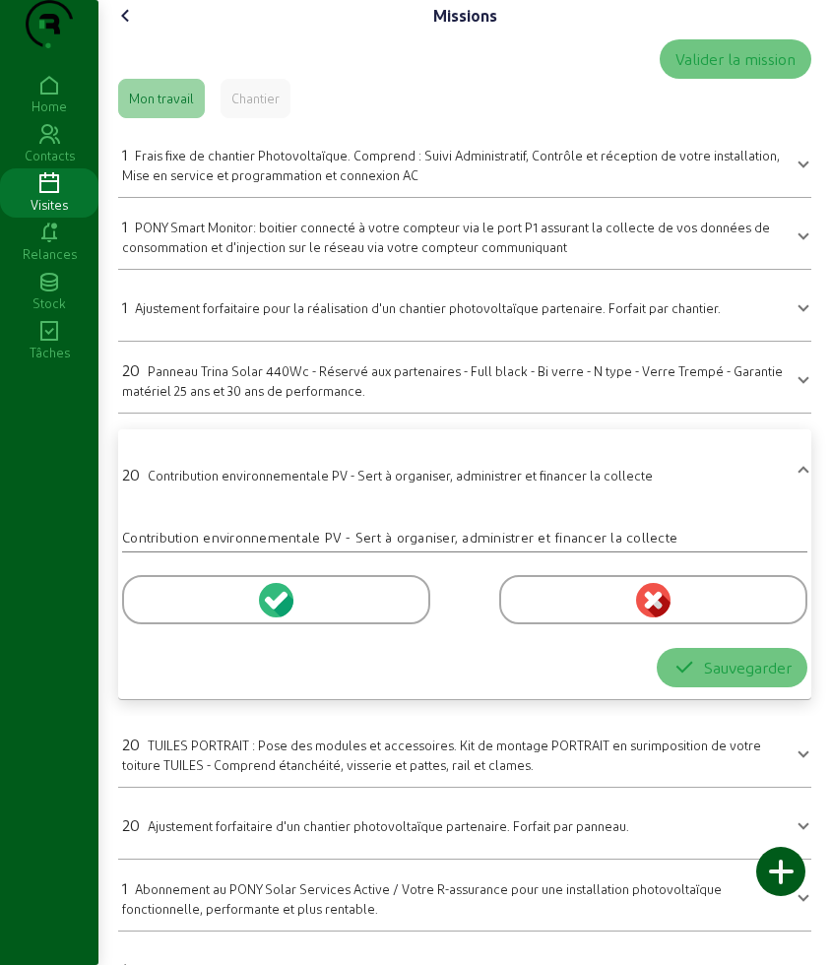
click at [228, 398] on span "Panneau Trina Solar 440Wc - Réservé aux partenaires - Full black - Bi verre - N…" at bounding box center [452, 380] width 661 height 34
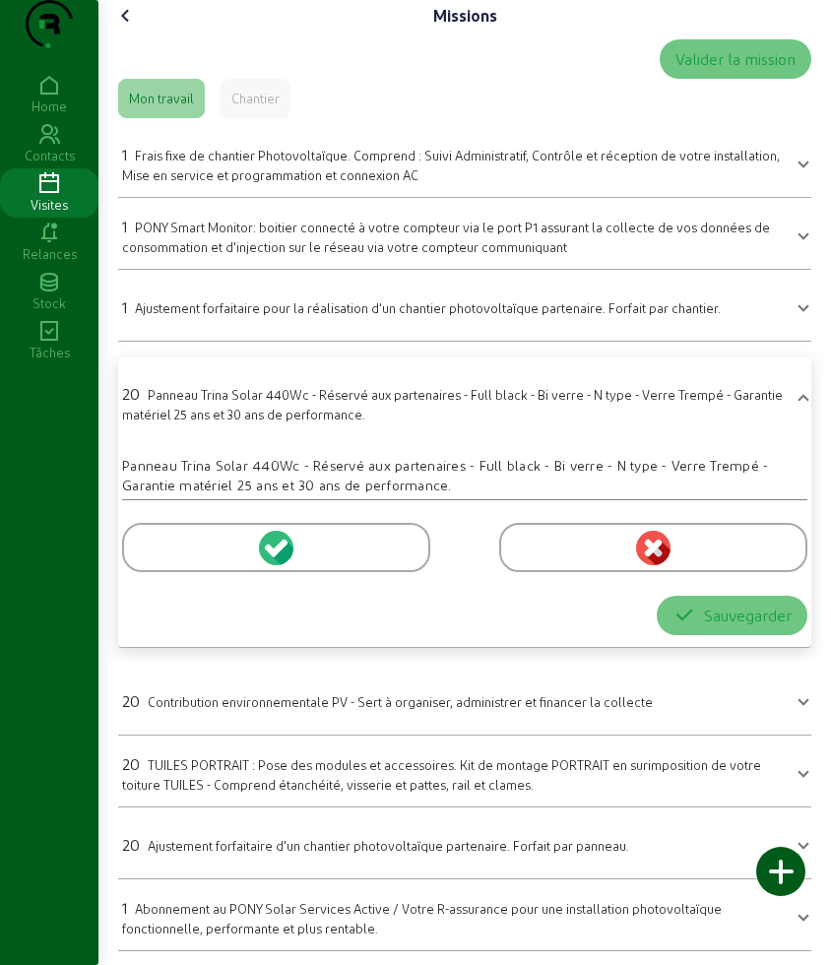
click at [160, 570] on div at bounding box center [276, 547] width 308 height 49
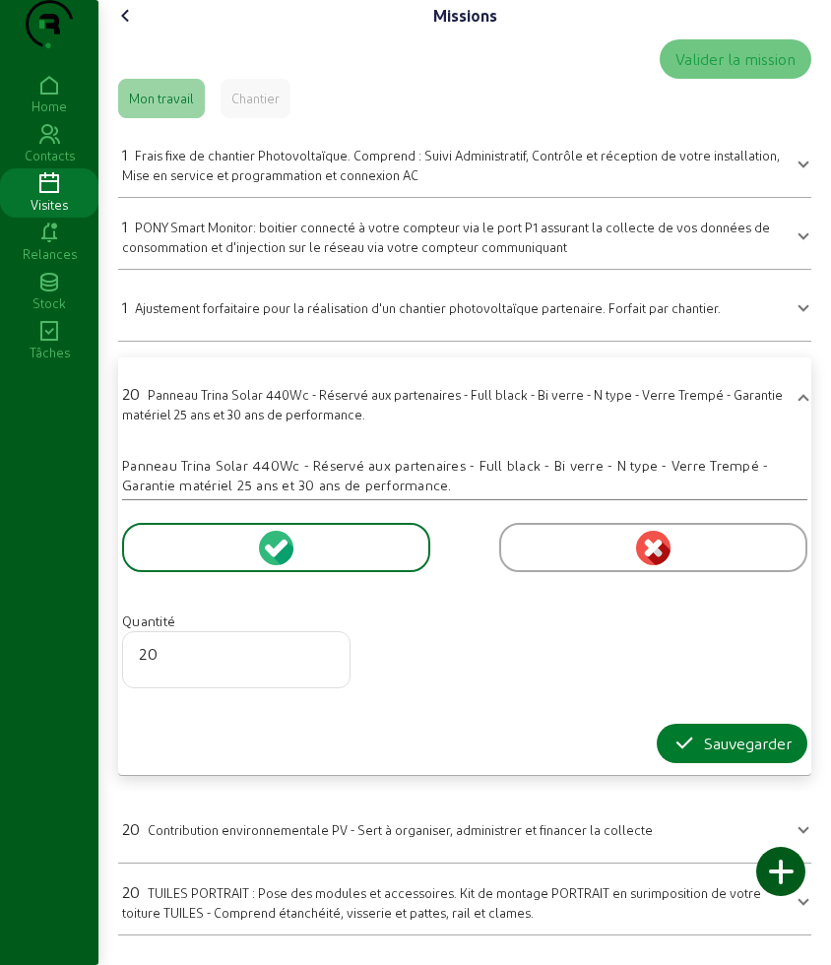
click at [689, 755] on icon "button" at bounding box center [684, 744] width 24 height 24
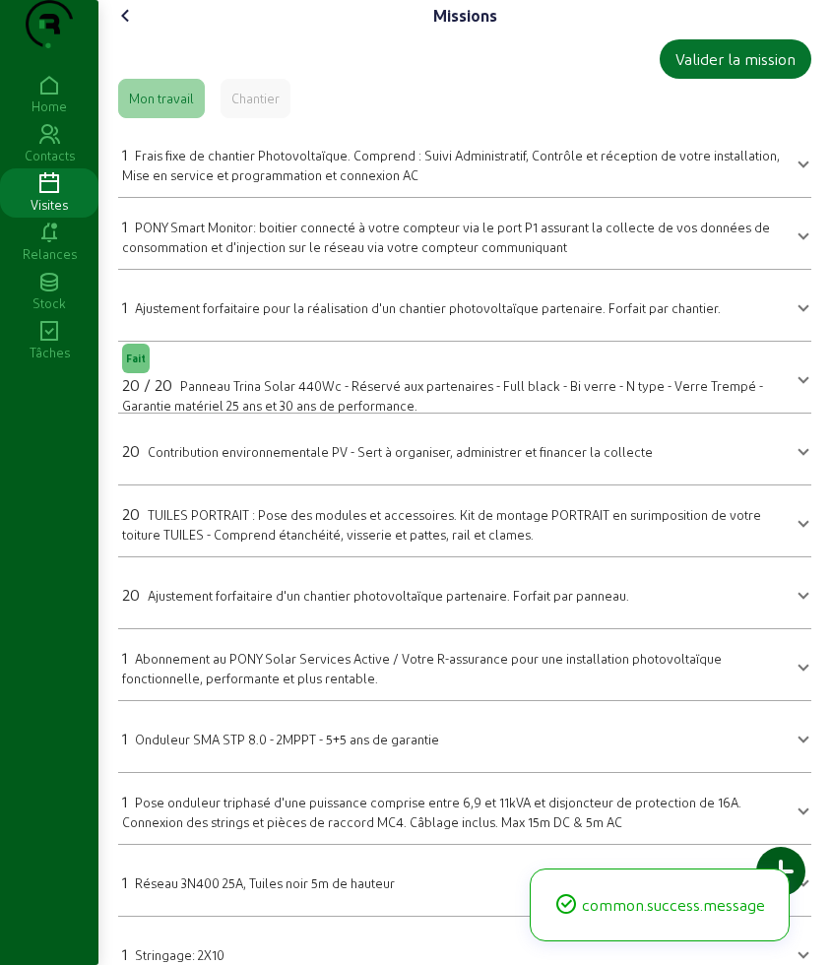
click at [210, 542] on span "TUILES PORTRAIT : Pose des modules et accessoires. Kit de montage PORTRAIT en s…" at bounding box center [441, 524] width 639 height 34
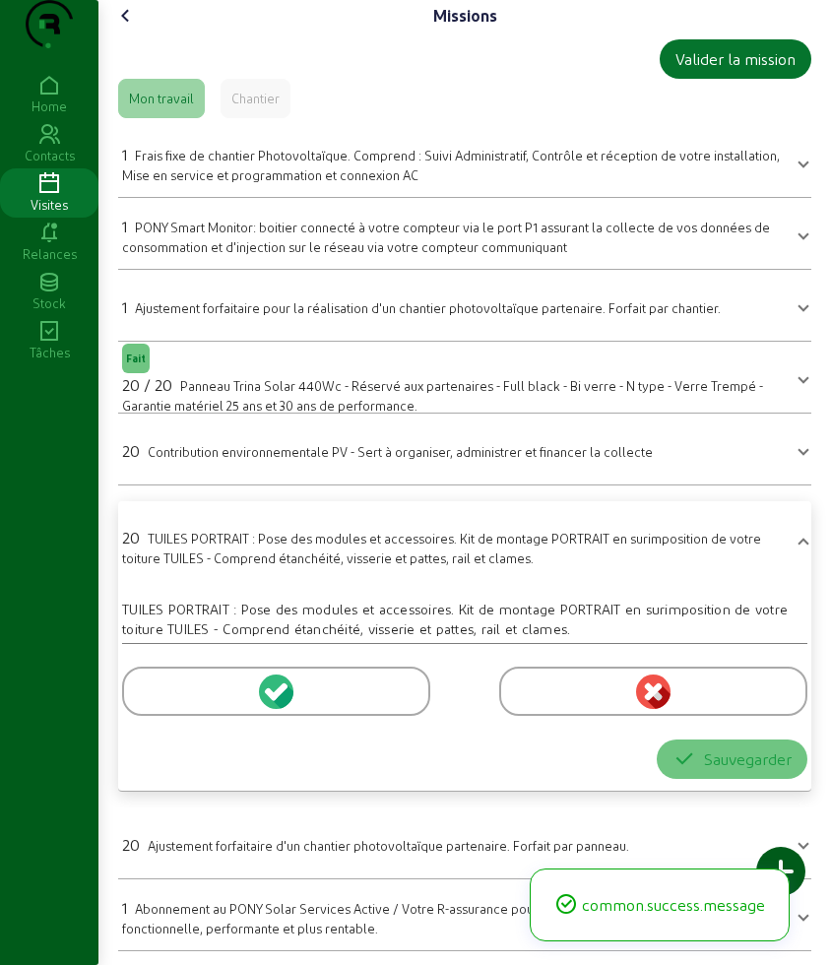
click at [157, 712] on div at bounding box center [276, 691] width 308 height 49
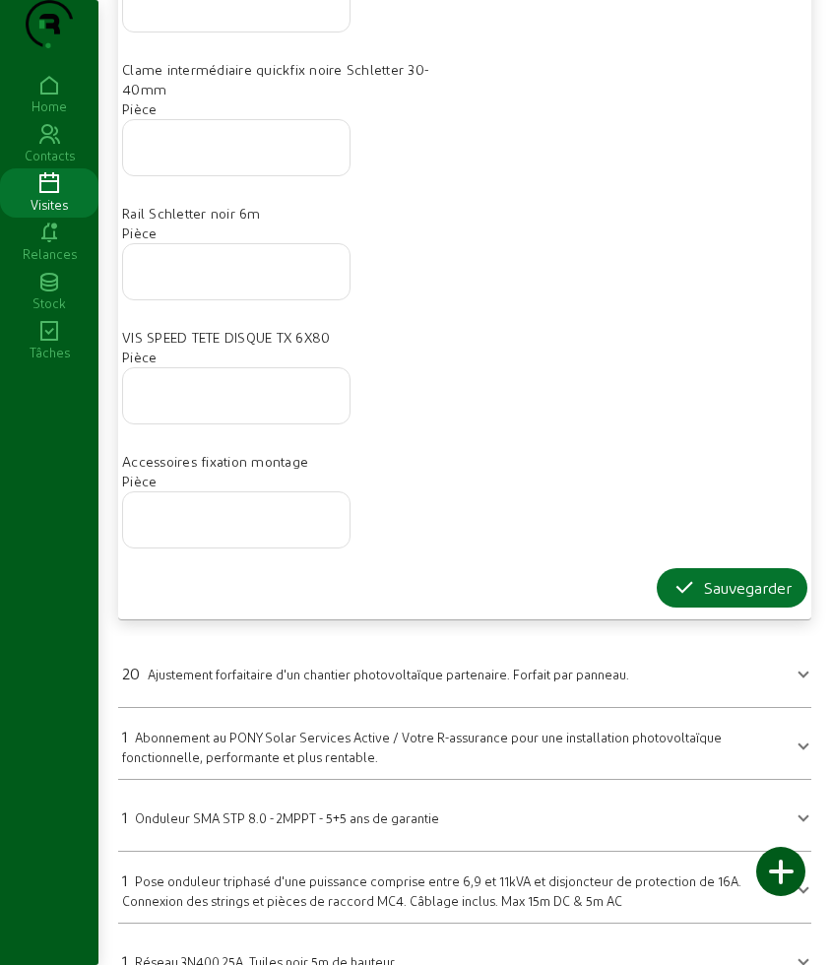
scroll to position [1231, 0]
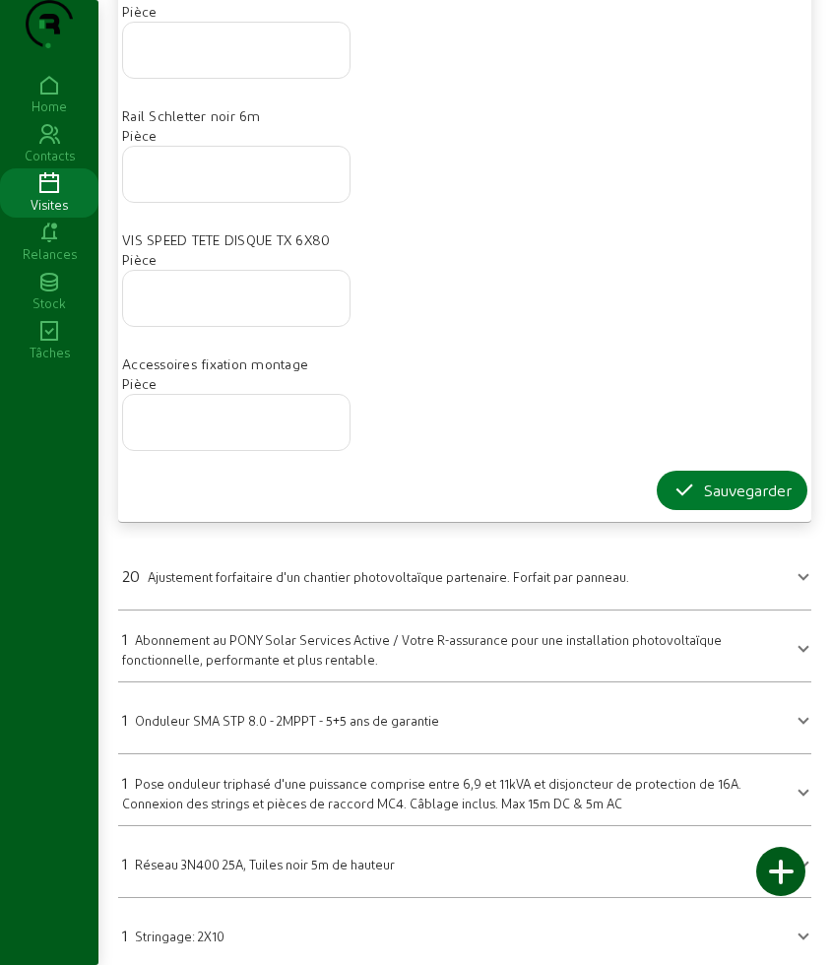
click at [701, 502] on div "Sauvegarder" at bounding box center [731, 491] width 119 height 24
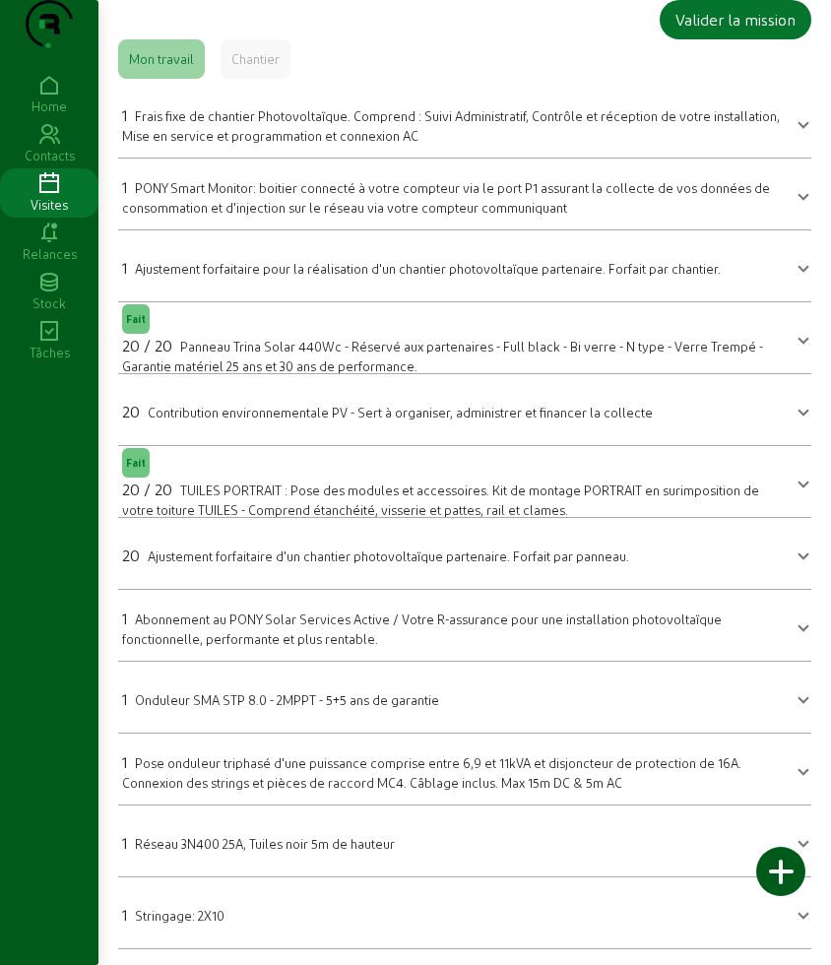
scroll to position [0, 0]
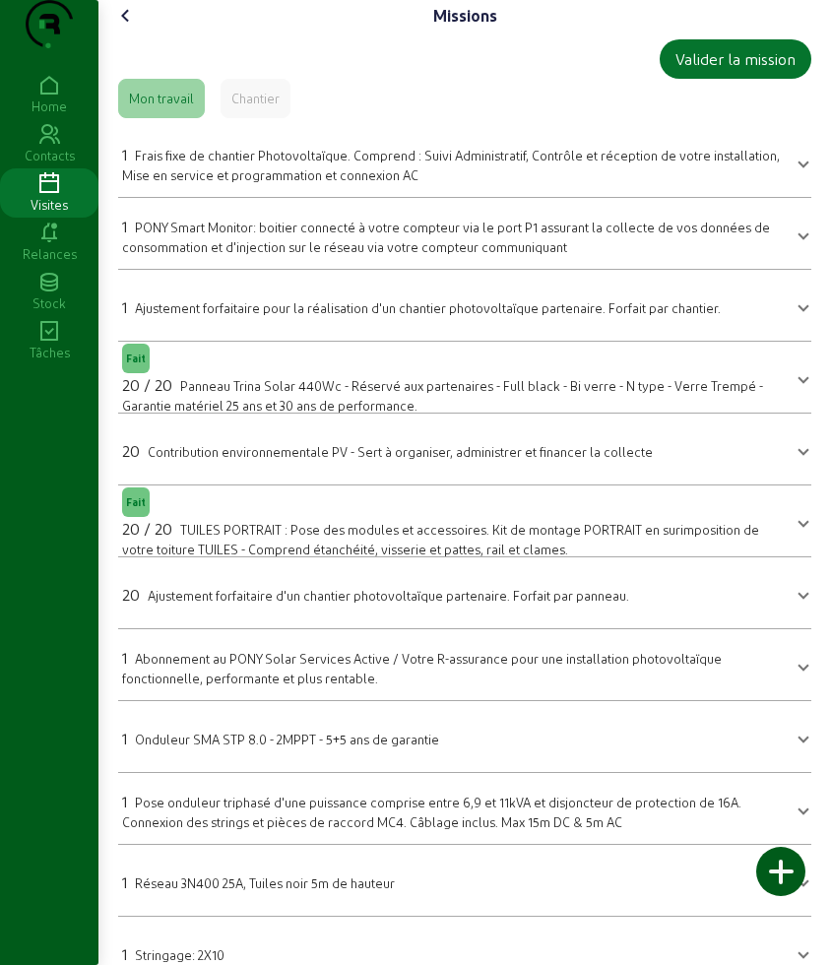
click at [120, 28] on icon at bounding box center [126, 16] width 24 height 24
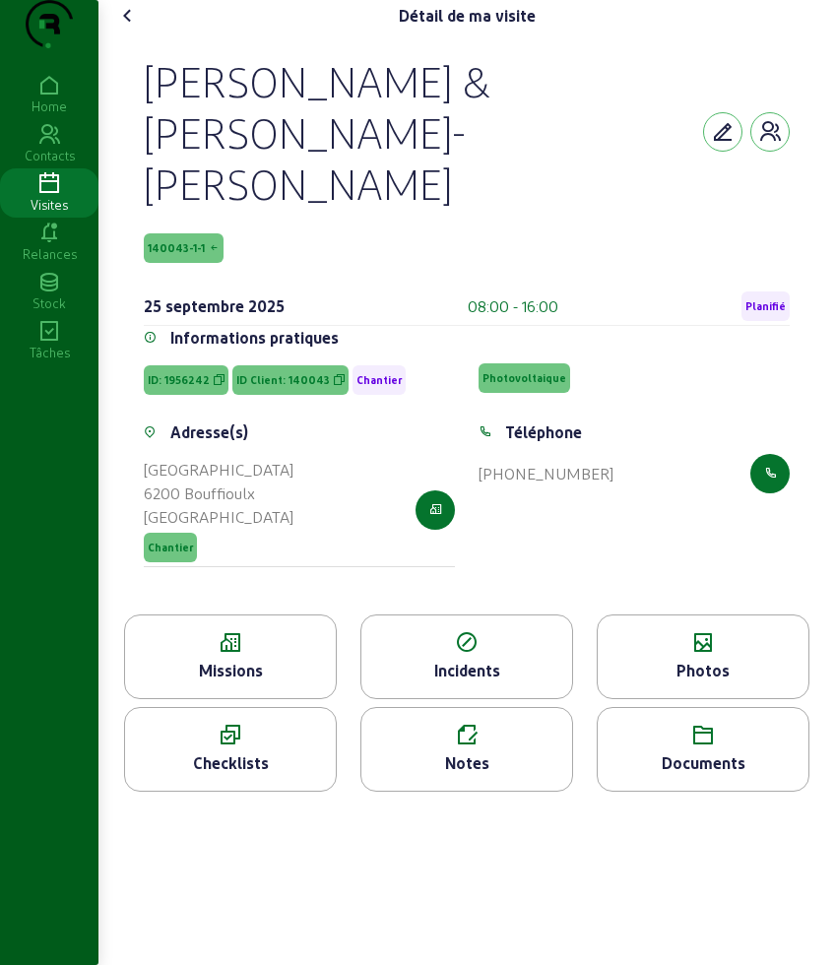
click at [729, 659] on div "Photos" at bounding box center [703, 671] width 211 height 24
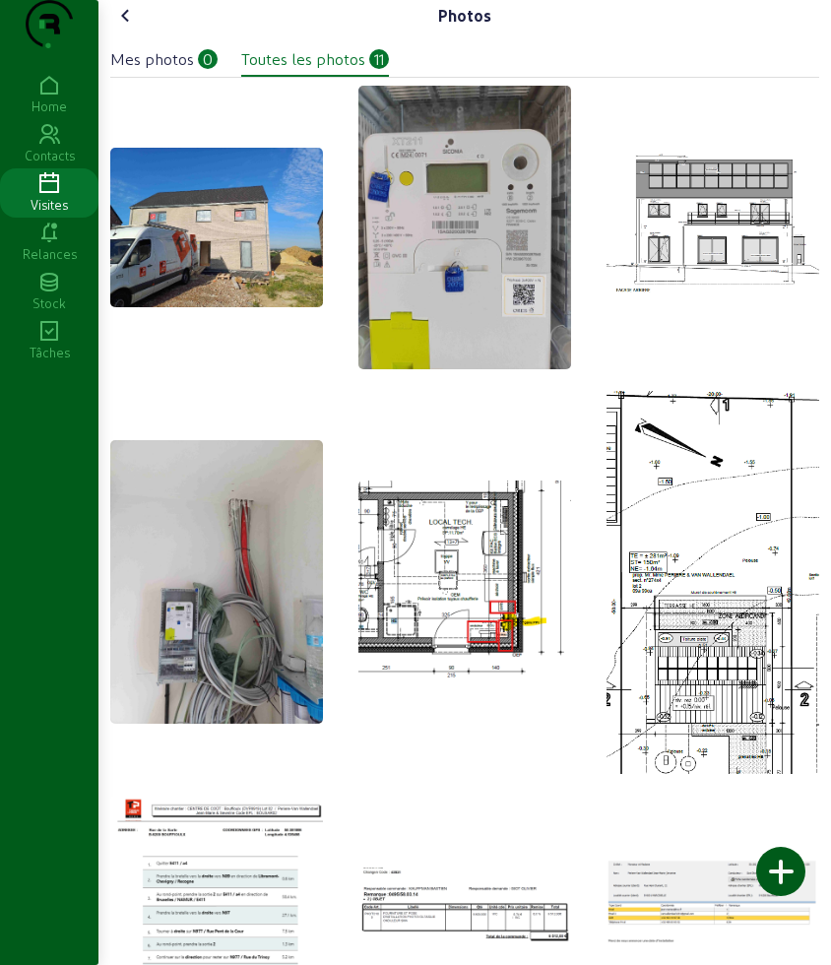
click at [774, 867] on div at bounding box center [780, 871] width 49 height 49
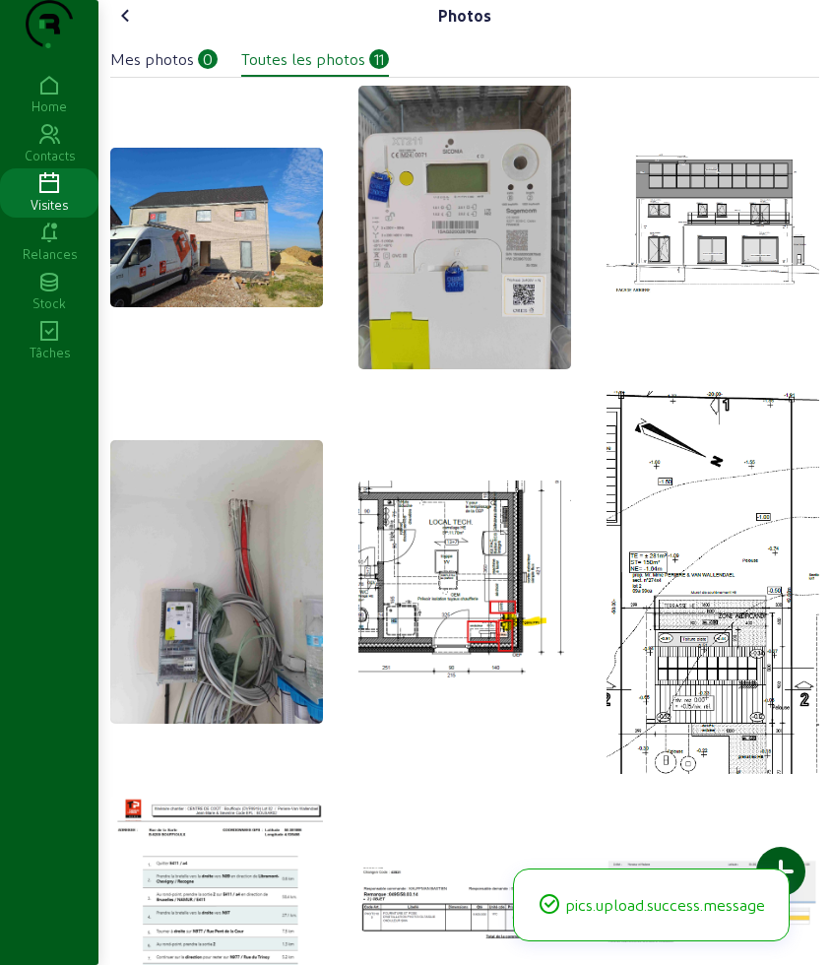
click at [120, 28] on icon at bounding box center [126, 16] width 24 height 24
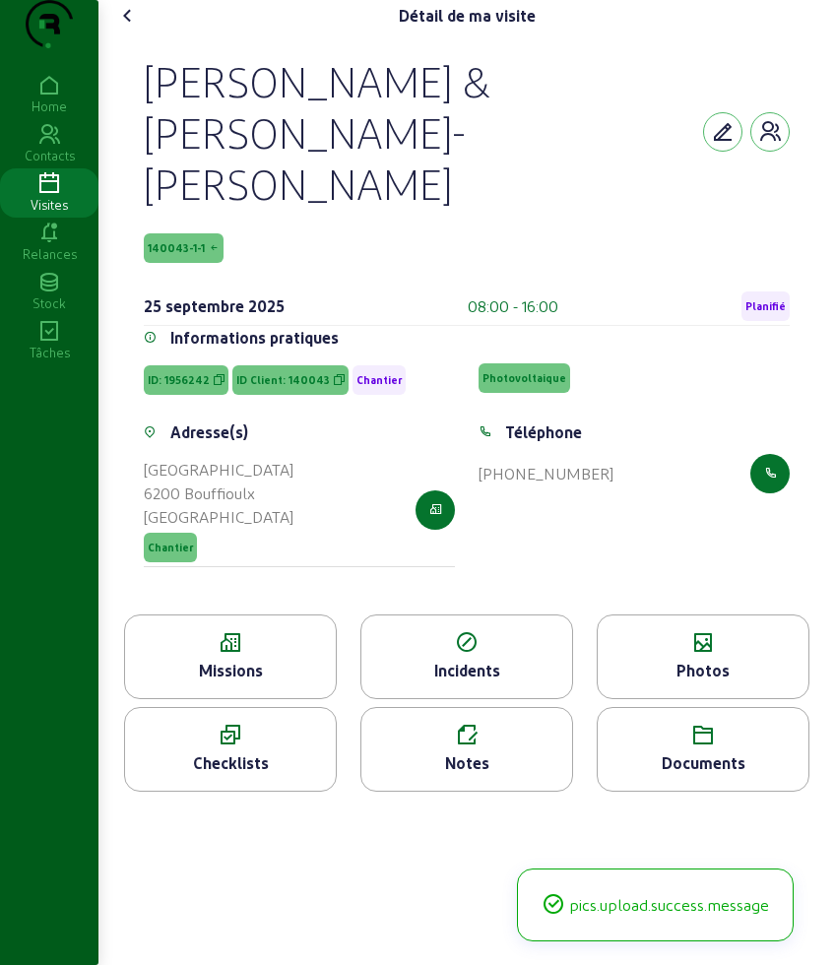
click at [120, 28] on icon at bounding box center [128, 16] width 24 height 24
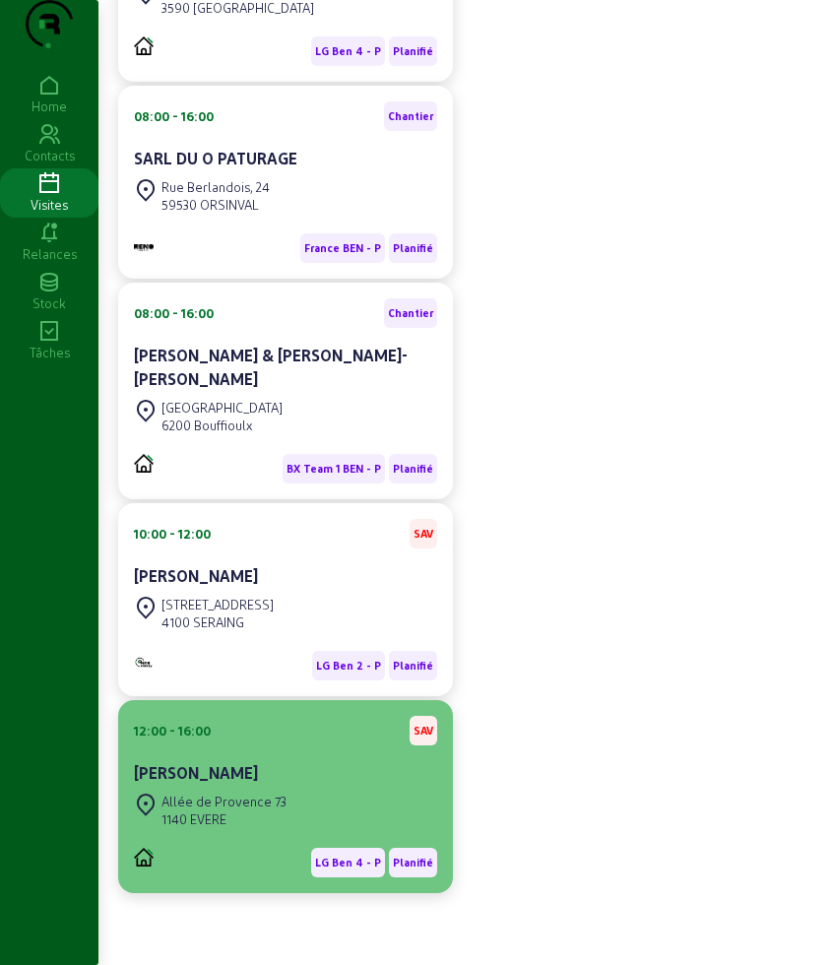
scroll to position [430, 0]
click at [274, 824] on div "1140 EVERE" at bounding box center [223, 819] width 125 height 18
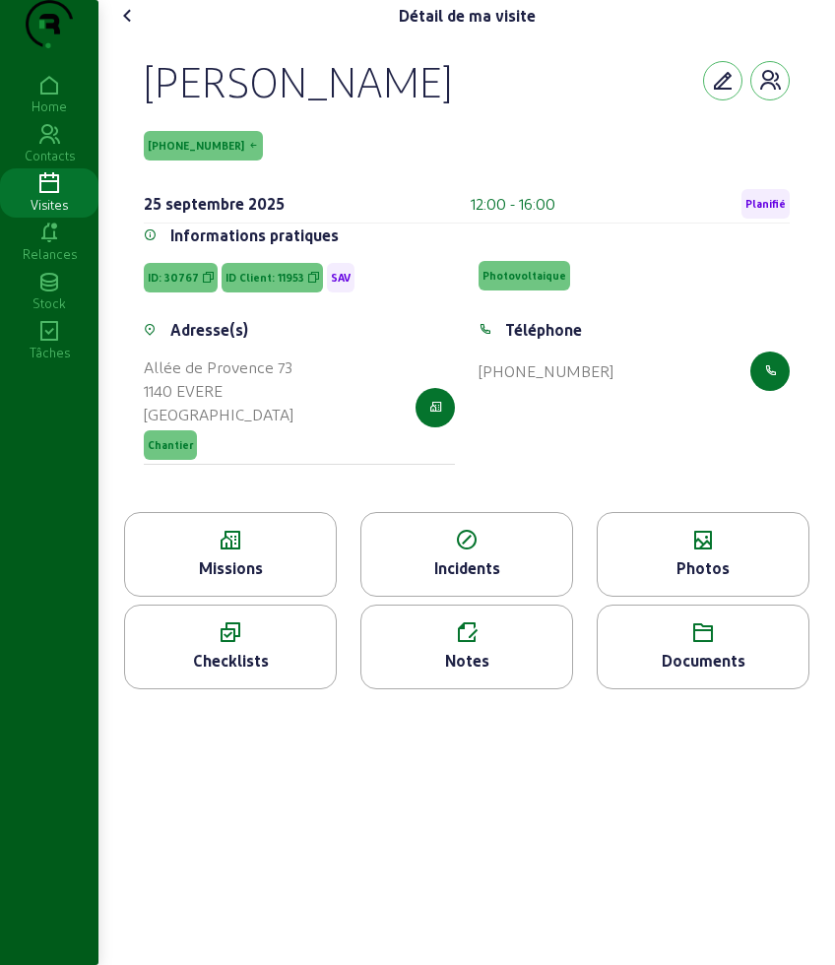
click at [290, 580] on div "Missions" at bounding box center [230, 568] width 211 height 24
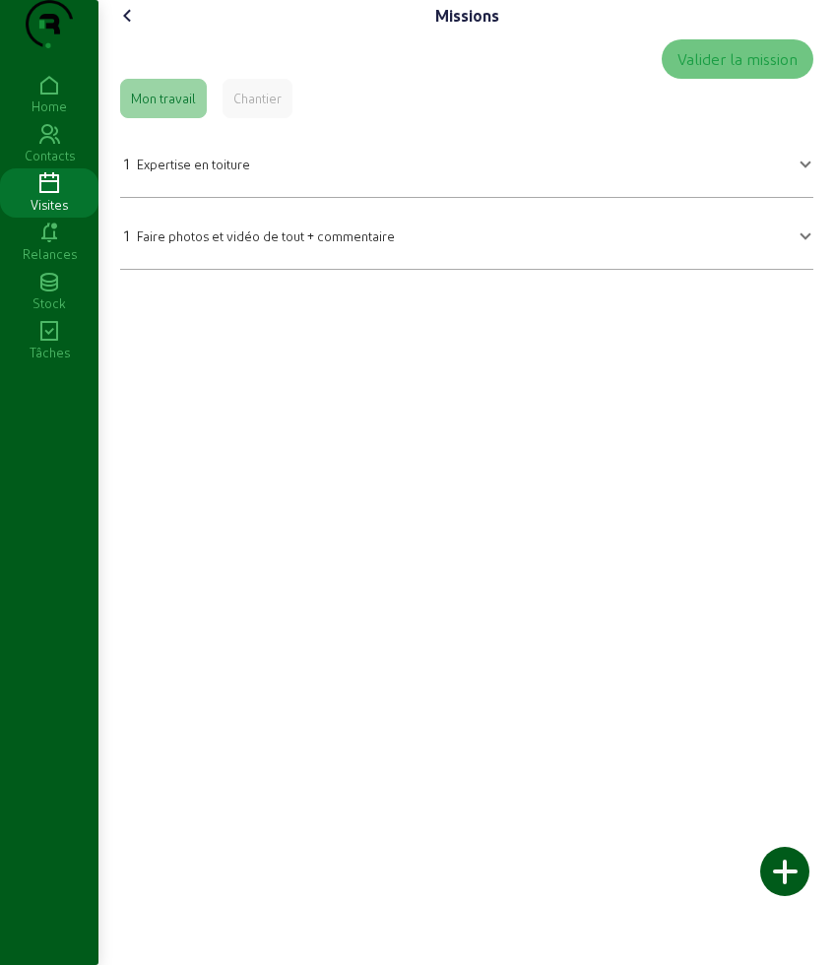
click at [231, 243] on span "Faire photos et vidéo de tout + commentaire" at bounding box center [266, 235] width 258 height 15
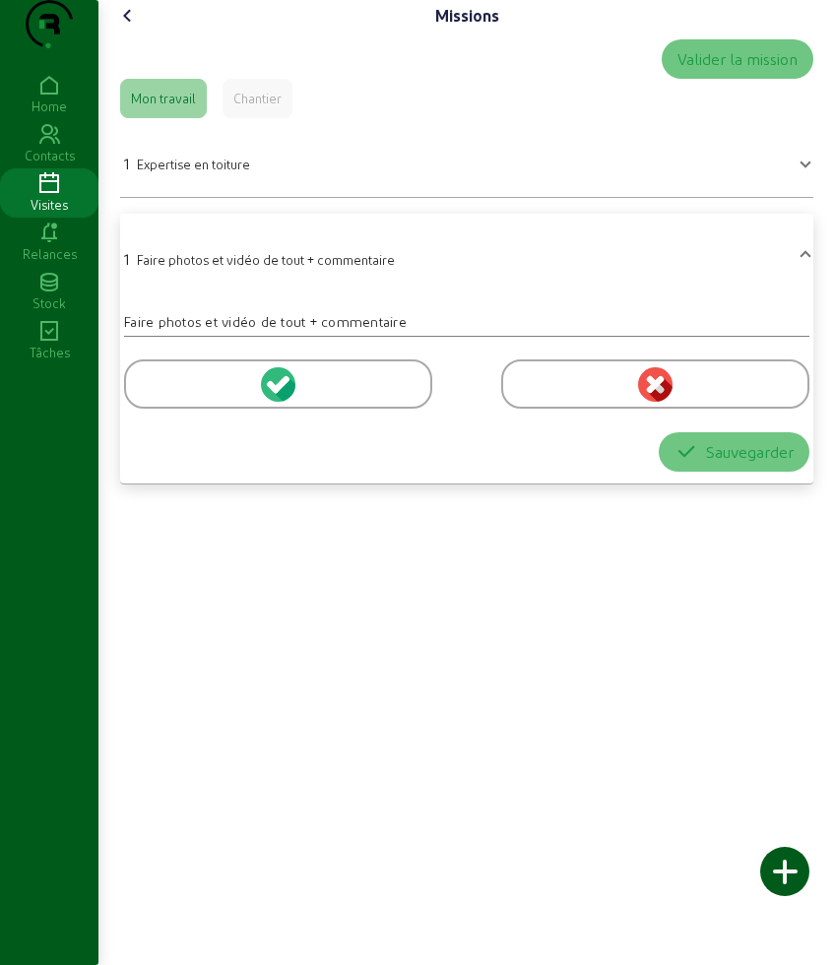
click at [231, 272] on mat-expansion-panel-header "1 Faire photos et vidéo de tout + commentaire" at bounding box center [466, 257] width 693 height 71
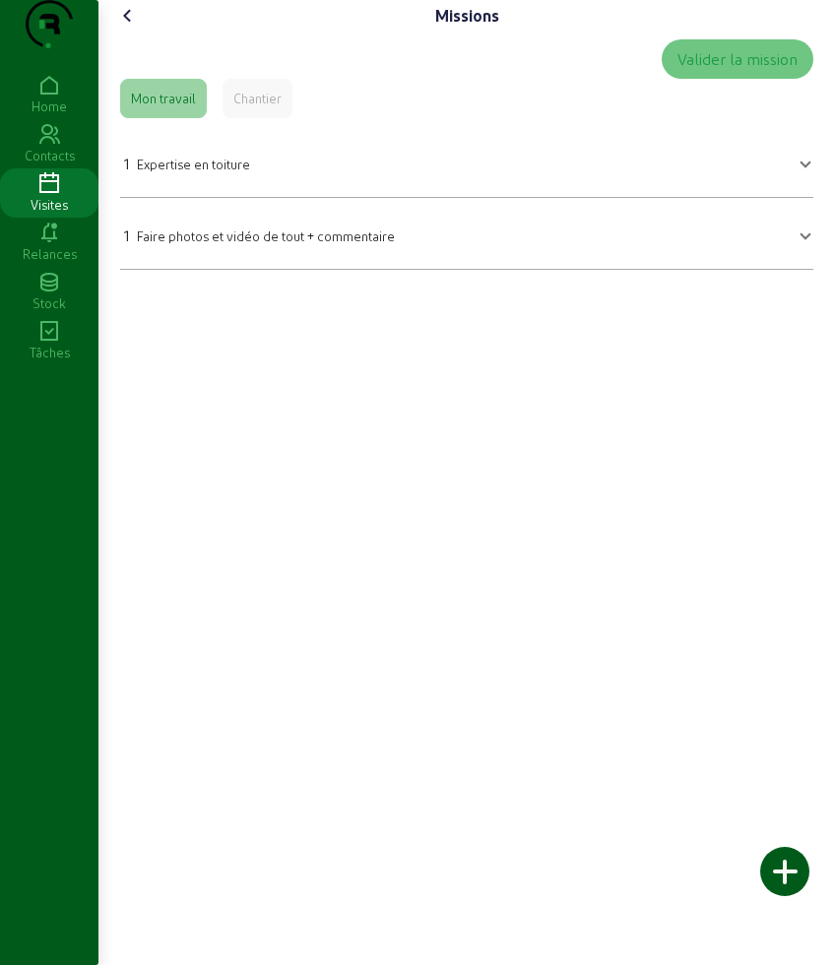
click at [143, 32] on cam-font-icon at bounding box center [128, 16] width 32 height 32
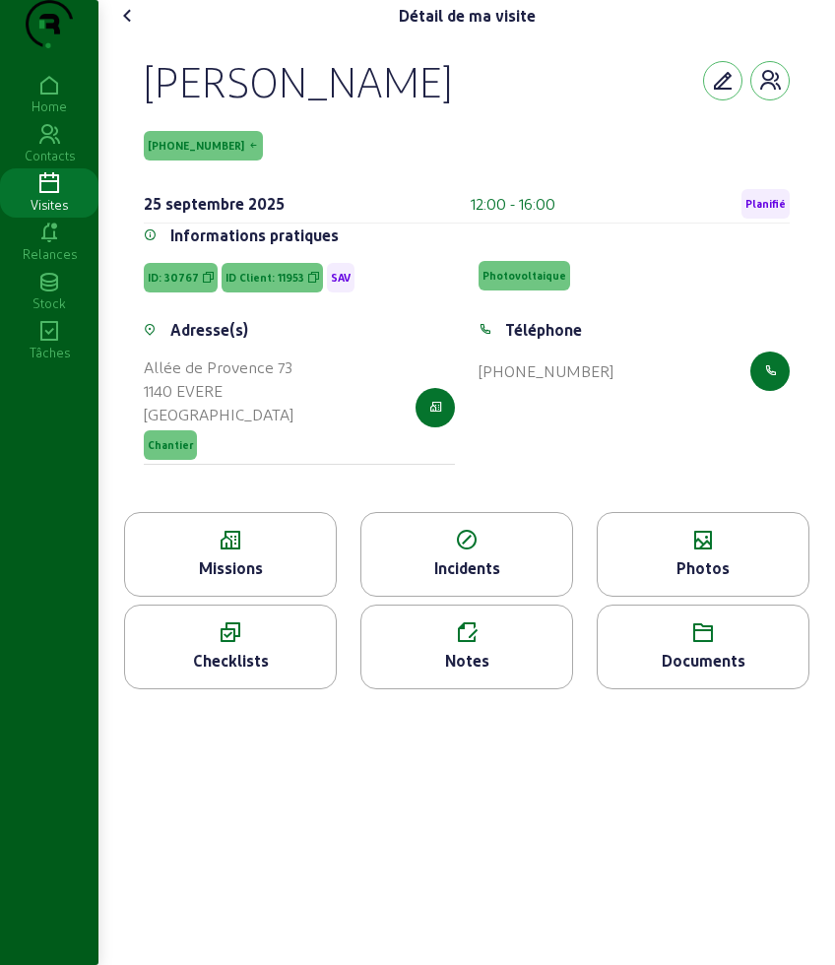
click at [718, 552] on icon at bounding box center [703, 541] width 211 height 24
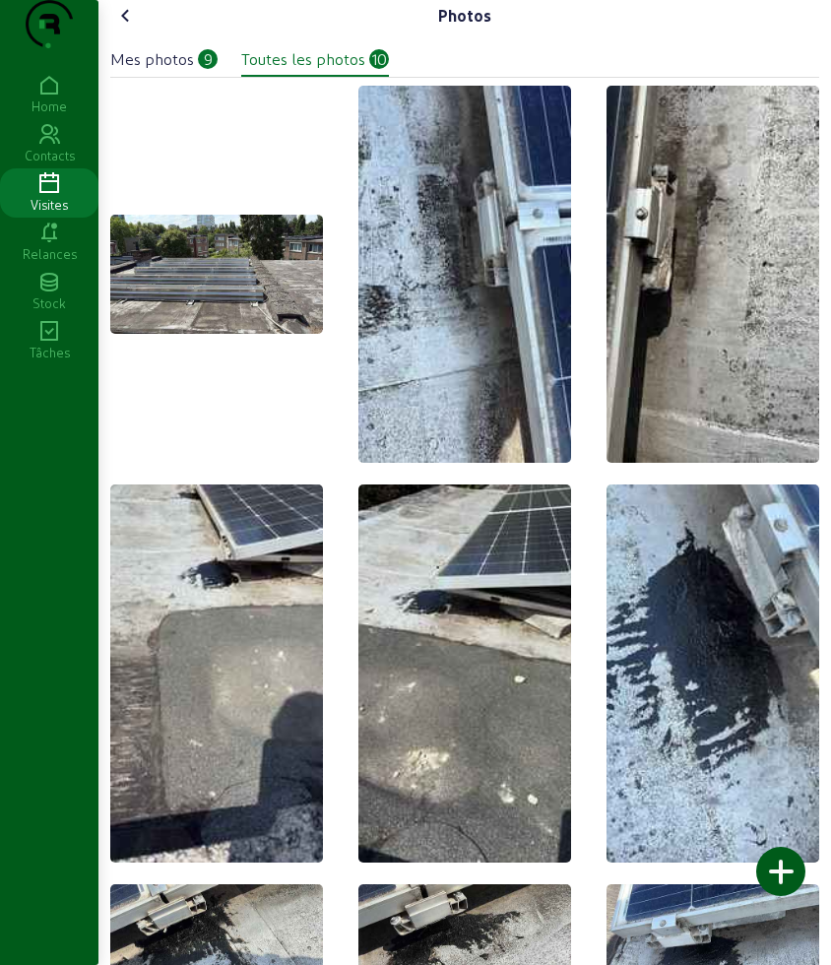
click at [795, 864] on div at bounding box center [780, 871] width 49 height 49
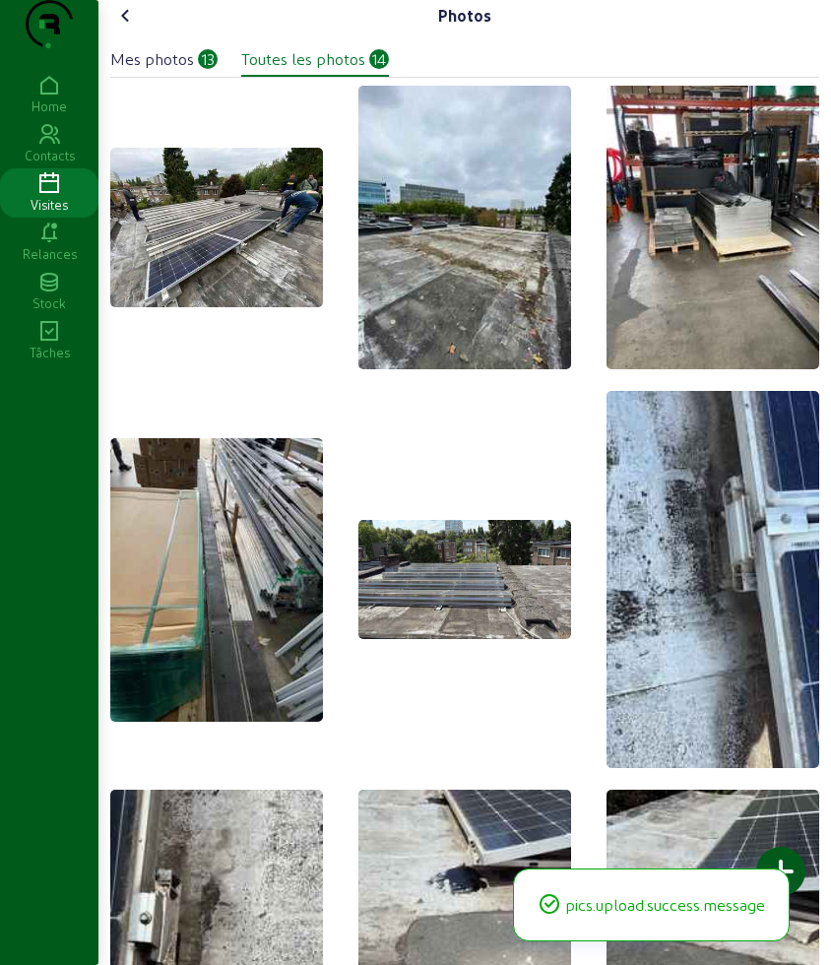
click at [126, 28] on icon at bounding box center [126, 16] width 24 height 24
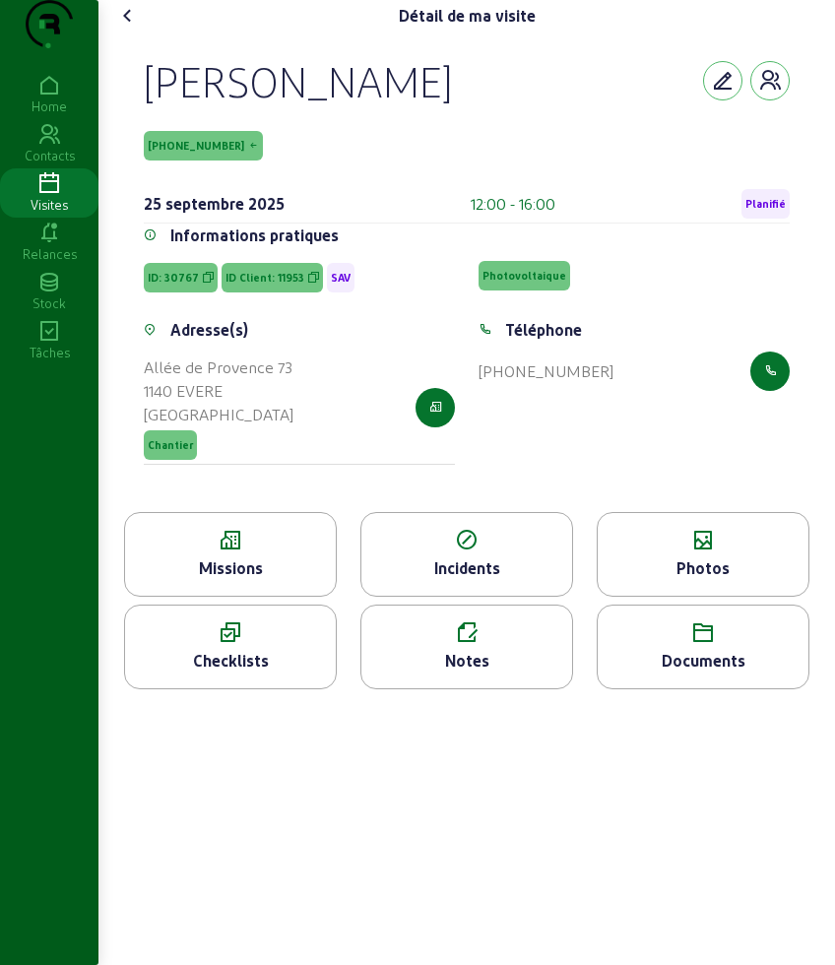
click at [498, 645] on icon at bounding box center [466, 633] width 211 height 24
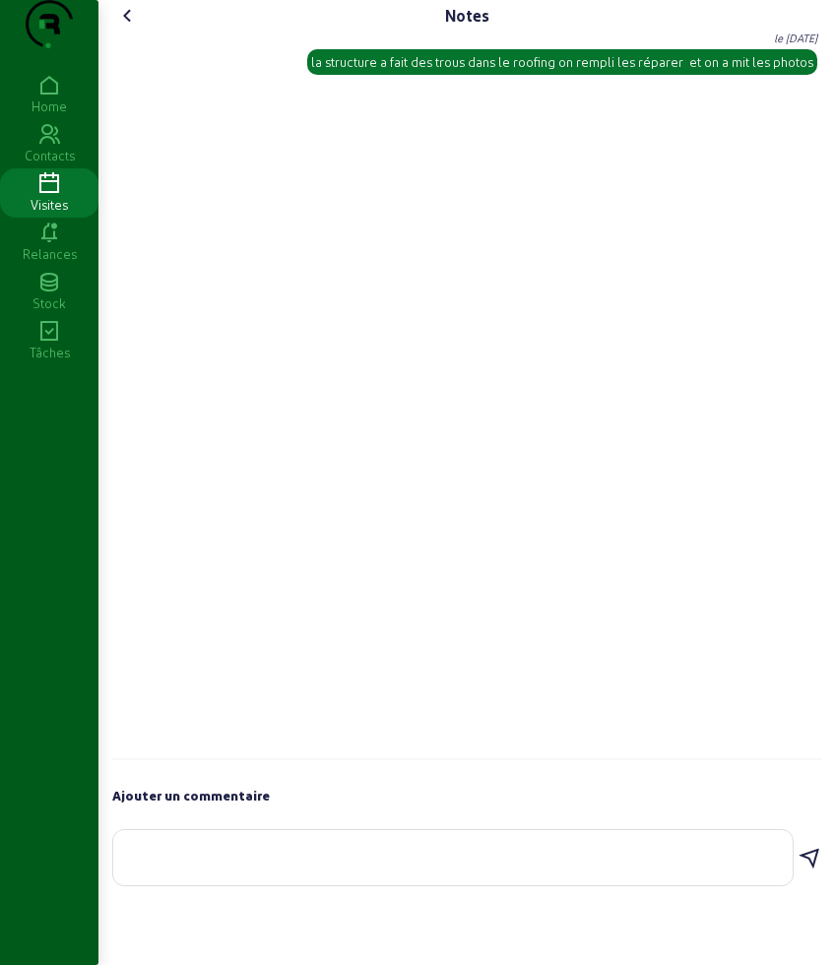
click at [264, 876] on div at bounding box center [453, 857] width 648 height 55
click at [245, 865] on textarea "panneaux demntes" at bounding box center [453, 854] width 648 height 24
type textarea "panneaux demontes"
click at [799, 870] on icon at bounding box center [810, 859] width 24 height 24
click at [135, 28] on icon at bounding box center [128, 16] width 24 height 24
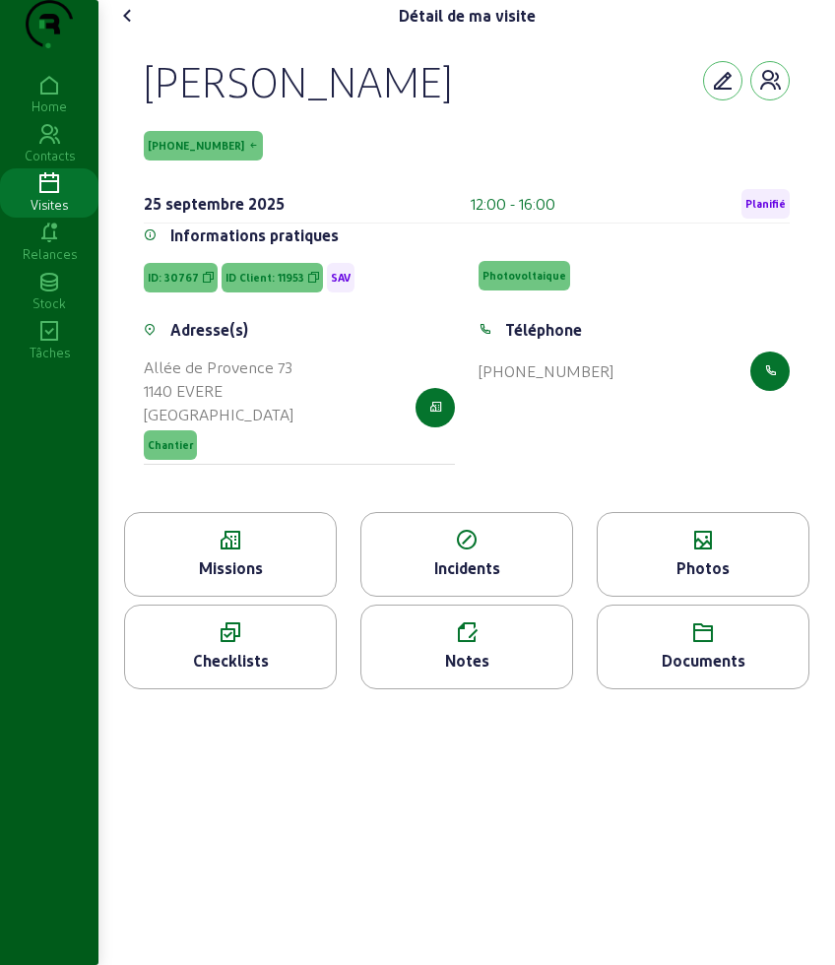
click at [126, 28] on icon at bounding box center [128, 16] width 24 height 24
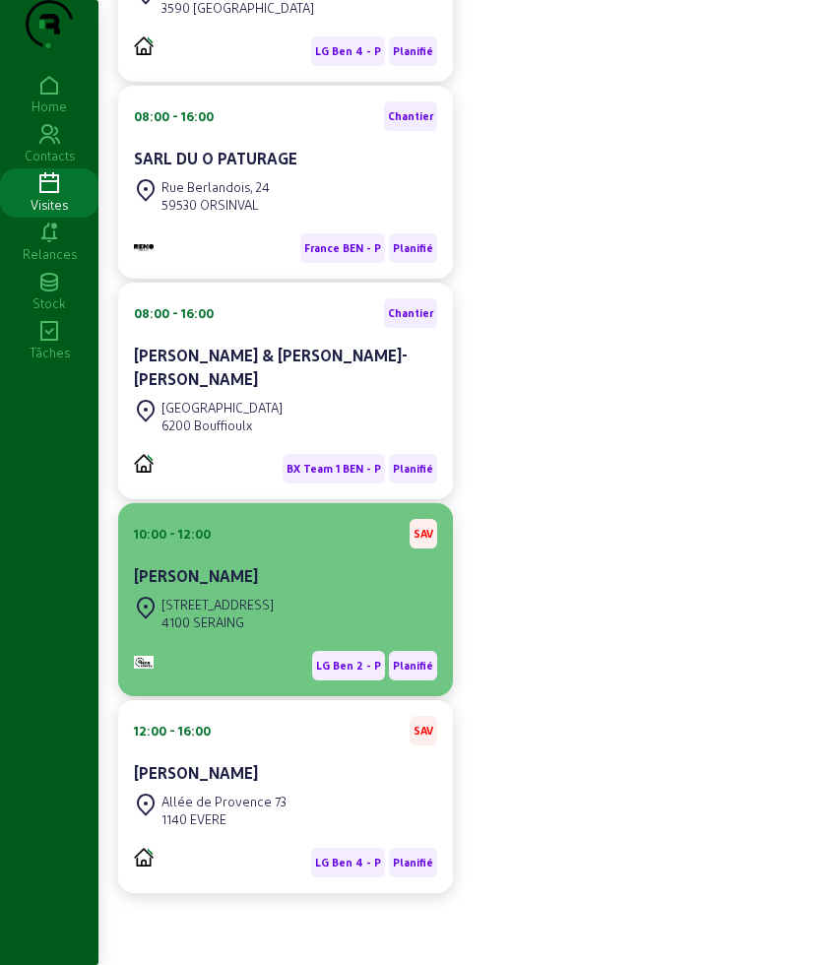
scroll to position [430, 0]
click at [212, 596] on div "[STREET_ADDRESS]" at bounding box center [217, 605] width 112 height 18
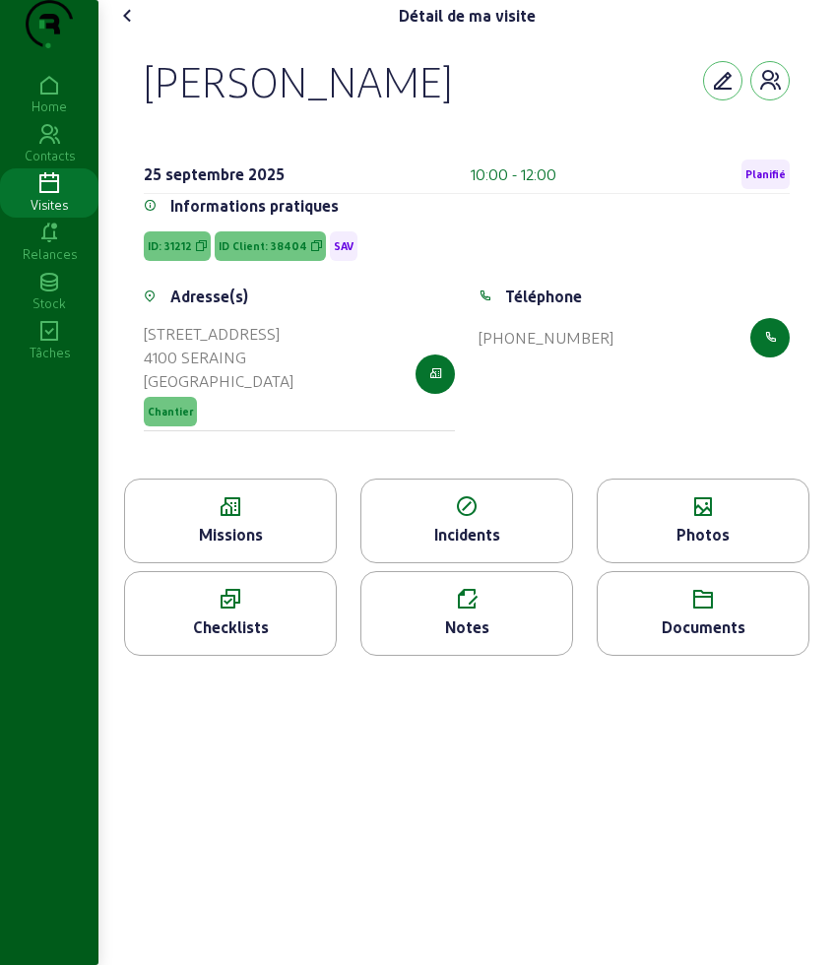
drag, startPoint x: 156, startPoint y: 113, endPoint x: 530, endPoint y: 142, distance: 375.2
click at [530, 106] on div "[PERSON_NAME]" at bounding box center [467, 80] width 646 height 51
click at [126, 34] on div "Détail de ma visite [PERSON_NAME] [DATE] 10:00 - 12:00 Planifié Informations pr…" at bounding box center [466, 335] width 733 height 671
click at [130, 28] on icon at bounding box center [128, 16] width 24 height 24
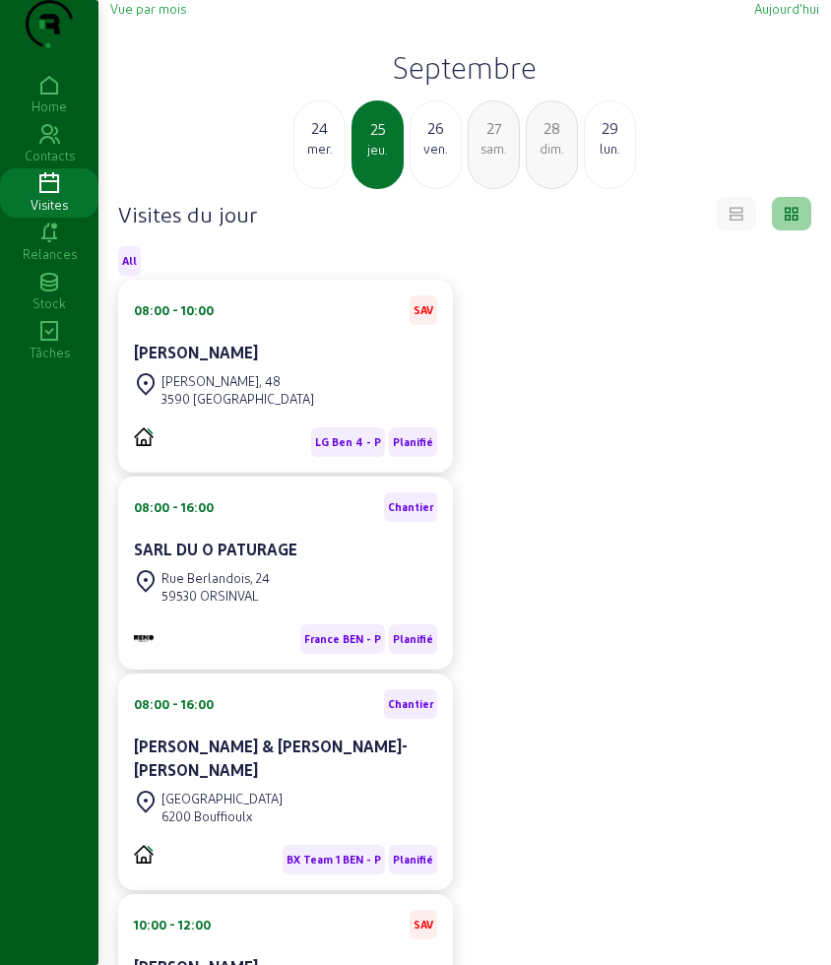
click at [426, 158] on div "ven." at bounding box center [436, 149] width 50 height 18
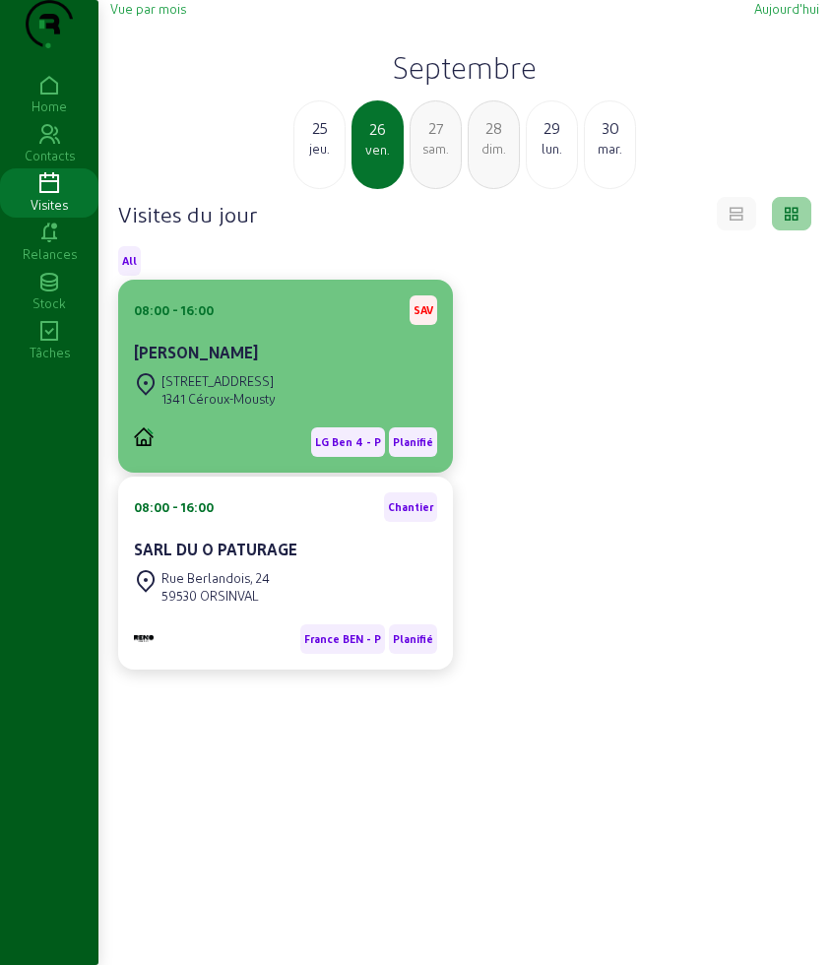
click at [330, 325] on div "08:00 - 16:00 SAV" at bounding box center [285, 310] width 303 height 30
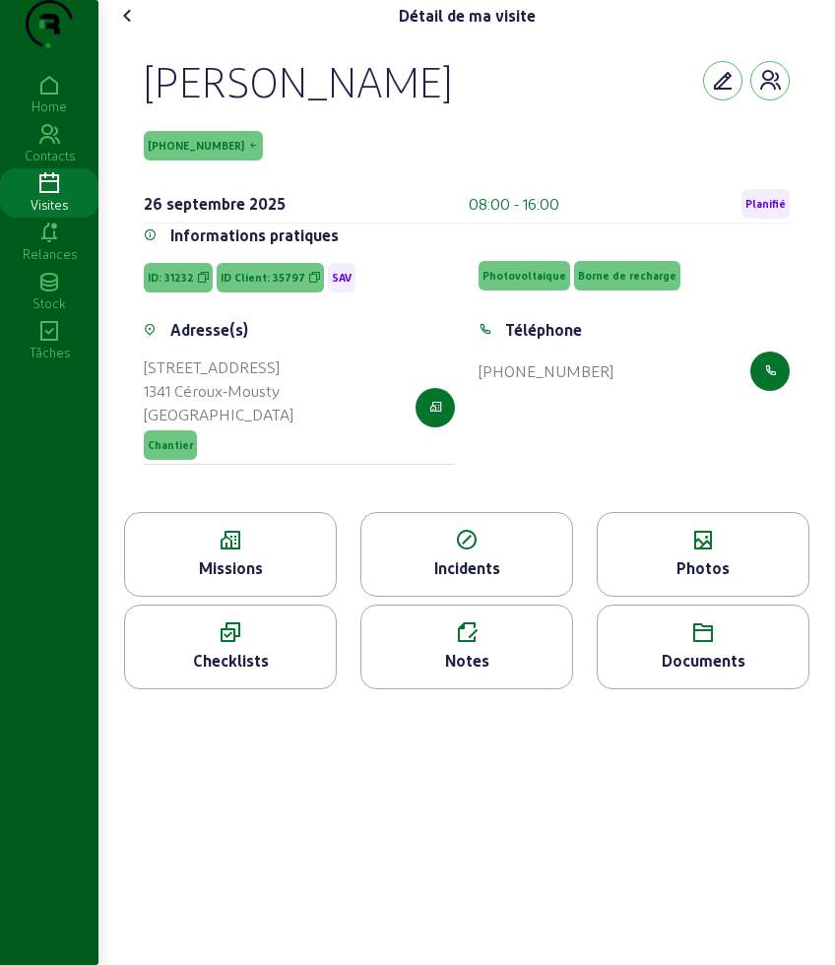
drag, startPoint x: 129, startPoint y: 122, endPoint x: 320, endPoint y: 197, distance: 205.1
click at [320, 197] on div "[PERSON_NAME] [PHONE_NUMBER] [DATE] 08:00 - 16:00 Planifié Informations pratiqu…" at bounding box center [466, 272] width 693 height 480
click at [277, 580] on div "Missions" at bounding box center [230, 568] width 211 height 24
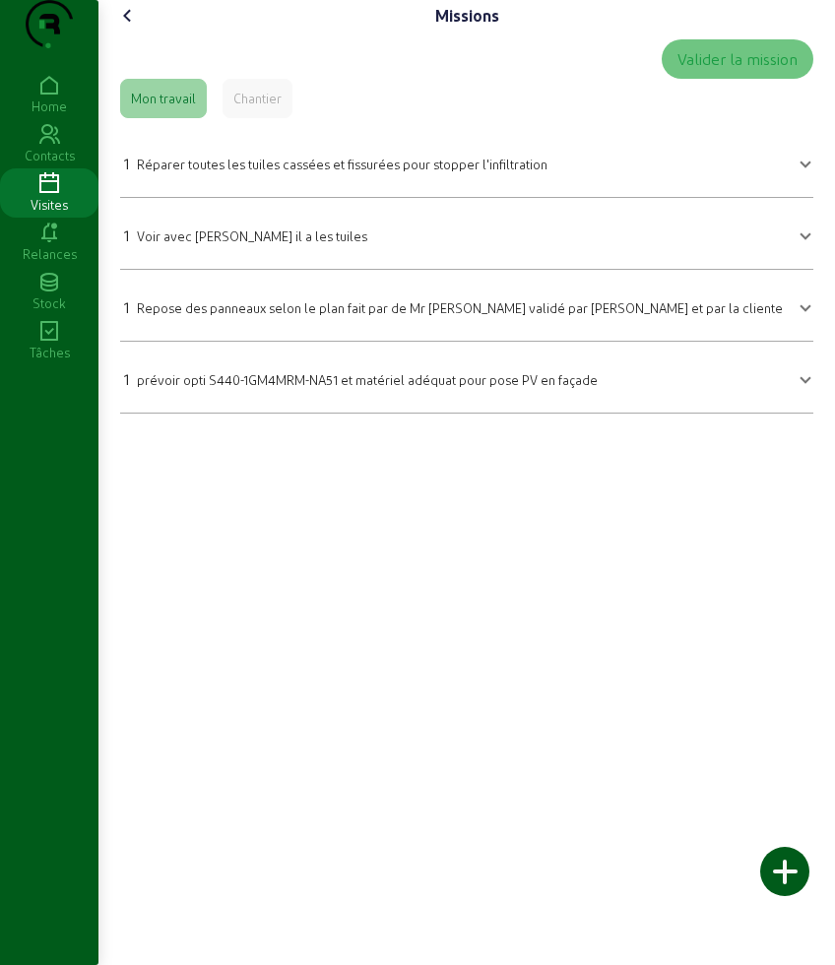
click at [280, 315] on span "Repose des panneaux selon le plan fait par de Mr [PERSON_NAME] validé par [PERS…" at bounding box center [460, 307] width 646 height 15
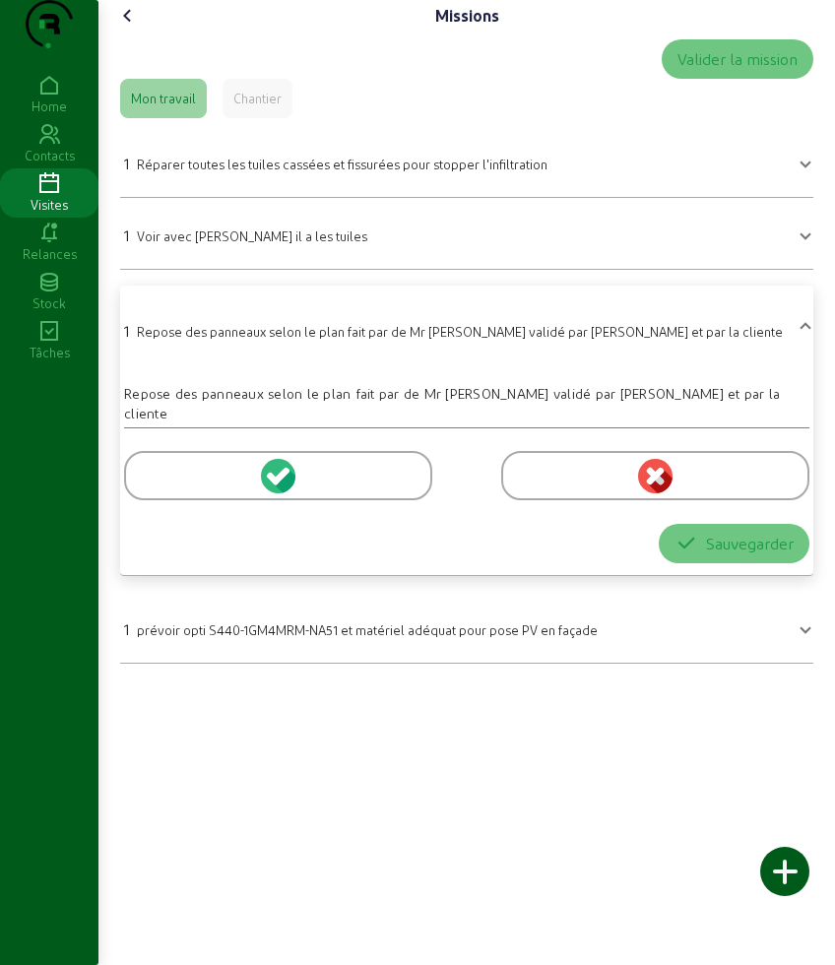
click at [186, 494] on div at bounding box center [278, 475] width 308 height 49
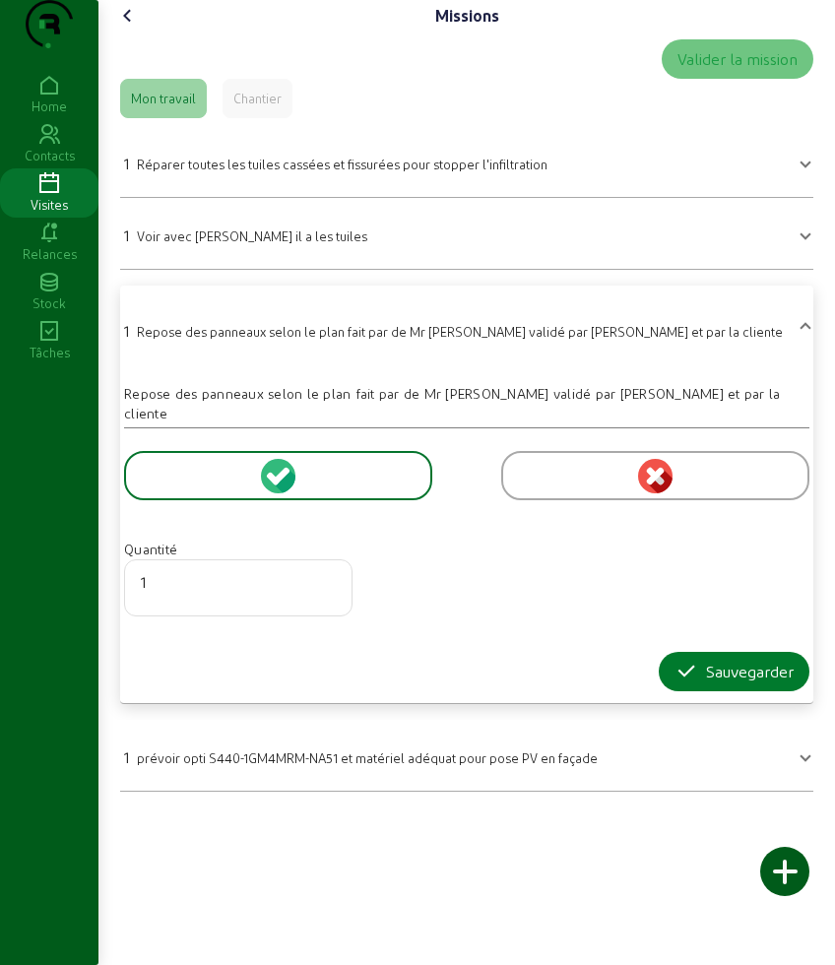
click at [683, 683] on icon "button" at bounding box center [686, 672] width 24 height 24
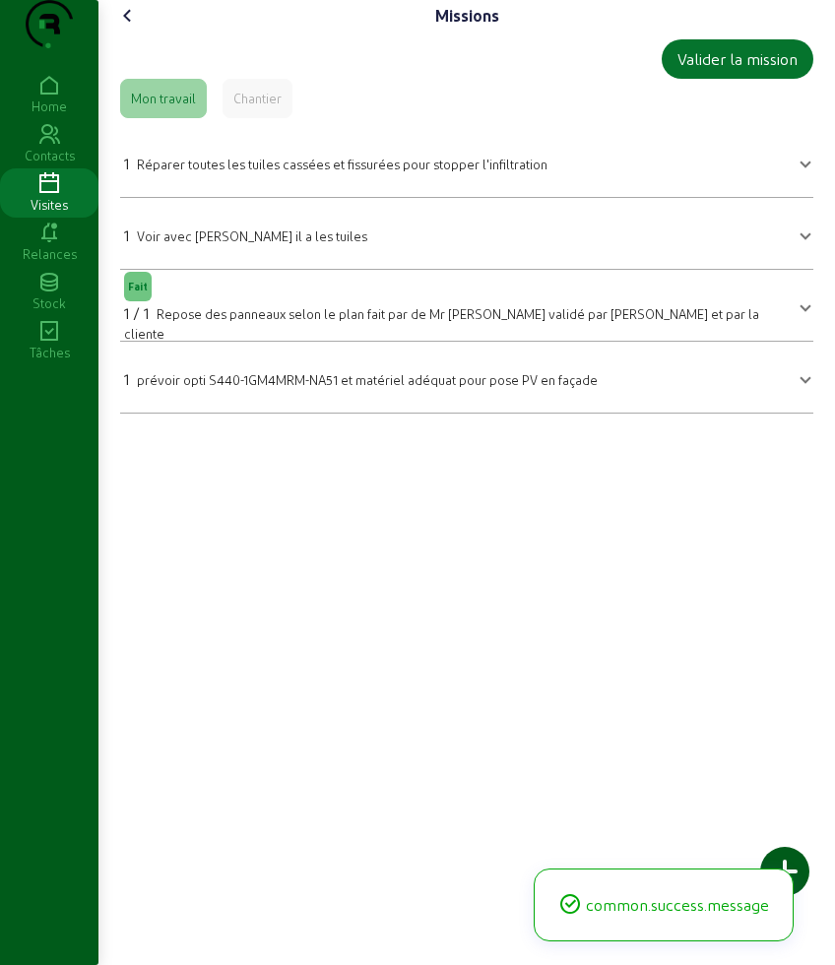
click at [295, 189] on mat-expansion-panel-header "1 Réparer toutes les tuiles cassées et fissurées pour stopper l'infiltration" at bounding box center [466, 161] width 693 height 55
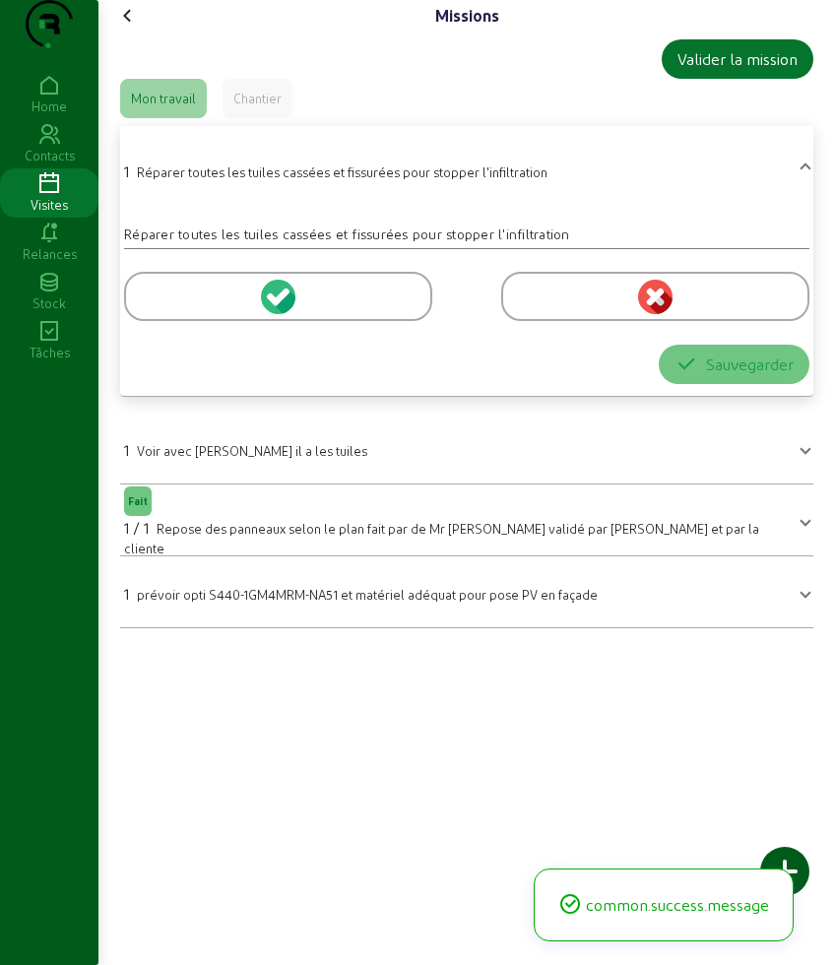
click at [227, 321] on div at bounding box center [278, 296] width 308 height 49
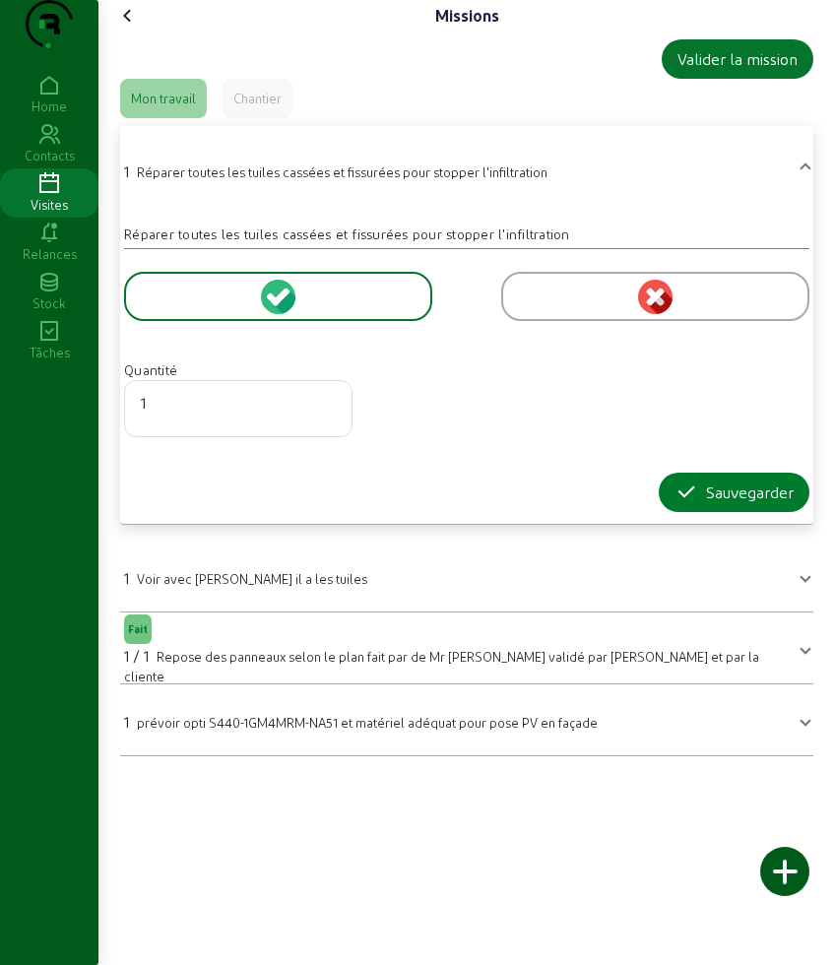
click at [726, 504] on div "Sauvegarder" at bounding box center [733, 492] width 119 height 24
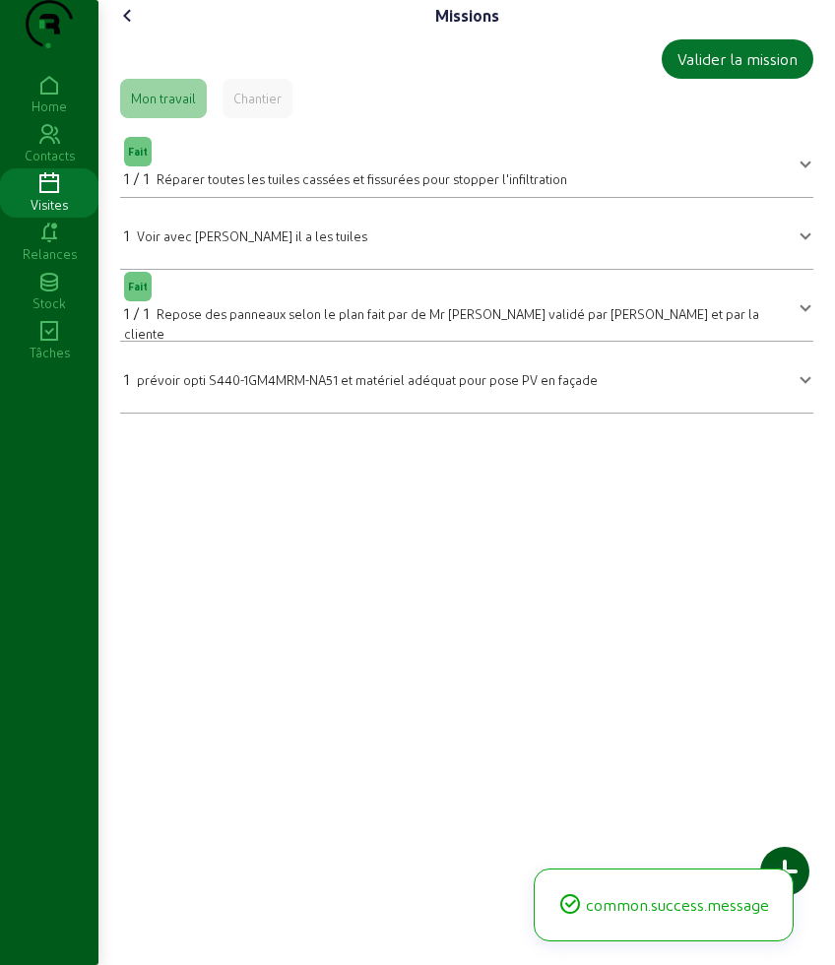
click at [129, 28] on icon at bounding box center [128, 16] width 24 height 24
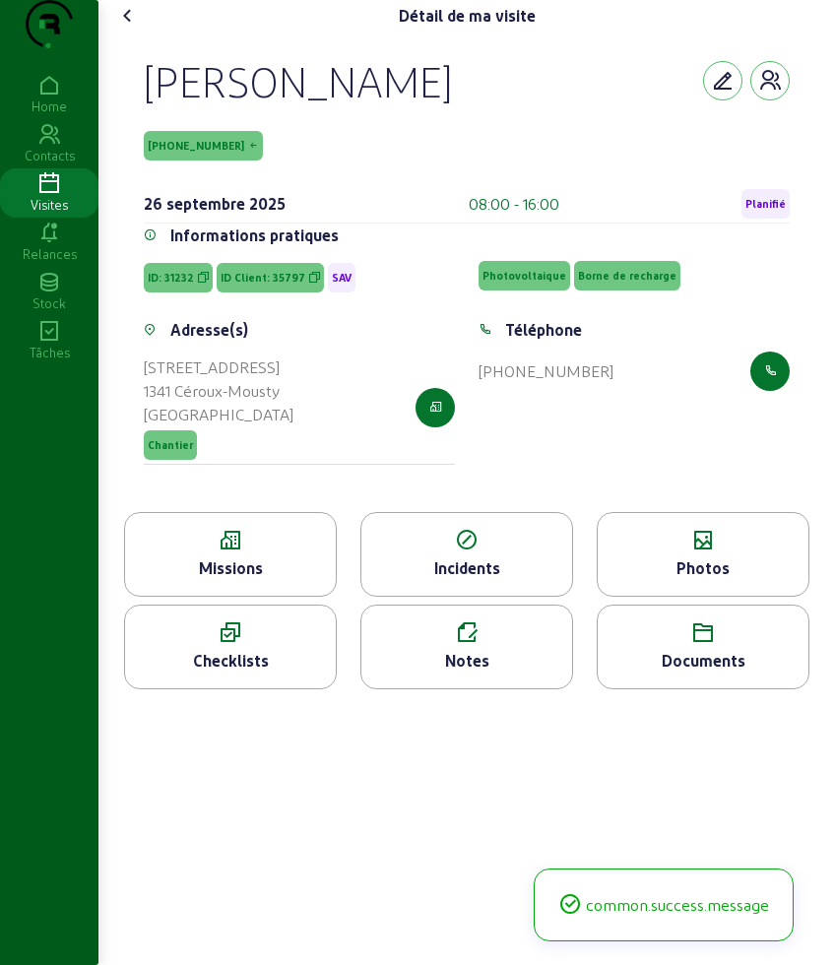
click at [681, 597] on div "Photos" at bounding box center [703, 554] width 213 height 85
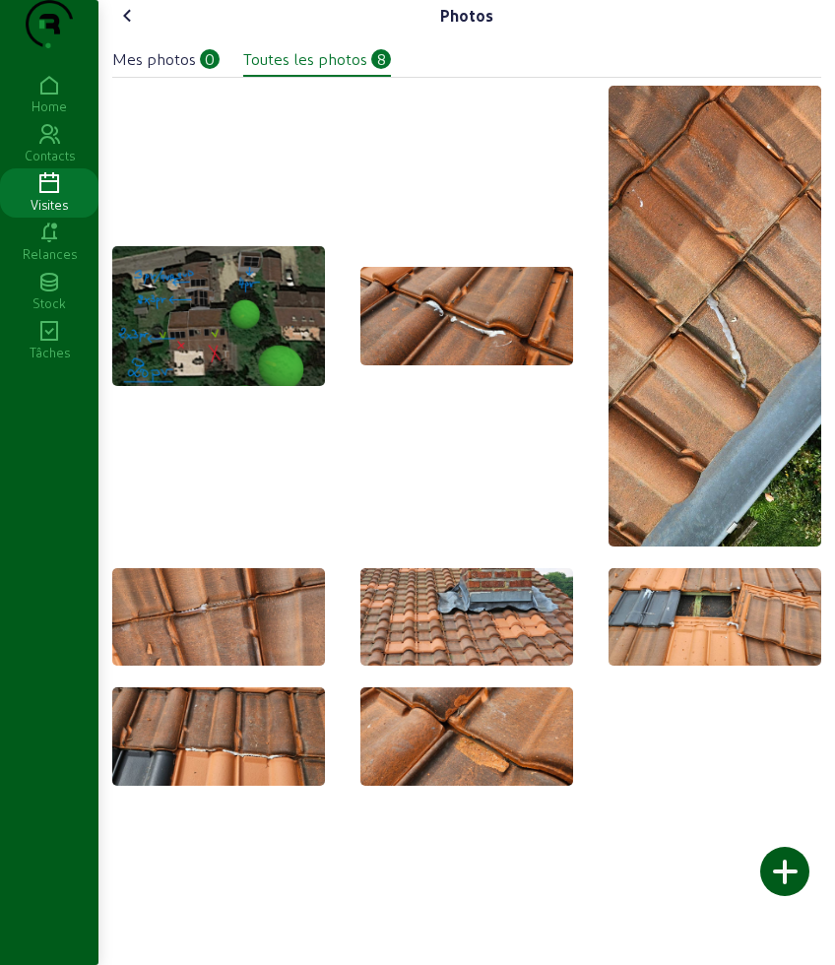
click at [789, 858] on div at bounding box center [784, 871] width 49 height 49
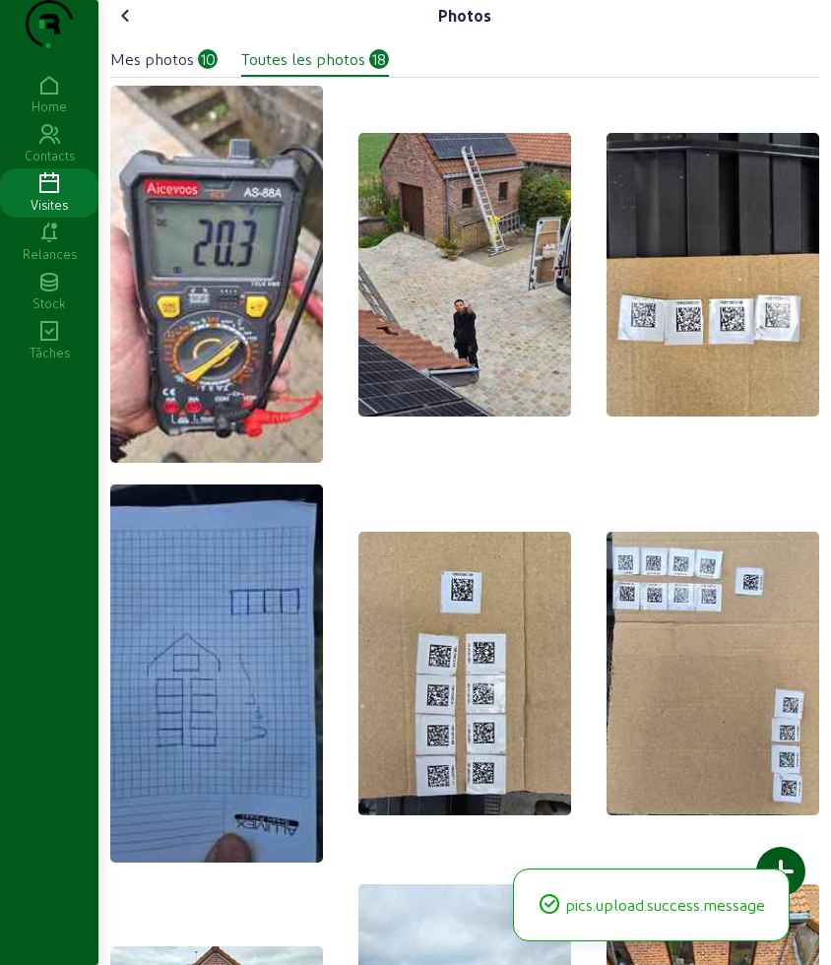
click at [132, 28] on icon at bounding box center [126, 16] width 24 height 24
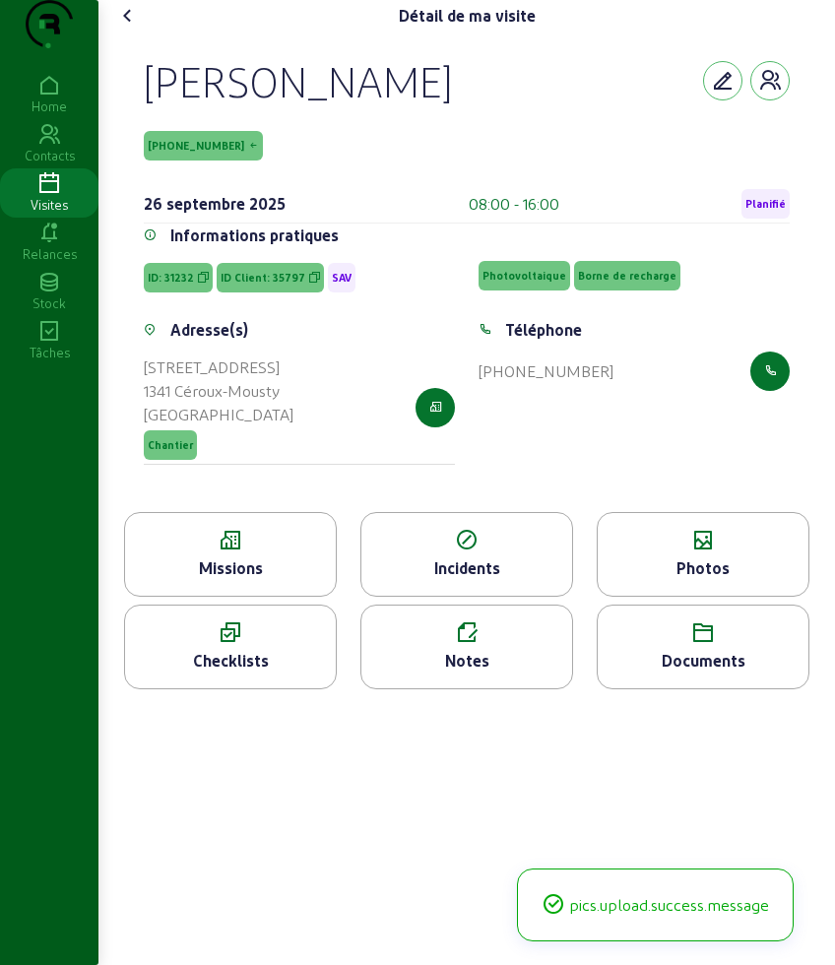
click at [132, 28] on icon at bounding box center [128, 16] width 24 height 24
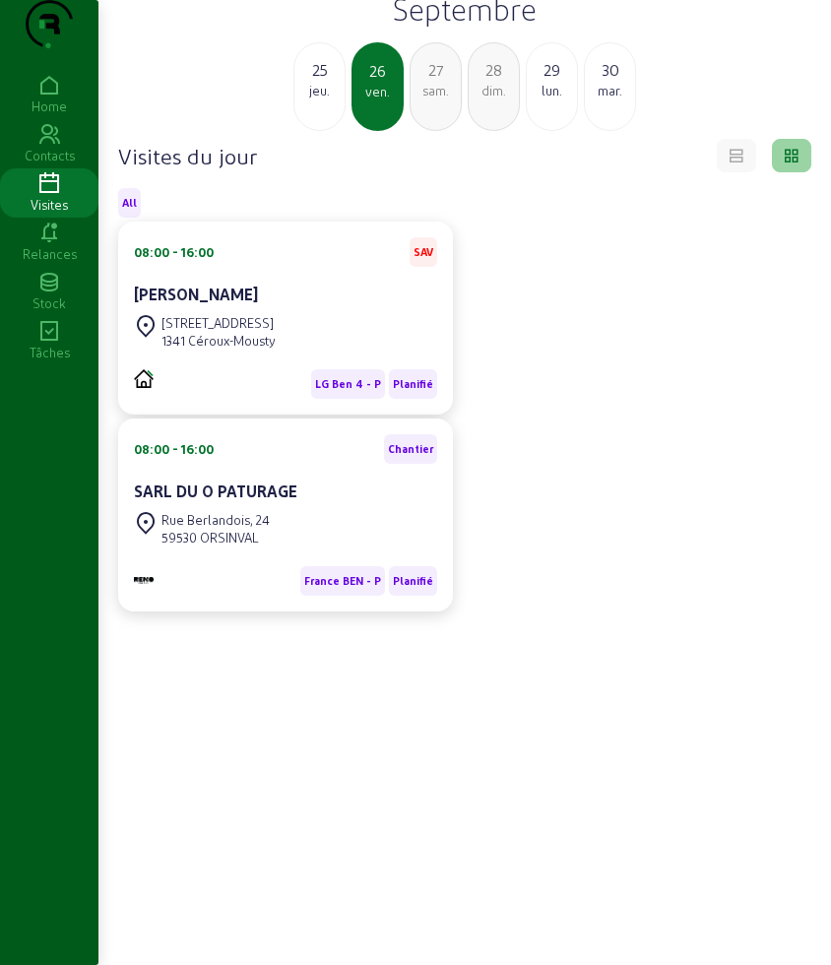
scroll to position [16, 0]
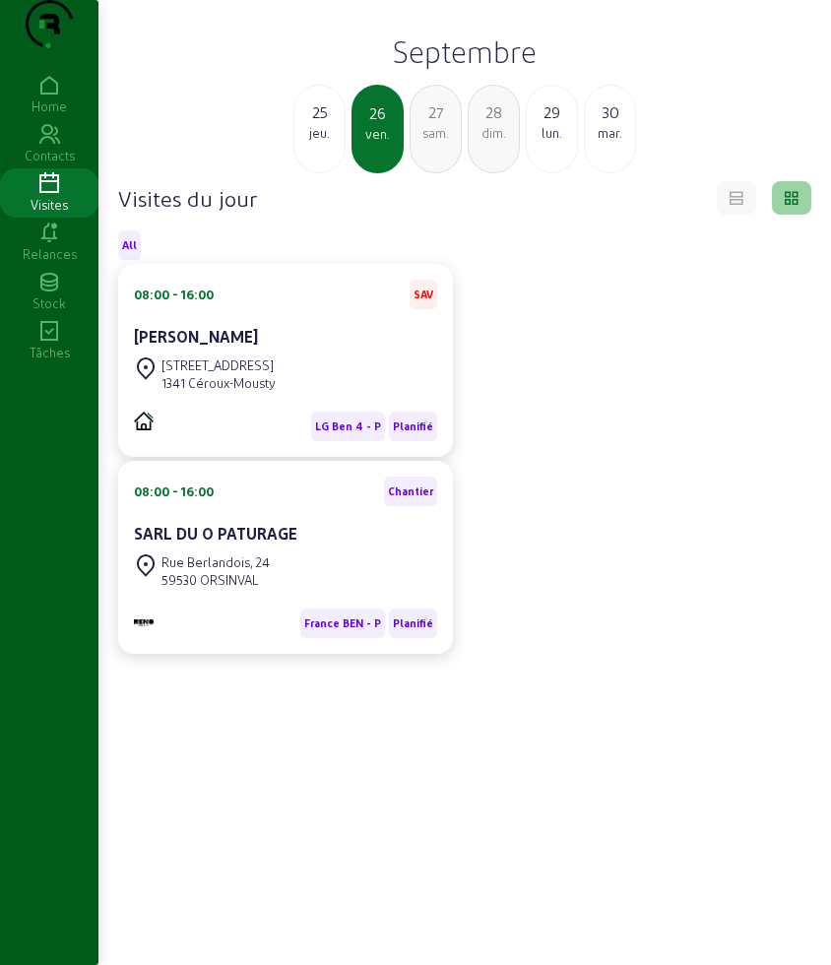
click at [441, 142] on div "sam." at bounding box center [436, 133] width 50 height 18
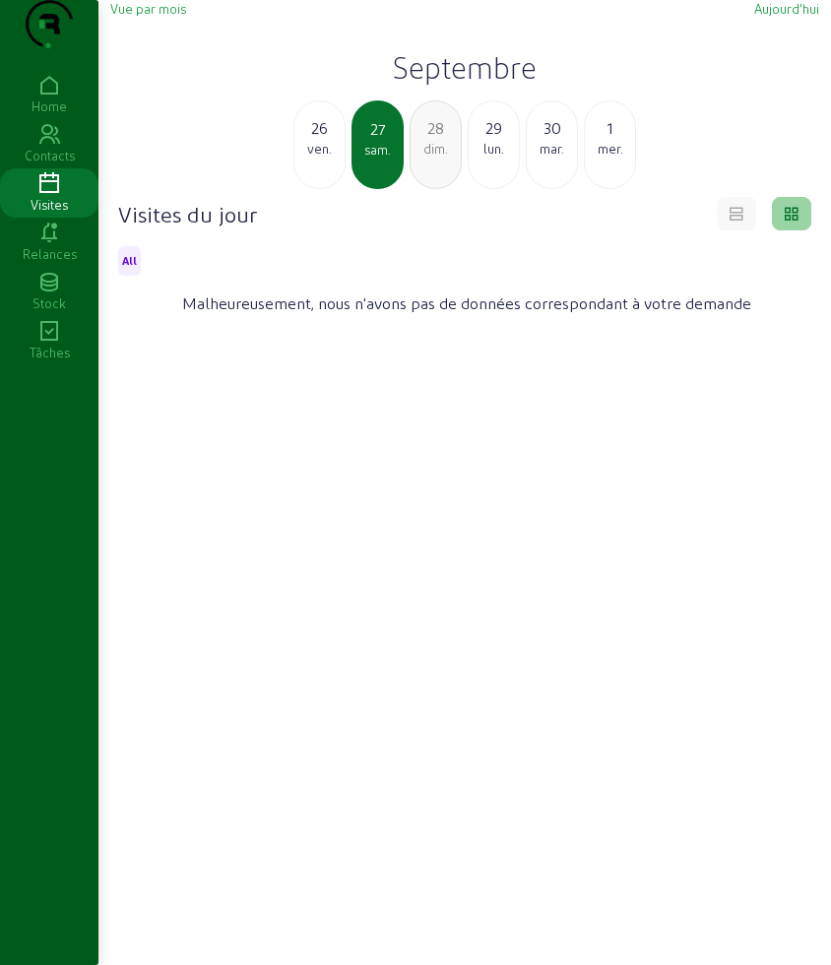
click at [481, 140] on div "29" at bounding box center [494, 128] width 50 height 24
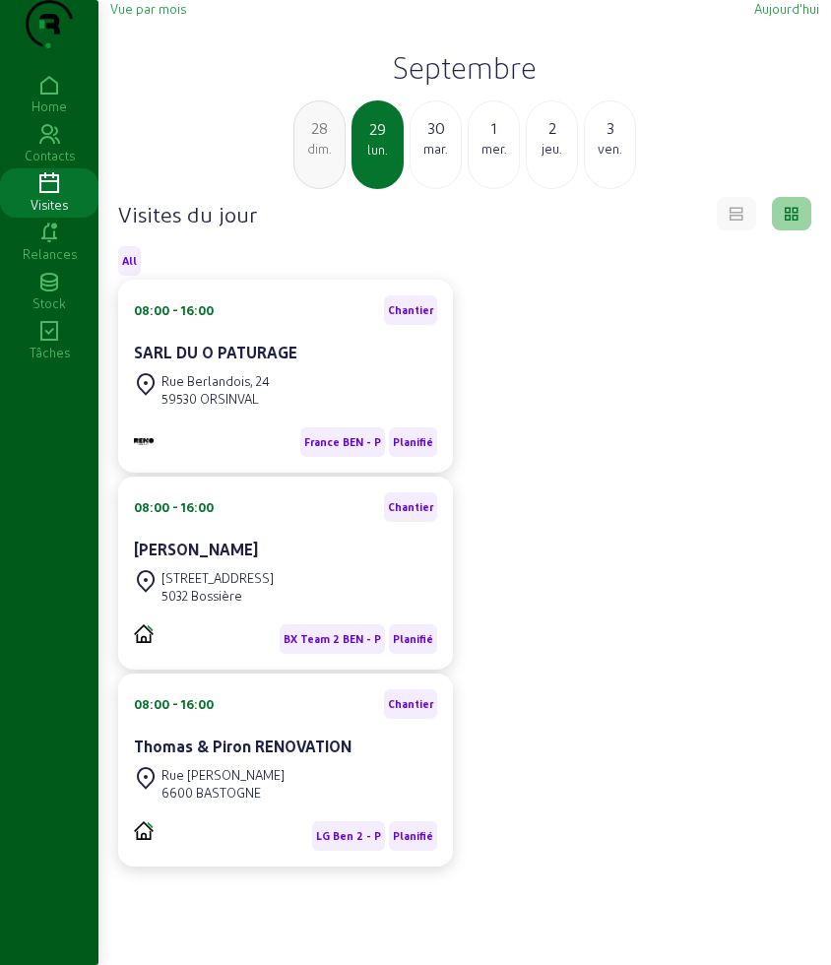
click at [299, 189] on div "28 dim." at bounding box center [319, 144] width 52 height 89
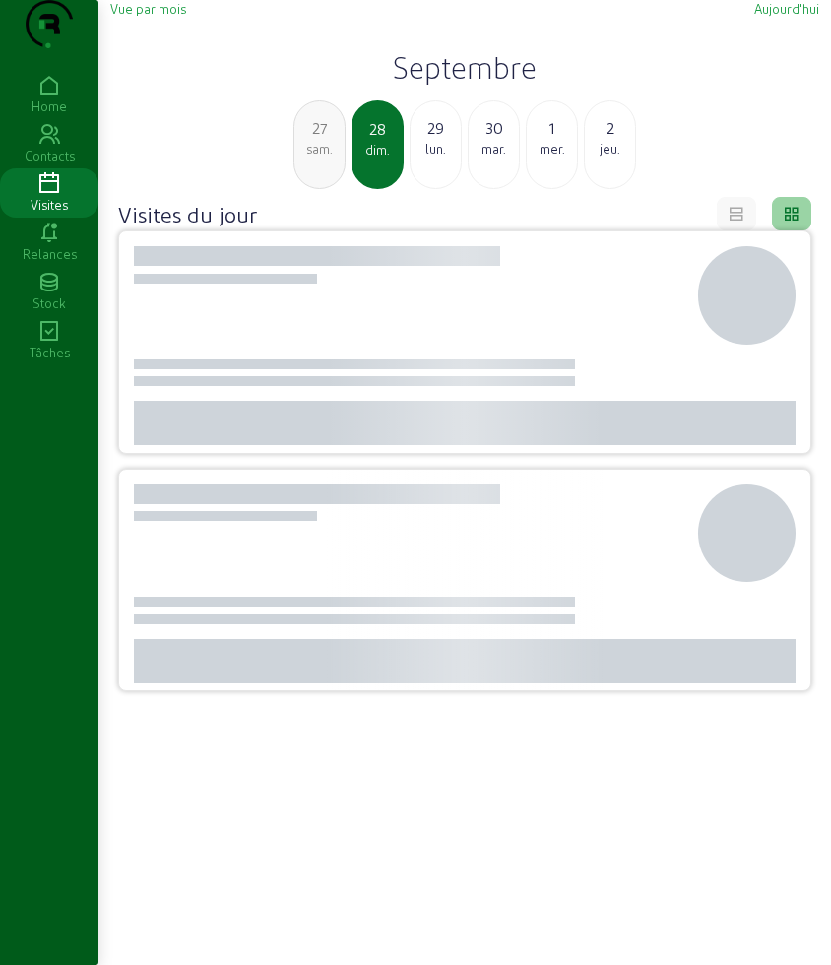
click at [299, 189] on div "27 sam." at bounding box center [319, 144] width 52 height 89
click at [299, 189] on div "26 ven." at bounding box center [319, 144] width 52 height 89
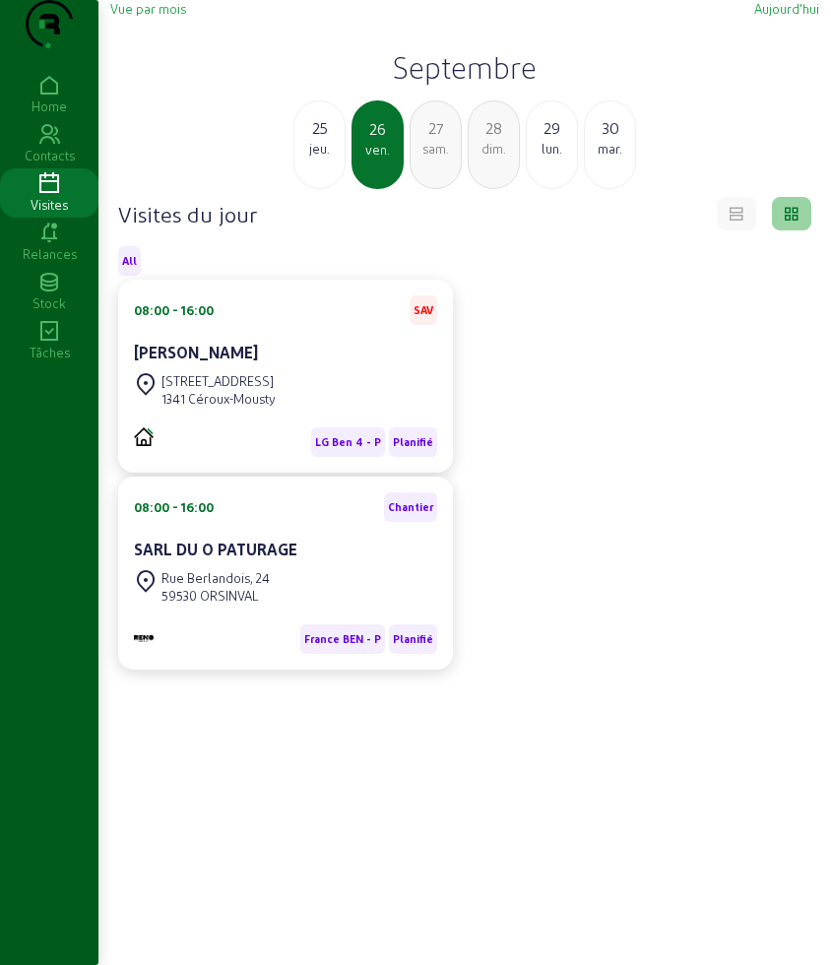
click at [328, 189] on div "25 jeu." at bounding box center [319, 144] width 52 height 89
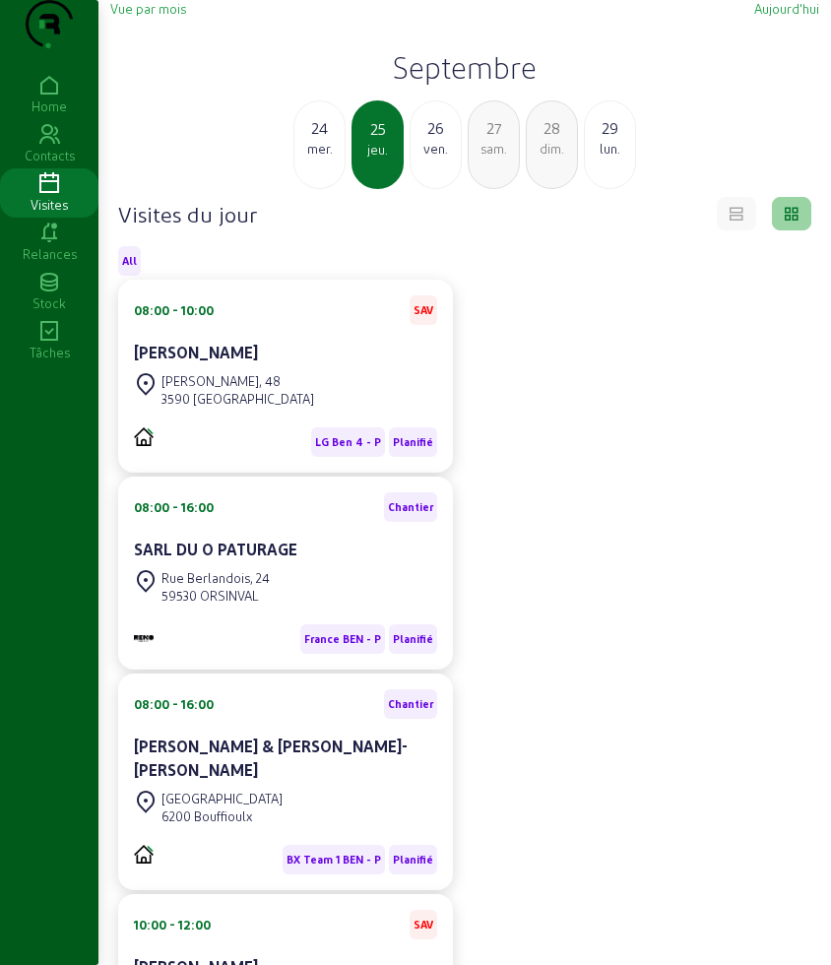
scroll to position [123, 0]
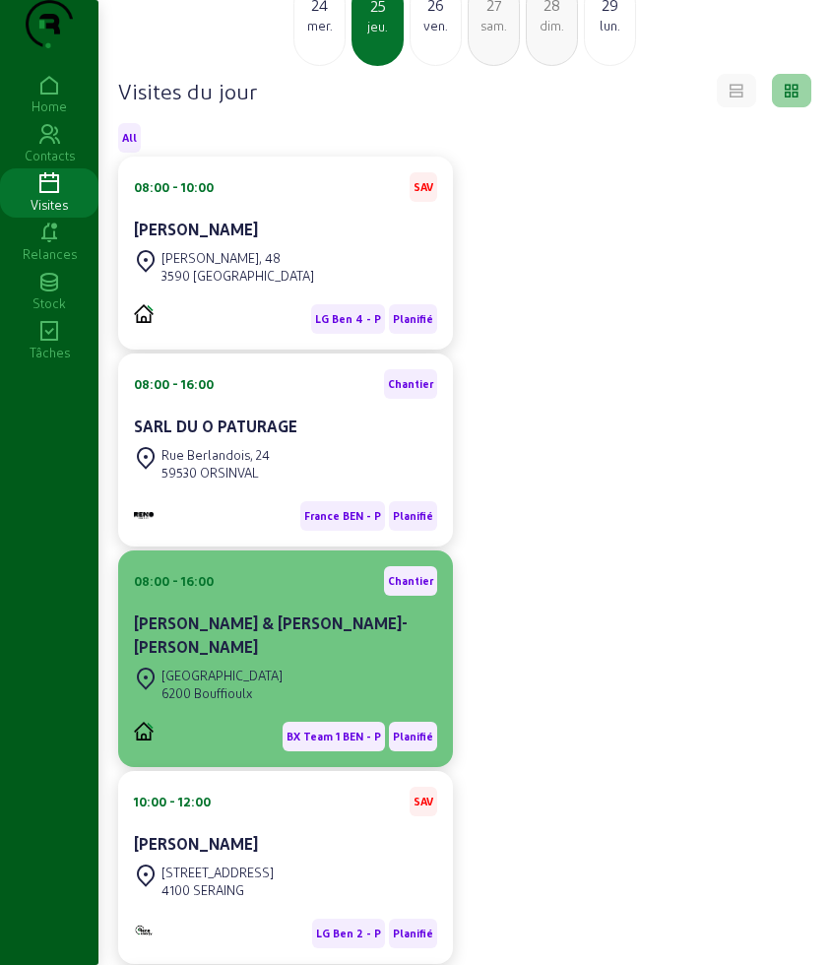
click at [242, 659] on div "[PERSON_NAME] & [PERSON_NAME]-[PERSON_NAME]" at bounding box center [285, 634] width 303 height 47
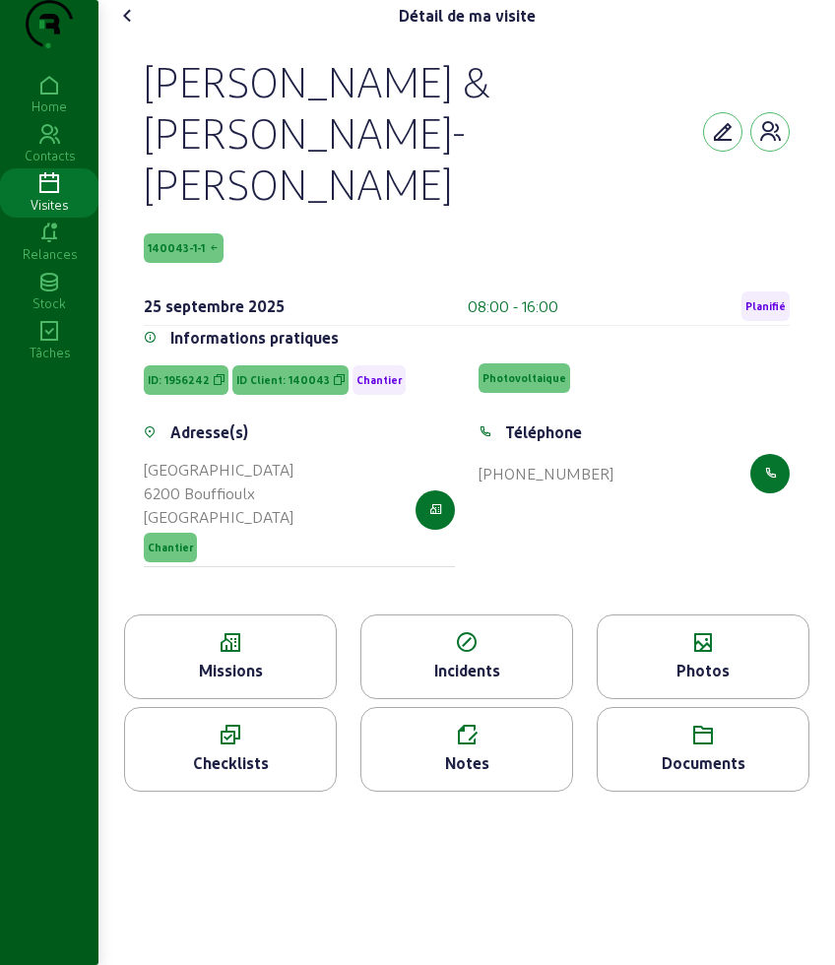
click at [662, 659] on div "Photos" at bounding box center [703, 671] width 211 height 24
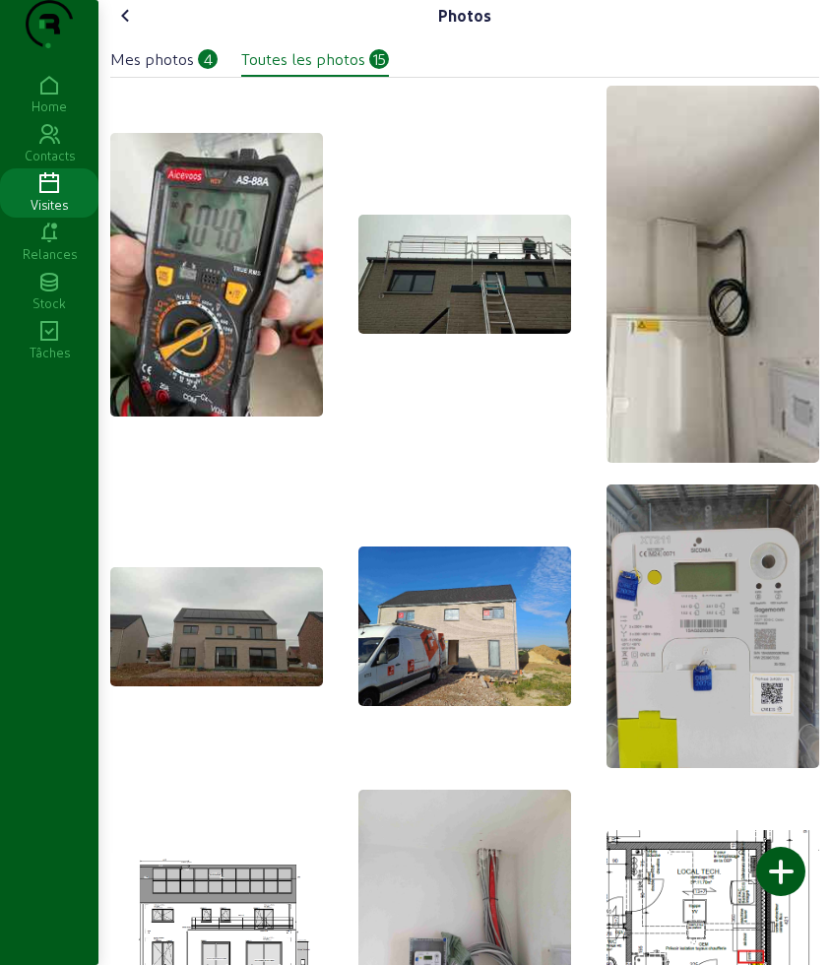
click at [787, 870] on div at bounding box center [780, 871] width 49 height 49
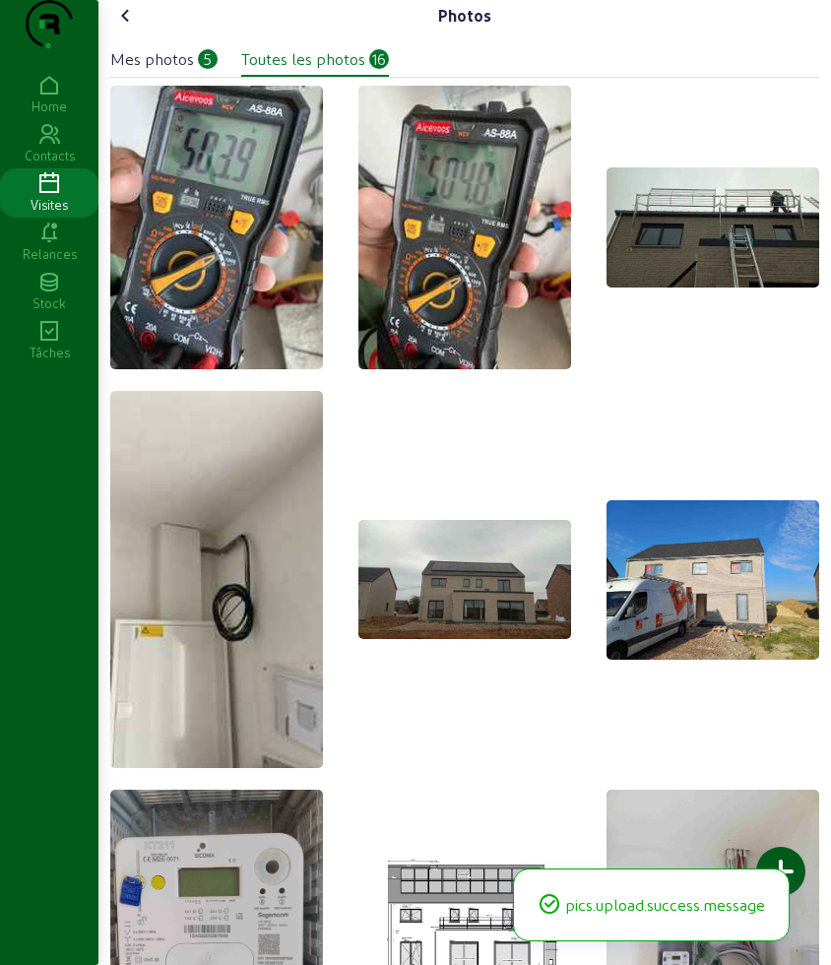
click at [132, 28] on icon at bounding box center [126, 16] width 24 height 24
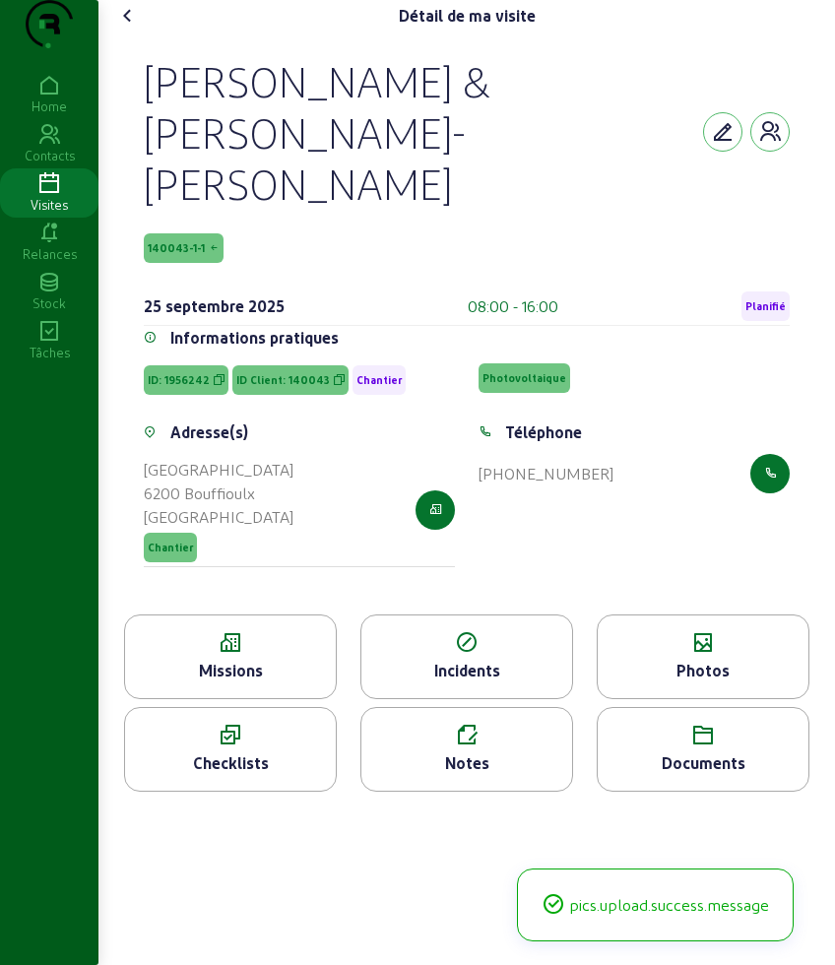
click at [250, 636] on icon at bounding box center [230, 643] width 211 height 24
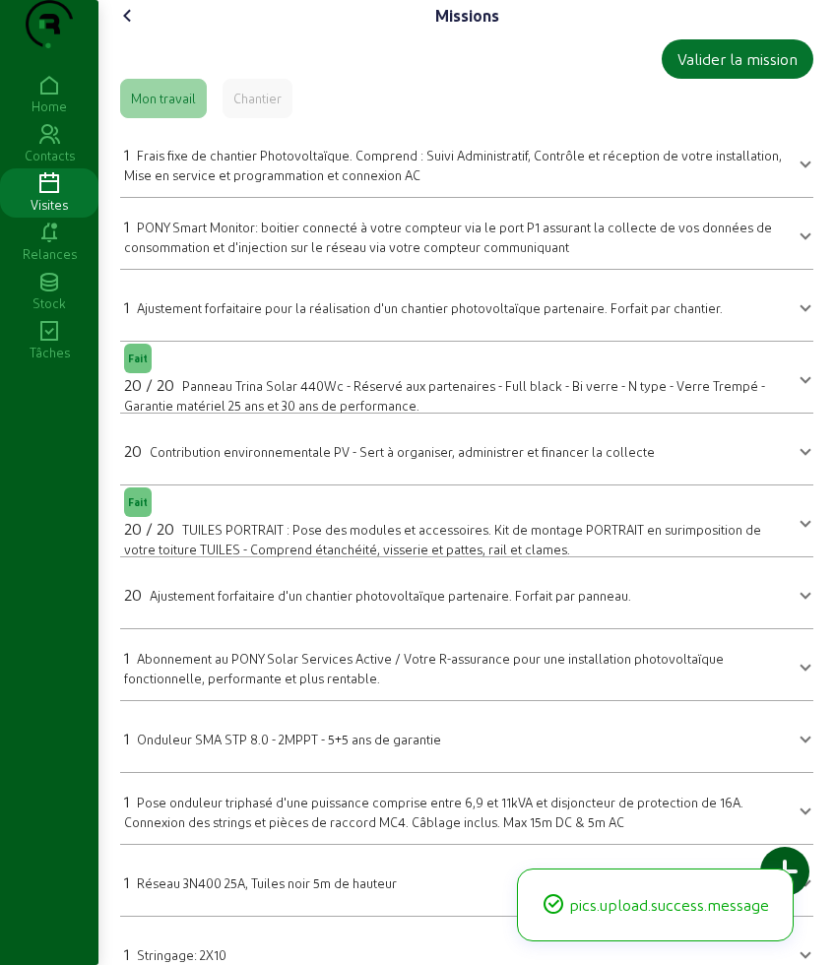
click at [231, 925] on mat-expansion-panel-header "1 Stringage: 2X10" at bounding box center [466, 952] width 693 height 55
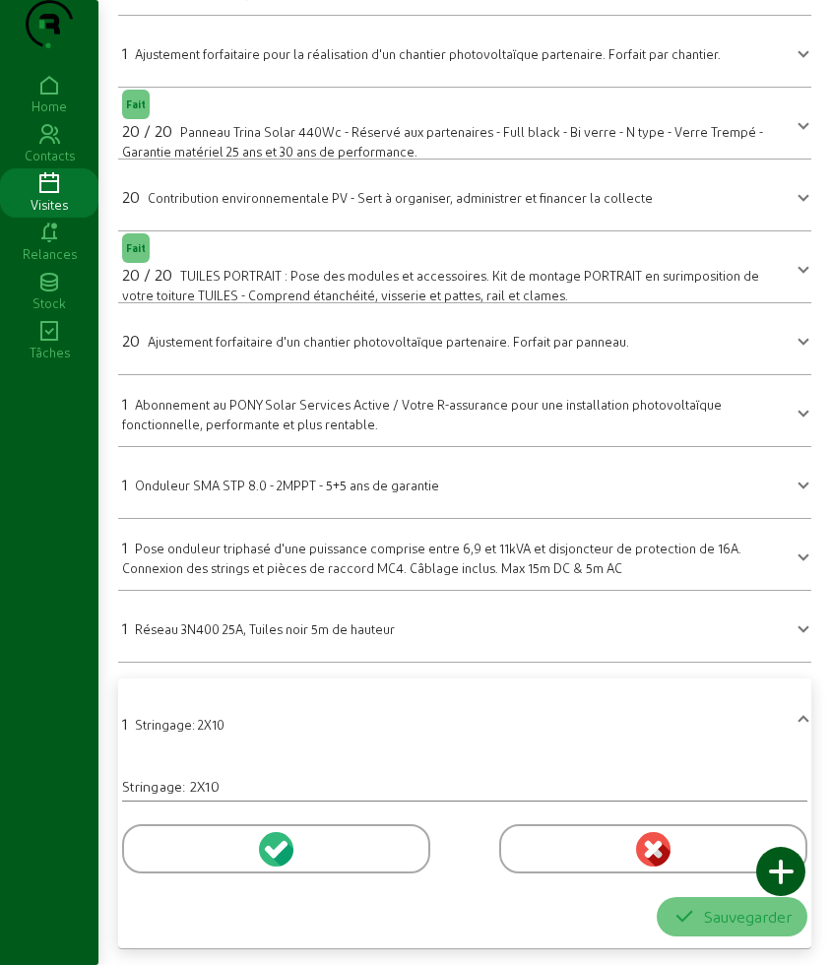
click at [205, 858] on div at bounding box center [276, 848] width 308 height 49
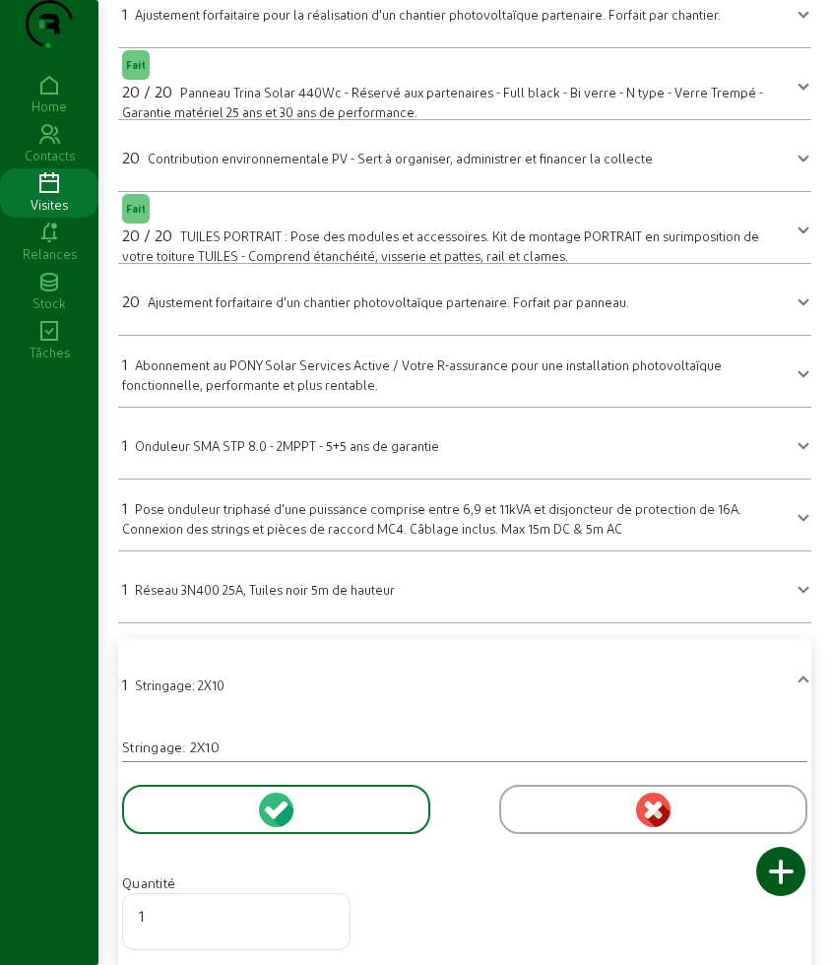
scroll to position [421, 0]
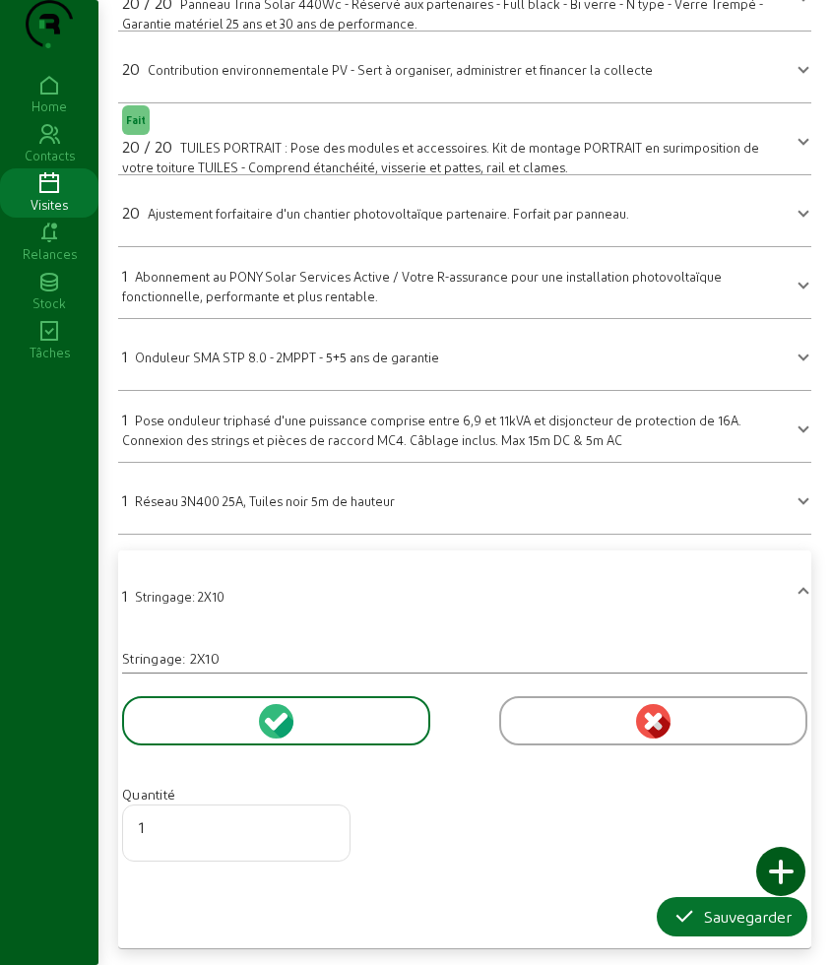
click at [659, 895] on form "Quantité 1 Sauvegarder" at bounding box center [464, 804] width 685 height 263
click at [662, 907] on button "Sauvegarder" at bounding box center [732, 916] width 151 height 39
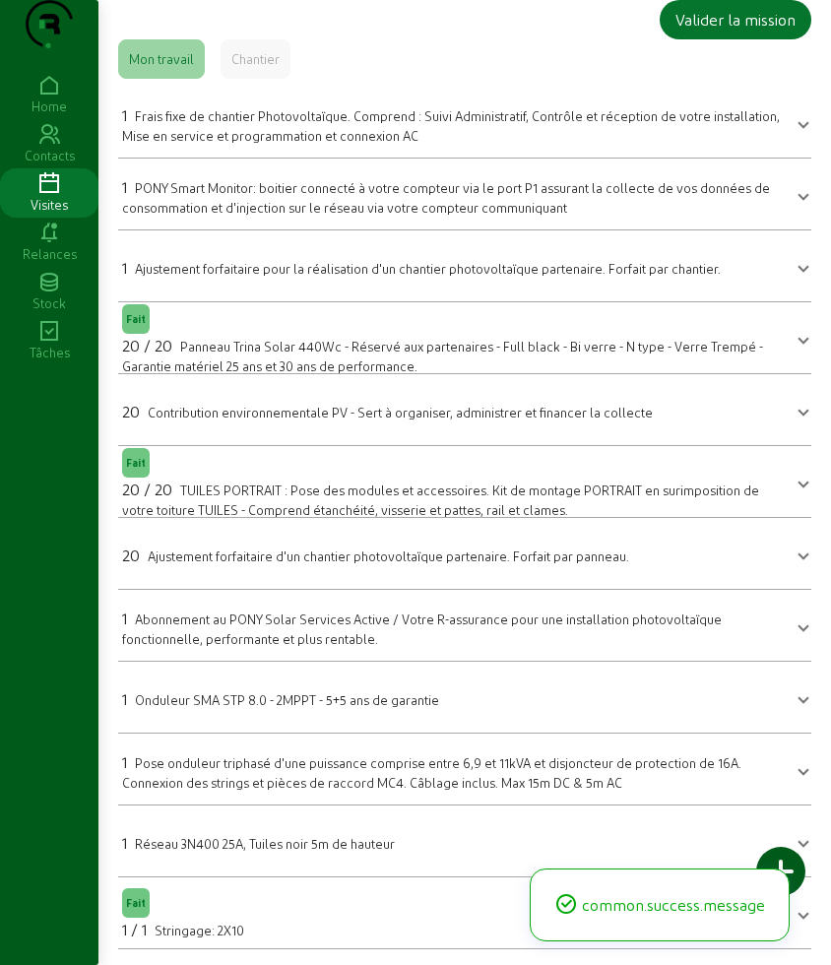
scroll to position [0, 0]
